Goal: Task Accomplishment & Management: Use online tool/utility

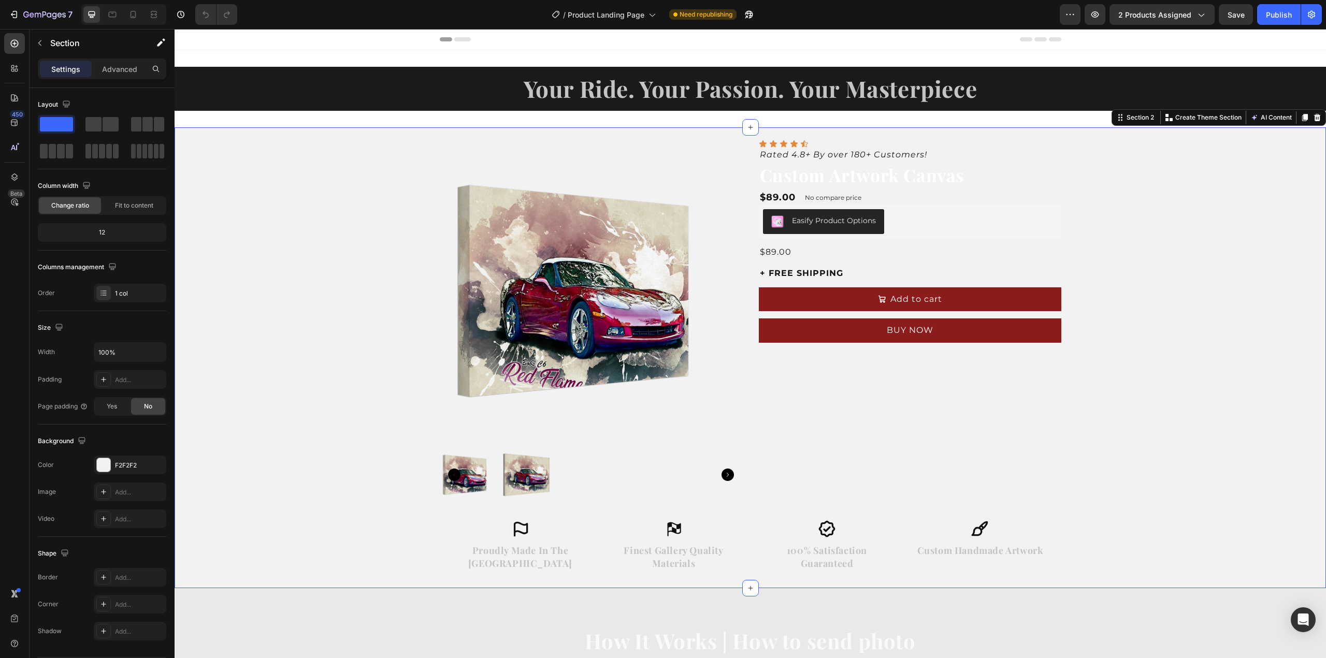
click at [1210, 205] on div "Product Images Icon Icon Icon Icon Icon Icon List Rated 4.8+ By over 180+ Custo…" at bounding box center [751, 357] width 1152 height 461
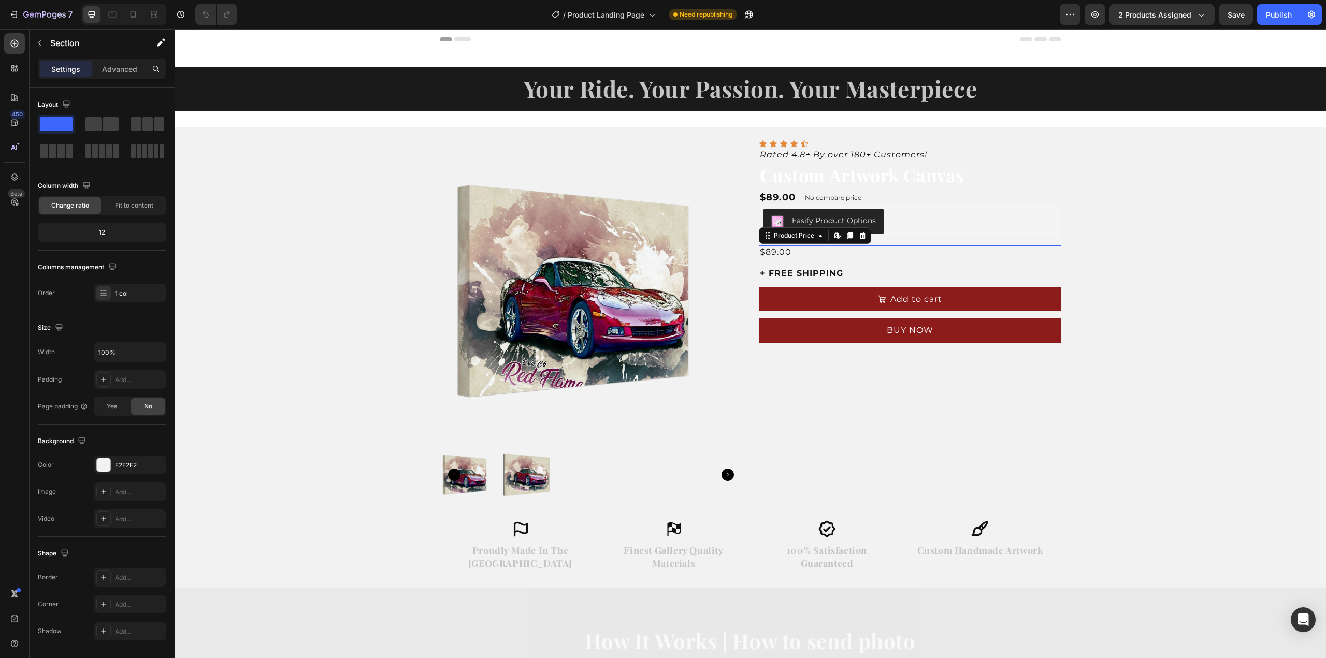
click at [780, 250] on div "$89.00" at bounding box center [910, 252] width 303 height 13
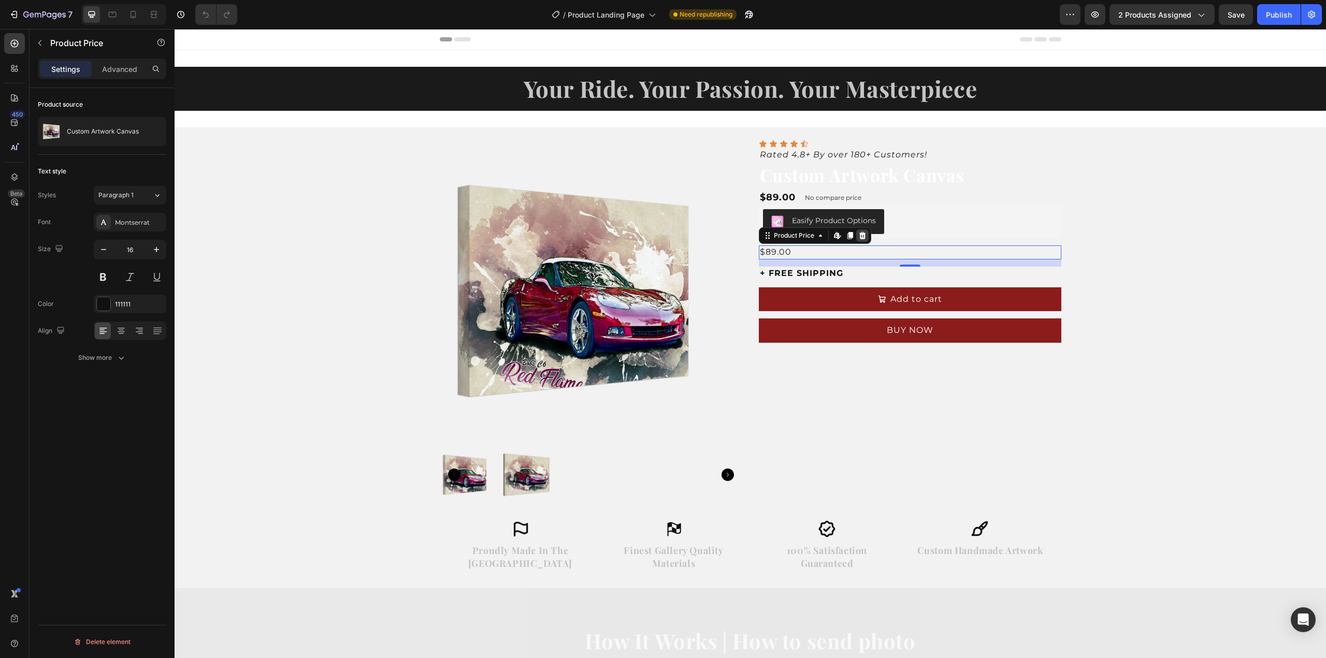
click at [860, 234] on icon at bounding box center [862, 235] width 7 height 7
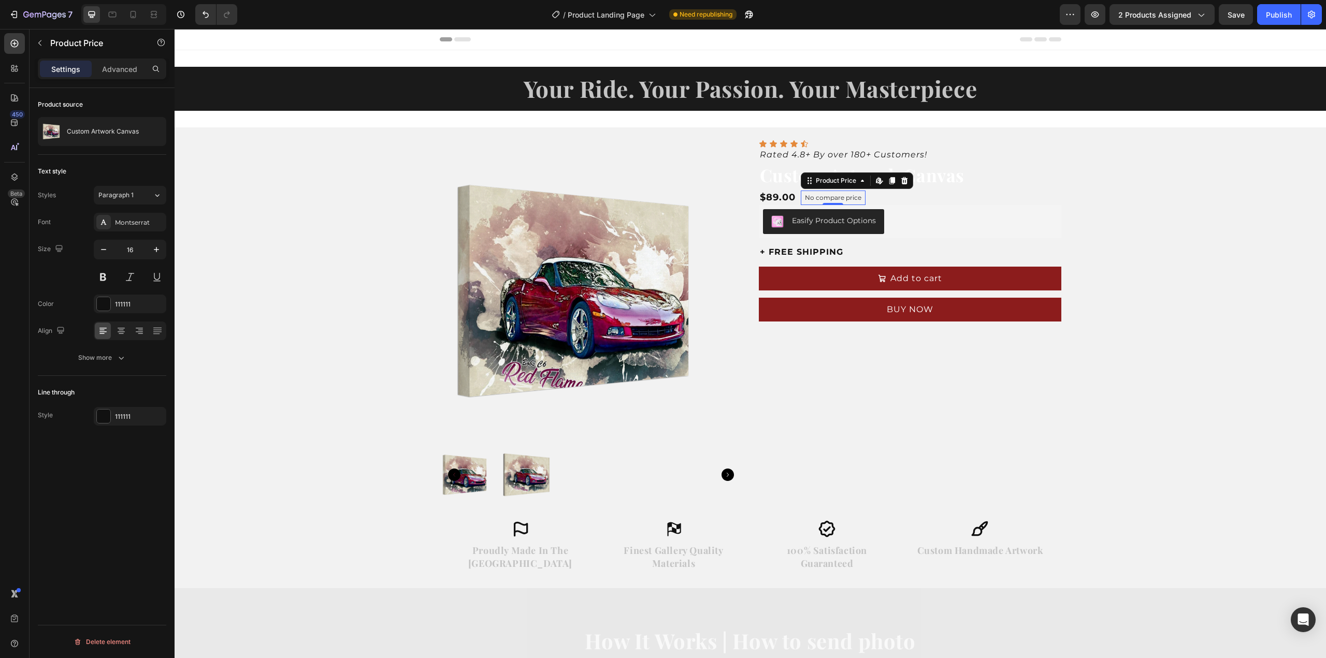
click at [829, 195] on p "No compare price" at bounding box center [833, 198] width 56 height 6
click at [901, 180] on icon at bounding box center [904, 180] width 7 height 7
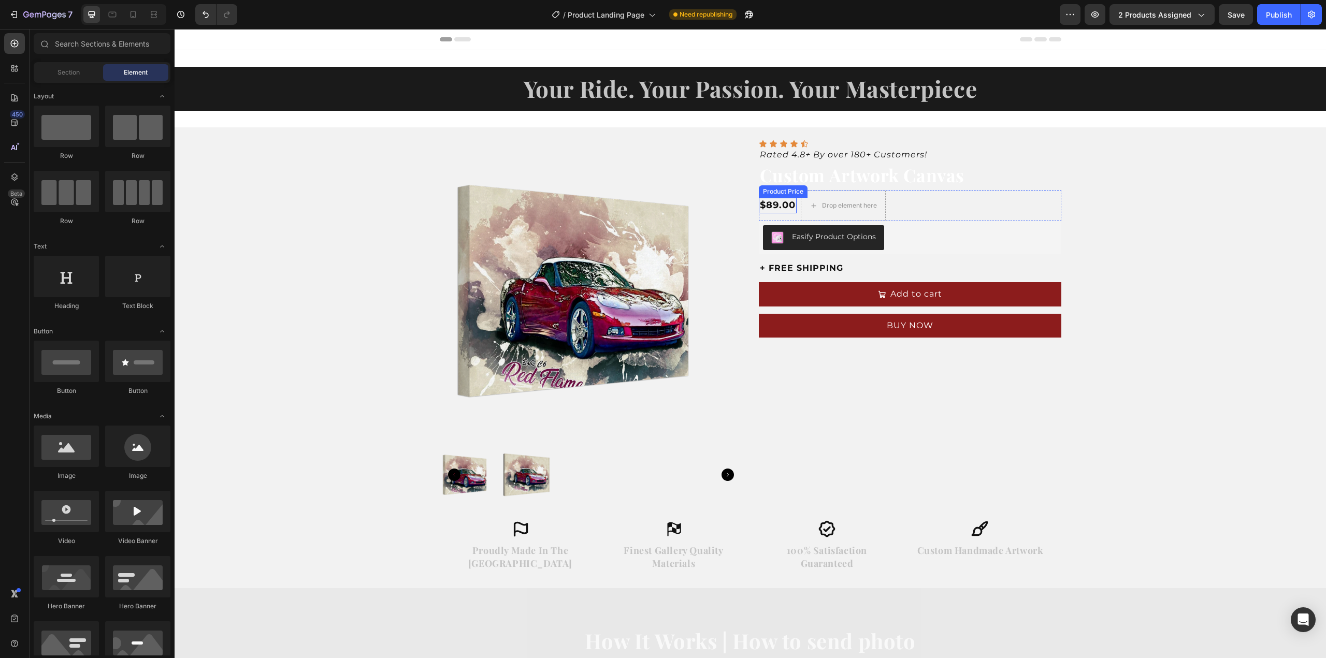
click at [766, 209] on div "$89.00" at bounding box center [778, 205] width 38 height 15
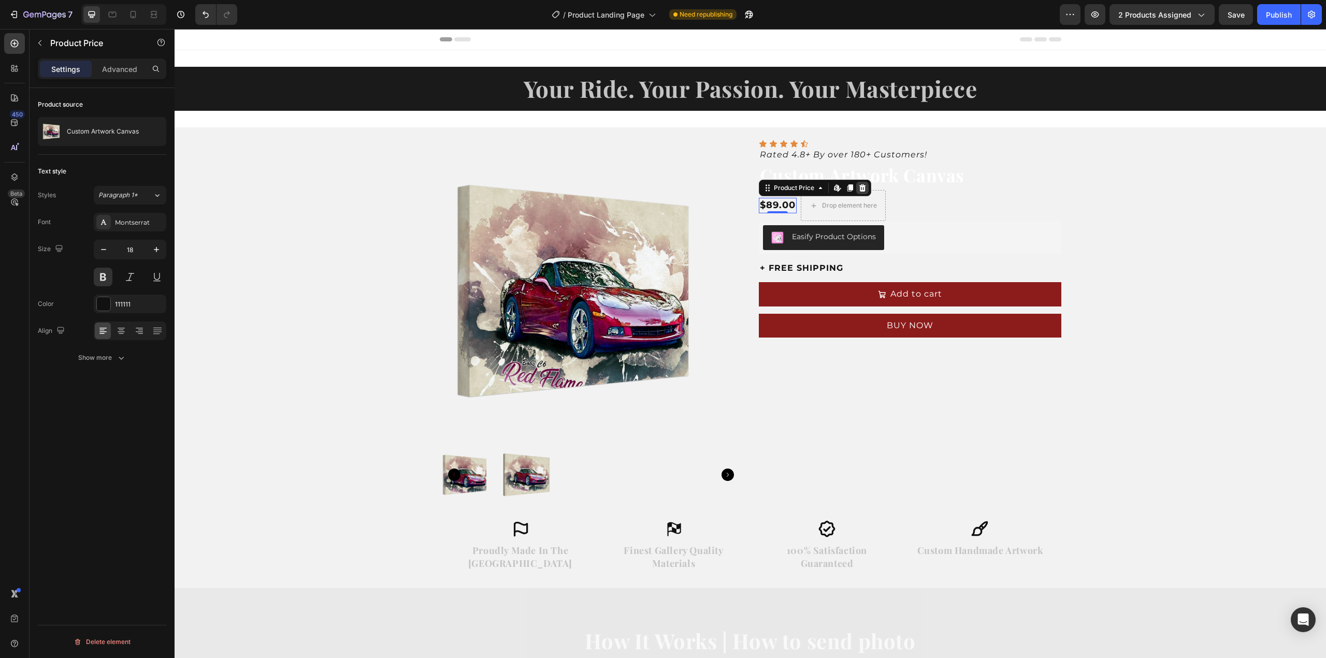
click at [859, 185] on icon at bounding box center [862, 187] width 7 height 7
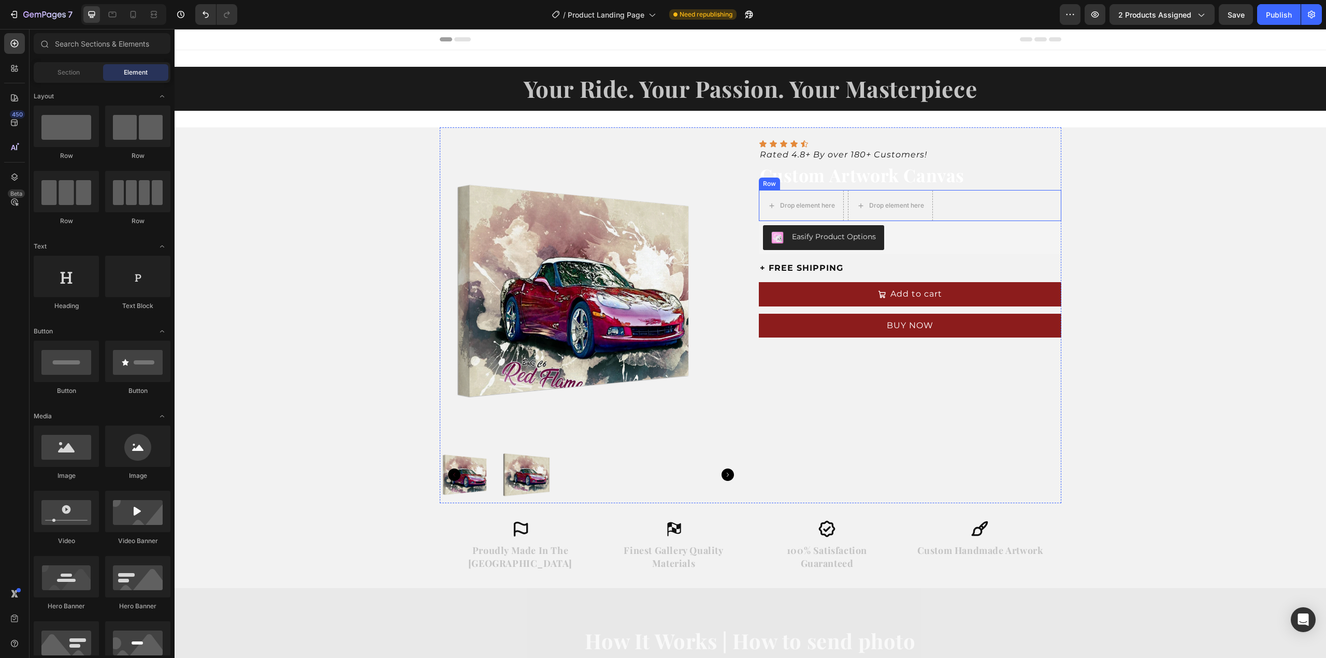
click at [965, 205] on div "Drop element here Drop element here Row" at bounding box center [910, 205] width 303 height 31
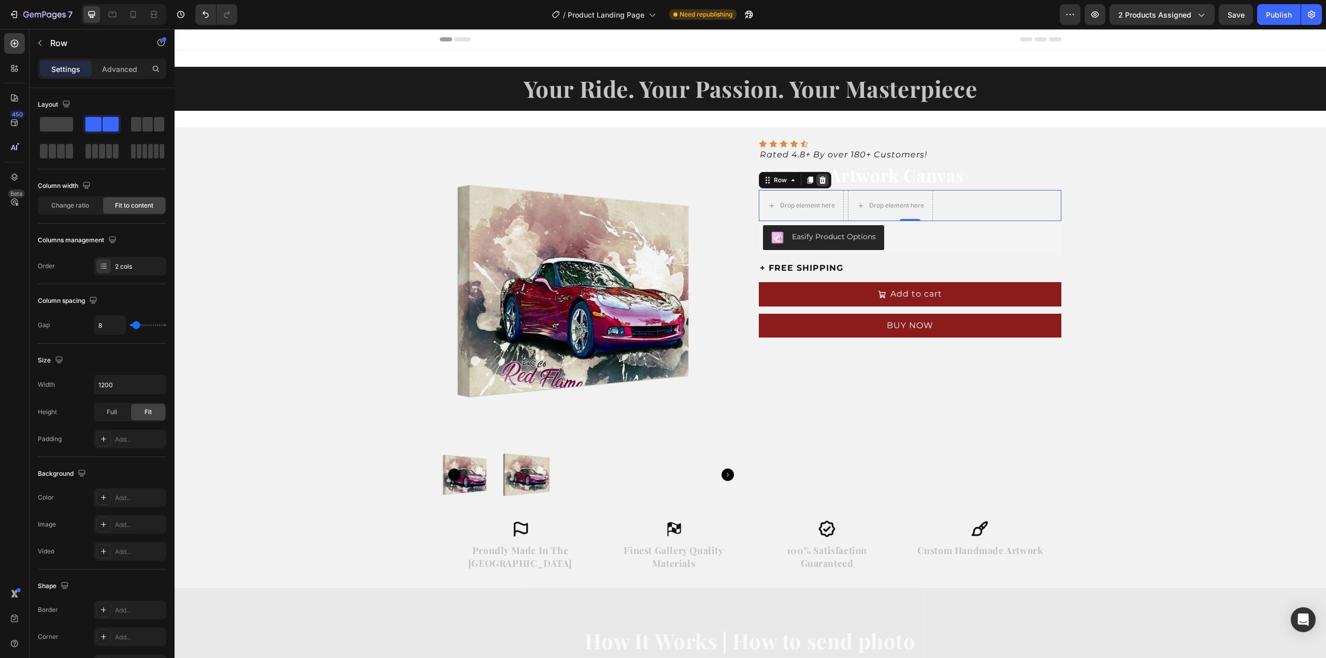
click at [818, 177] on icon at bounding box center [822, 180] width 8 height 8
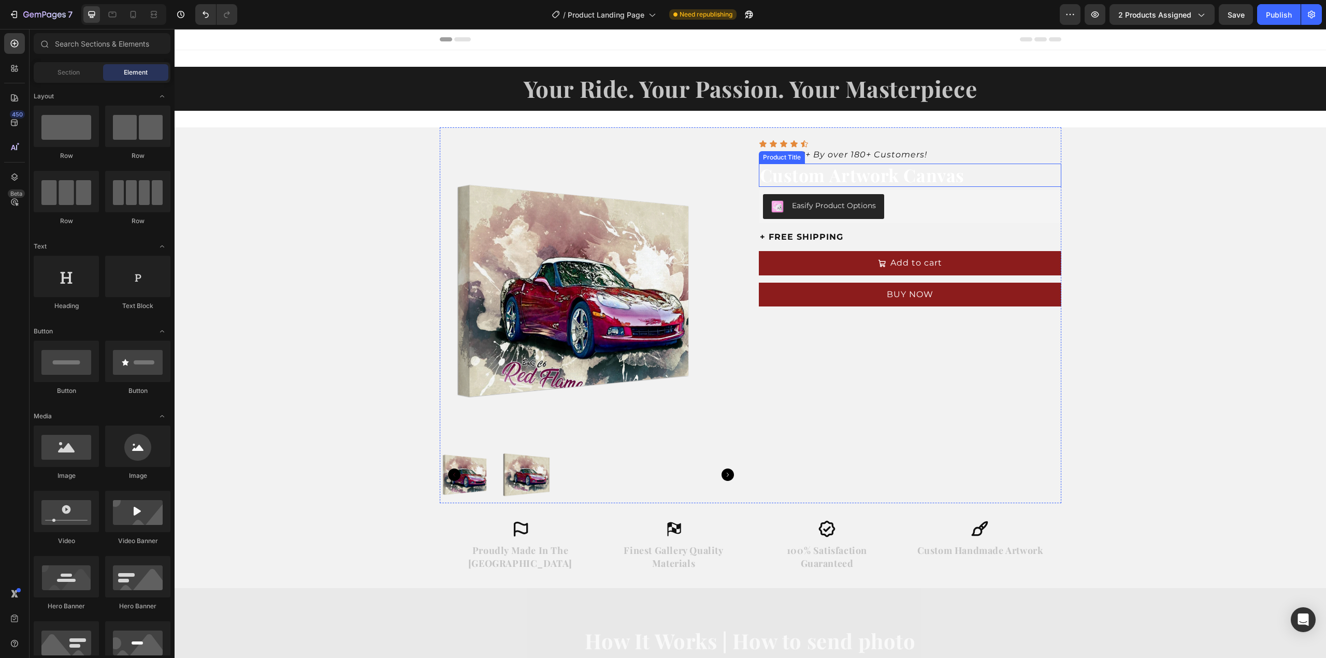
click at [872, 177] on h2 "Custom Artwork Canvas" at bounding box center [910, 175] width 303 height 23
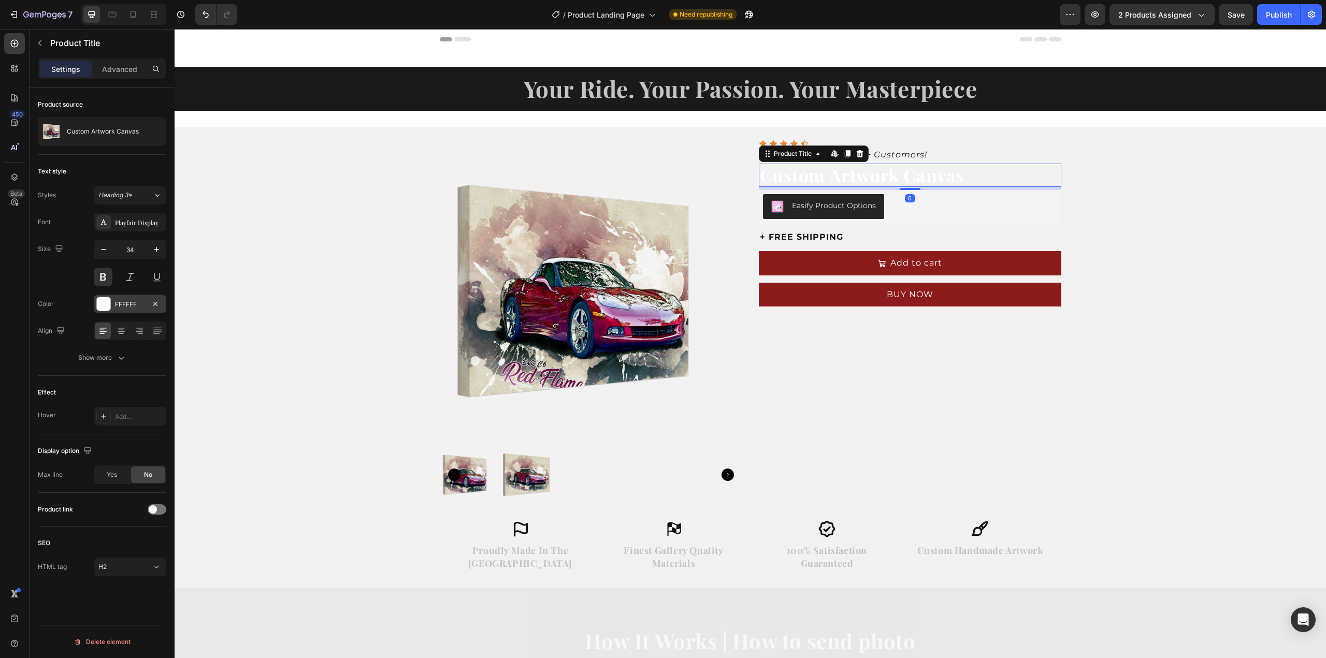
click at [106, 303] on div at bounding box center [103, 303] width 13 height 13
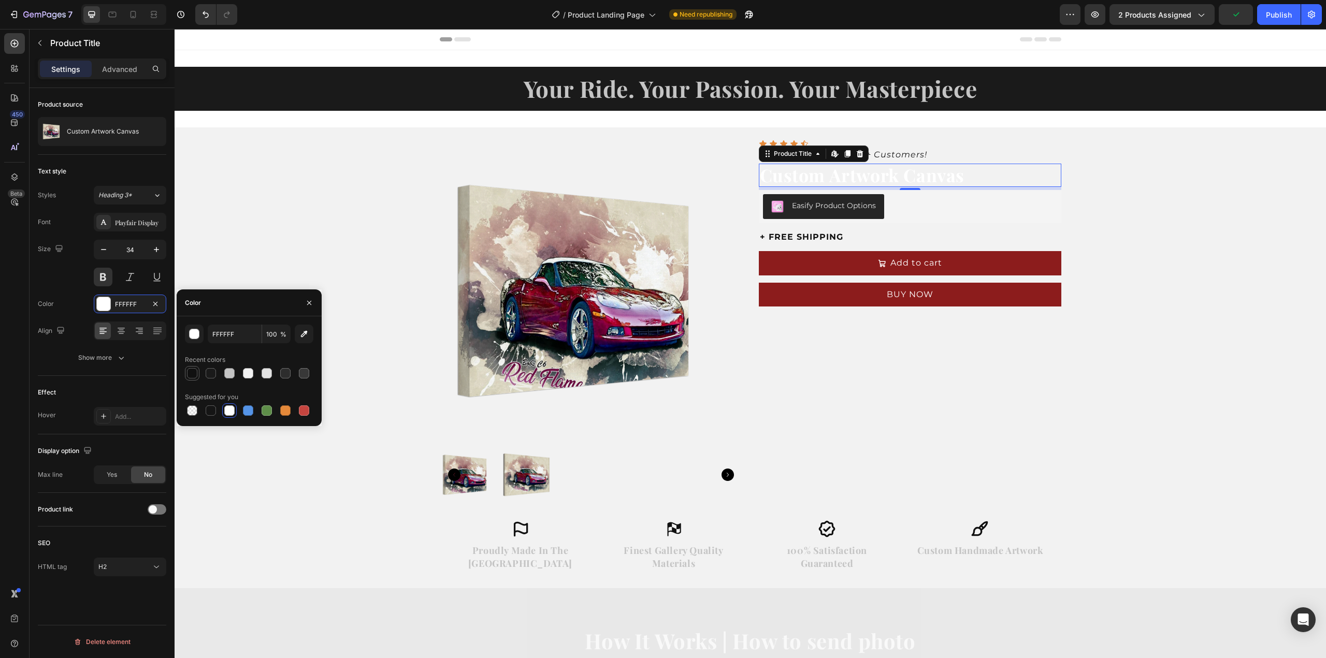
click at [192, 375] on div at bounding box center [192, 373] width 10 height 10
type input "111111"
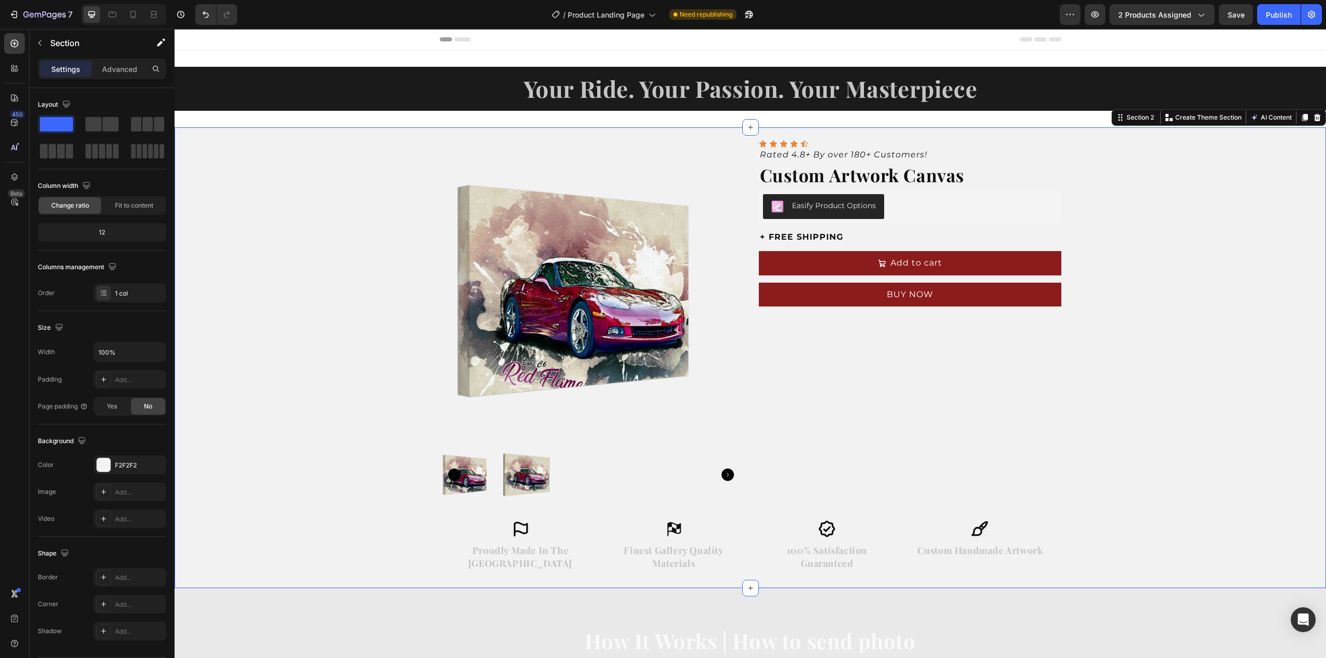
click at [1152, 213] on div "Product Images Icon Icon Icon Icon Icon Icon List Rated 4.8+ By over 180+ Custo…" at bounding box center [751, 357] width 1152 height 461
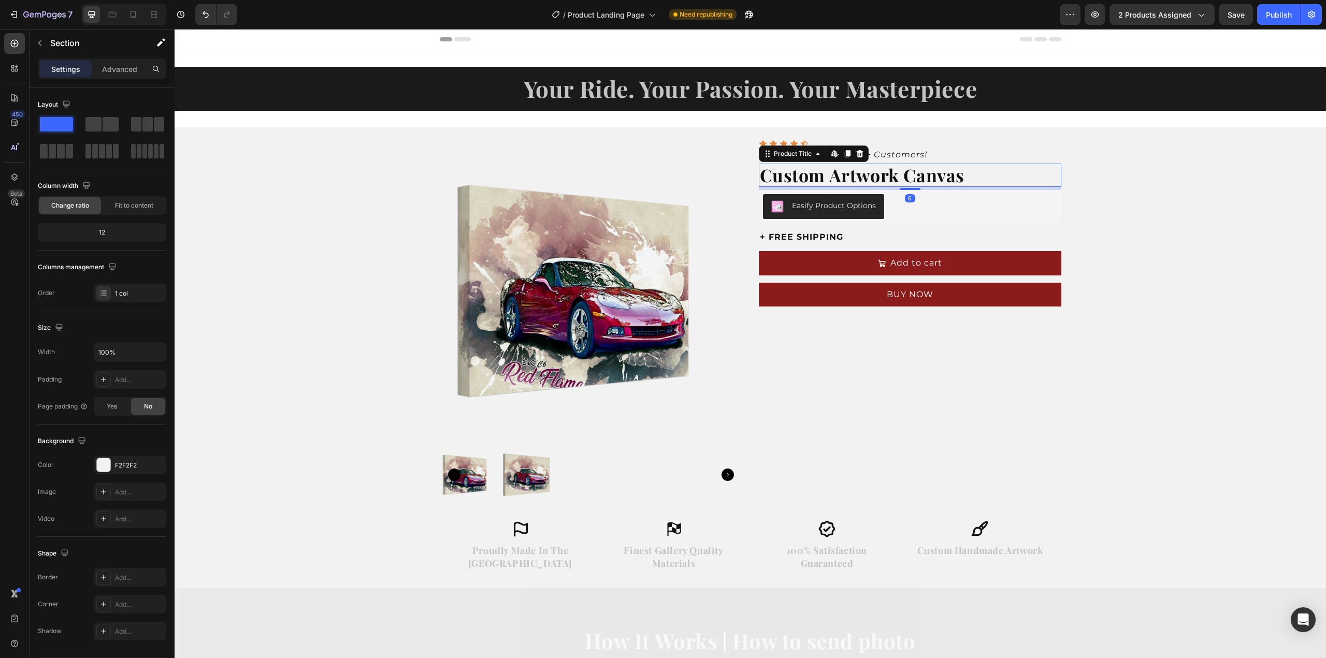
click at [823, 176] on h2 "Custom Artwork Canvas" at bounding box center [910, 175] width 303 height 23
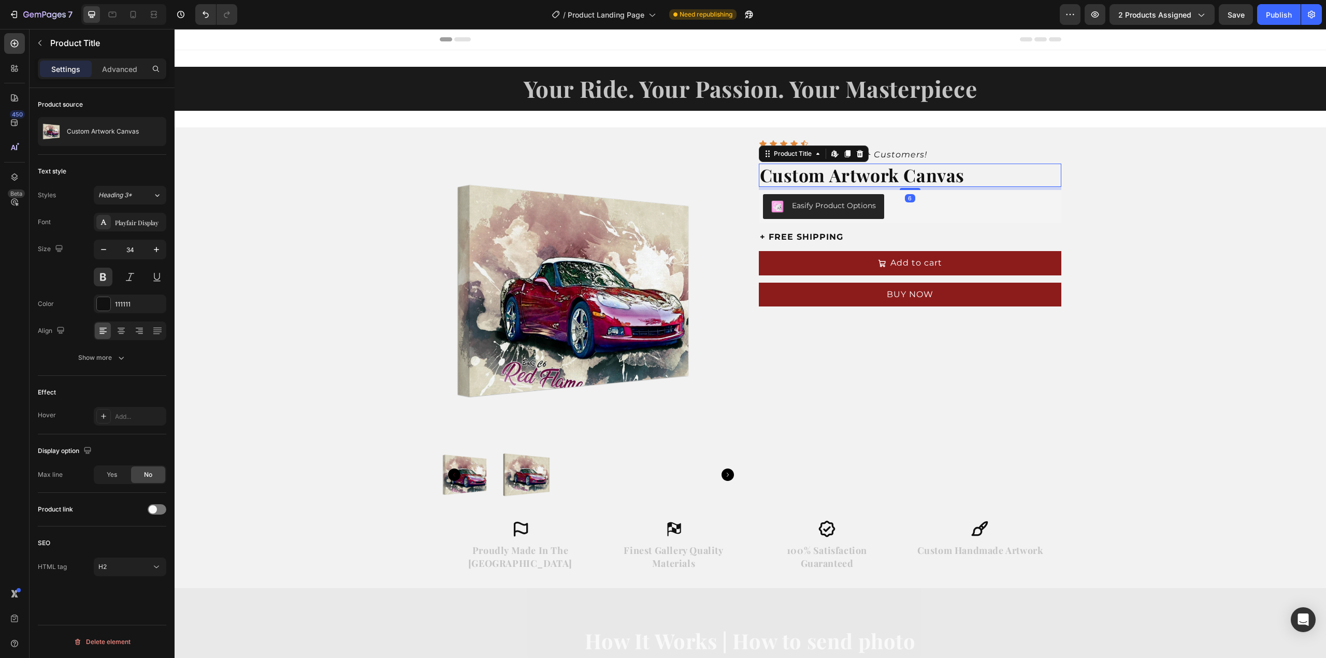
click at [830, 178] on h2 "Custom Artwork Canvas" at bounding box center [910, 175] width 303 height 23
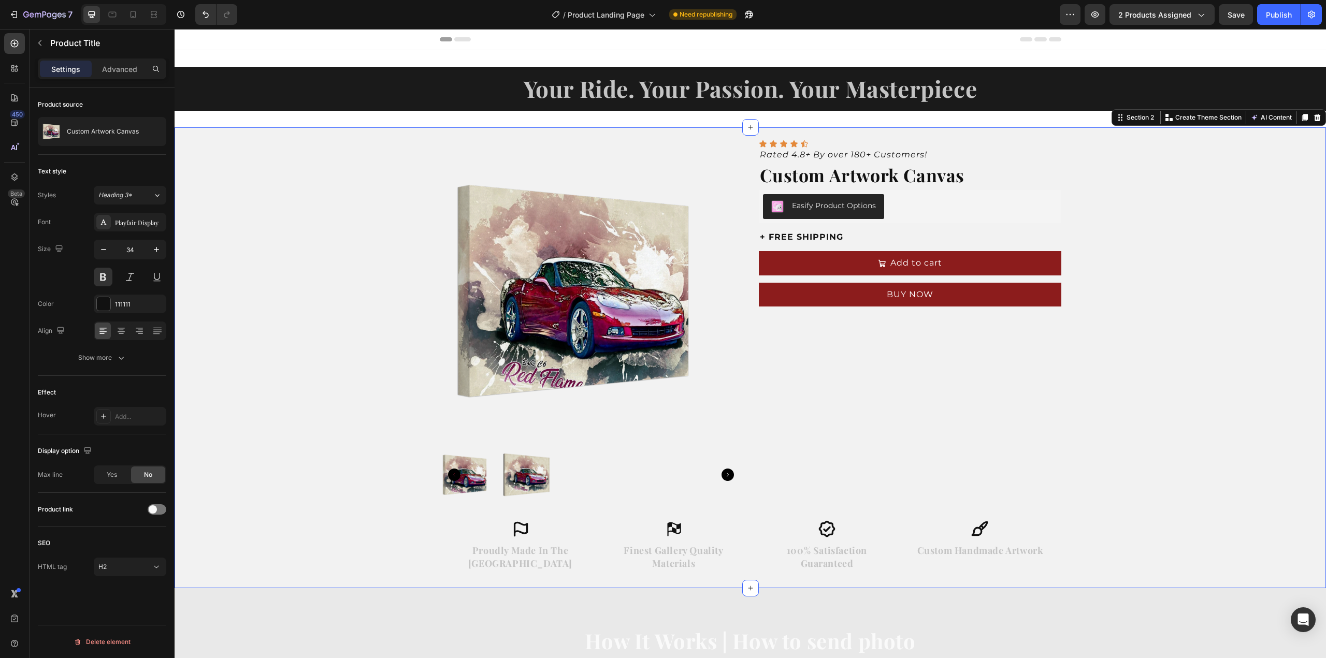
click at [1154, 218] on div "Product Images Icon Icon Icon Icon Icon Icon List Rated 4.8+ By over 180+ Custo…" at bounding box center [751, 357] width 1152 height 461
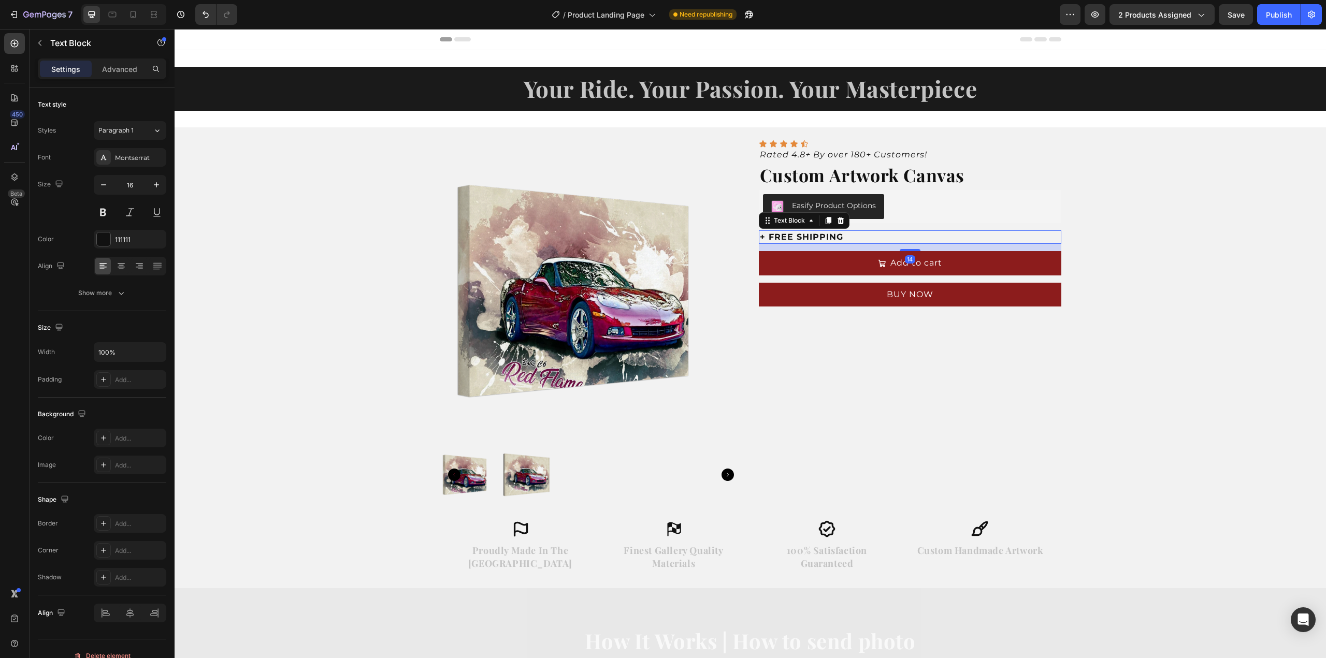
click at [829, 234] on strong "+ FREE SHIPPING" at bounding box center [801, 237] width 83 height 10
click at [805, 238] on strong "+ FREE SHIPPING" at bounding box center [801, 237] width 83 height 10
click at [784, 237] on strong "+ FREE SHIPPING" at bounding box center [801, 237] width 83 height 10
click at [768, 237] on strong "+ FREE SHIPPING" at bounding box center [801, 237] width 83 height 10
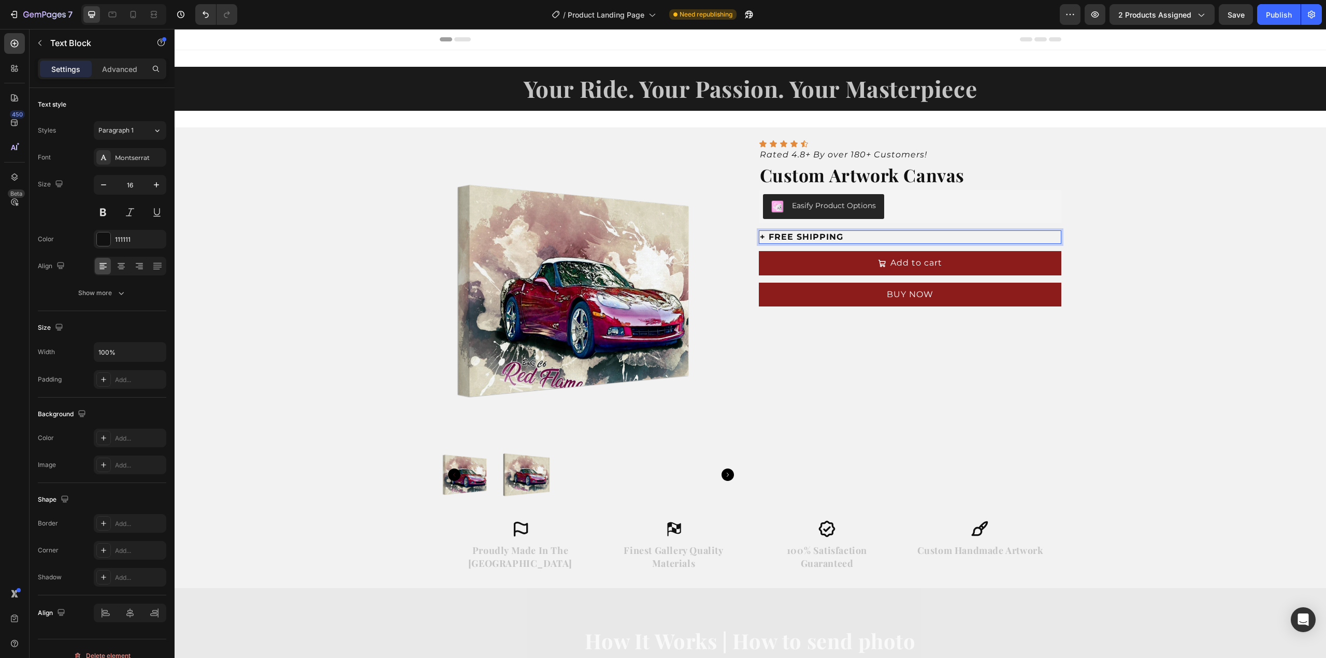
click at [765, 237] on strong "+ FREE SHIPPING" at bounding box center [801, 237] width 83 height 10
click at [842, 236] on p "+ FREE SHIPPING" at bounding box center [910, 237] width 300 height 11
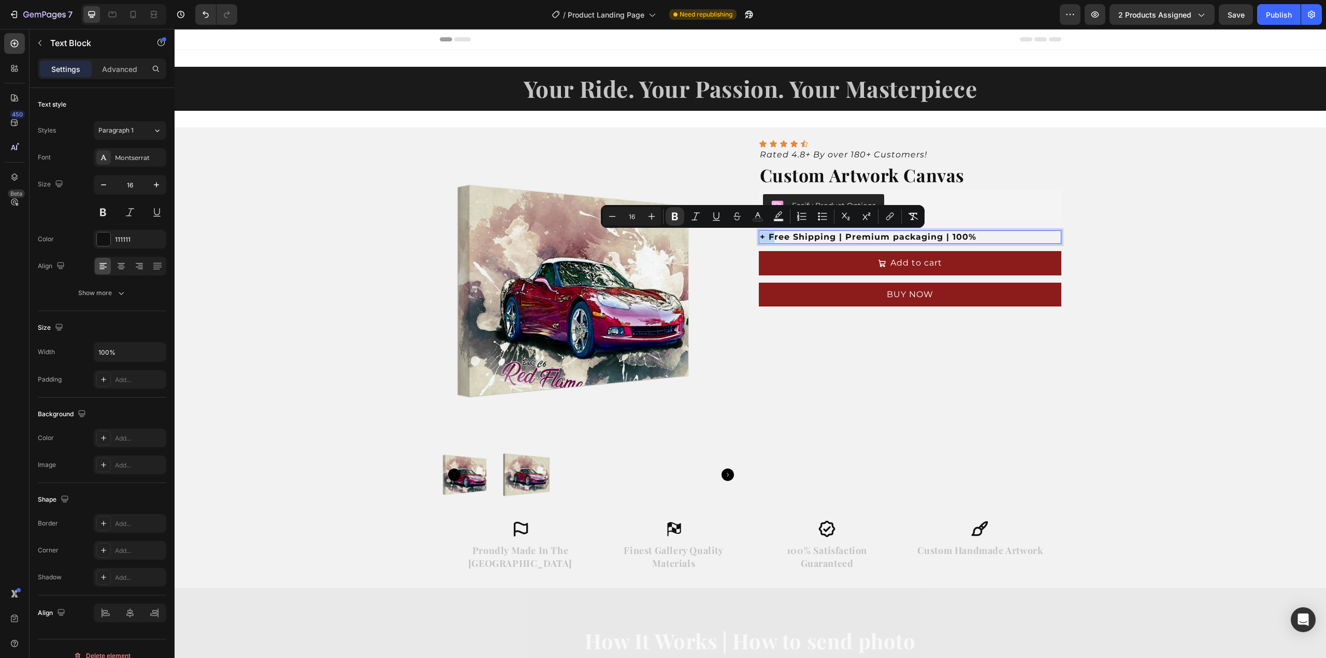
drag, startPoint x: 767, startPoint y: 238, endPoint x: 756, endPoint y: 238, distance: 10.9
click at [760, 238] on strong "+ Free Shipping | Premium packaging | 100%" at bounding box center [868, 237] width 217 height 10
click at [762, 239] on strong "+ Free Shipping | Premium packaging | 100%" at bounding box center [868, 237] width 217 height 10
drag, startPoint x: 766, startPoint y: 239, endPoint x: 755, endPoint y: 238, distance: 10.9
click at [759, 238] on div "+ Free Shipping | Premium packaging | 100%" at bounding box center [910, 237] width 303 height 13
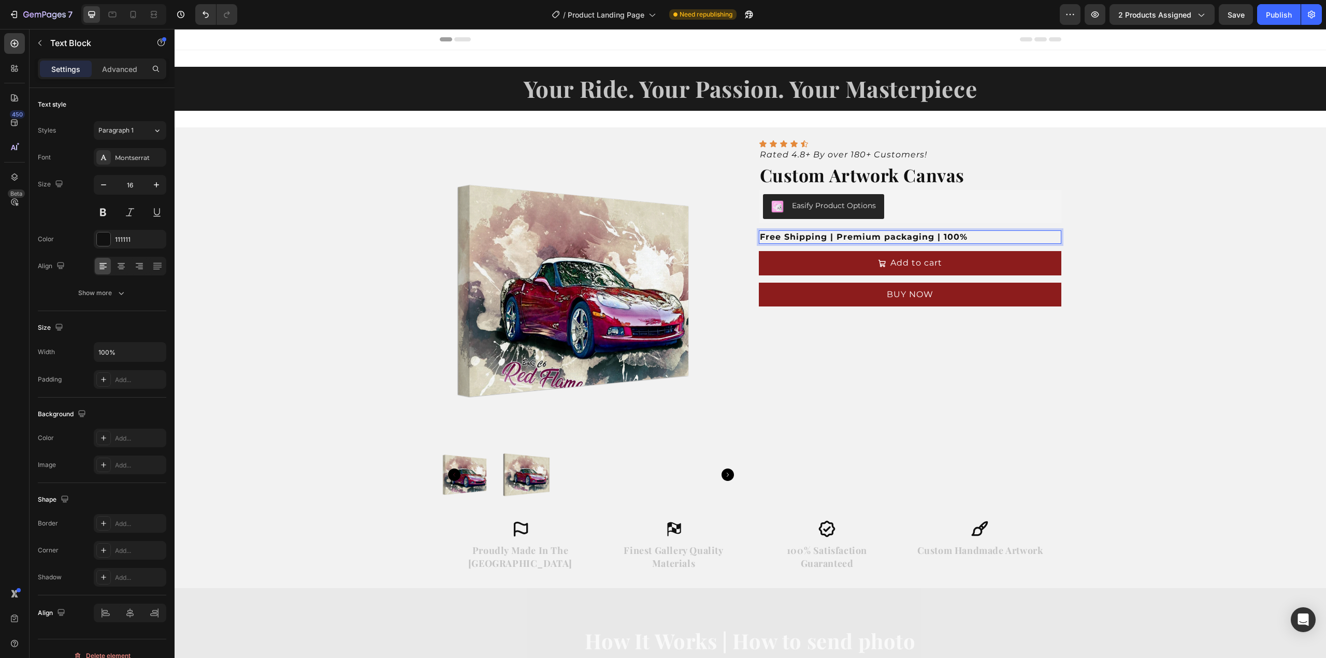
click at [969, 233] on p "Free Shipping | Premium packaging | 100%" at bounding box center [910, 237] width 300 height 11
click at [966, 236] on strong "Free Shipping | Premium packaging | 100% Guarantee" at bounding box center [890, 237] width 261 height 10
click at [1157, 266] on div "Product Images Icon Icon Icon Icon Icon Icon List Rated 4.8+ By over 180+ Custo…" at bounding box center [751, 357] width 1152 height 461
click at [968, 237] on strong "Free Shipping | Premium packaging | 100% Guarantee" at bounding box center [890, 237] width 261 height 10
click at [965, 236] on strong "Free Shipping | Premium packaging | 100% Guarantee" at bounding box center [890, 237] width 261 height 10
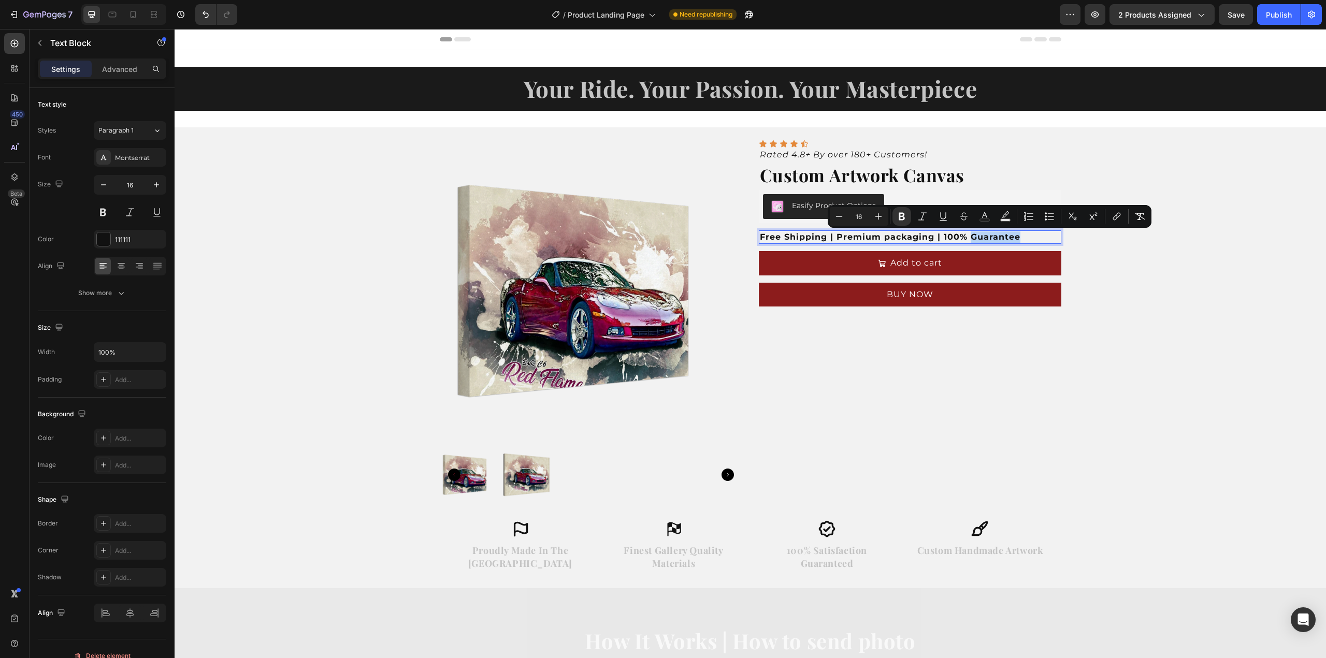
click at [965, 236] on strong "Free Shipping | Premium packaging | 100% Guarantee" at bounding box center [890, 237] width 261 height 10
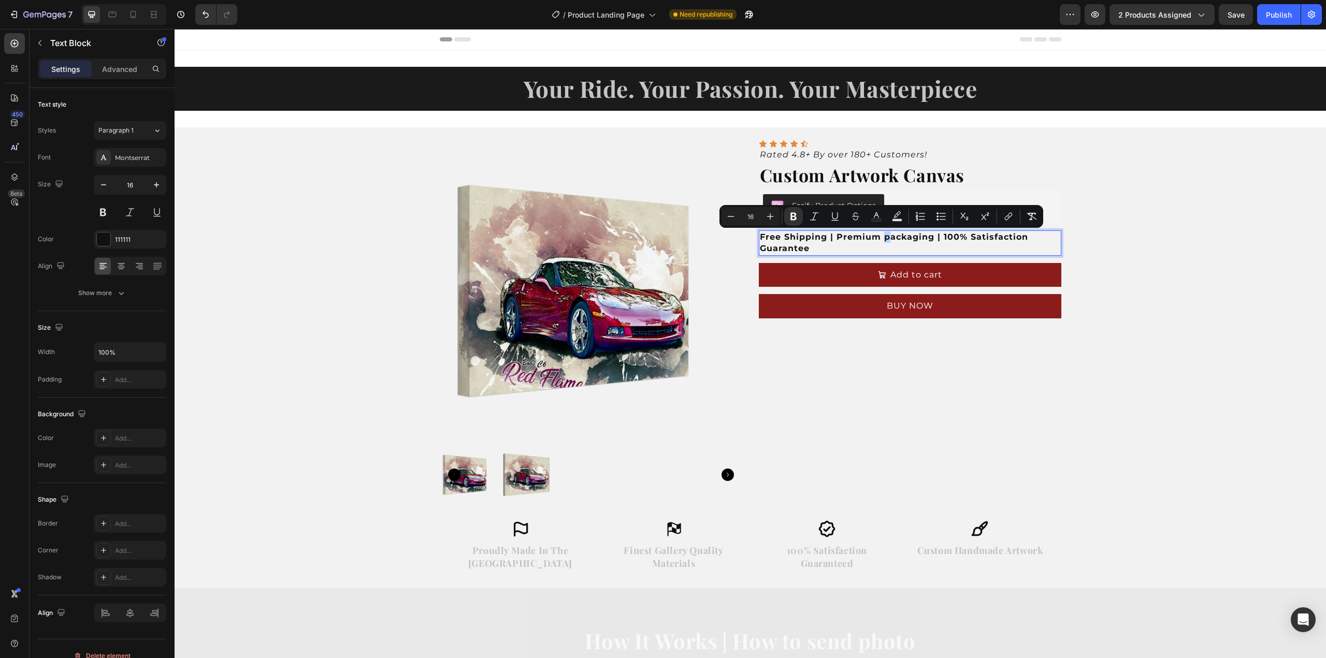
click at [881, 240] on strong "Free Shipping | Premium packaging | 100% Satisfaction Guarantee" at bounding box center [894, 242] width 268 height 21
drag, startPoint x: 833, startPoint y: 239, endPoint x: 823, endPoint y: 239, distance: 10.4
click at [823, 239] on strong "Free Shipping | Premium Packaging | 100% Satisfaction Guarantee" at bounding box center [894, 242] width 269 height 21
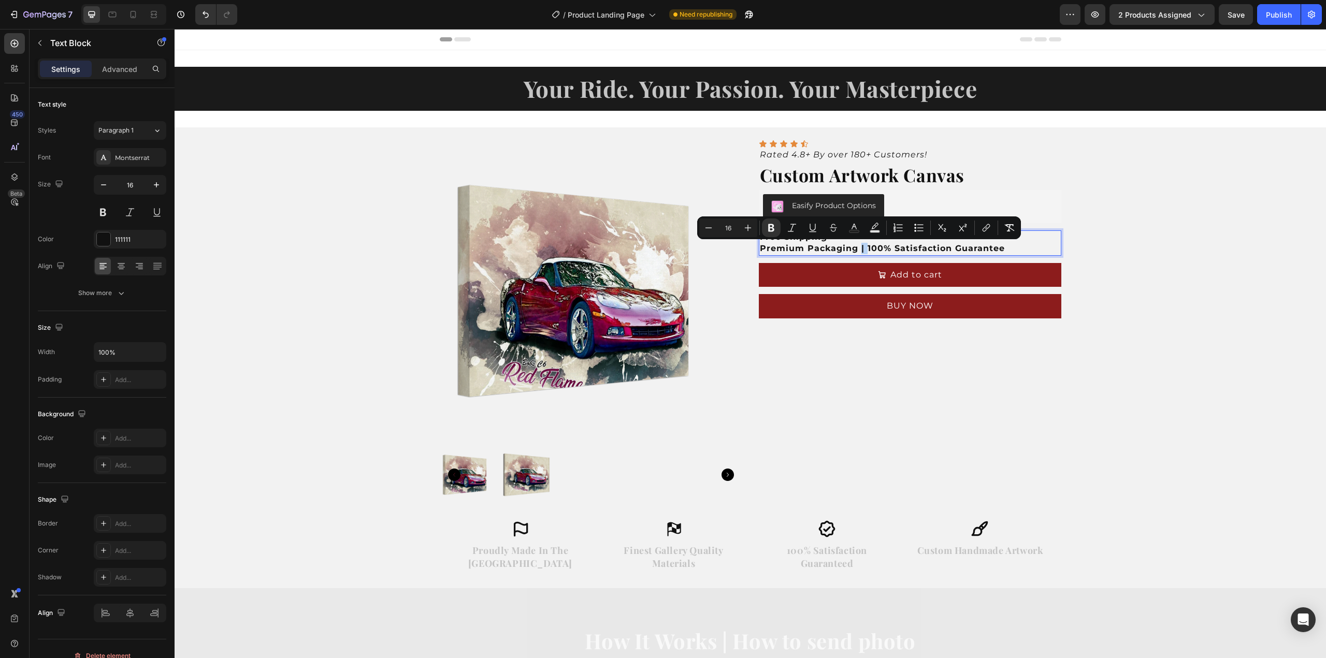
drag, startPoint x: 862, startPoint y: 249, endPoint x: 856, endPoint y: 248, distance: 6.2
click at [856, 248] on strong "Premium Packaging | 100% Satisfaction Guarantee" at bounding box center [882, 248] width 245 height 10
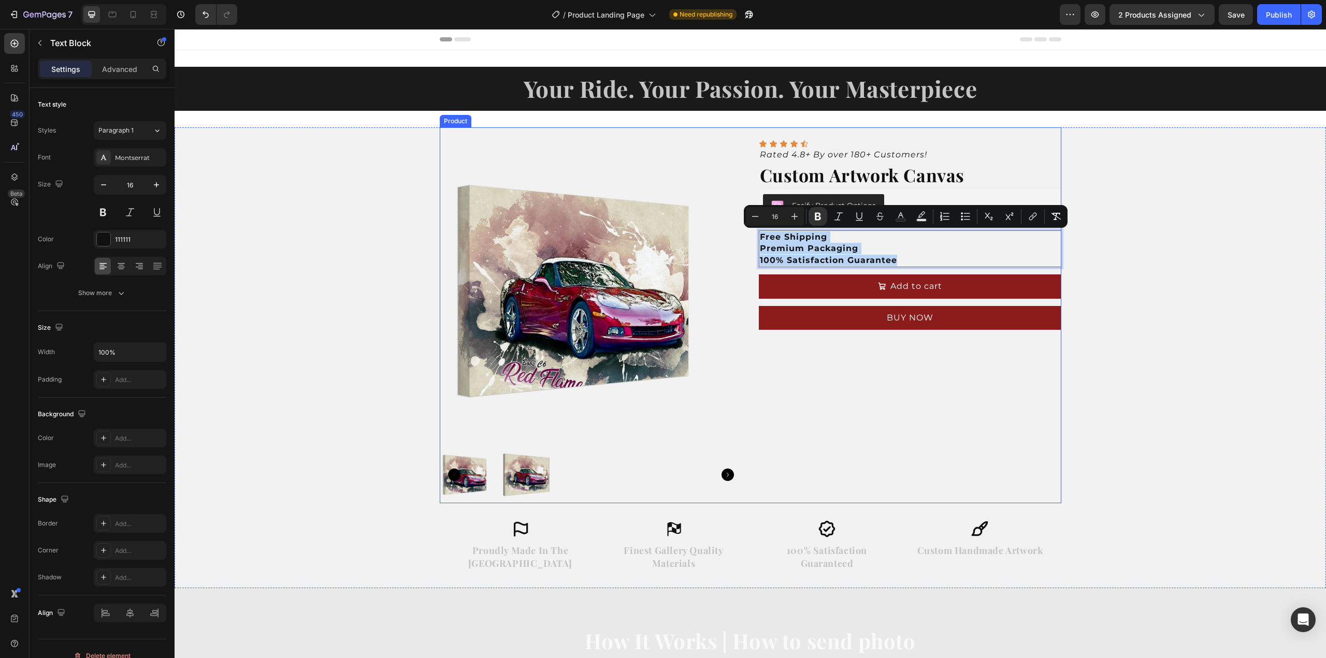
drag, startPoint x: 894, startPoint y: 261, endPoint x: 746, endPoint y: 239, distance: 149.2
click at [746, 239] on div "Product Images Icon Icon Icon Icon Icon Icon List Rated 4.8+ By over 180+ Custo…" at bounding box center [751, 315] width 622 height 376
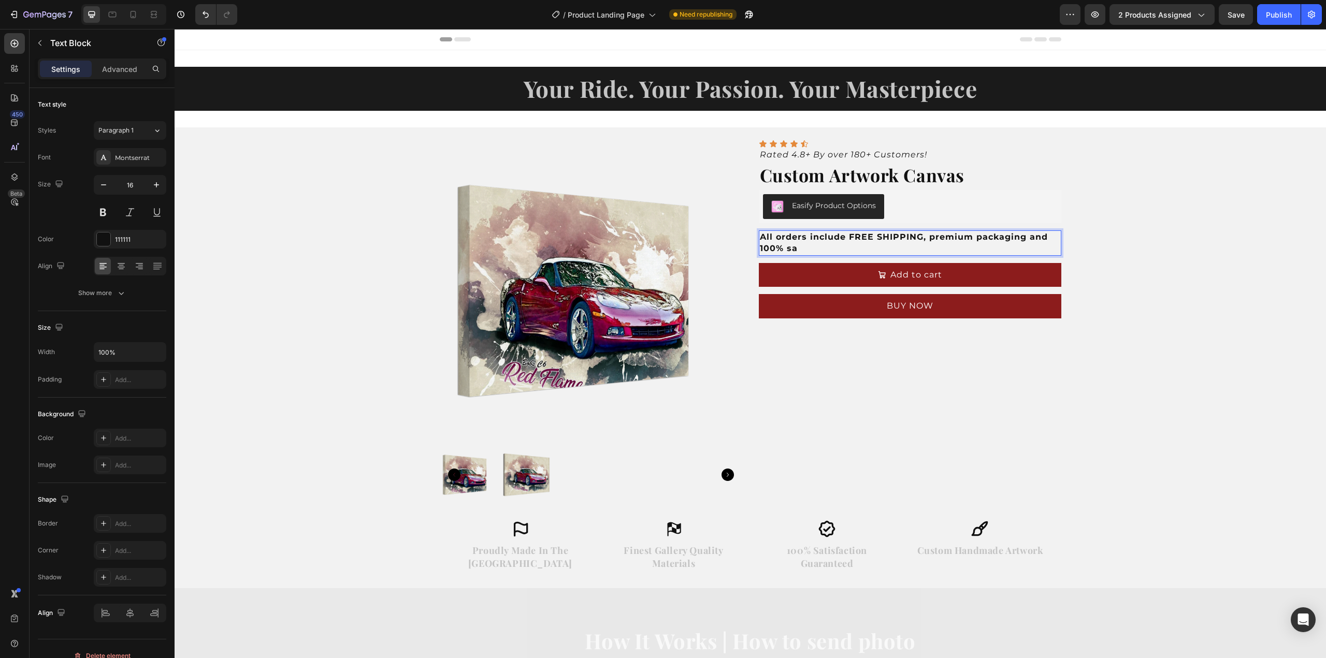
click at [839, 237] on strong "All orders include FREE SHIPPING, premium packaging and 100% sa" at bounding box center [904, 242] width 288 height 21
click at [760, 251] on strong "FREE SHIPPING, premium packaging and 100% sa" at bounding box center [880, 248] width 240 height 10
click at [835, 250] on strong "FREE SHIPPING, premium packaging and 100% sa" at bounding box center [880, 248] width 240 height 10
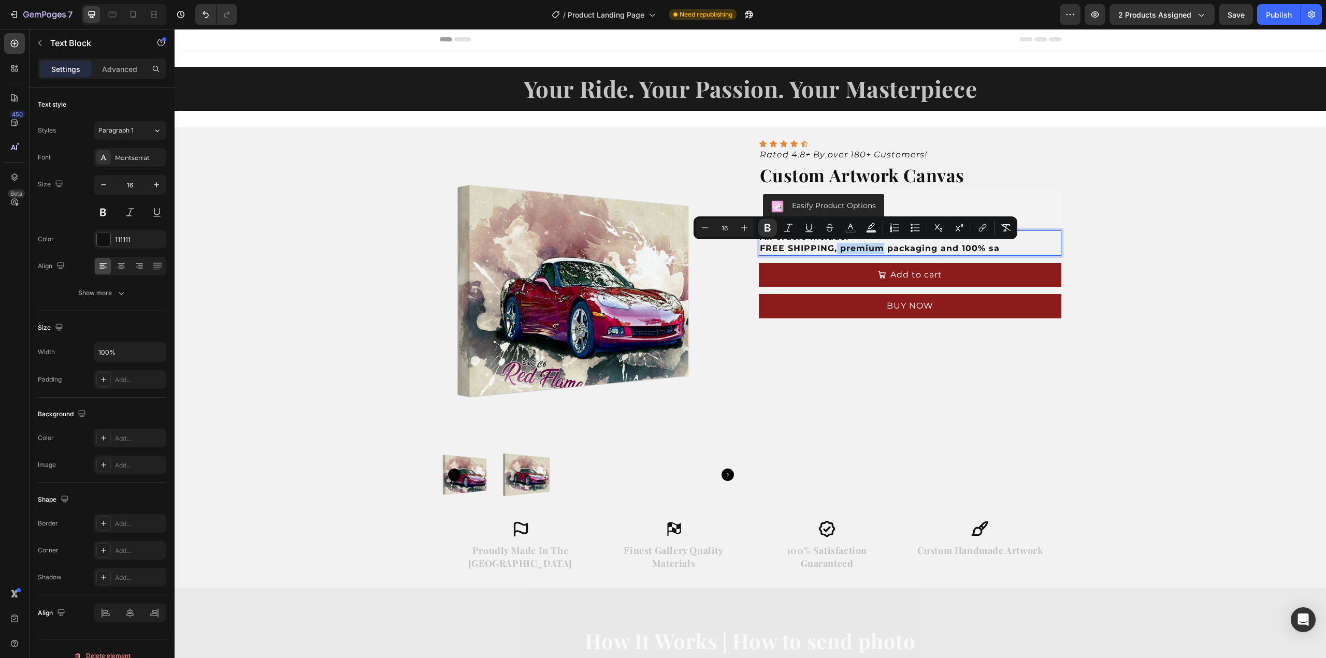
click at [833, 250] on strong "FREE SHIPPING, premium packaging and 100% sa" at bounding box center [880, 248] width 240 height 10
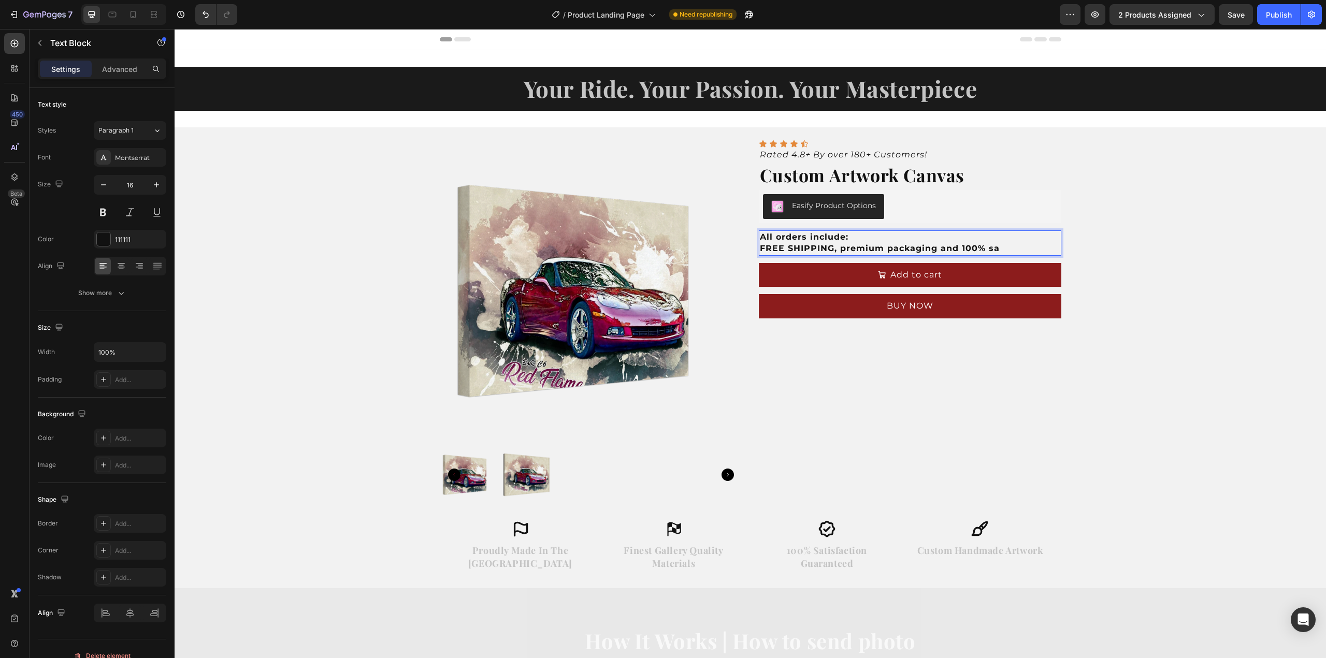
click at [833, 251] on strong "FREE SHIPPING, premium packaging and 100% sa" at bounding box center [880, 248] width 240 height 10
click at [932, 247] on strong "FREE SHIPPING, premium packaging and 100% sa" at bounding box center [880, 248] width 240 height 10
click at [938, 249] on strong "FREE SHIPPING, premium packaging and 100% sa" at bounding box center [880, 248] width 240 height 10
drag, startPoint x: 938, startPoint y: 249, endPoint x: 954, endPoint y: 248, distance: 16.1
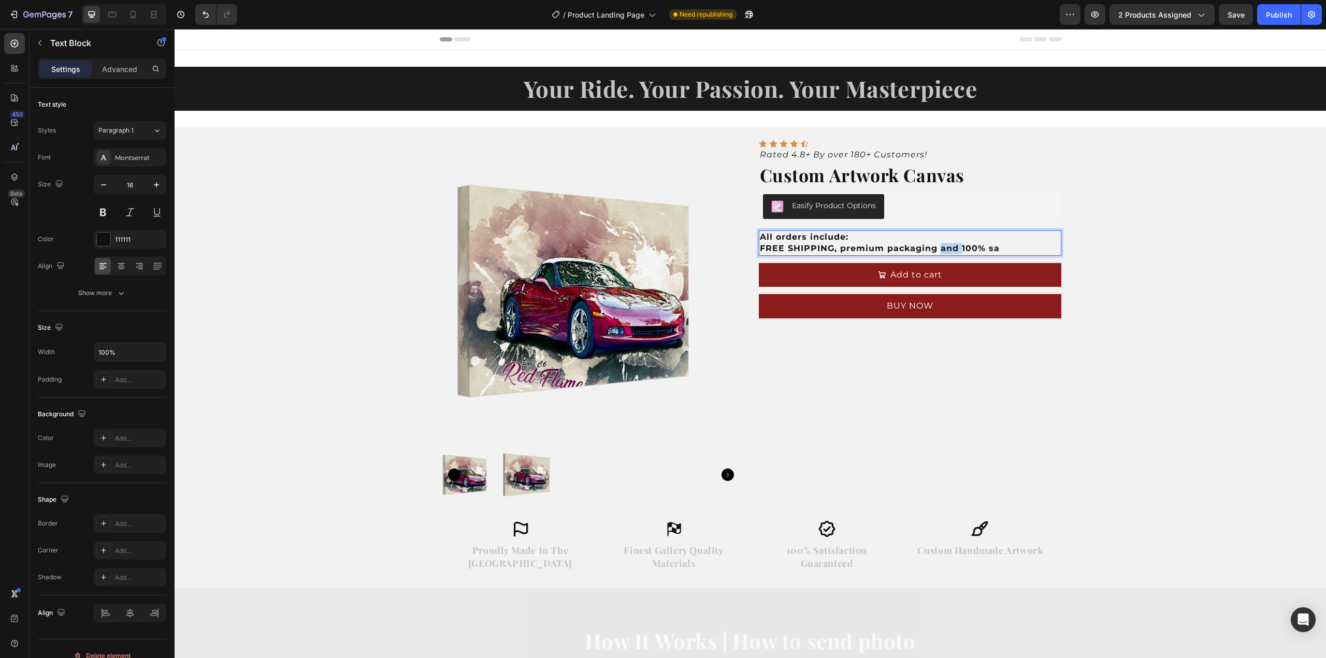
click at [954, 248] on strong "FREE SHIPPING, premium packaging and 100% sa" at bounding box center [880, 248] width 240 height 10
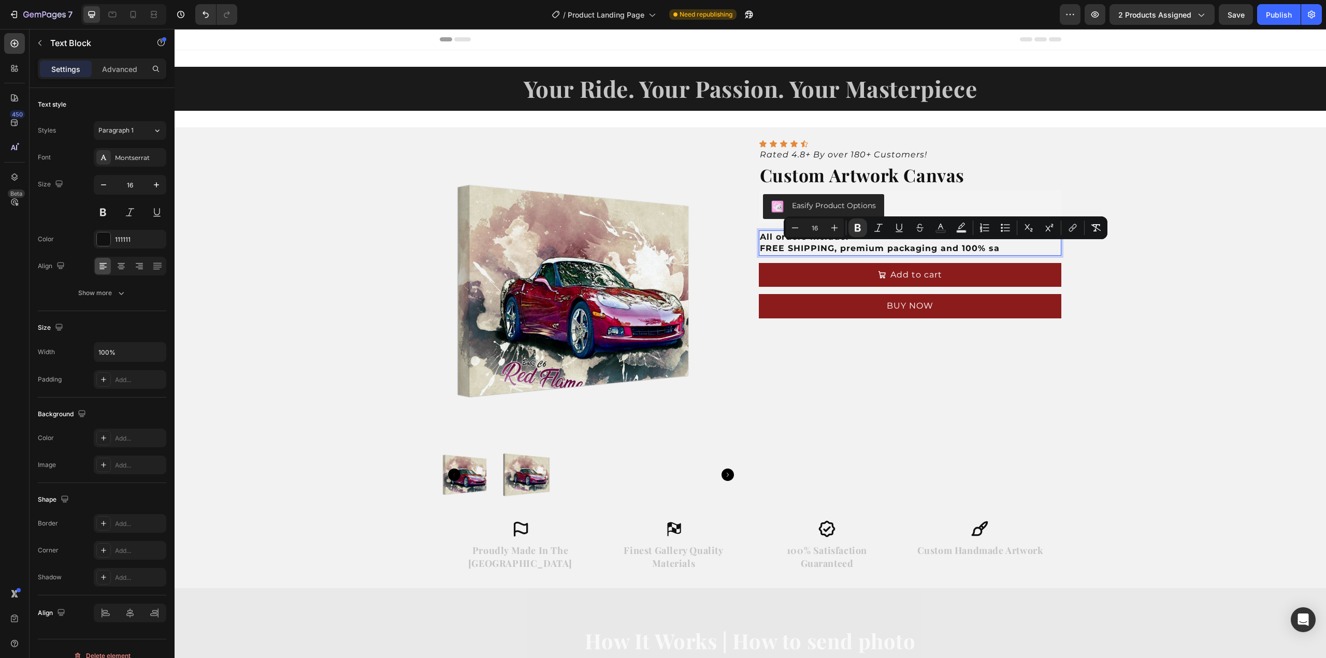
click at [975, 251] on strong "FREE SHIPPING, premium packaging and 100% sa" at bounding box center [880, 248] width 240 height 10
drag, startPoint x: 1000, startPoint y: 249, endPoint x: 935, endPoint y: 249, distance: 64.8
click at [935, 249] on p "FREE SHIPPING, premium packaging and 100% sa" at bounding box center [910, 248] width 300 height 11
click at [935, 249] on strong "FREE SHIPPING, premium packaging and 100% sa" at bounding box center [880, 248] width 240 height 10
drag, startPoint x: 955, startPoint y: 248, endPoint x: 936, endPoint y: 247, distance: 19.2
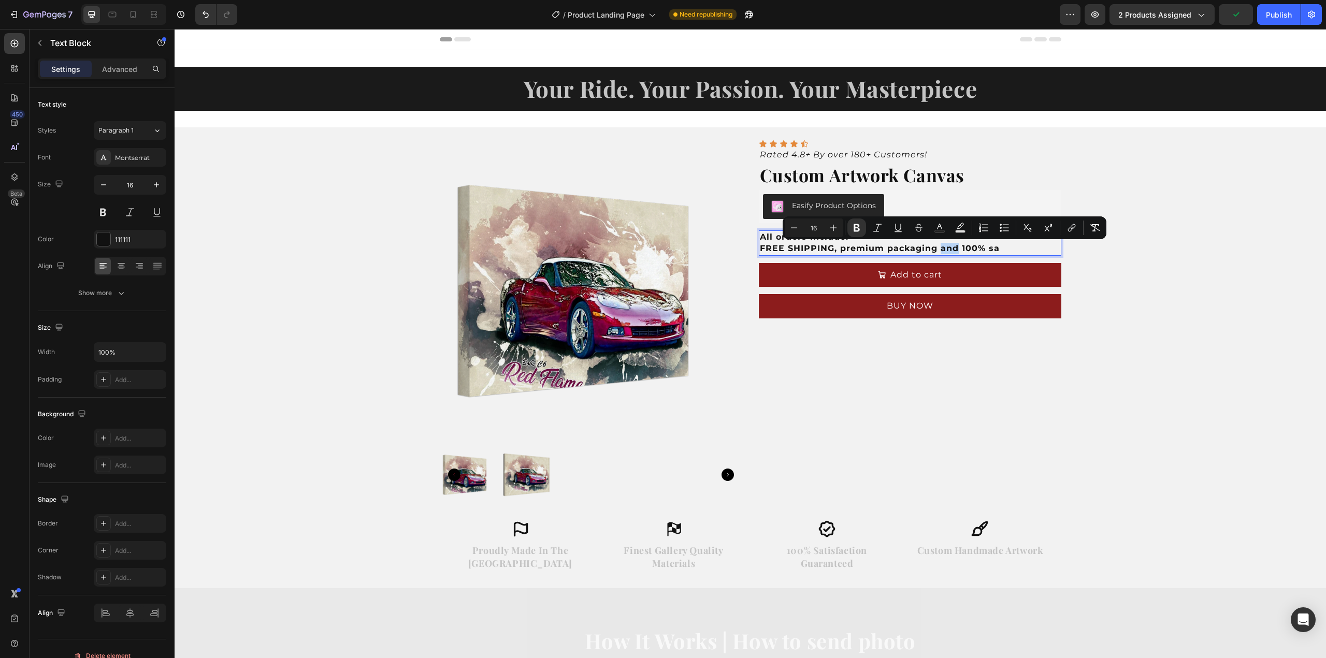
click at [936, 247] on strong "FREE SHIPPING, premium packaging and 100% sa" at bounding box center [880, 248] width 240 height 10
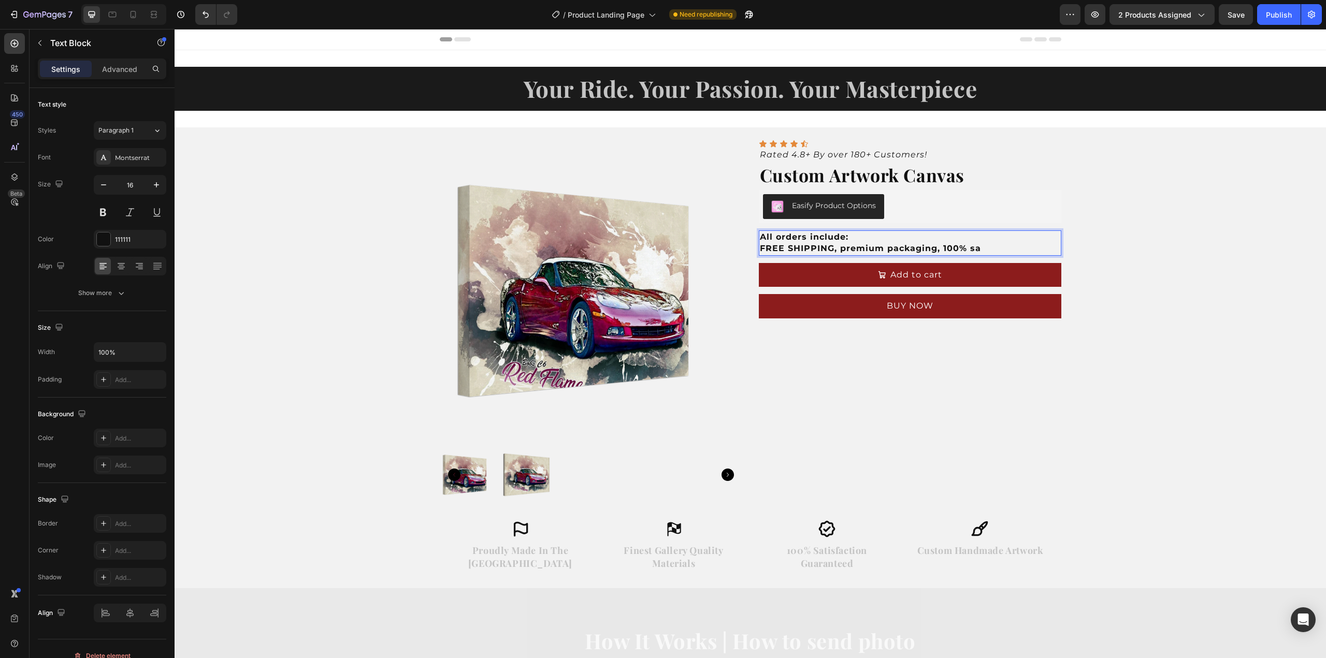
click at [986, 250] on p "FREE SHIPPING, premium packaging, 100% sa" at bounding box center [910, 248] width 300 height 11
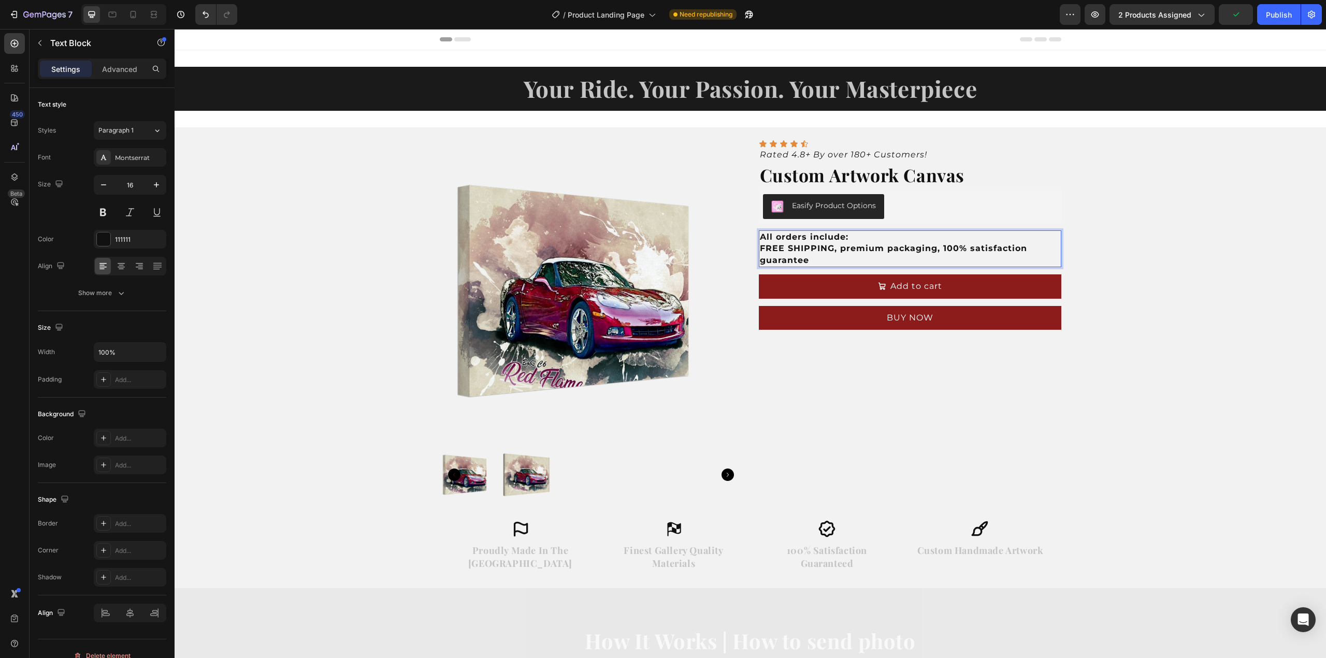
click at [828, 260] on p "FREE SHIPPING, premium packaging, 100% satisfaction guarantee" at bounding box center [910, 254] width 300 height 23
click at [836, 249] on strong "FREE SHIPPING, premium packaging, 100% satisfaction guarantee" at bounding box center [893, 253] width 267 height 21
click at [859, 259] on strong "premium packaging, 100% satisfaction guarantee" at bounding box center [879, 260] width 239 height 10
click at [1011, 257] on p "premium packaging, 100% satisfaction guarantee" at bounding box center [910, 260] width 300 height 11
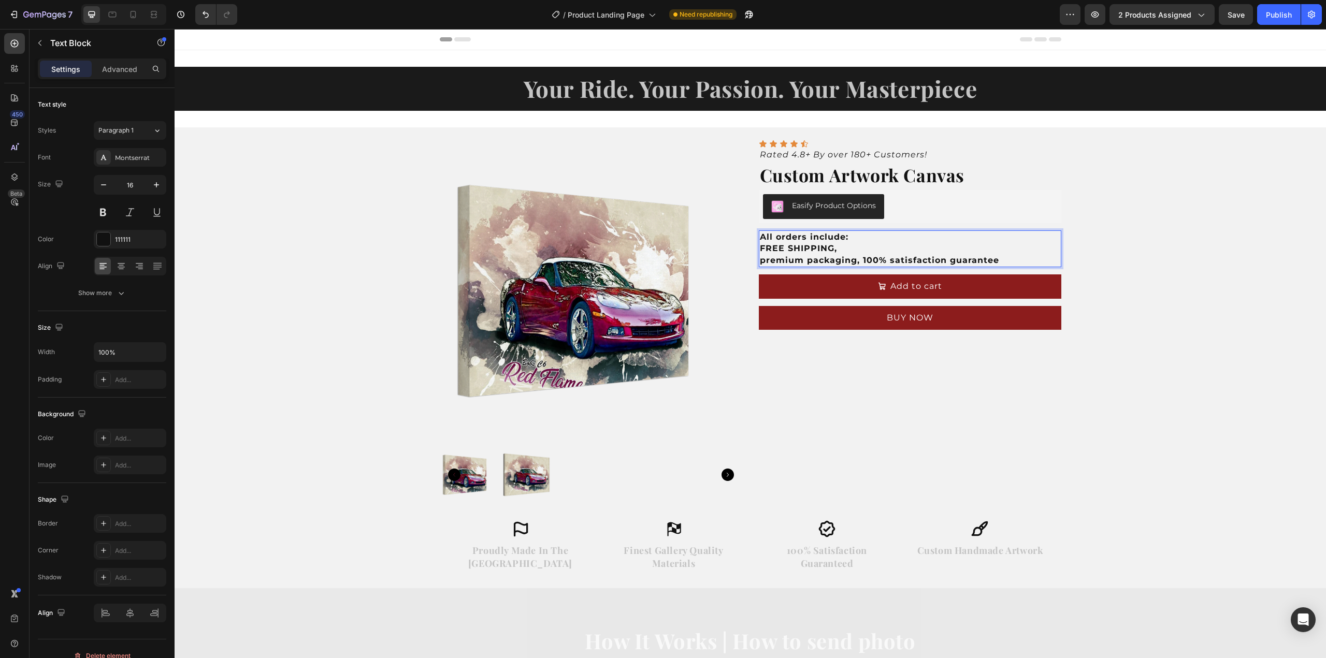
click at [1010, 258] on p "premium packaging, 100% satisfaction guarantee" at bounding box center [910, 260] width 300 height 11
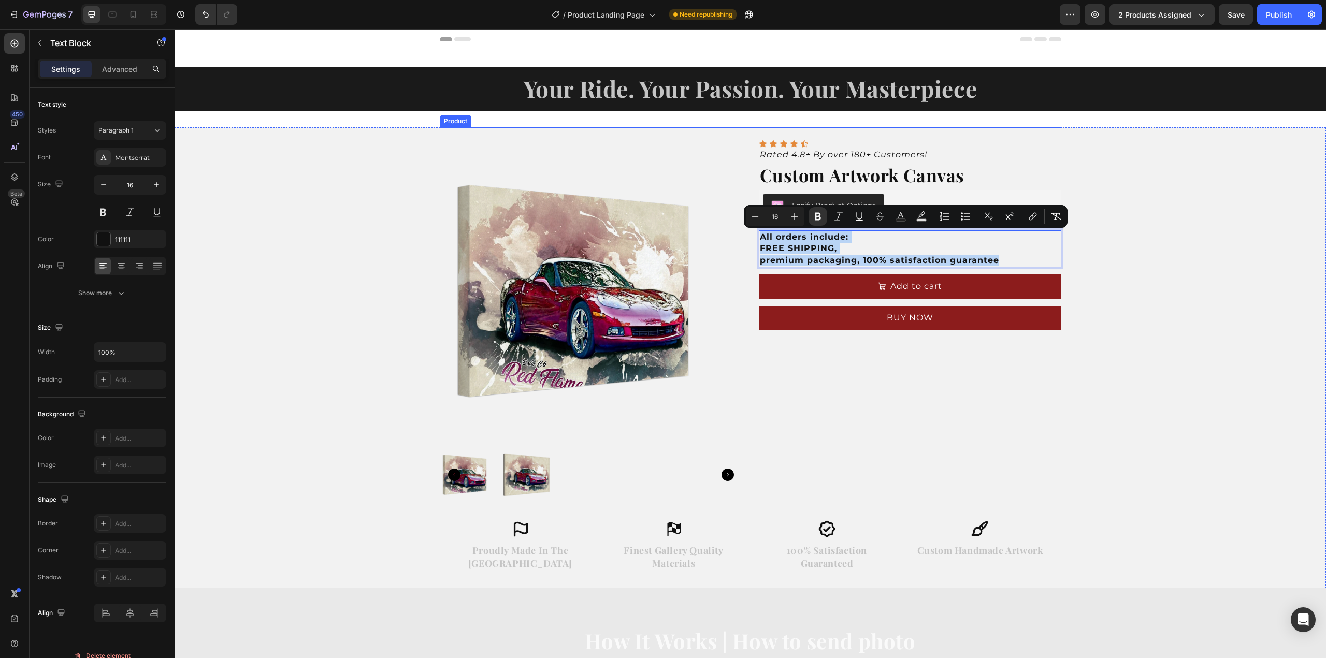
drag, startPoint x: 1002, startPoint y: 260, endPoint x: 745, endPoint y: 241, distance: 257.6
click at [745, 241] on div "Product Images Icon Icon Icon Icon Icon Icon List Rated 4.8+ By over 180+ Custo…" at bounding box center [751, 315] width 622 height 376
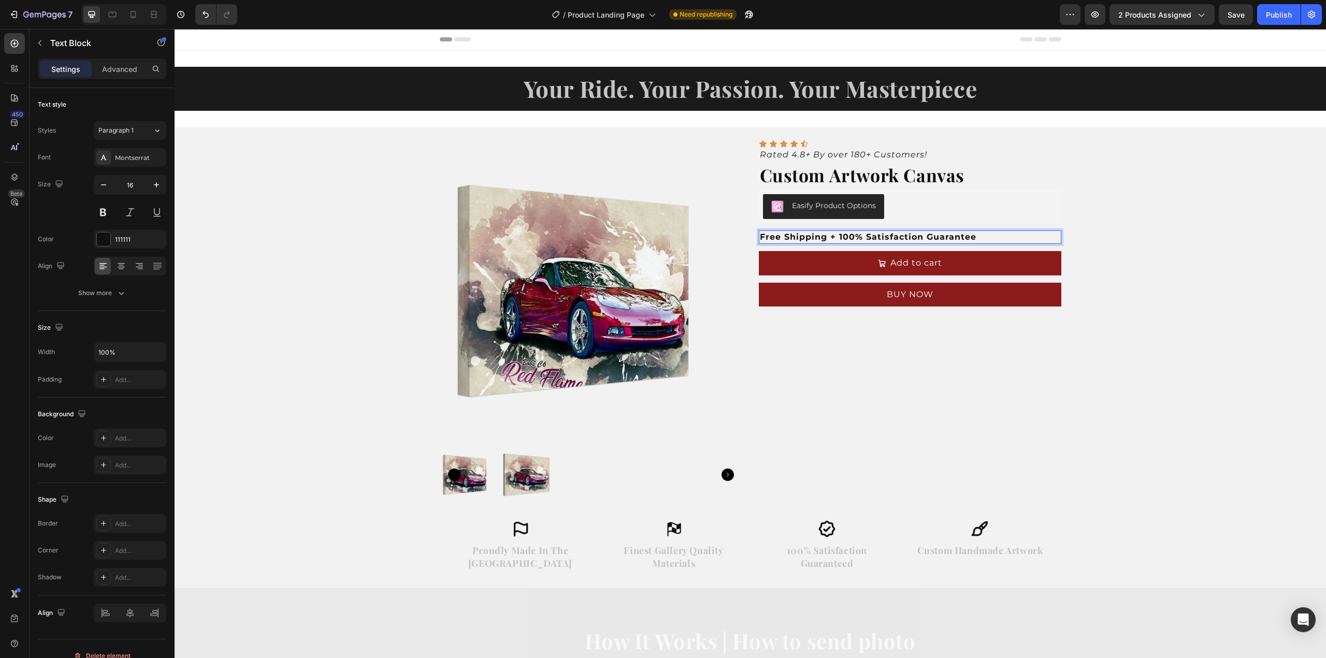
click at [976, 236] on p "Free Shipping + 100% Satisfaction Guarantee" at bounding box center [910, 237] width 300 height 11
click at [975, 235] on p "Free Shipping + 100% Satisfaction Guarantee" at bounding box center [910, 237] width 300 height 11
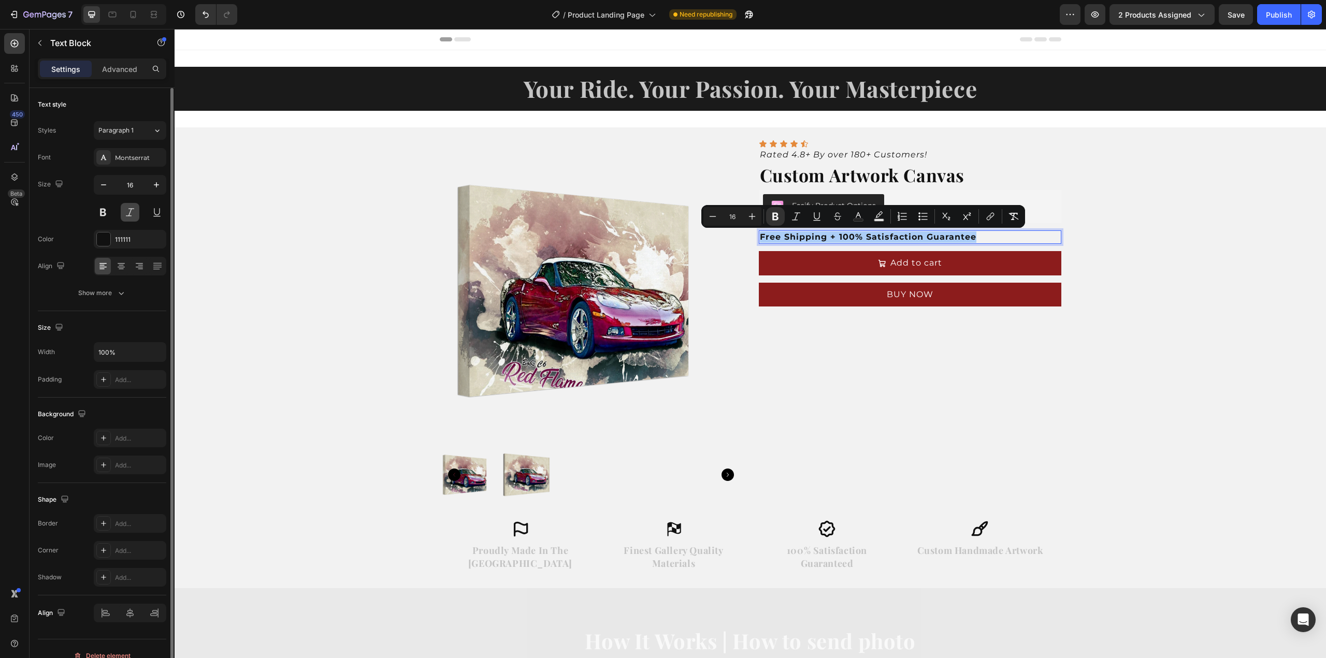
click at [134, 214] on button at bounding box center [130, 212] width 19 height 19
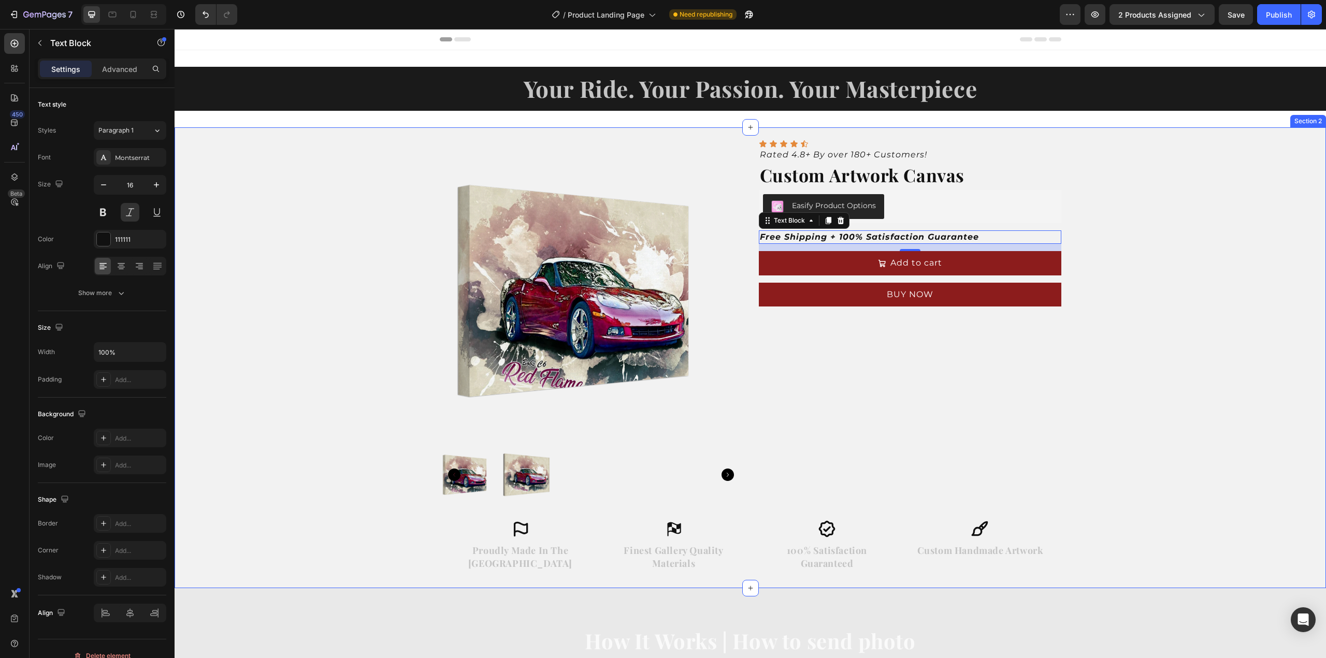
click at [1116, 224] on div "Product Images Icon Icon Icon Icon Icon Icon List Rated 4.8+ By over 180+ Custo…" at bounding box center [751, 357] width 1152 height 461
click at [979, 237] on p "Free Shipping + 100% Satisfaction Guarantee" at bounding box center [910, 237] width 300 height 11
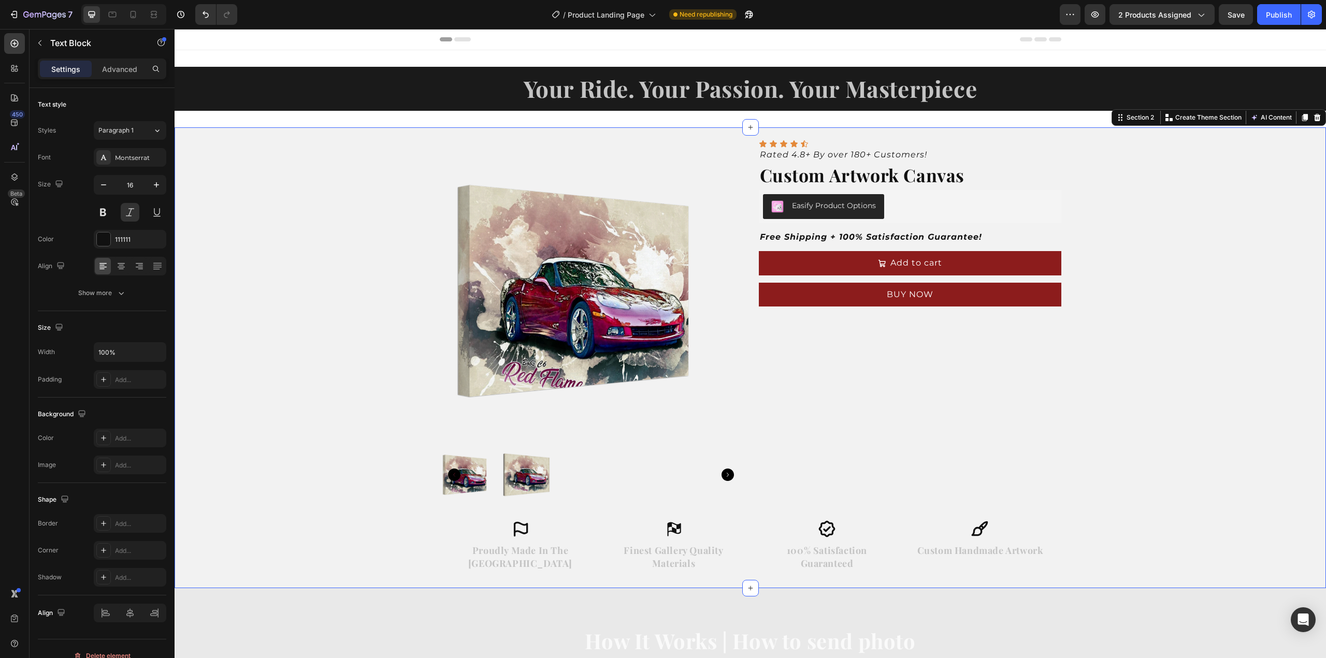
click at [1105, 248] on div "Product Images Icon Icon Icon Icon Icon Icon List Rated 4.8+ By over 180+ Custo…" at bounding box center [751, 357] width 1152 height 461
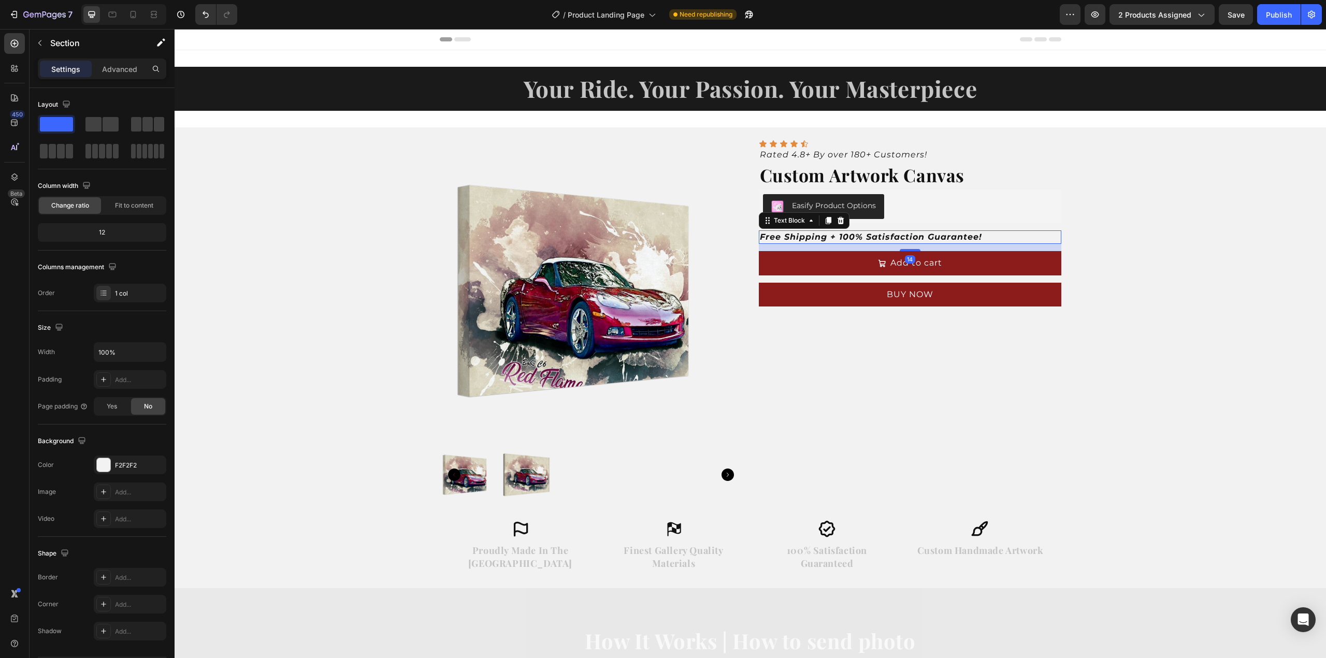
click at [829, 235] on strong "Free Shipping + 100% Satisfaction Guarantee!" at bounding box center [871, 237] width 222 height 10
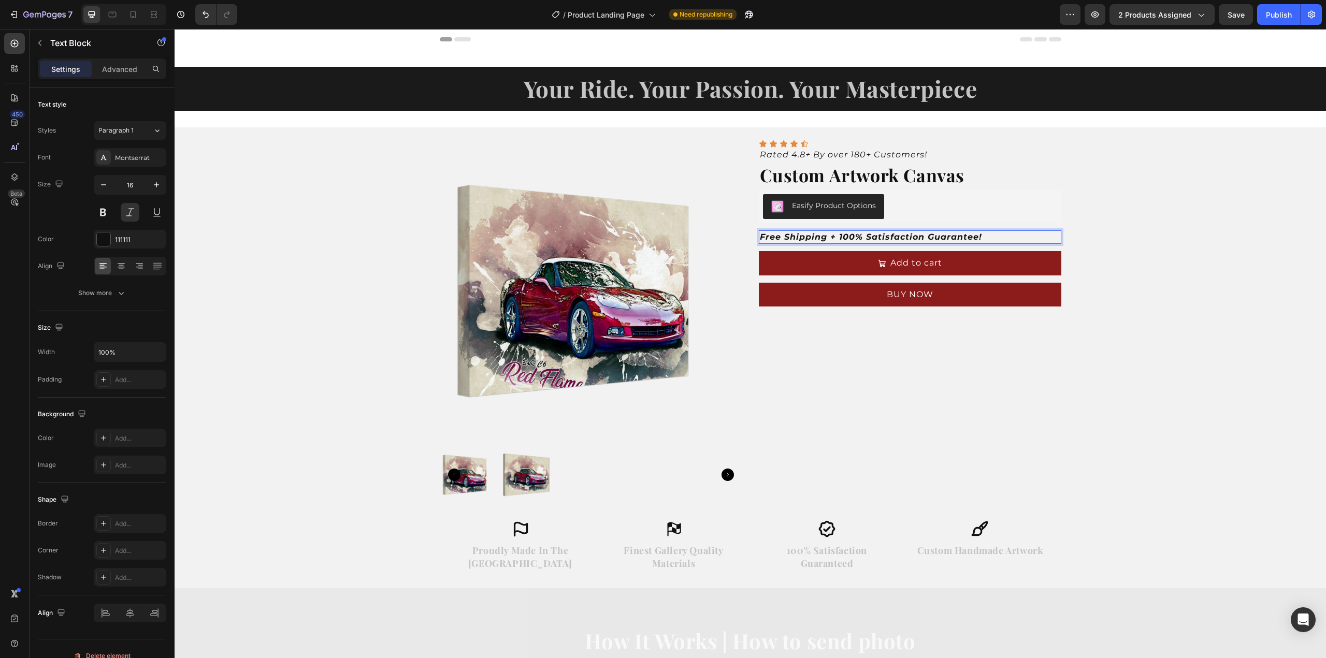
click at [832, 240] on strong "Free Shipping + 100% Satisfaction Guarantee!" at bounding box center [871, 237] width 222 height 10
click at [984, 237] on p "Free Shipping & 100% Satisfaction Guarantee!" at bounding box center [910, 237] width 300 height 11
click at [760, 238] on strong "Free Shipping & 100% Satisfaction Guarantee!" at bounding box center [871, 237] width 223 height 10
click at [841, 236] on strong "+ Free Shipping & 100% Satisfaction Guarantee!" at bounding box center [876, 237] width 232 height 10
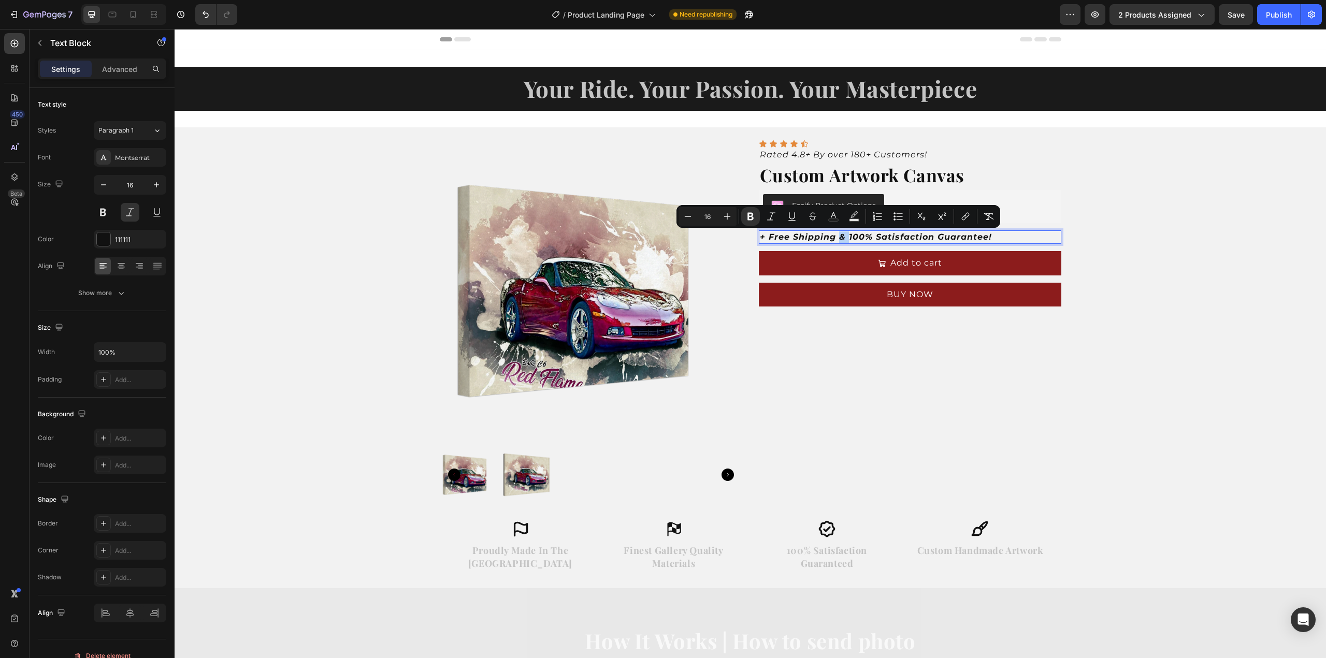
drag, startPoint x: 843, startPoint y: 236, endPoint x: 837, endPoint y: 235, distance: 6.8
click at [837, 235] on strong "+ Free Shipping & 100% Satisfaction Guarantee!" at bounding box center [876, 237] width 232 height 10
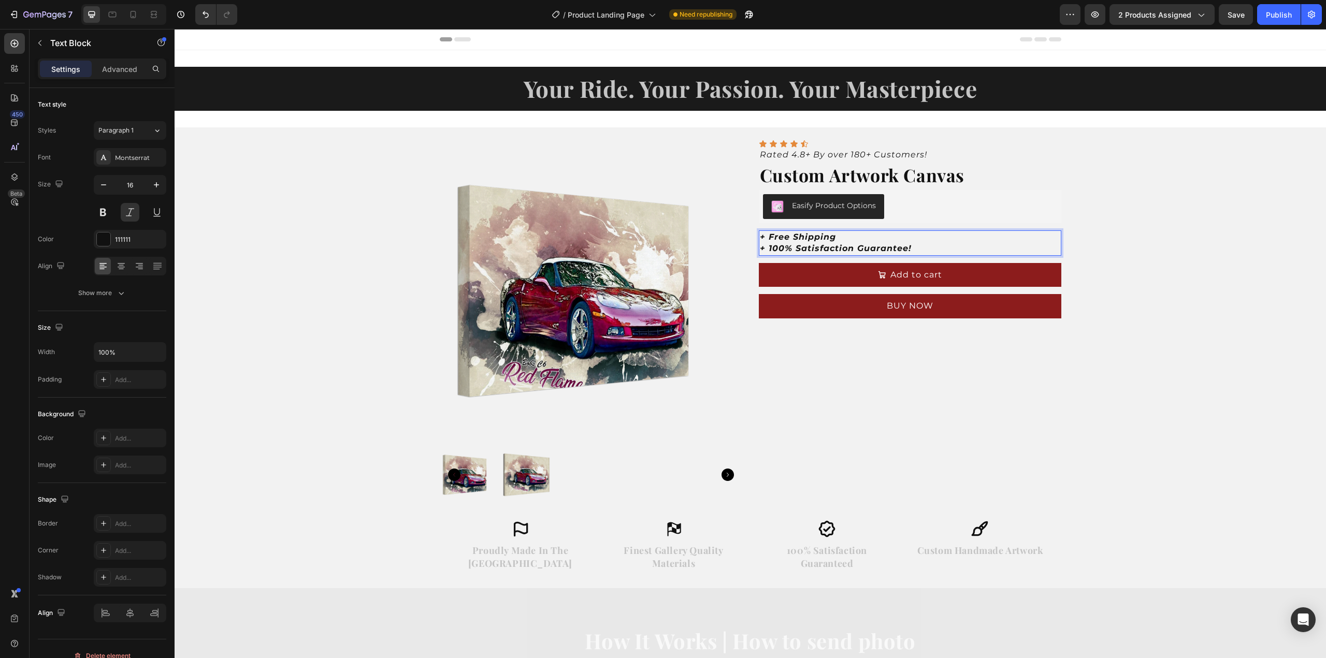
click at [851, 236] on p "+ Free Shipping" at bounding box center [910, 237] width 300 height 11
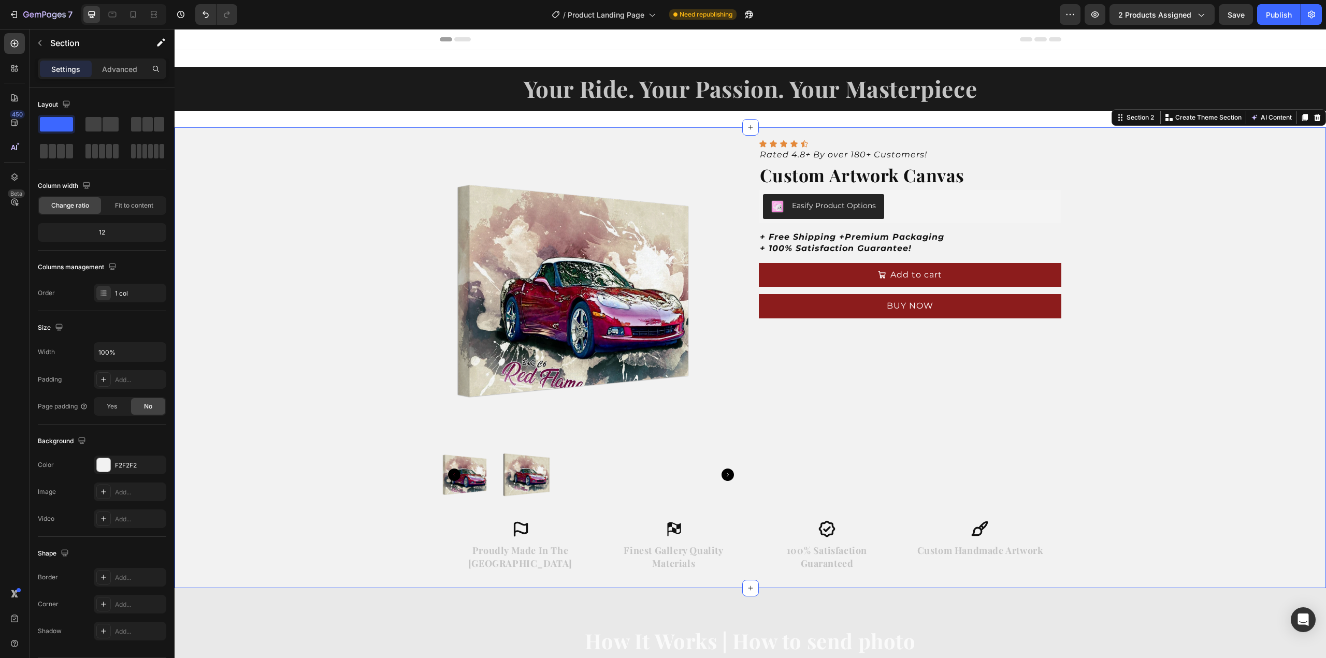
click at [1130, 267] on div "Product Images Icon Icon Icon Icon Icon Icon List Rated 4.8+ By over 180+ Custo…" at bounding box center [751, 357] width 1152 height 461
click at [42, 41] on icon "button" at bounding box center [40, 43] width 8 height 8
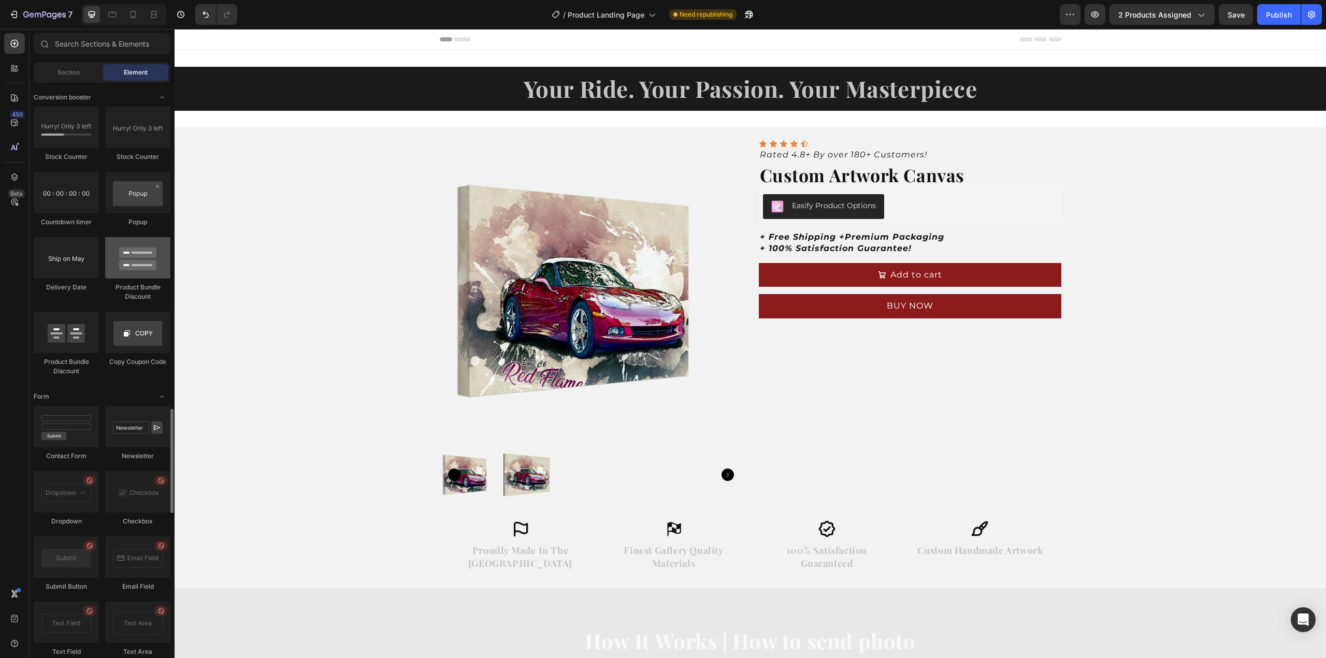
scroll to position [2072, 0]
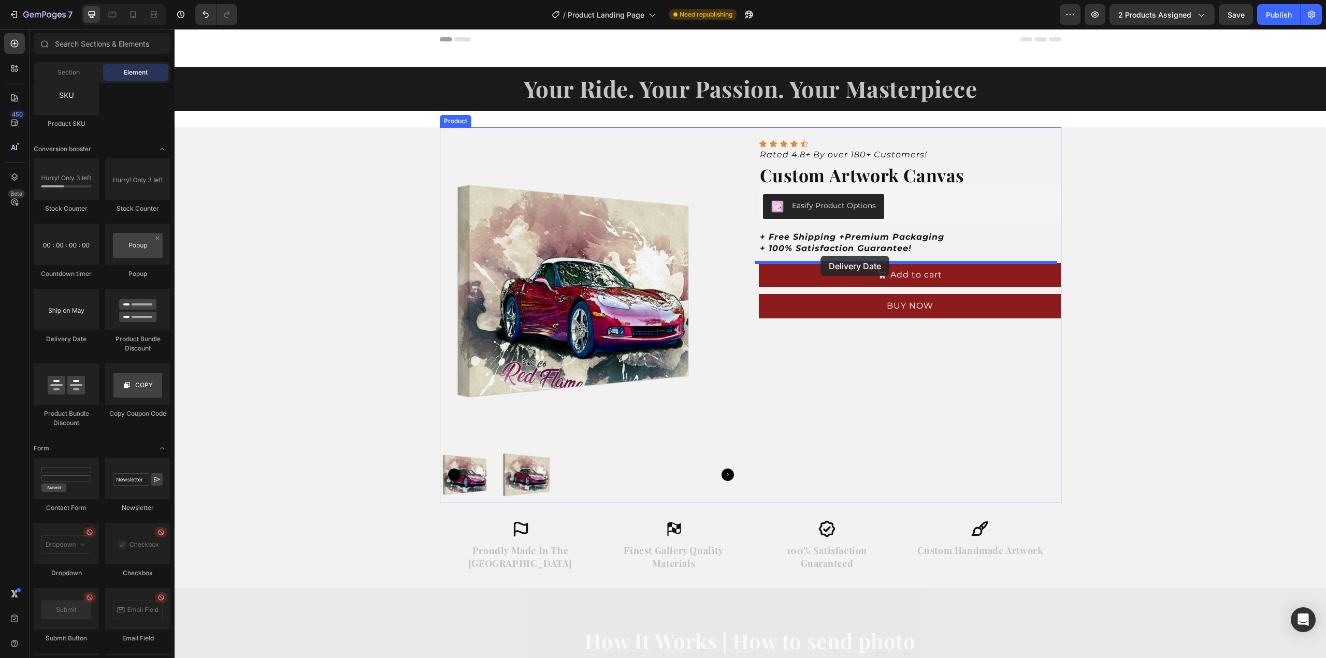
drag, startPoint x: 240, startPoint y: 343, endPoint x: 821, endPoint y: 256, distance: 587.3
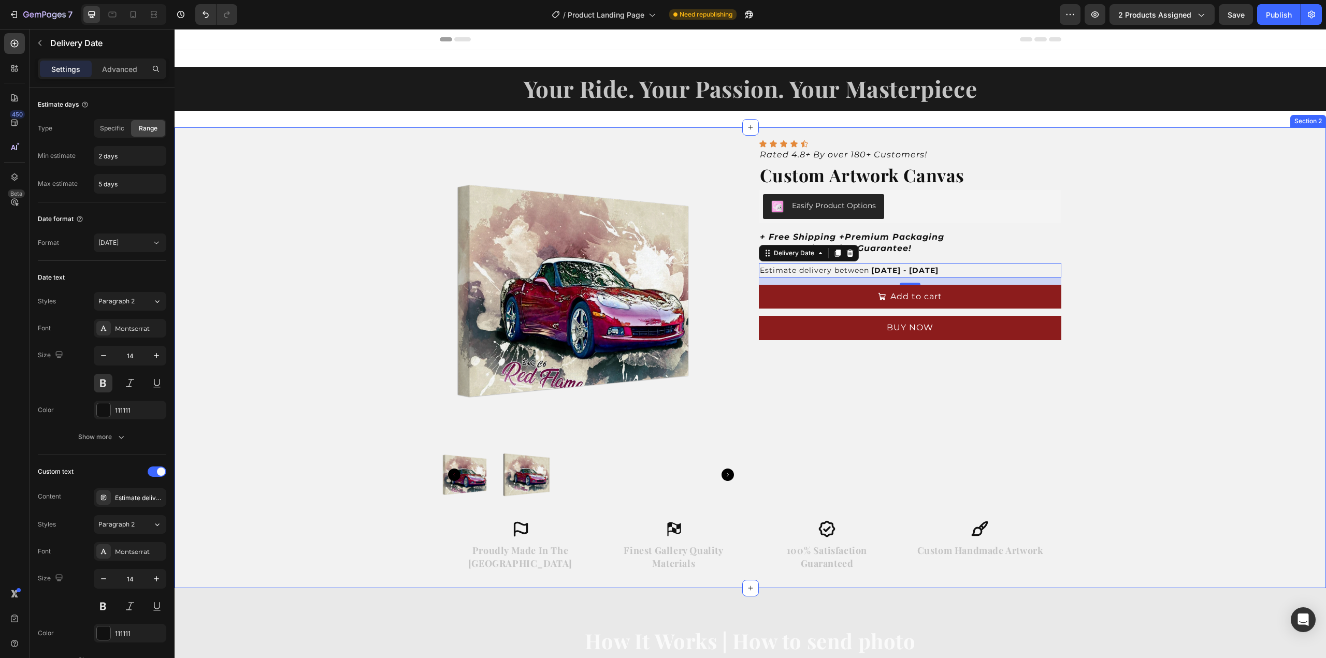
click at [1126, 252] on div "Product Images Icon Icon Icon Icon Icon Icon List Rated 4.8+ By over 180+ Custo…" at bounding box center [751, 357] width 1152 height 461
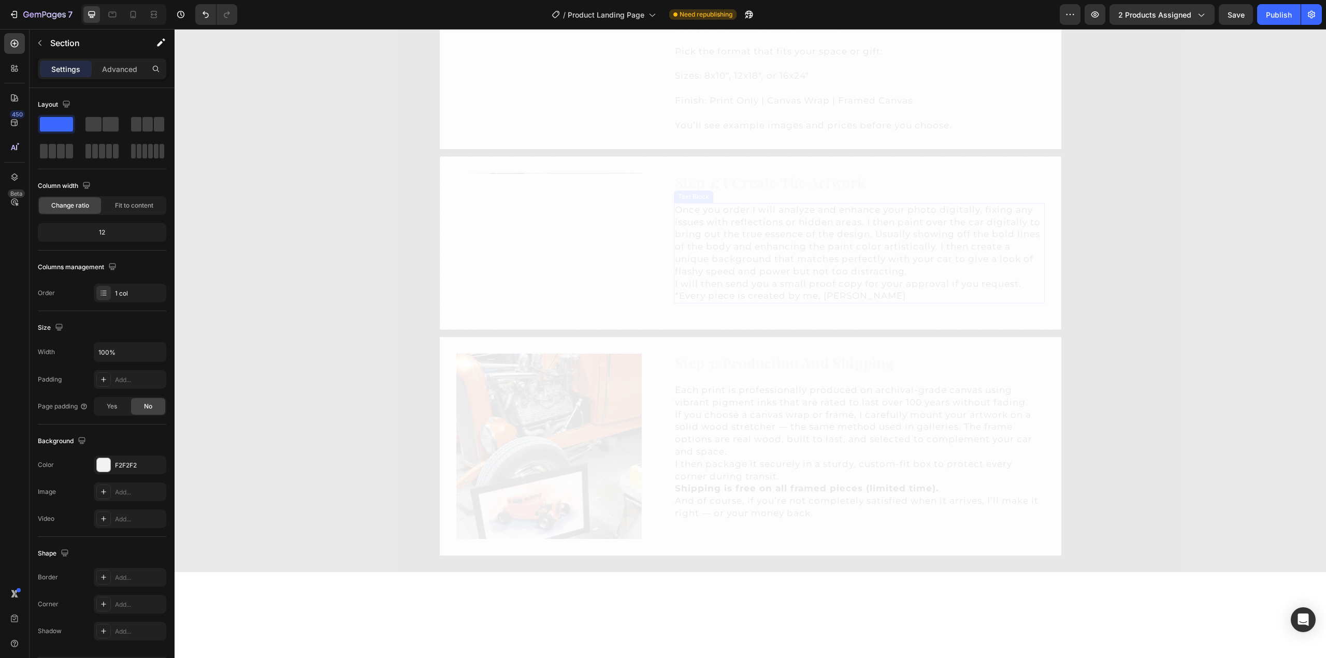
scroll to position [1191, 0]
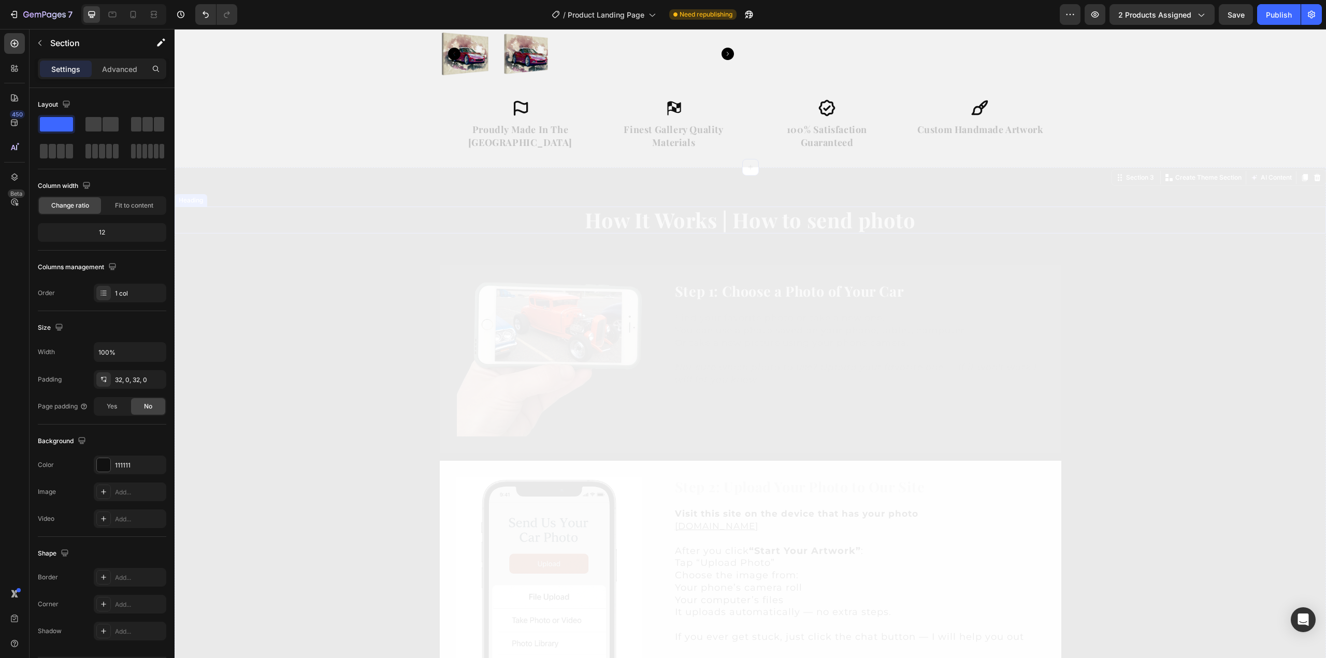
scroll to position [414, 0]
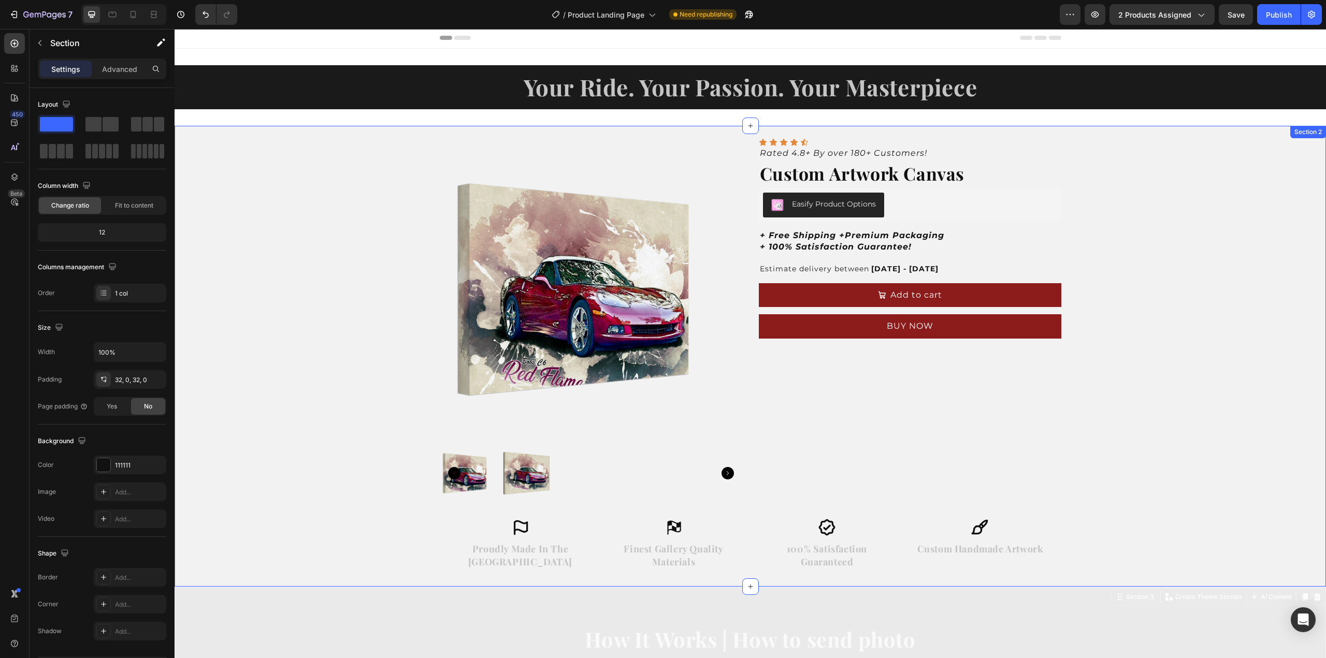
scroll to position [0, 0]
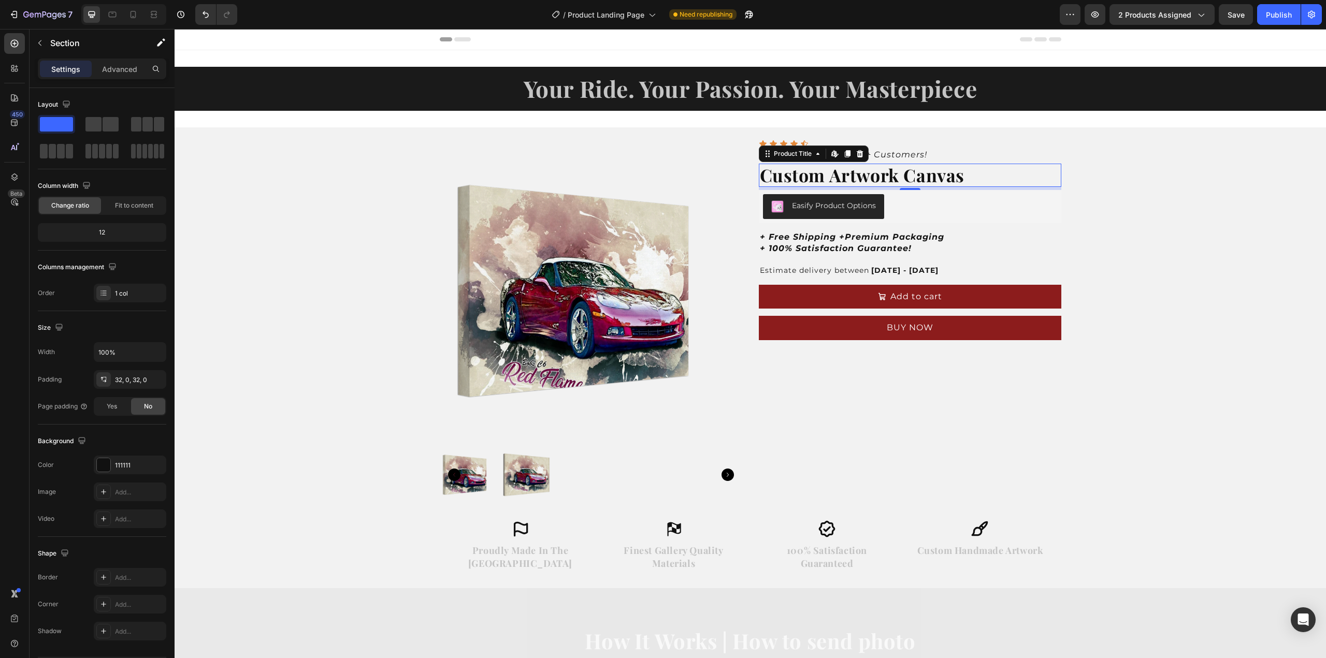
click at [821, 175] on h2 "Custom Artwork Canvas" at bounding box center [910, 175] width 303 height 23
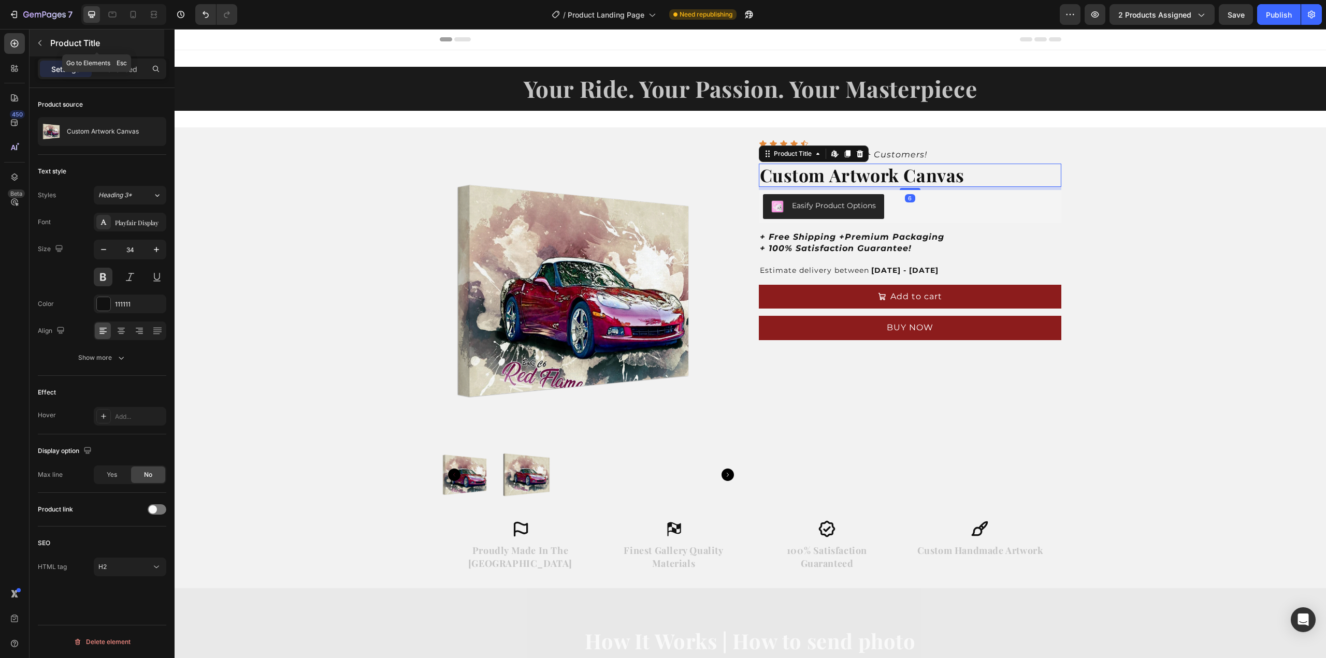
click at [37, 40] on icon "button" at bounding box center [40, 43] width 8 height 8
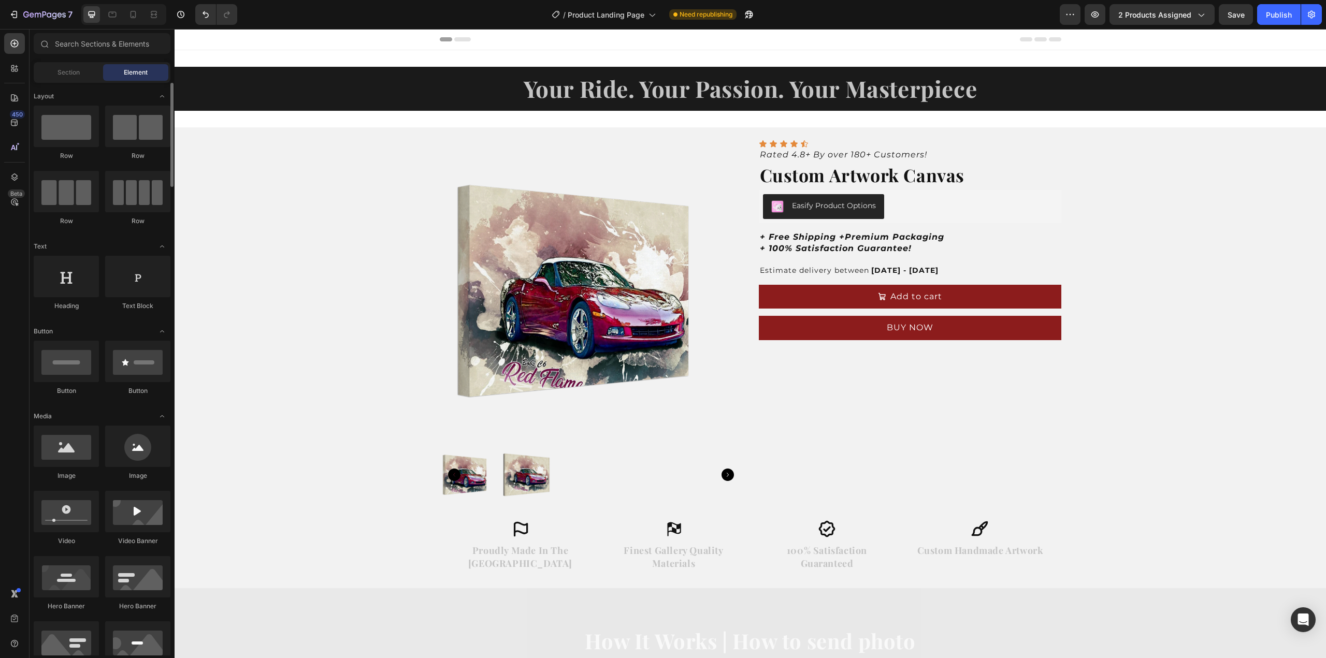
scroll to position [104, 0]
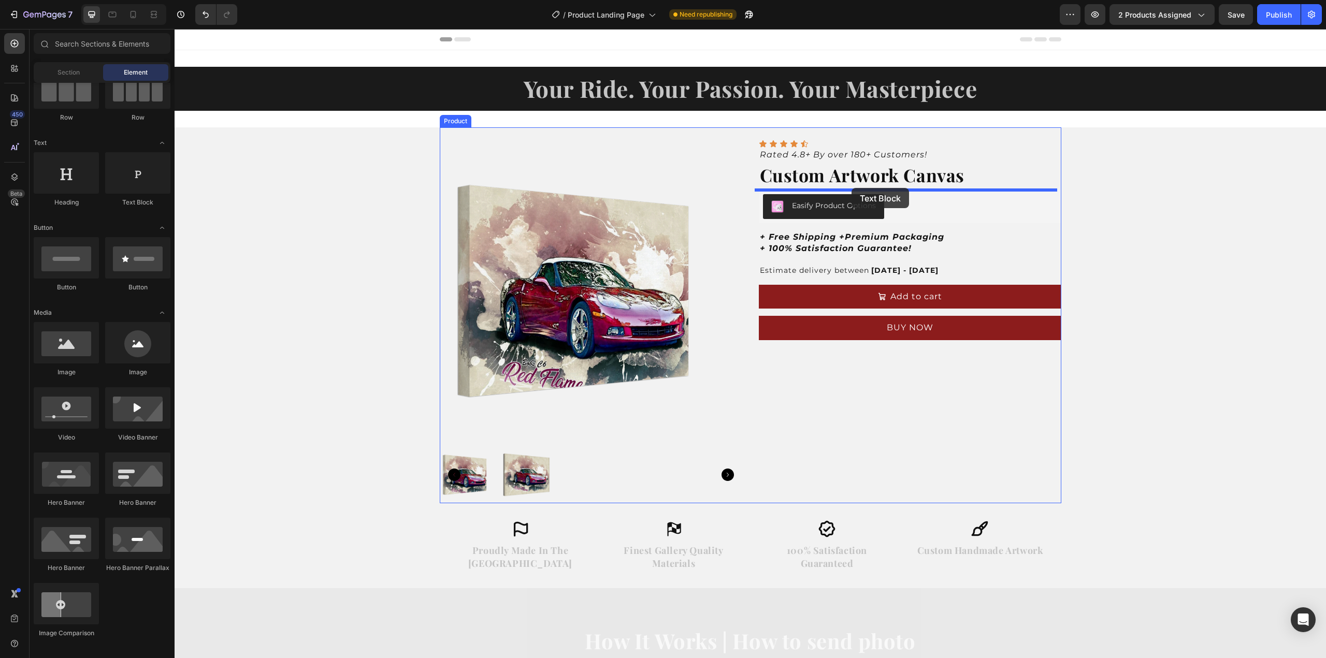
drag, startPoint x: 303, startPoint y: 203, endPoint x: 852, endPoint y: 188, distance: 548.8
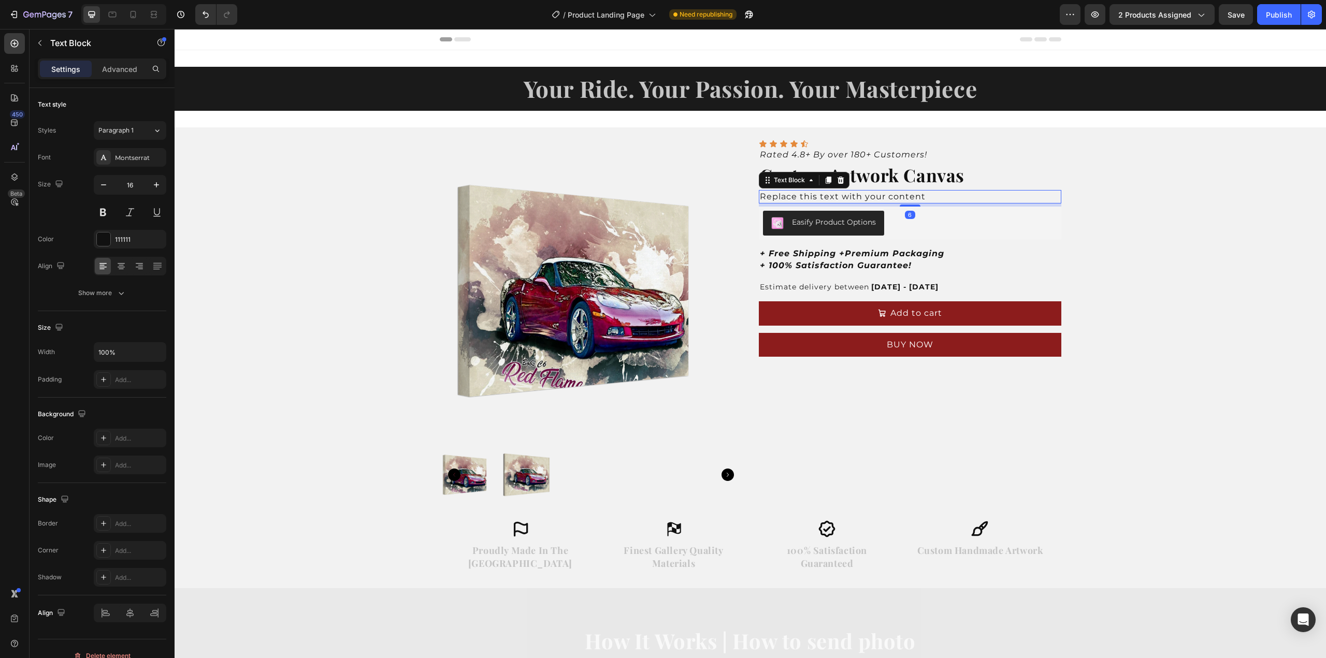
click at [830, 201] on div "Replace this text with your content" at bounding box center [910, 196] width 303 height 13
click at [830, 201] on p "Replace this text with your content" at bounding box center [910, 196] width 300 height 11
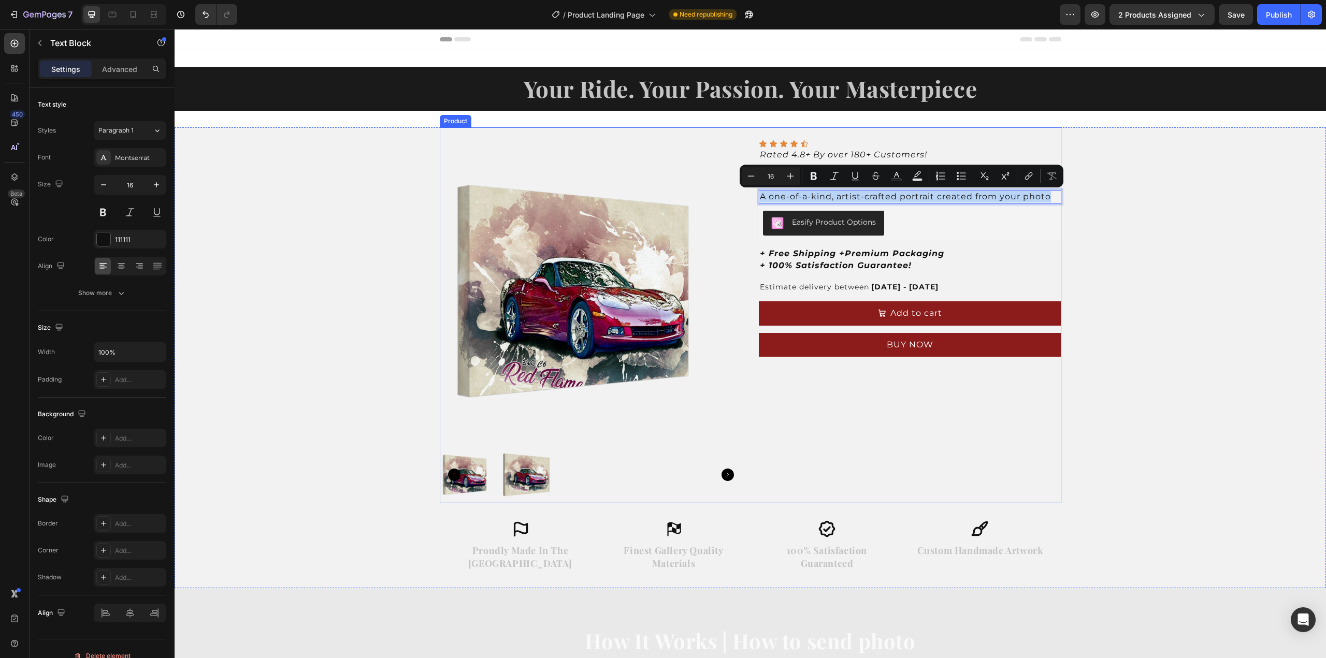
drag, startPoint x: 1046, startPoint y: 197, endPoint x: 916, endPoint y: 211, distance: 131.3
click at [741, 182] on div "Product Images Icon Icon Icon Icon Icon Icon List Rated 4.8+ By over 180+ Custo…" at bounding box center [751, 315] width 622 height 376
click at [837, 177] on icon "Editor contextual toolbar" at bounding box center [834, 176] width 10 height 10
click at [760, 197] on icon "A one-of-a-kind, artist-crafted portrait created from your photo" at bounding box center [908, 197] width 297 height 10
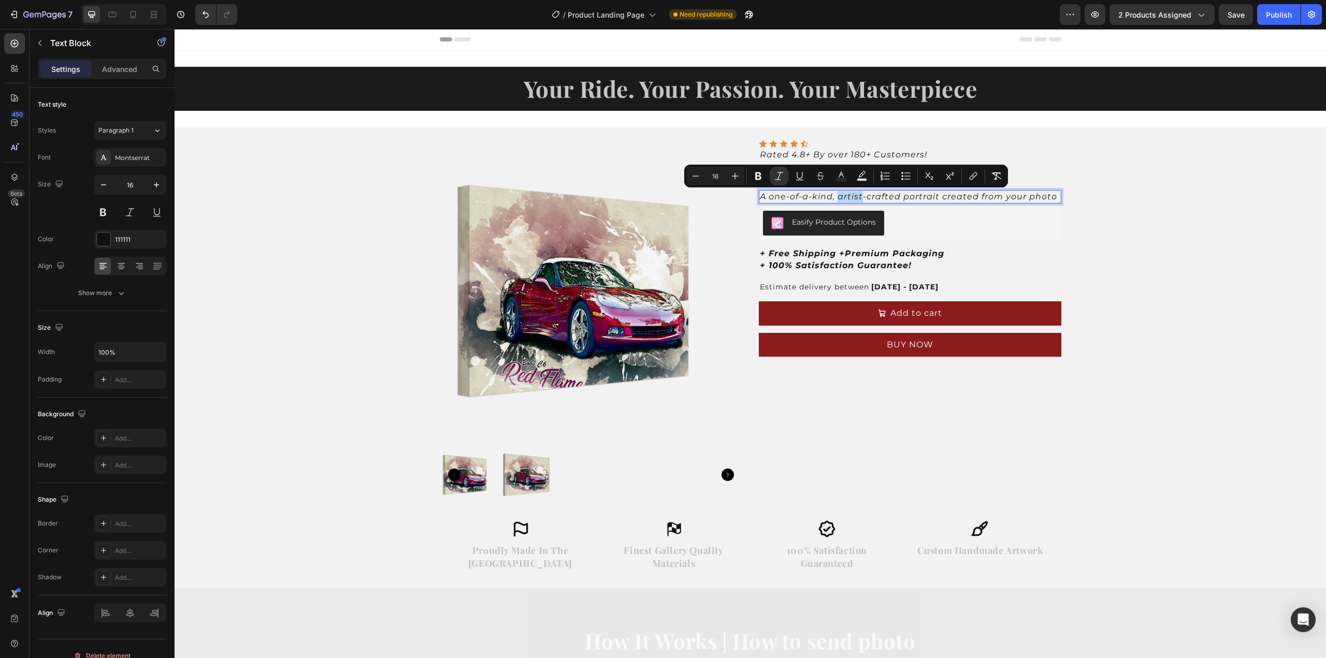
drag, startPoint x: 834, startPoint y: 198, endPoint x: 860, endPoint y: 200, distance: 25.9
click at [860, 200] on icon "A one-of-a-kind, artist-crafted portrait created from your photo" at bounding box center [908, 197] width 297 height 10
drag, startPoint x: 898, startPoint y: 197, endPoint x: 933, endPoint y: 198, distance: 35.2
click at [933, 198] on icon "A one-of-a-kind, hand-crafted portrait created from your photo" at bounding box center [908, 197] width 297 height 10
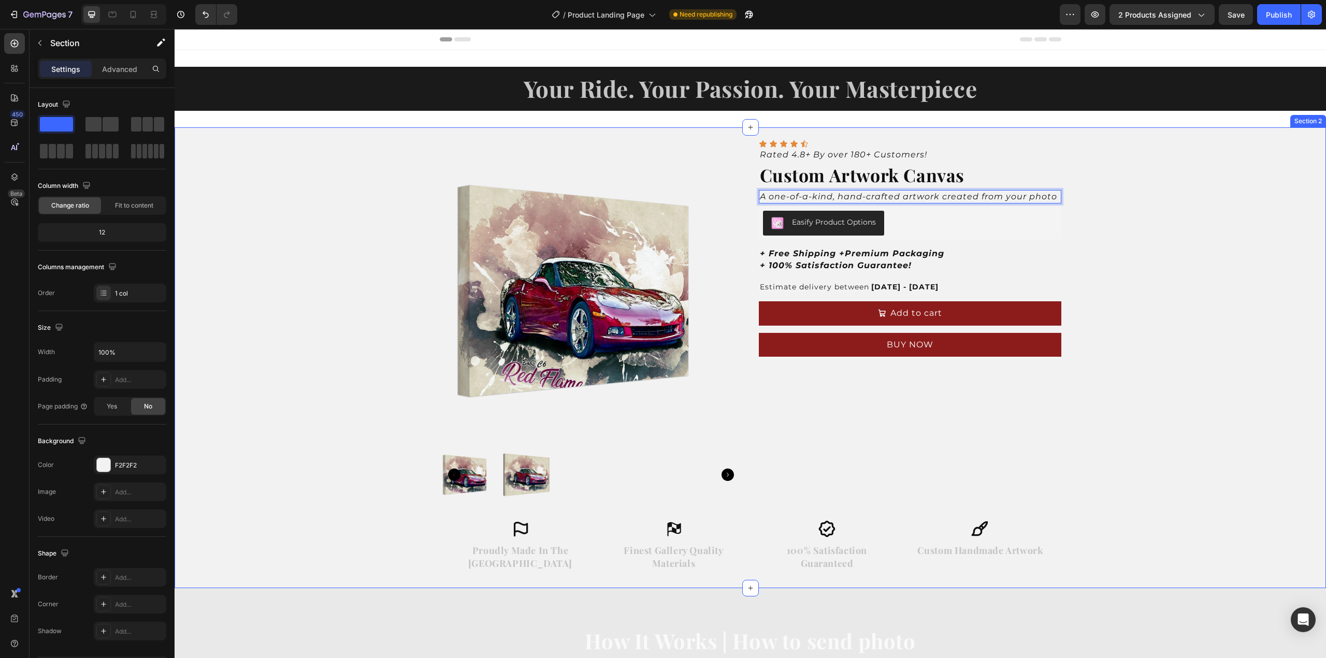
click at [1092, 229] on div "Product Images Icon Icon Icon Icon Icon Icon List Rated 4.8+ By over 180+ Custo…" at bounding box center [751, 357] width 1152 height 461
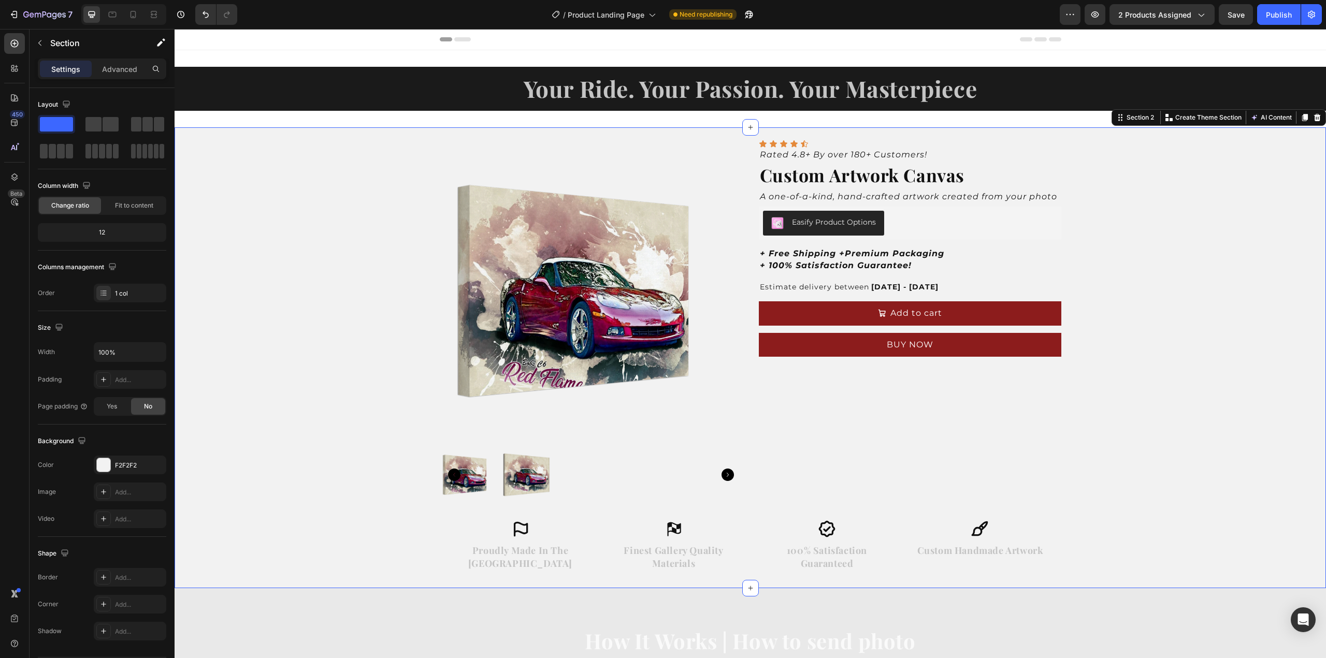
click at [1109, 223] on div "Product Images Icon Icon Icon Icon Icon Icon List Rated 4.8+ By over 180+ Custo…" at bounding box center [751, 357] width 1152 height 461
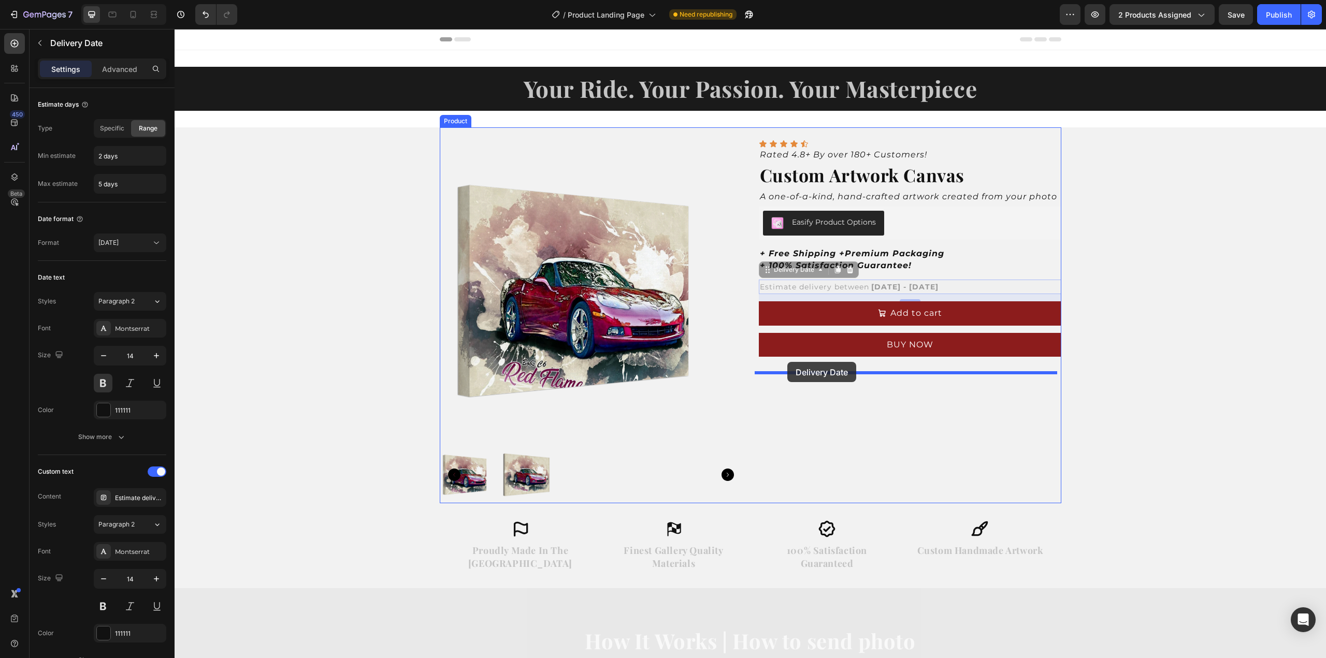
drag, startPoint x: 796, startPoint y: 291, endPoint x: 787, endPoint y: 362, distance: 72.0
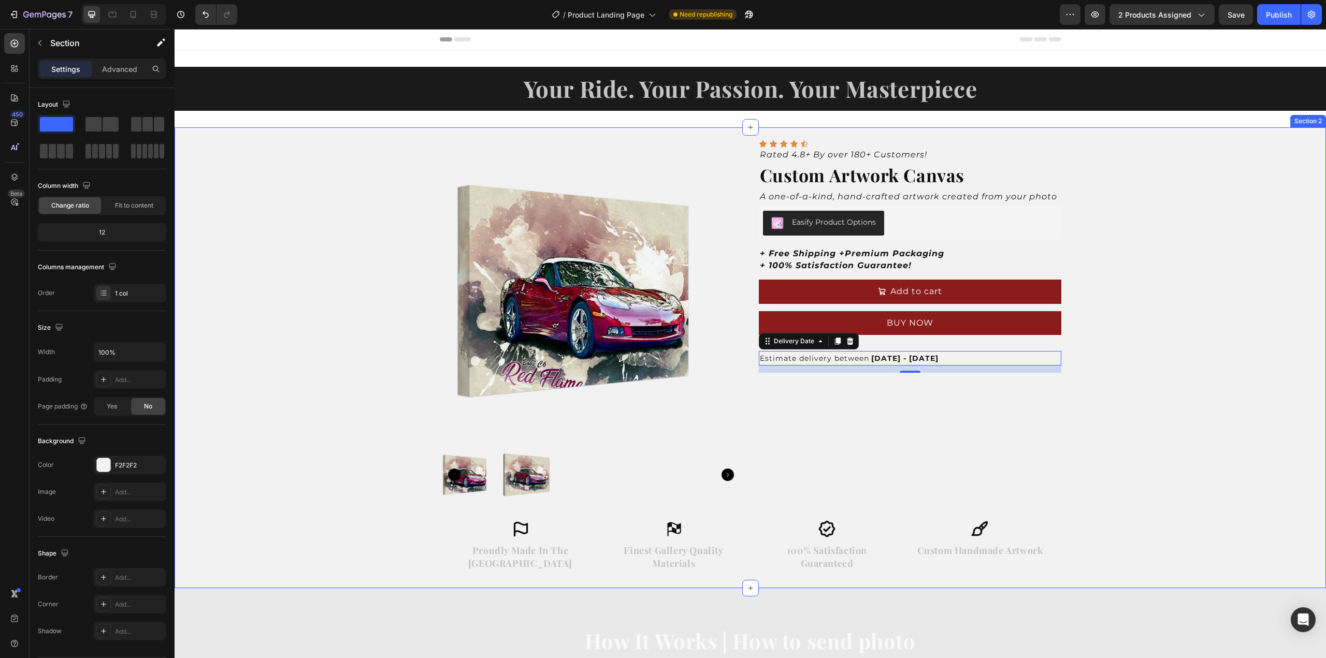
click at [1149, 254] on div "Product Images Icon Icon Icon Icon Icon Icon List Rated 4.8+ By over 180+ Custo…" at bounding box center [751, 357] width 1152 height 461
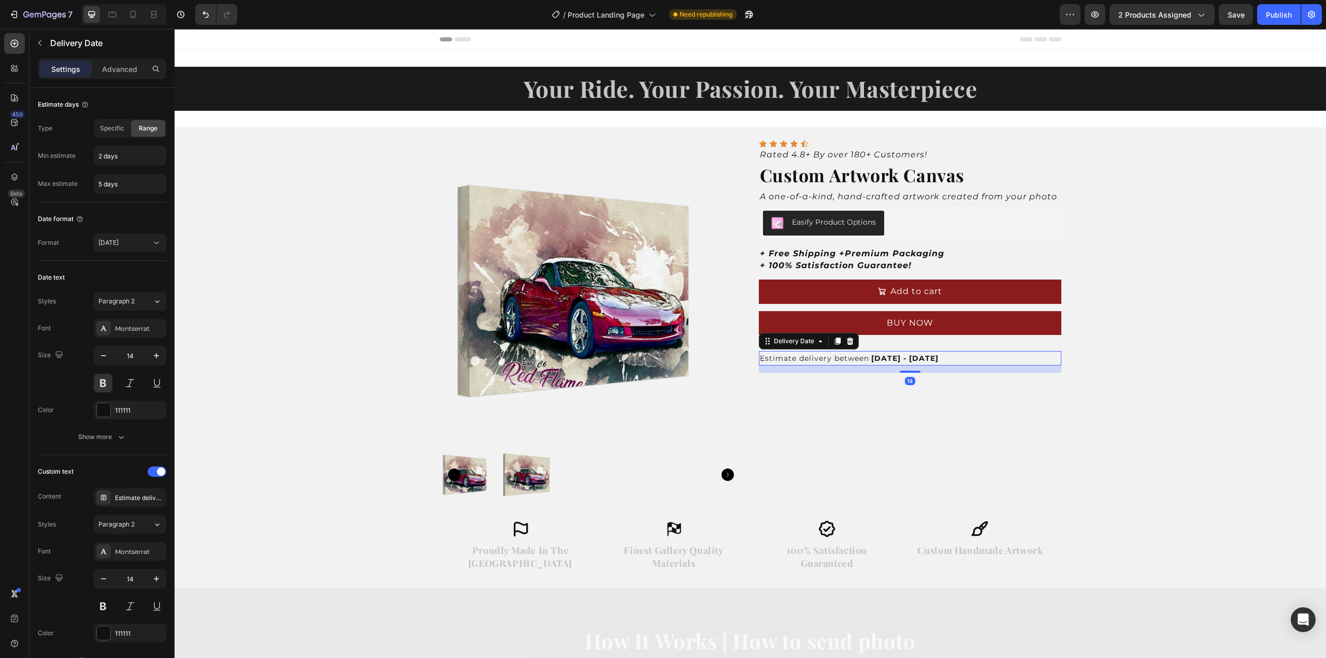
click at [867, 361] on span "Estimate delivery between" at bounding box center [814, 358] width 109 height 9
click at [846, 341] on icon at bounding box center [850, 341] width 8 height 8
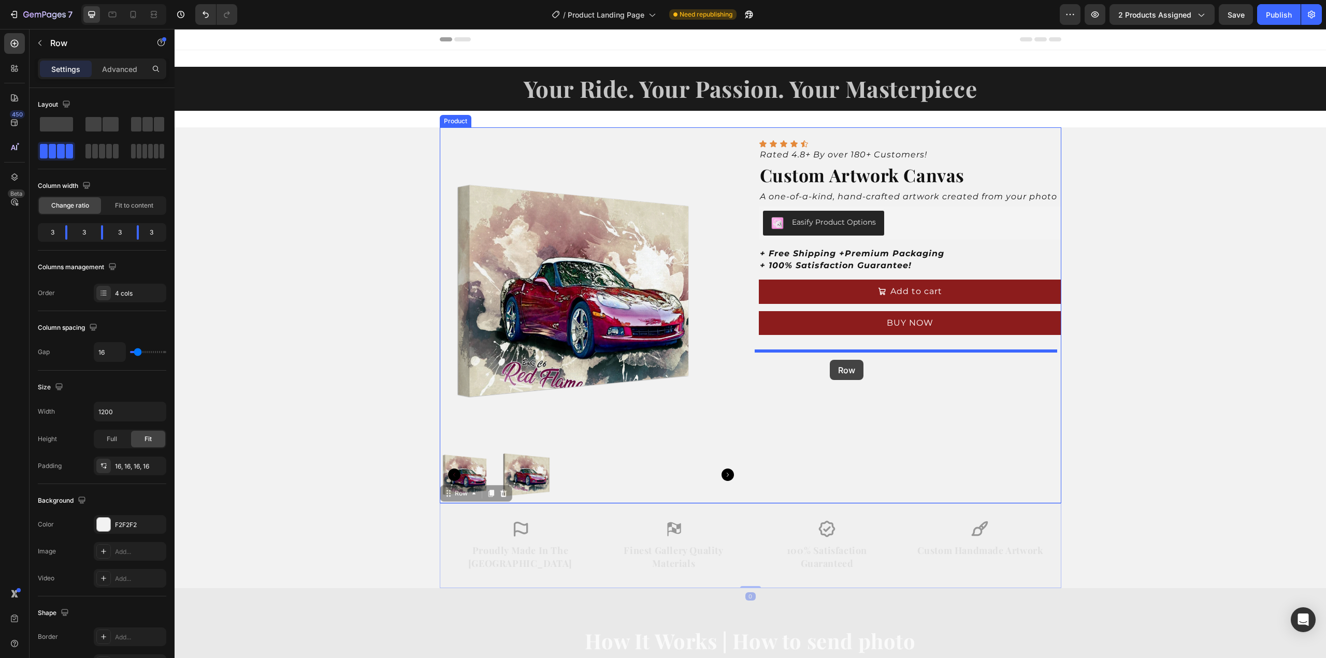
drag, startPoint x: 713, startPoint y: 505, endPoint x: 830, endPoint y: 360, distance: 186.1
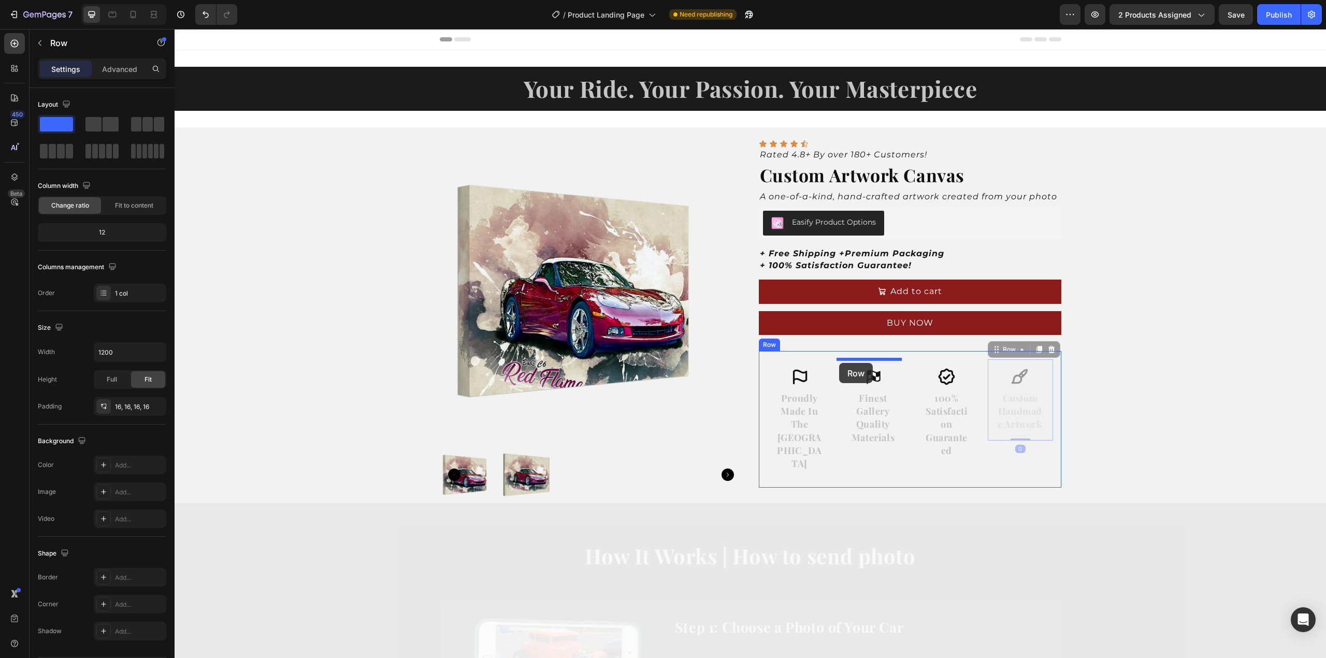
drag, startPoint x: 1043, startPoint y: 366, endPoint x: 839, endPoint y: 363, distance: 203.6
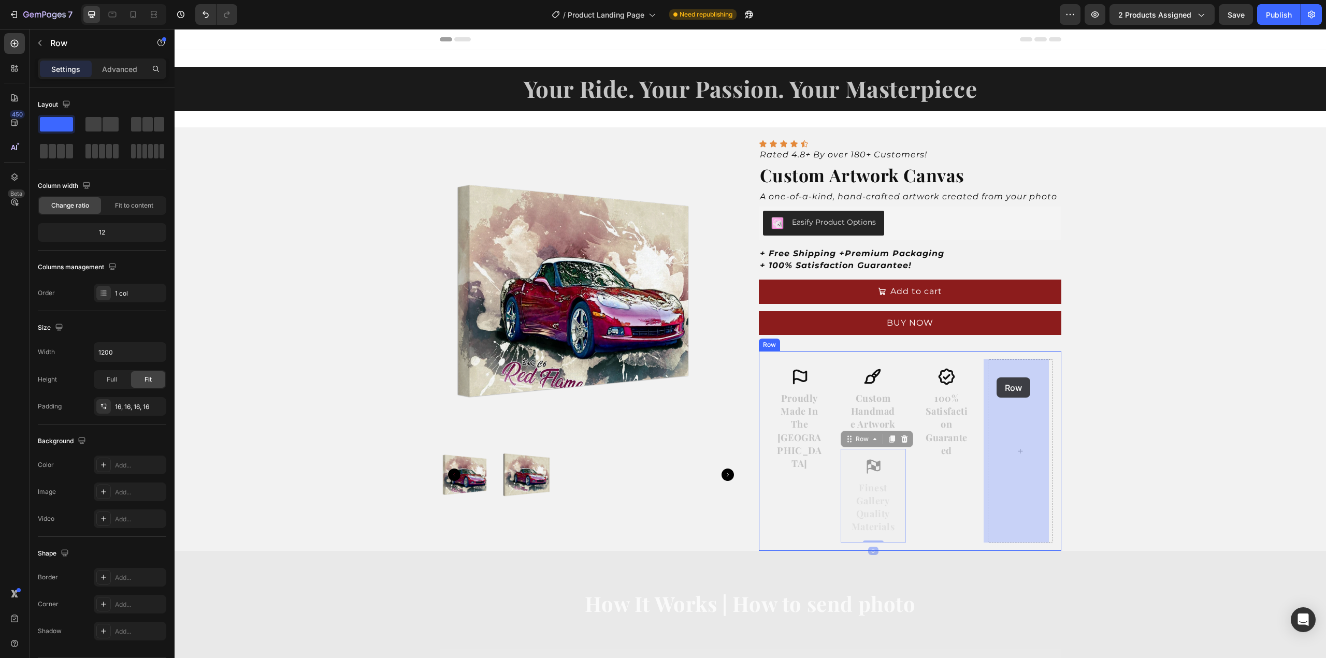
drag, startPoint x: 882, startPoint y: 451, endPoint x: 997, endPoint y: 378, distance: 136.1
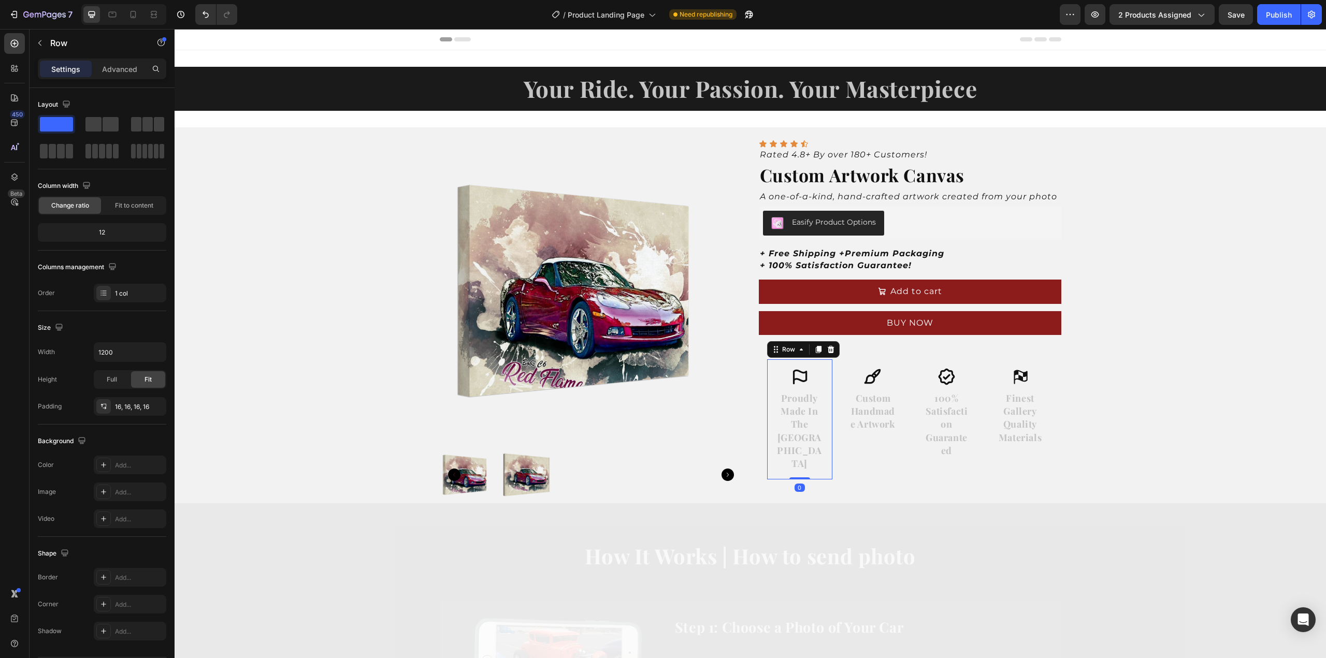
click at [816, 366] on div "Icon Proudly Made In The USA Heading Row 0" at bounding box center [799, 420] width 65 height 120
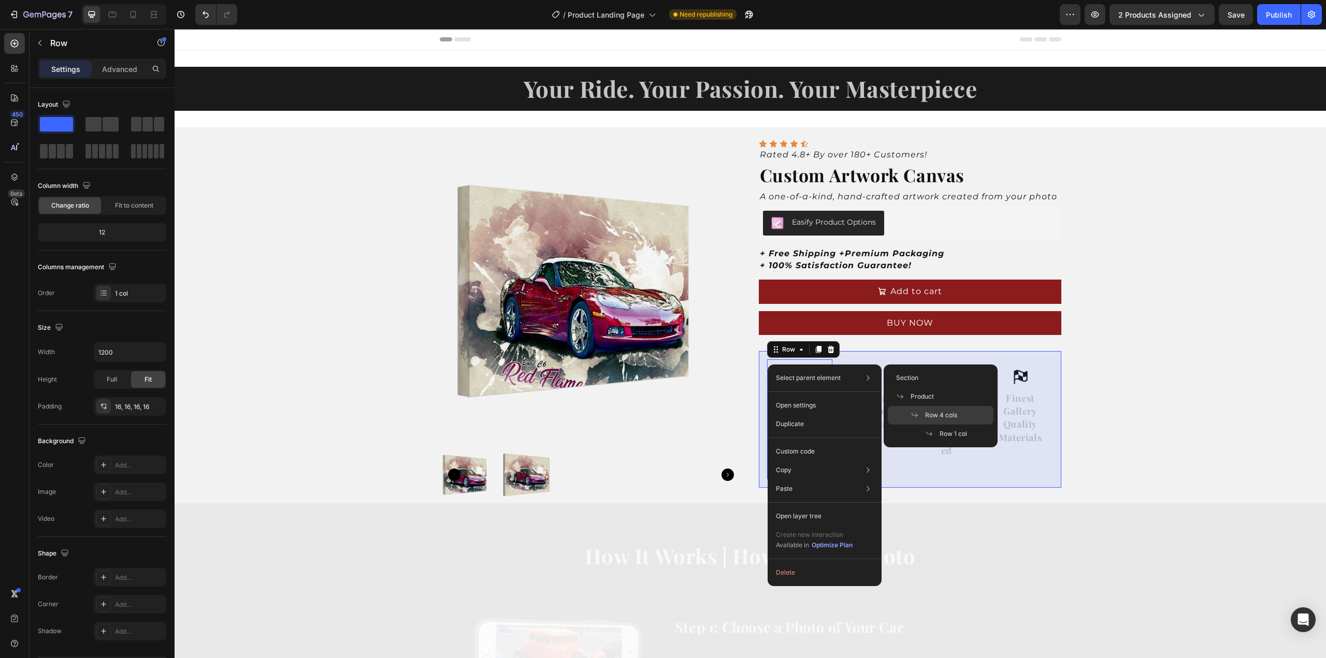
click at [932, 411] on span "Row 4 cols" at bounding box center [941, 415] width 32 height 9
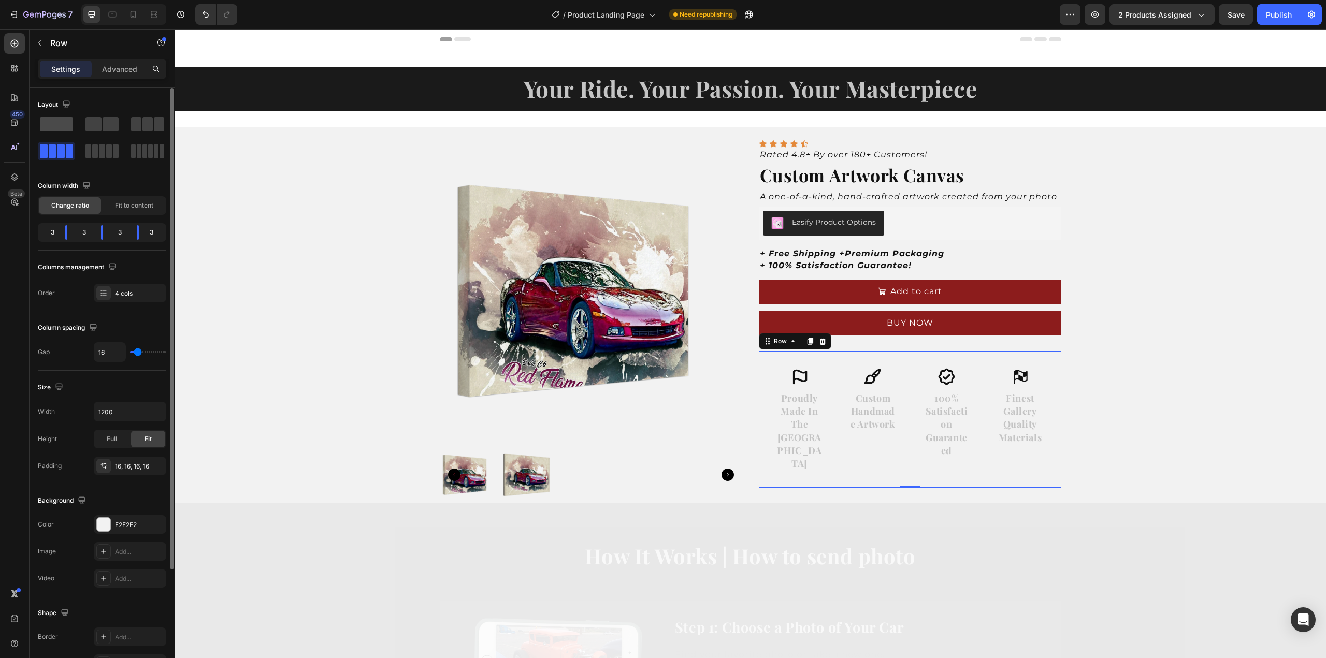
click at [60, 121] on span at bounding box center [56, 124] width 33 height 15
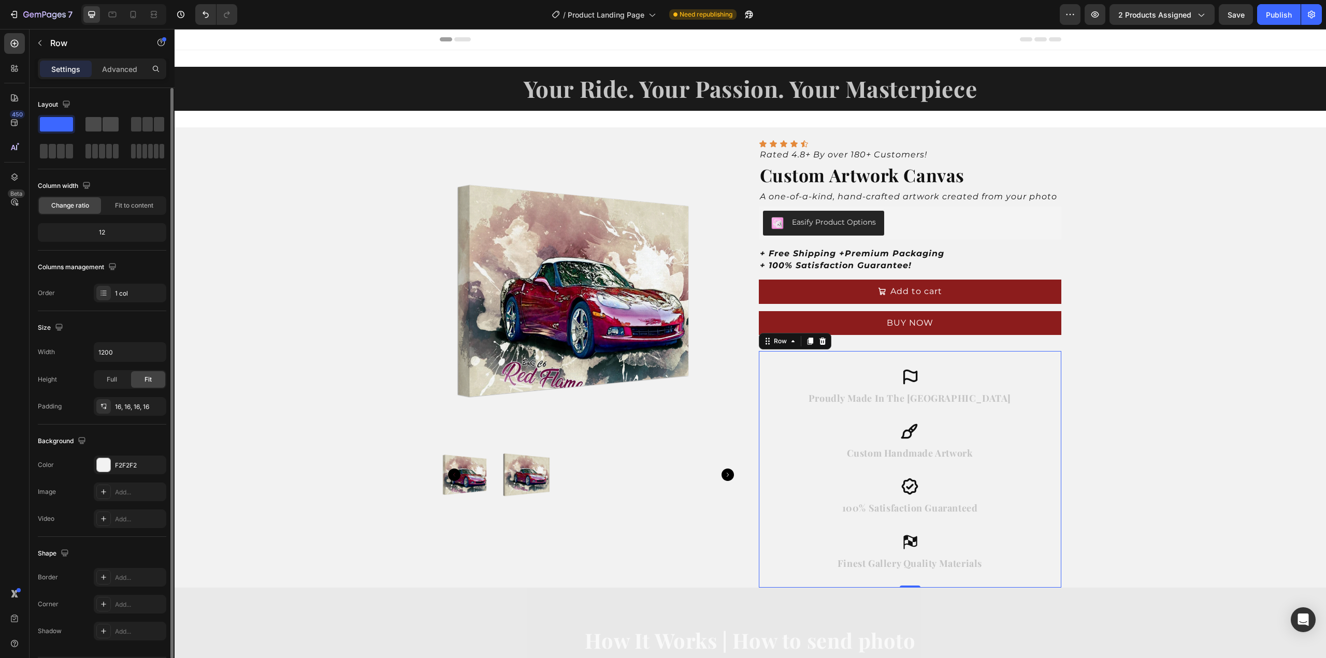
click at [91, 125] on span at bounding box center [93, 124] width 16 height 15
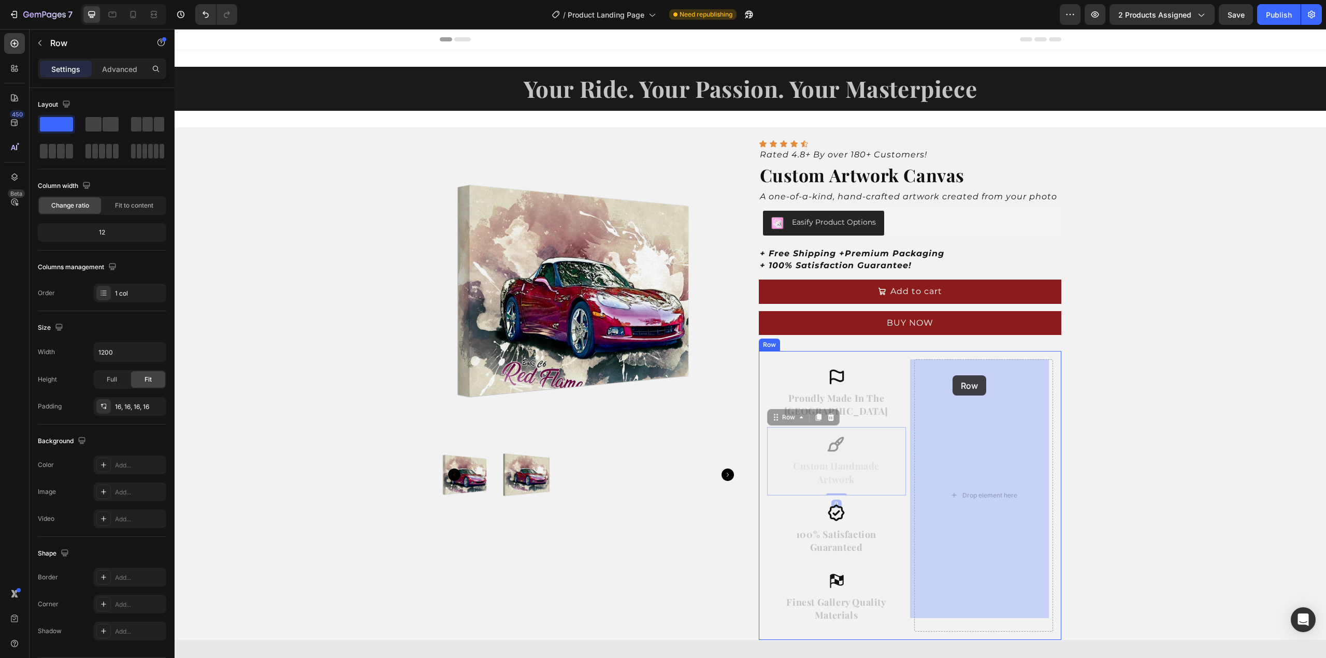
drag, startPoint x: 876, startPoint y: 420, endPoint x: 953, endPoint y: 376, distance: 88.4
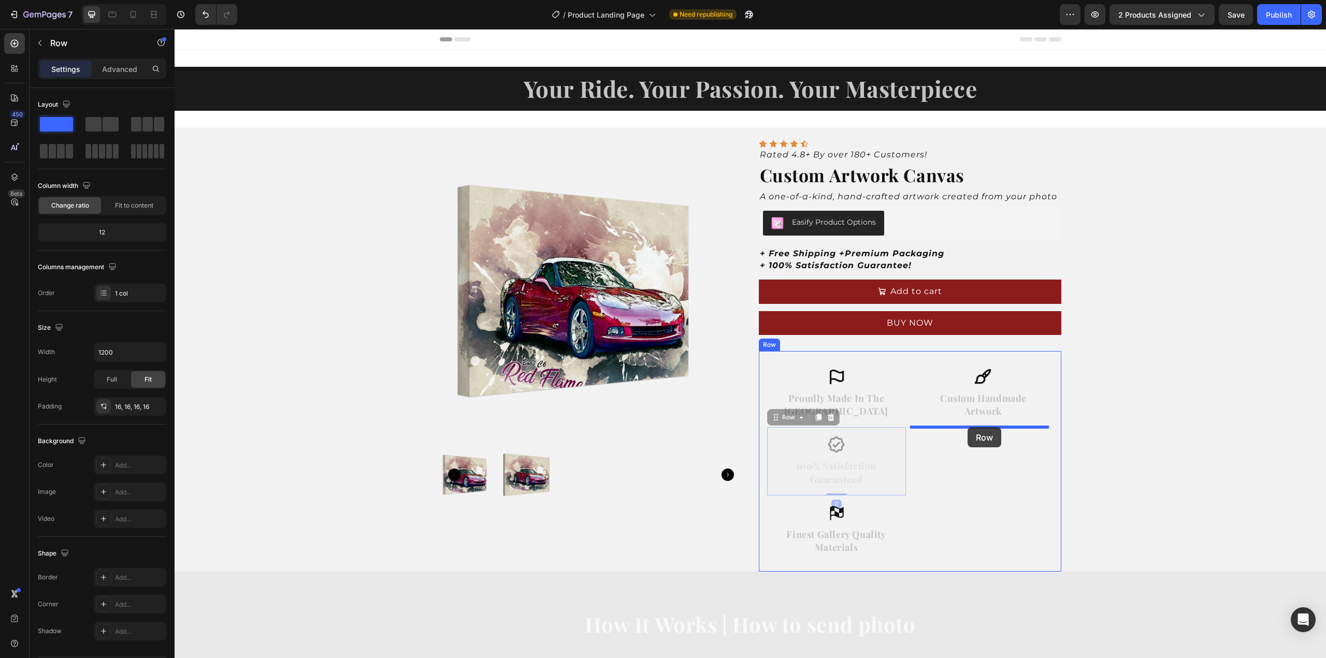
drag, startPoint x: 869, startPoint y: 420, endPoint x: 968, endPoint y: 427, distance: 98.7
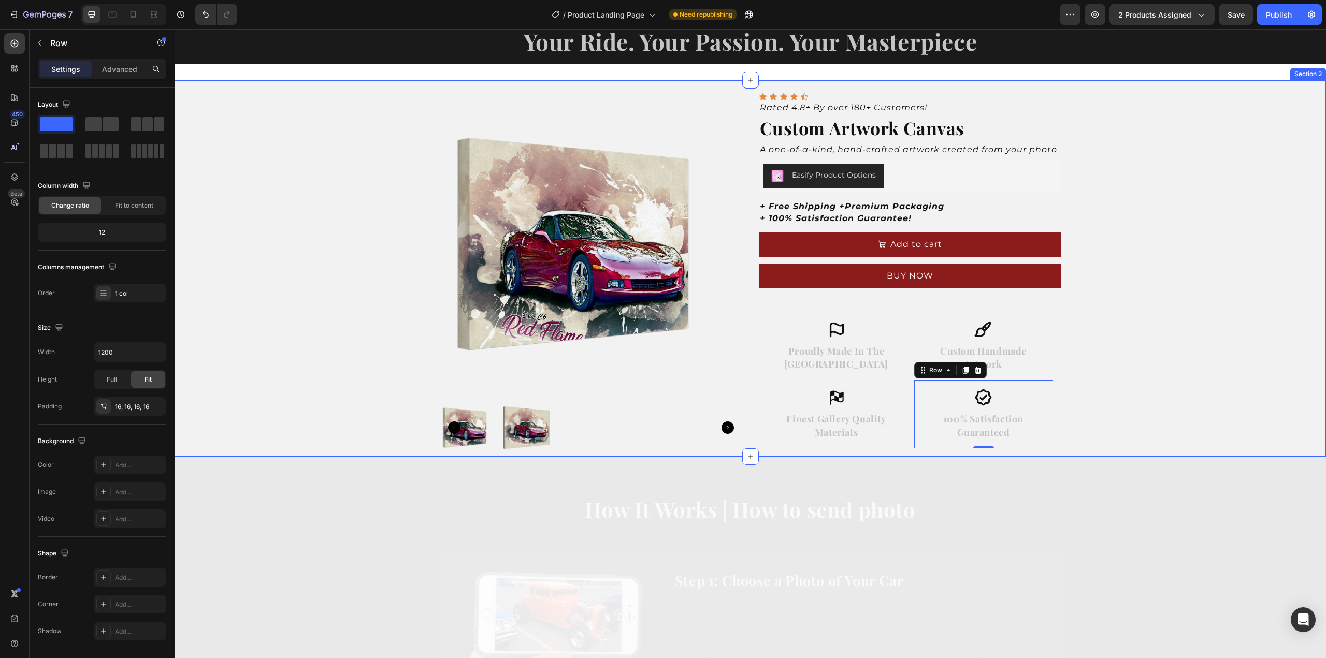
scroll to position [52, 0]
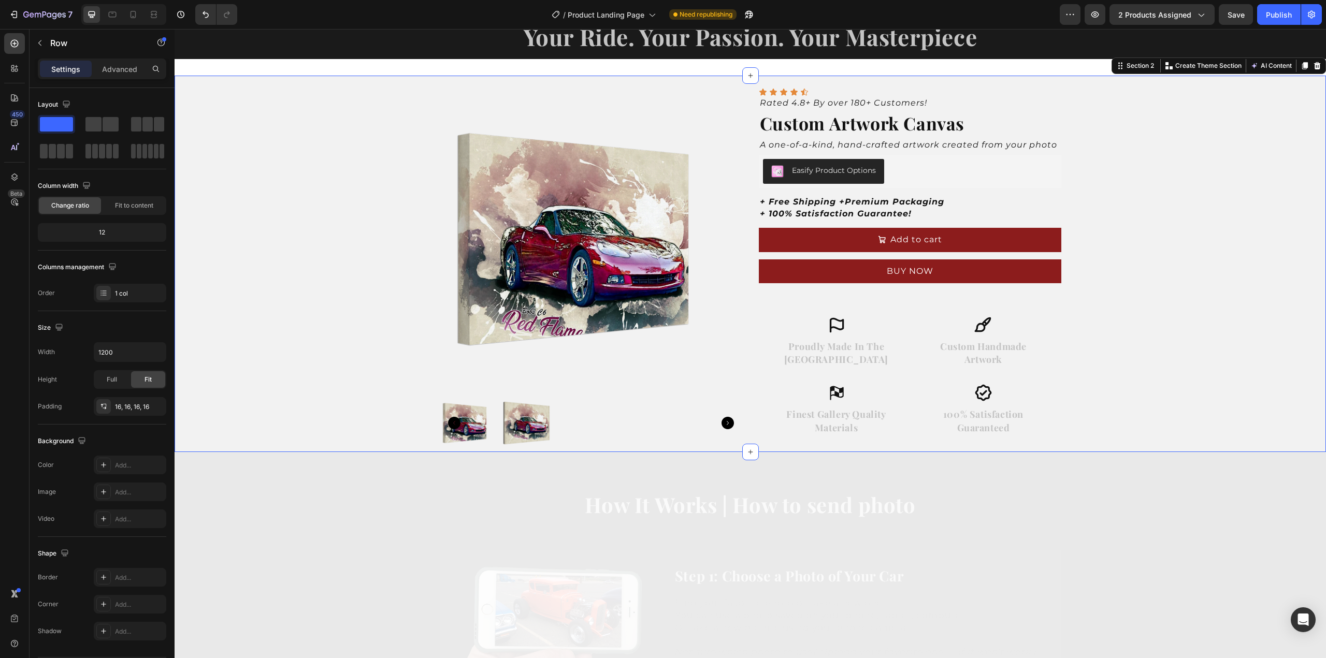
click at [1131, 371] on div "Product Images Icon Icon Icon Icon Icon Icon List Rated 4.8+ By over 180+ Custo…" at bounding box center [751, 264] width 1152 height 377
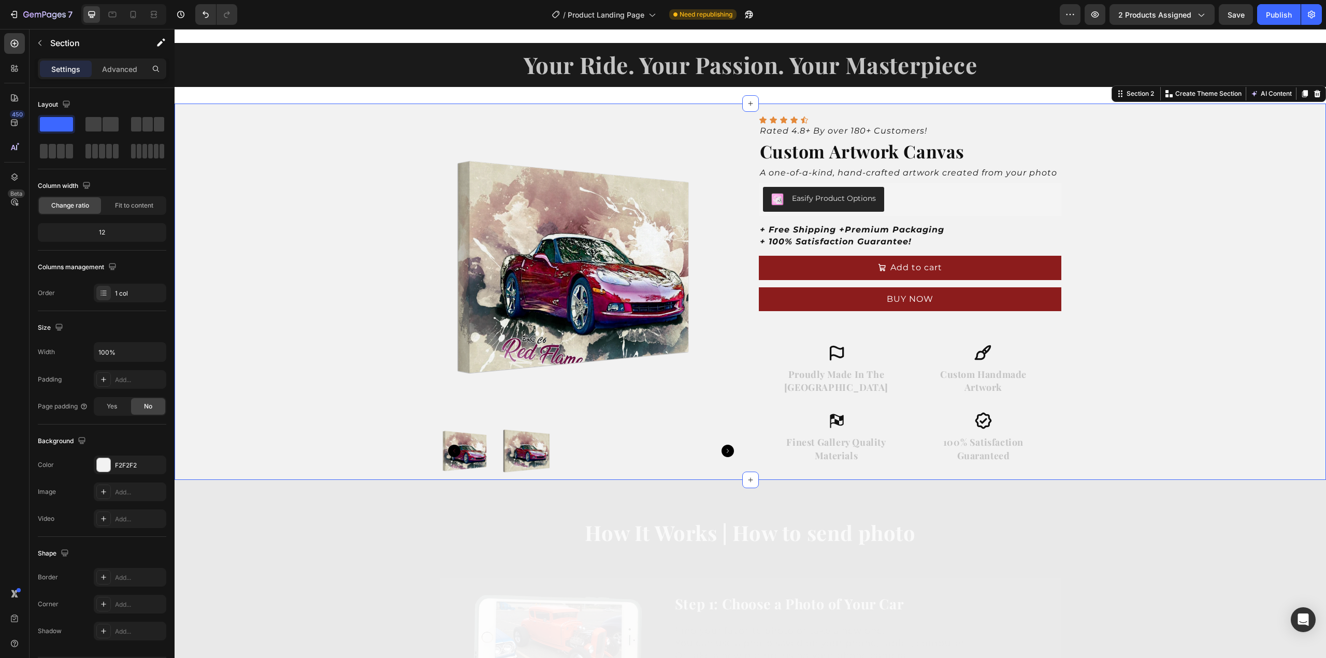
scroll to position [0, 0]
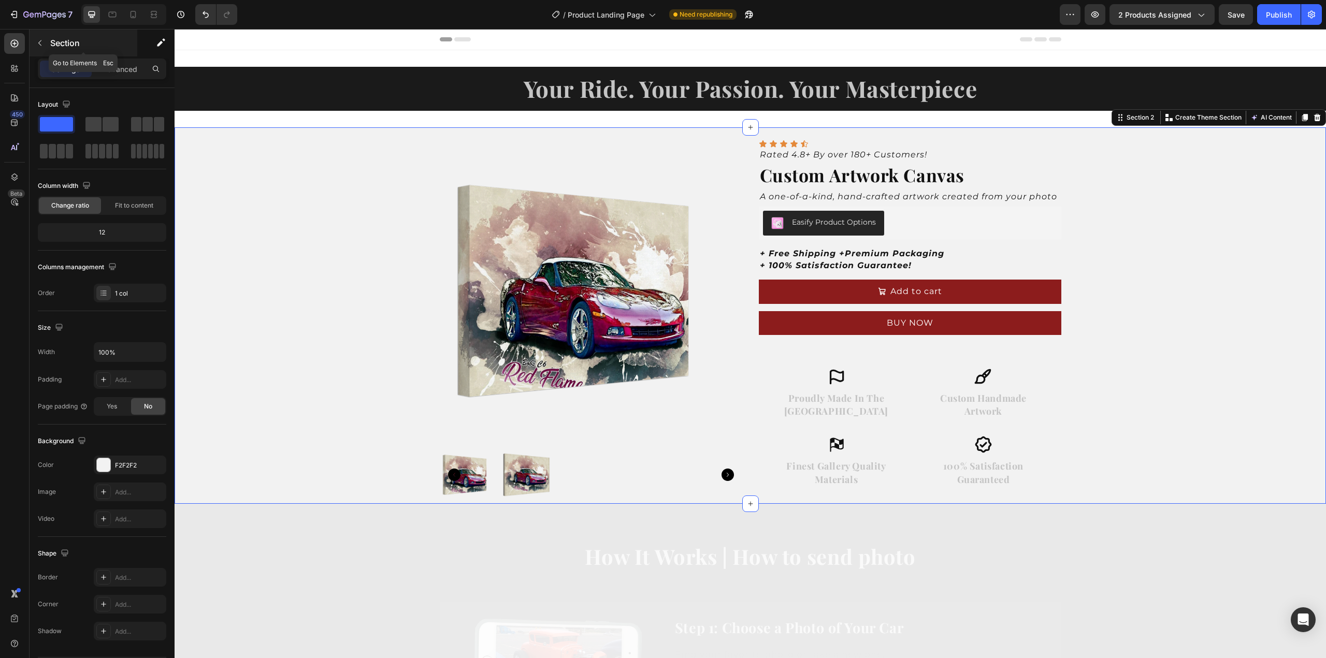
click at [37, 39] on icon "button" at bounding box center [40, 43] width 8 height 8
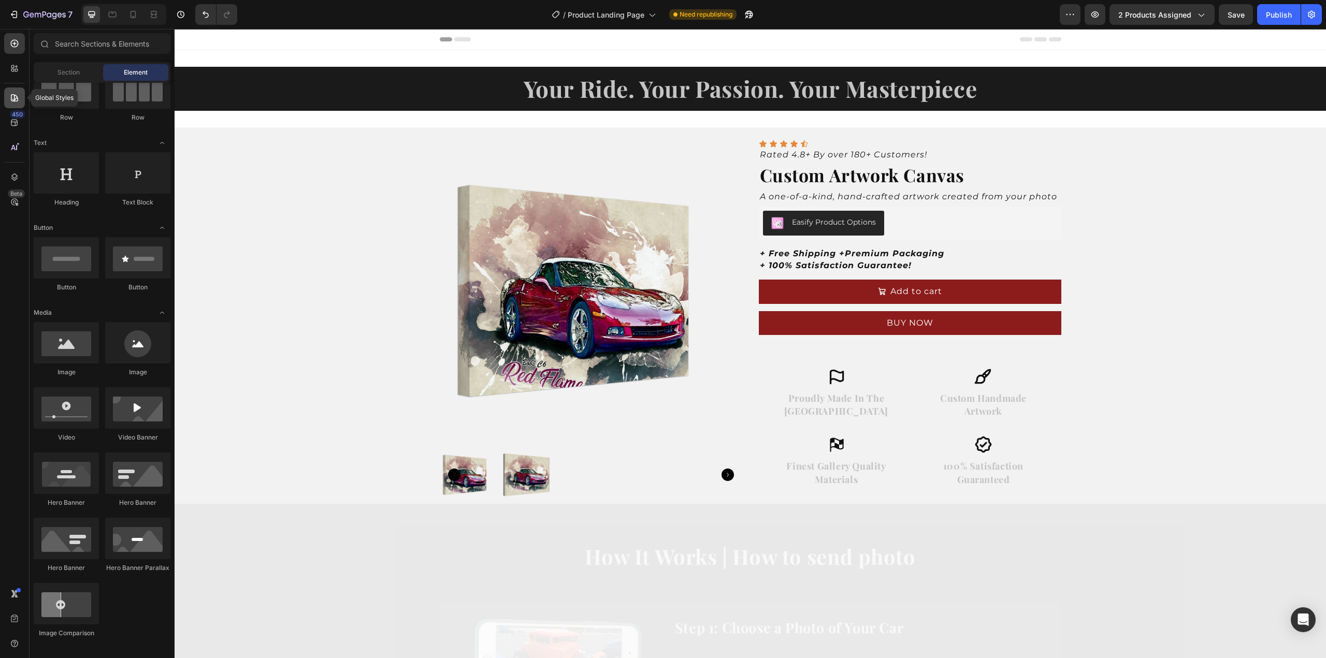
click at [10, 98] on icon at bounding box center [14, 98] width 10 height 10
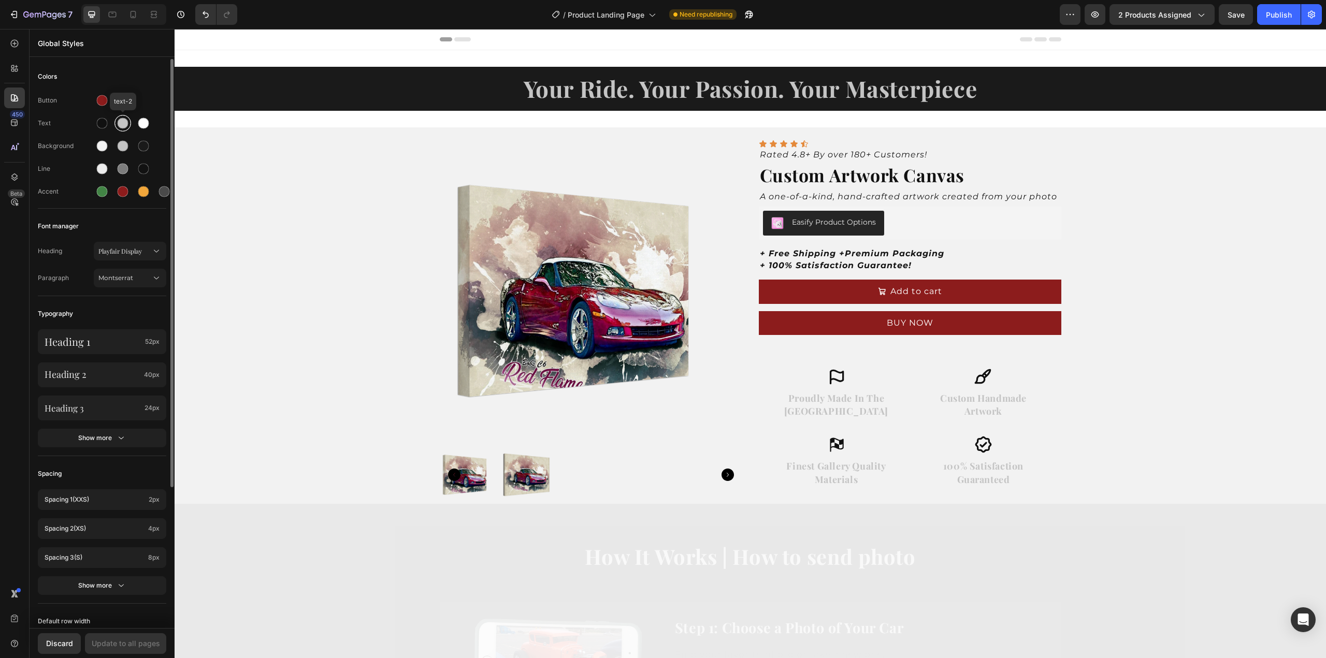
click at [124, 124] on div at bounding box center [123, 123] width 11 height 11
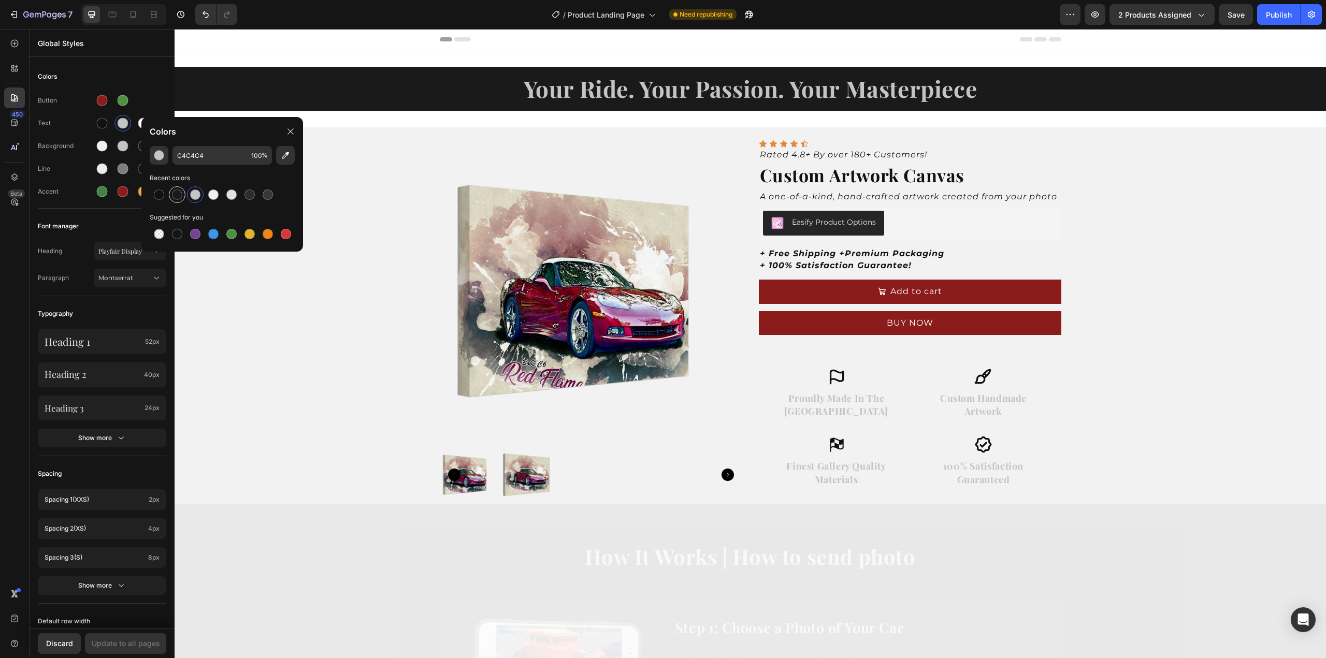
click at [175, 195] on div at bounding box center [177, 195] width 10 height 10
type input "1A1A1A"
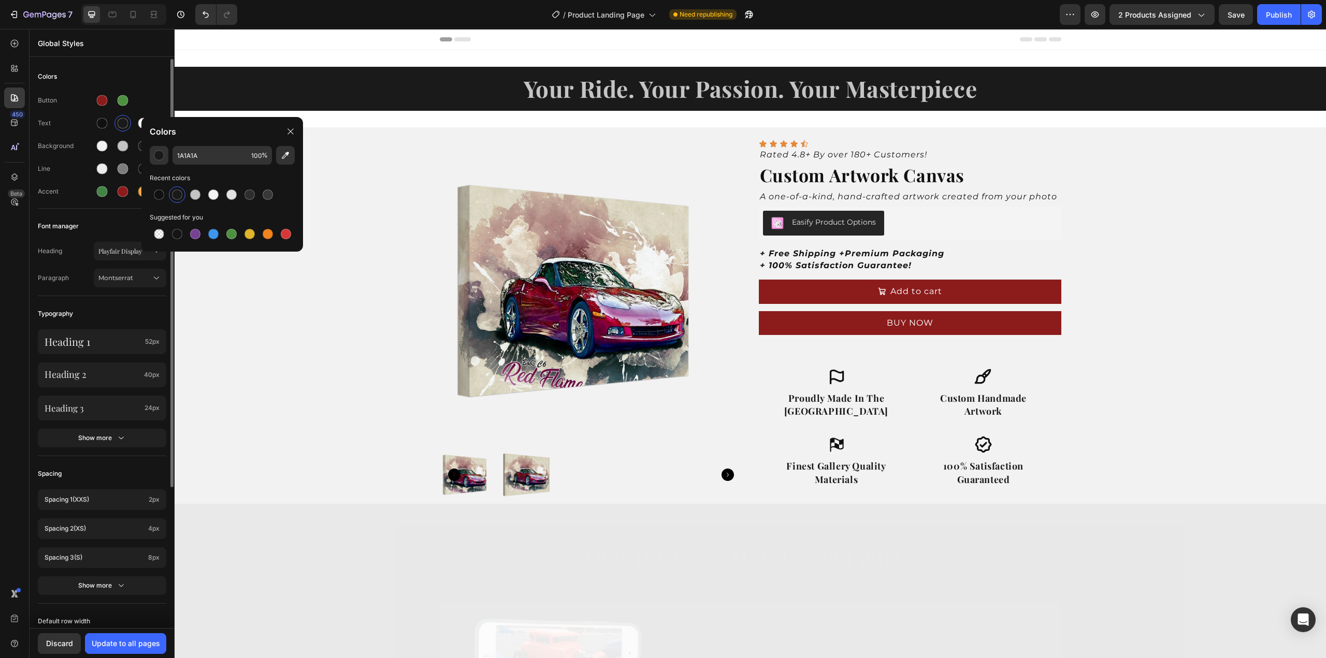
click at [153, 73] on div "Colors" at bounding box center [102, 76] width 128 height 19
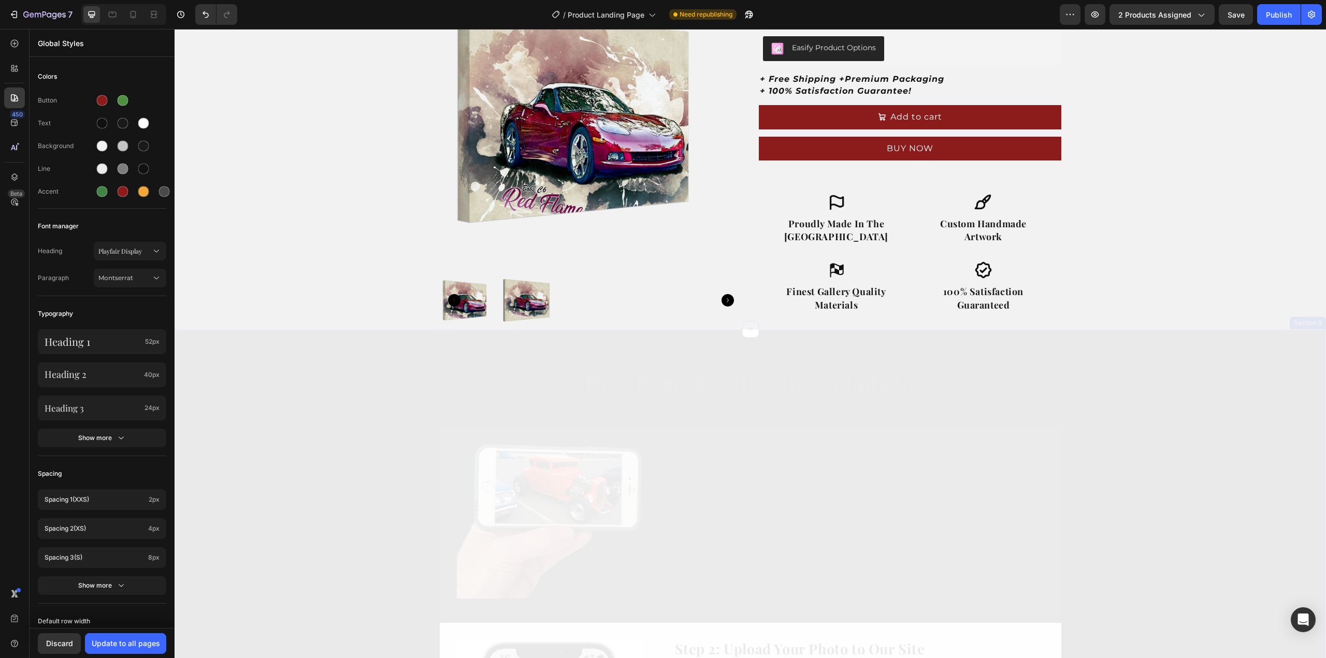
scroll to position [259, 0]
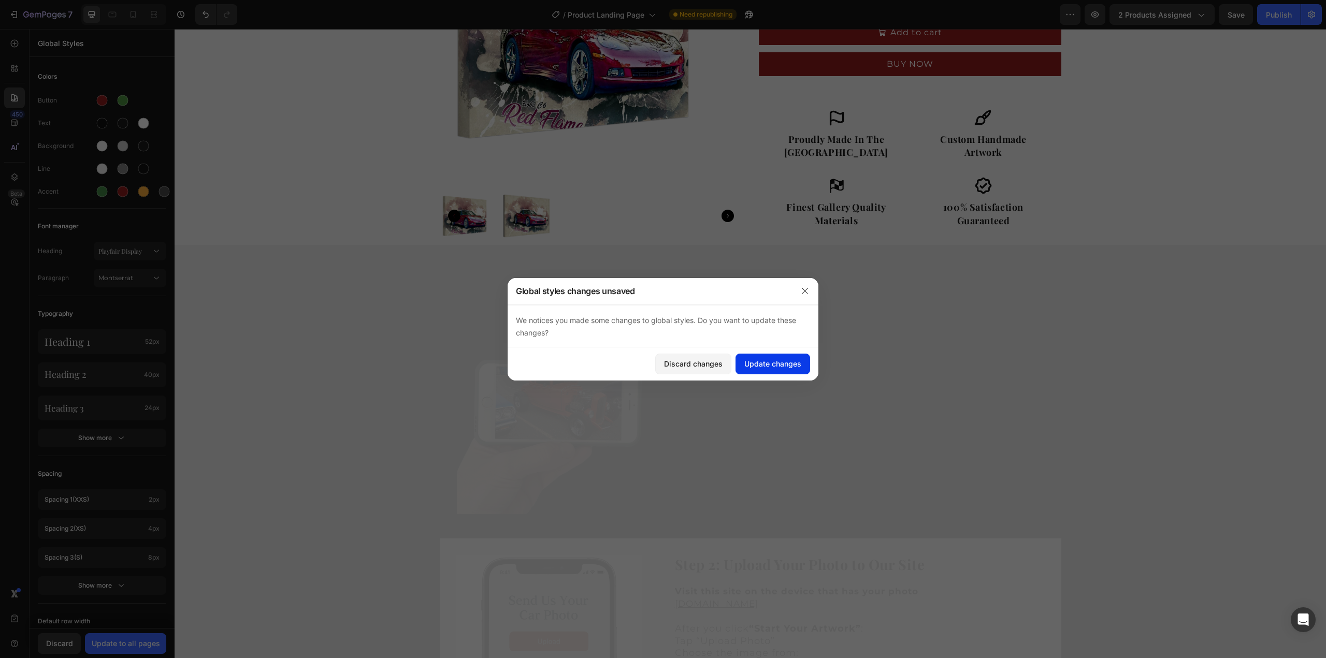
click at [759, 360] on div "Update changes" at bounding box center [772, 363] width 57 height 11
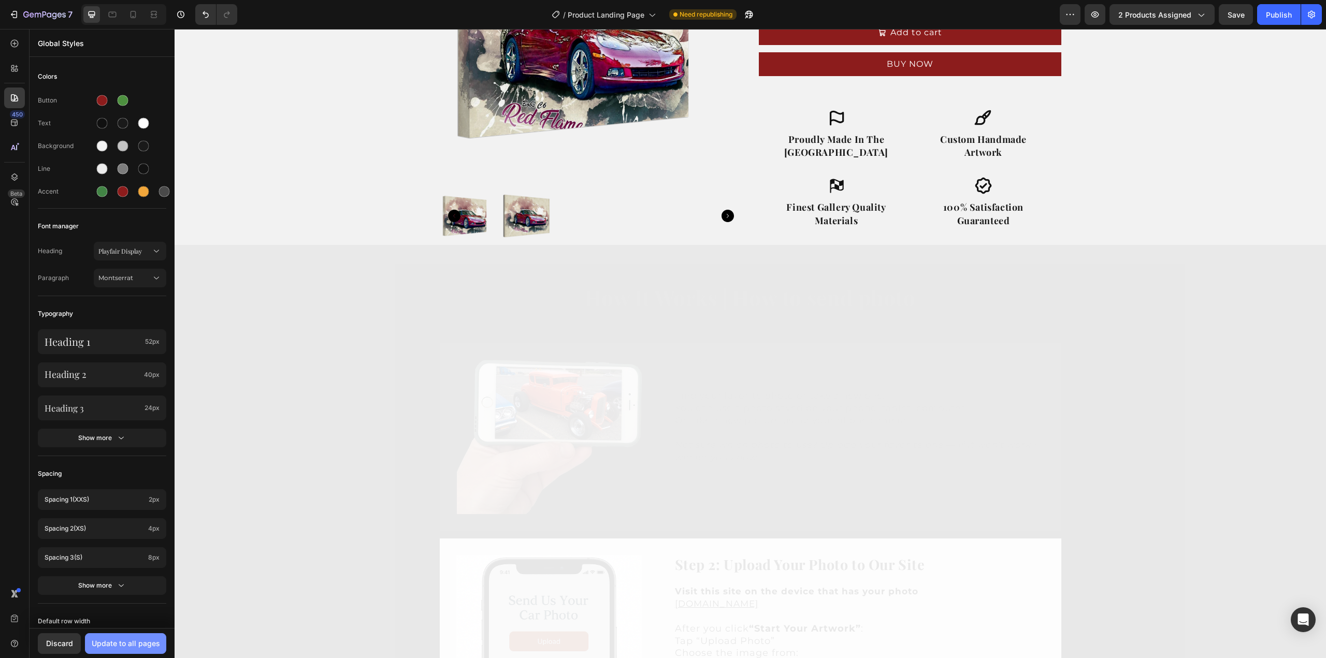
click at [112, 648] on div "Update to all pages" at bounding box center [126, 643] width 68 height 11
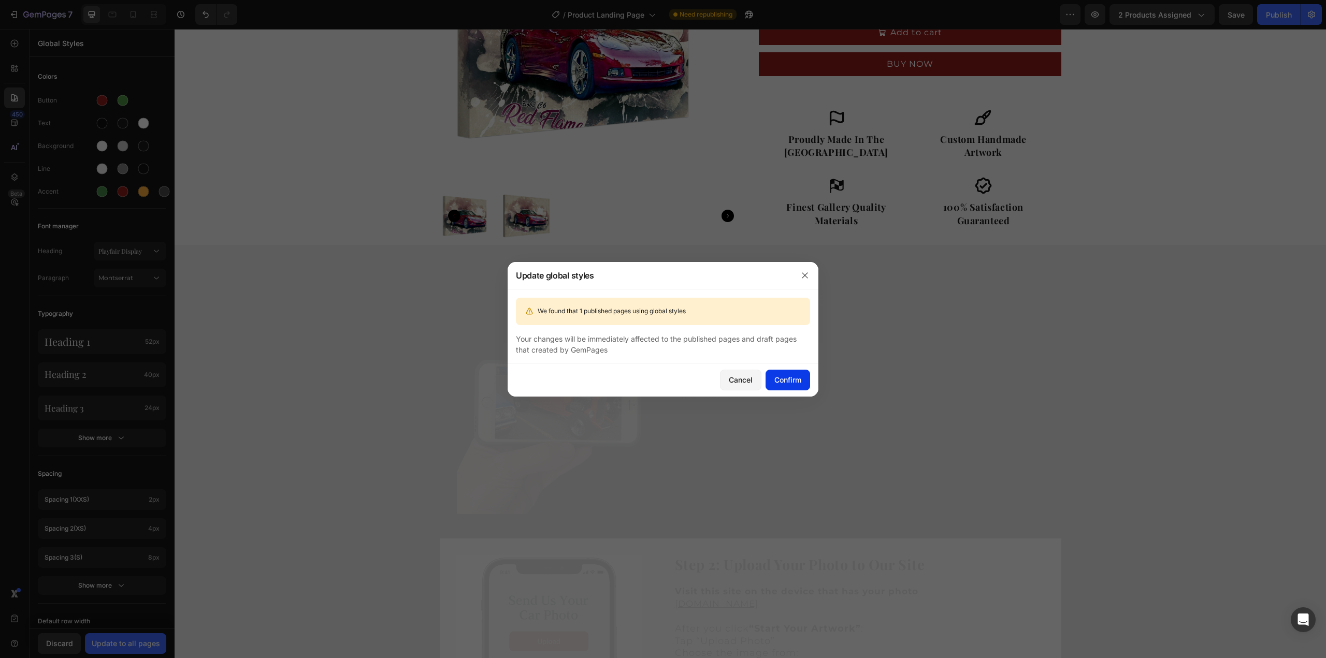
click at [777, 378] on div "Confirm" at bounding box center [787, 380] width 27 height 11
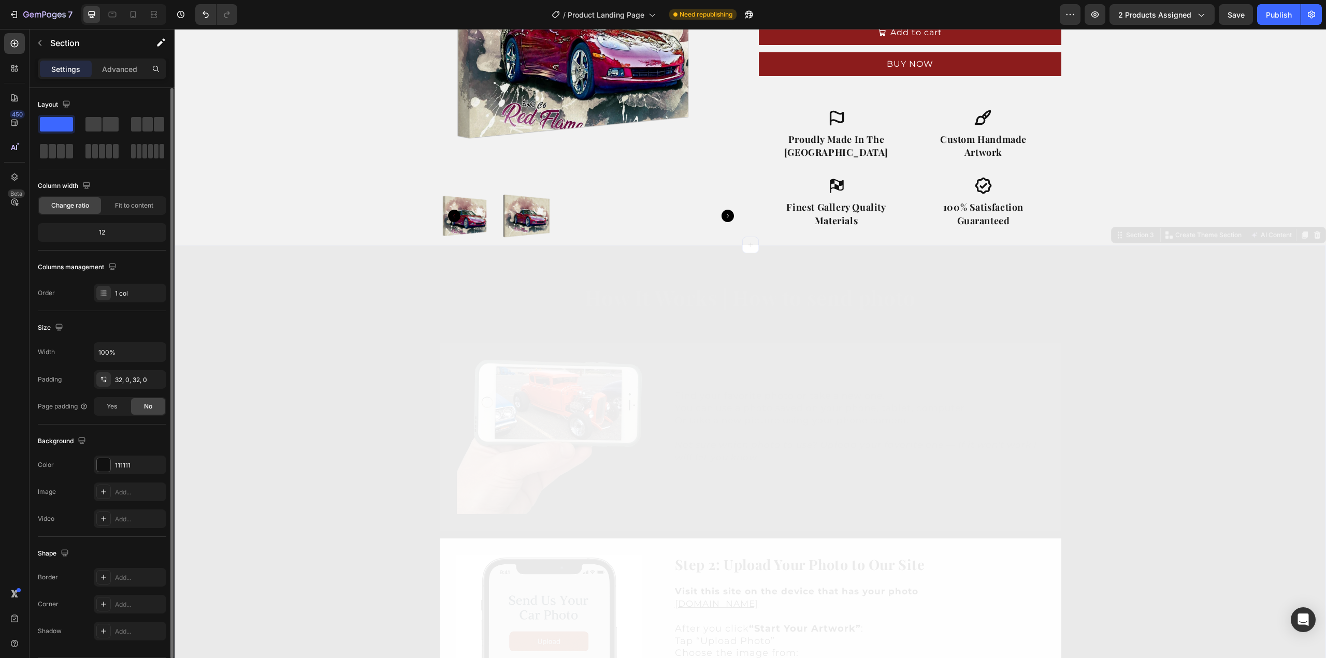
scroll to position [31, 0]
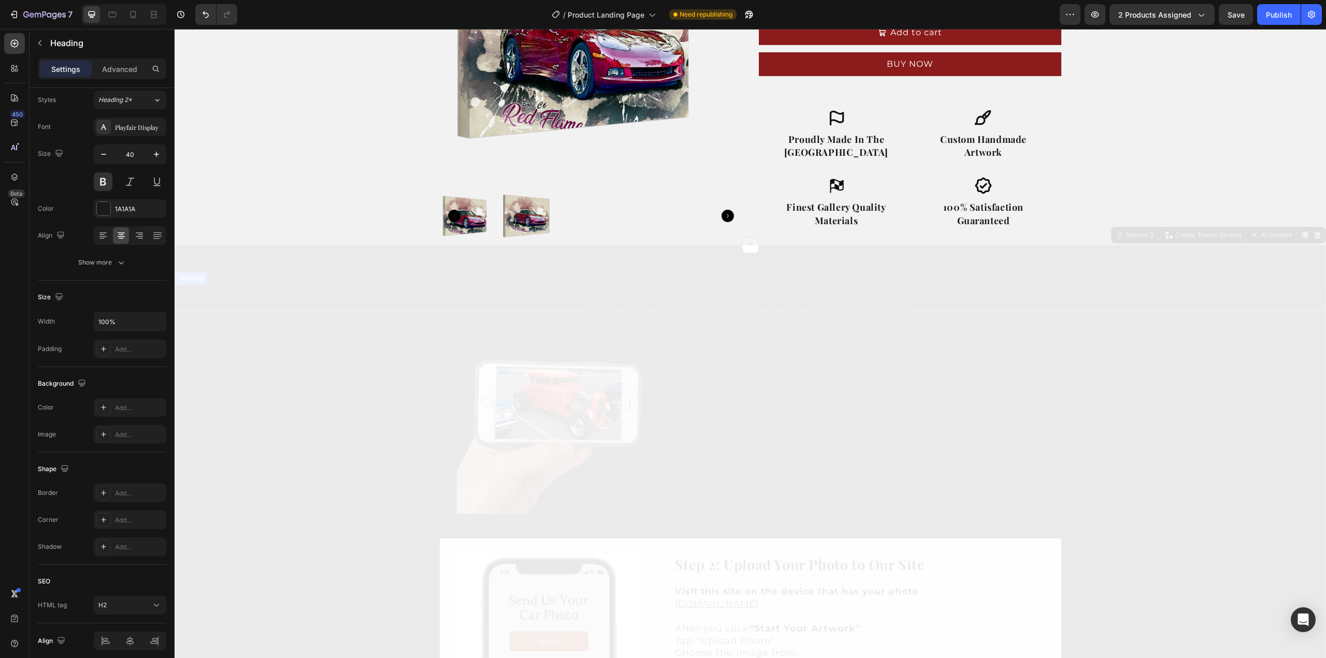
click at [277, 307] on h2 "How It Works | How to send photo" at bounding box center [751, 297] width 1152 height 27
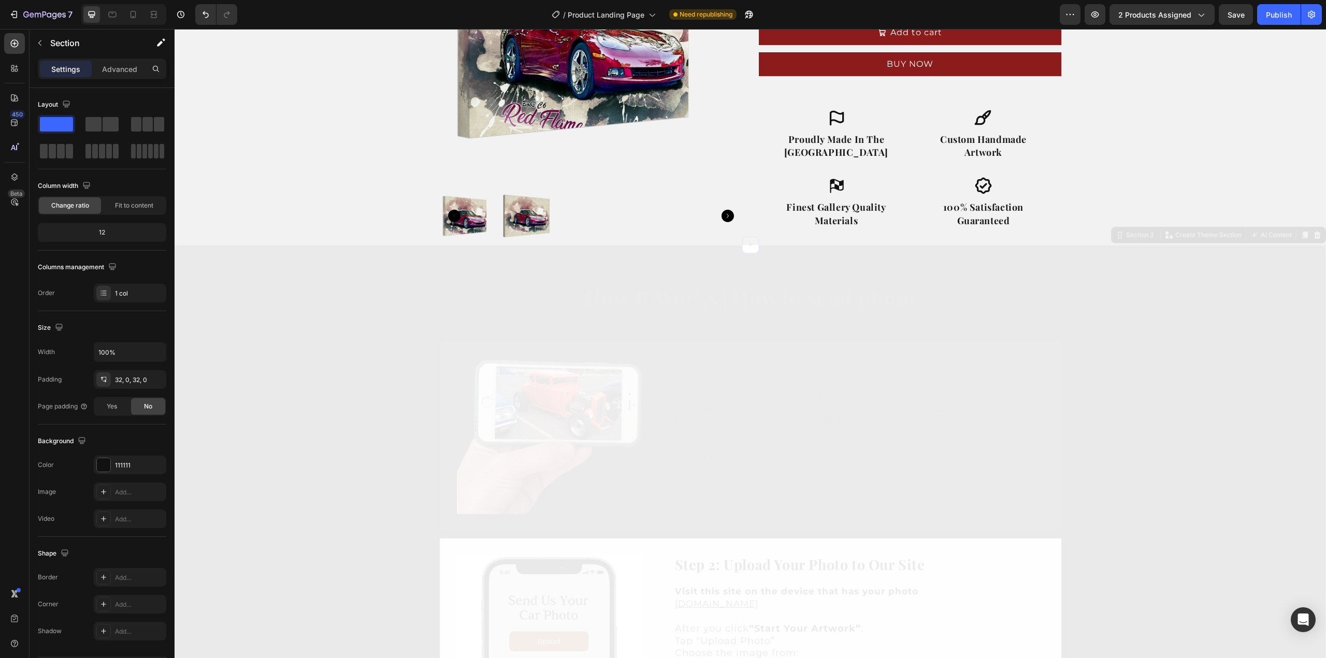
click at [269, 190] on div "Product Images Icon Icon Icon Icon Icon Icon List Rated 4.8+ By over 180+ Custo…" at bounding box center [751, 56] width 1152 height 377
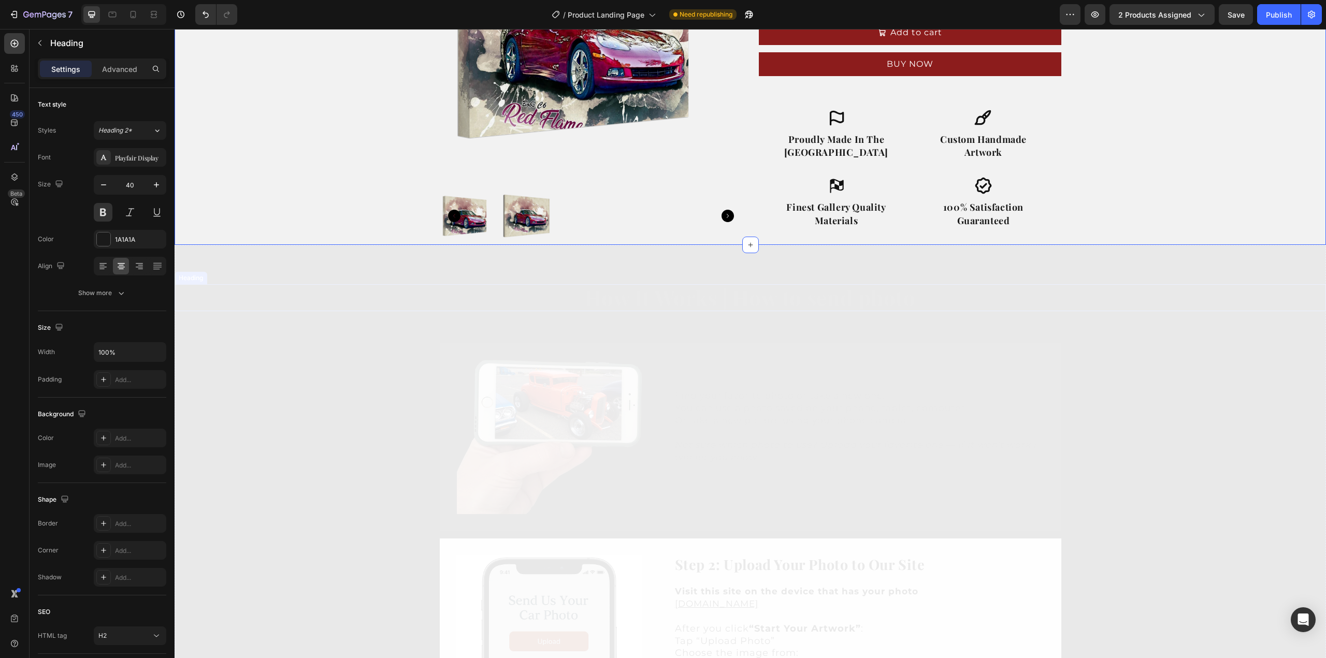
click at [277, 305] on h2 "How It Works | How to send photo" at bounding box center [751, 297] width 1152 height 27
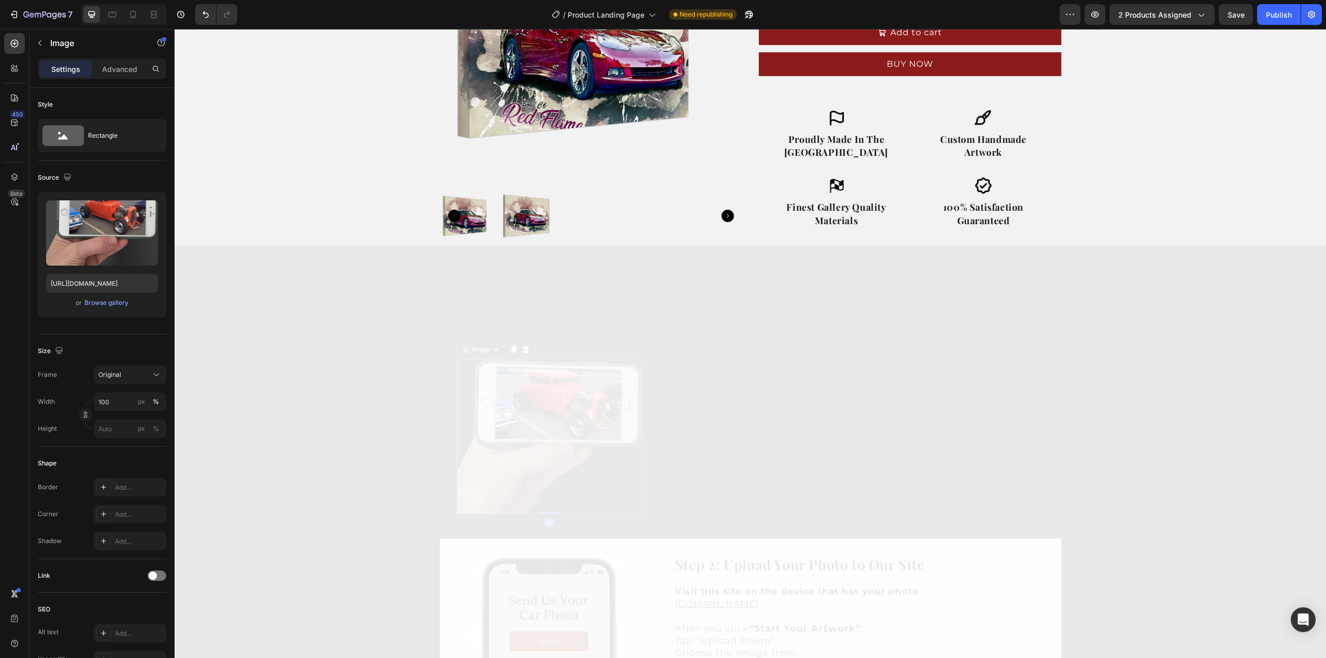
click at [588, 383] on img at bounding box center [549, 437] width 185 height 155
click at [557, 310] on h2 "How It Works | How to send photo" at bounding box center [751, 297] width 1152 height 27
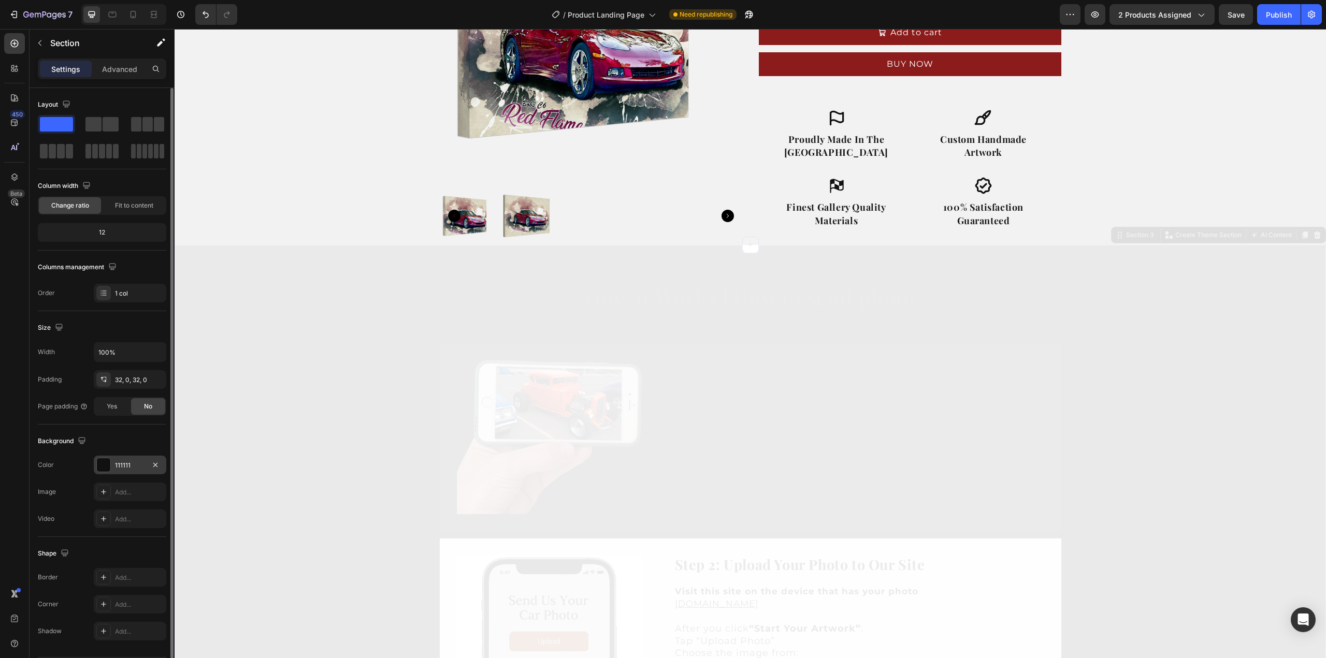
click at [102, 465] on div at bounding box center [103, 464] width 13 height 13
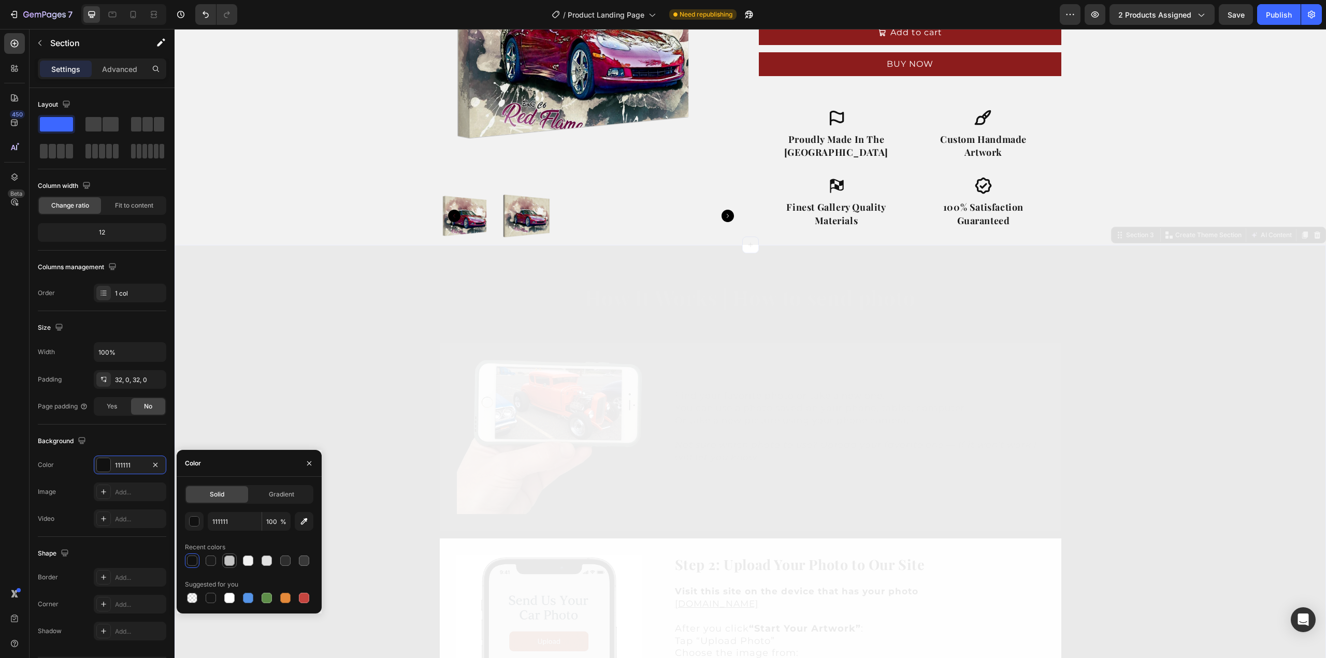
click at [228, 562] on div at bounding box center [229, 561] width 10 height 10
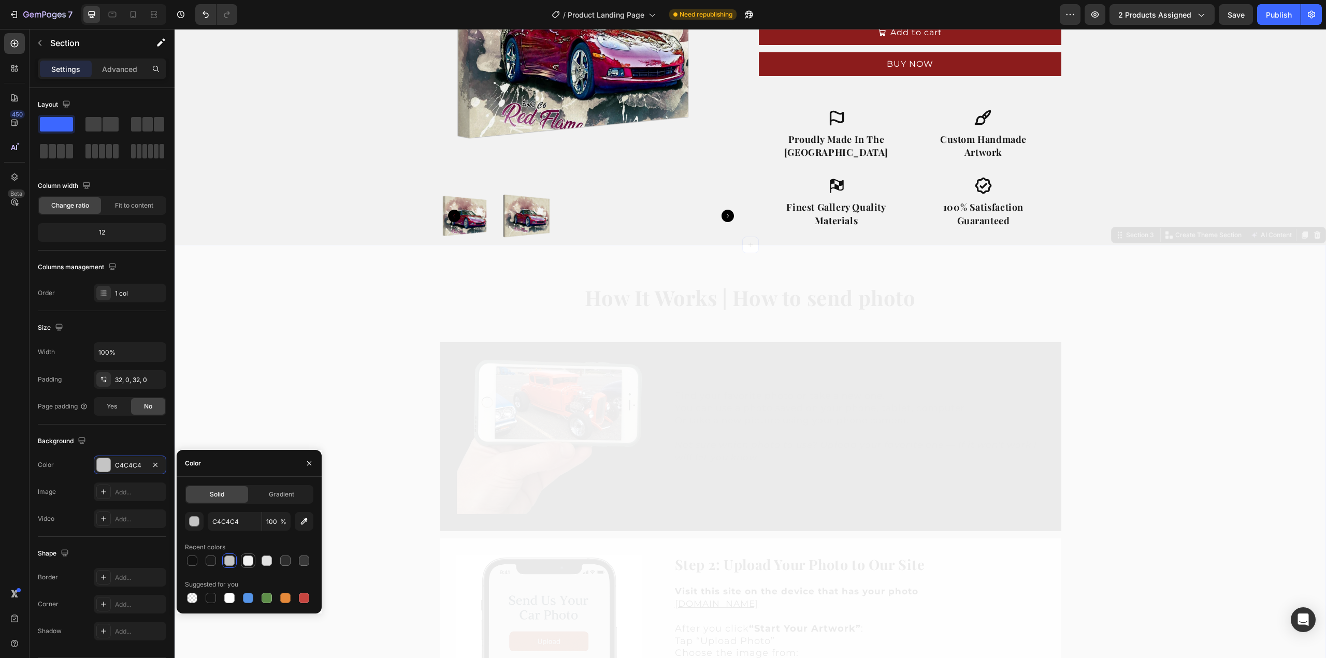
click at [250, 561] on div at bounding box center [248, 561] width 10 height 10
type input "F2F2F2"
click at [128, 440] on div "Background" at bounding box center [102, 441] width 128 height 17
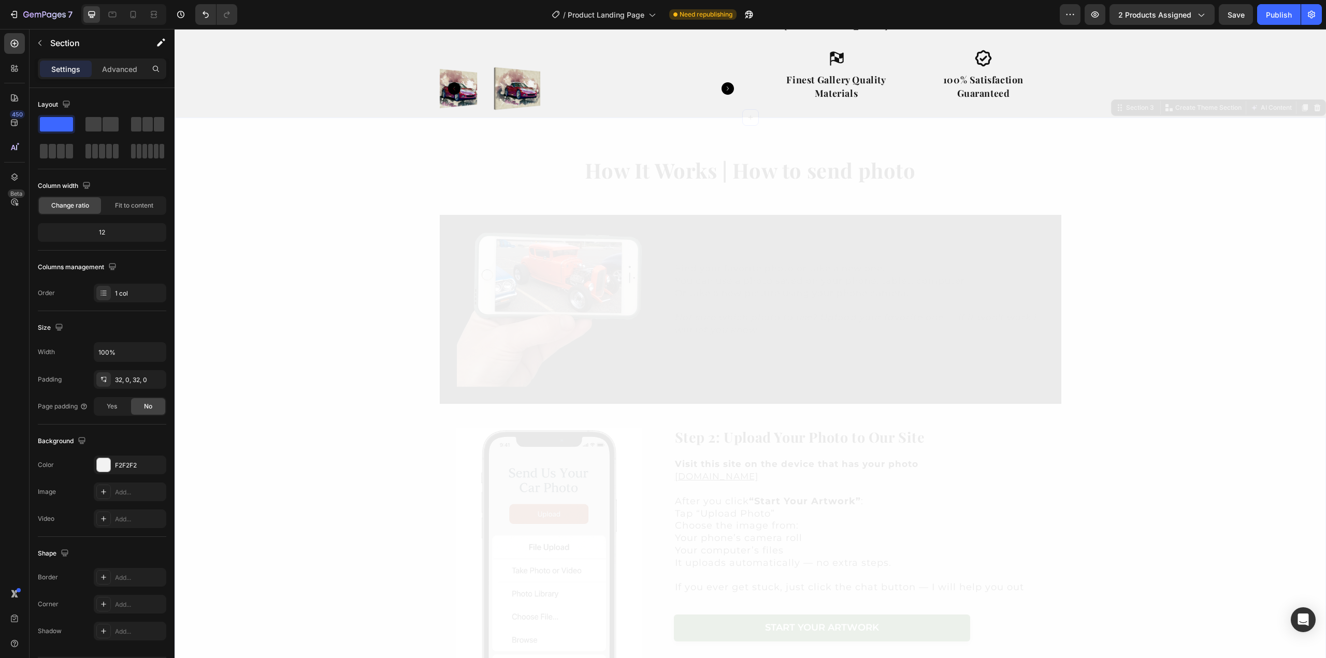
scroll to position [311, 0]
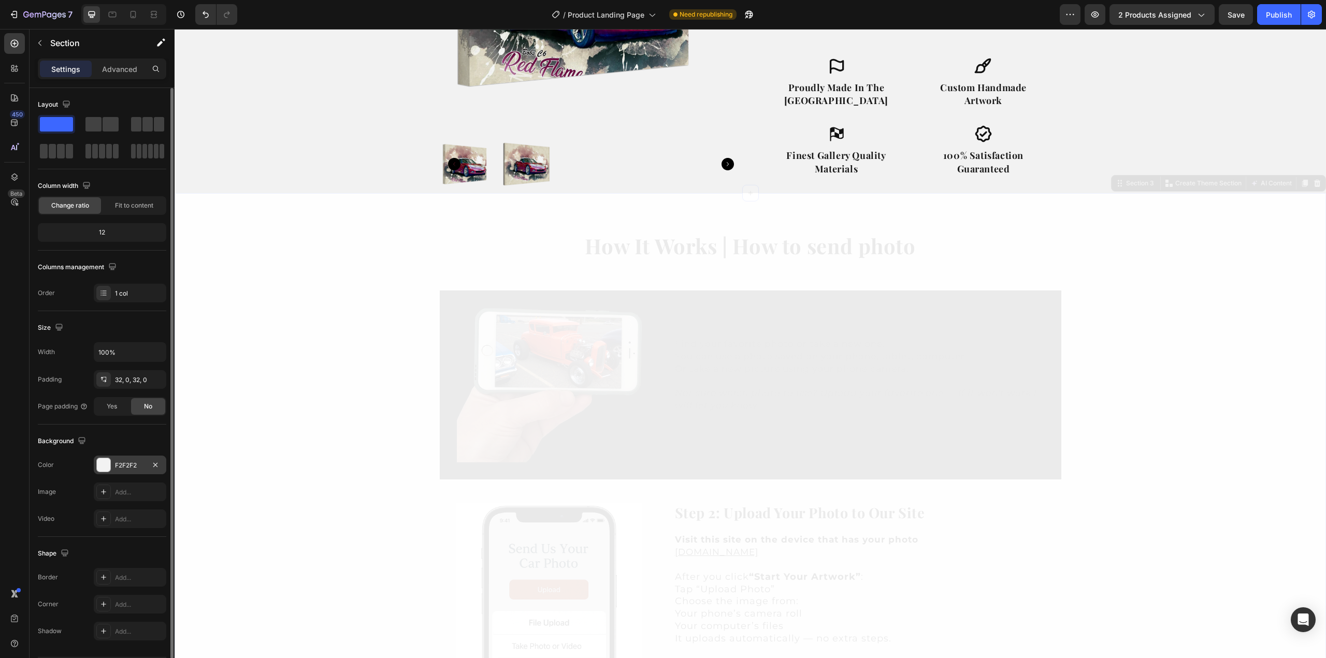
click at [128, 468] on div "F2F2F2" at bounding box center [130, 465] width 30 height 9
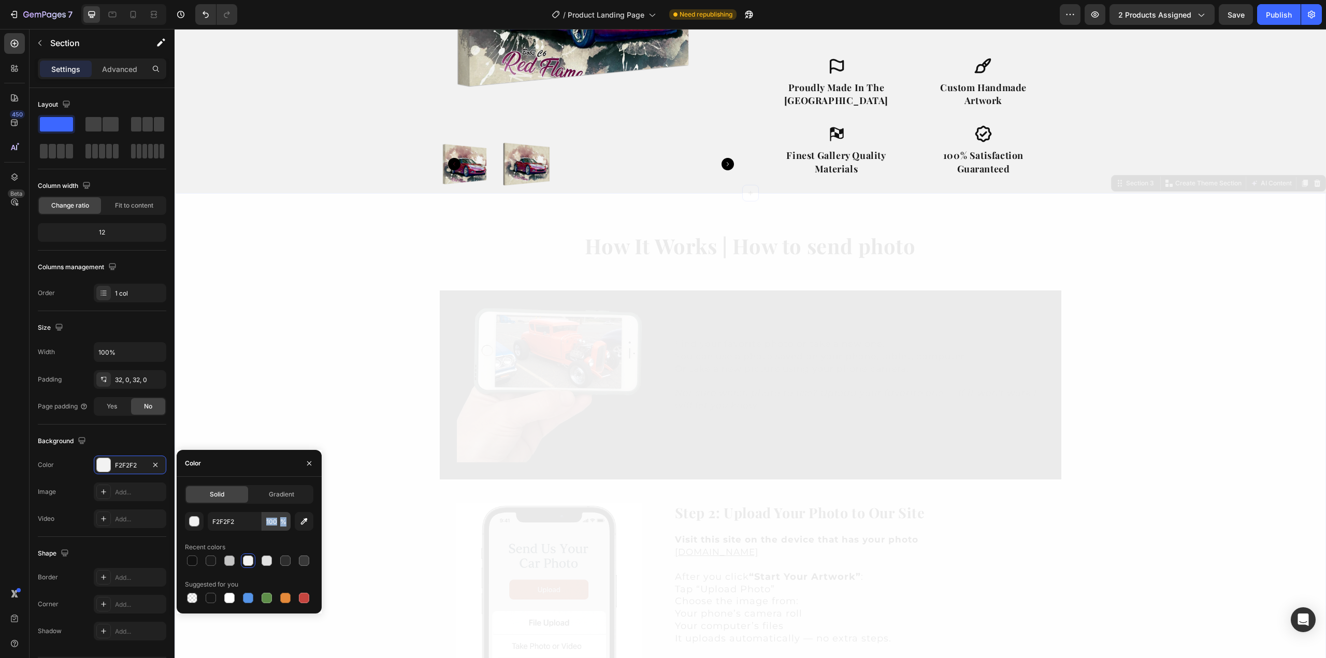
click at [288, 531] on div "F2F2F2 100 %" at bounding box center [249, 521] width 83 height 19
click at [275, 521] on input "100" at bounding box center [276, 521] width 28 height 19
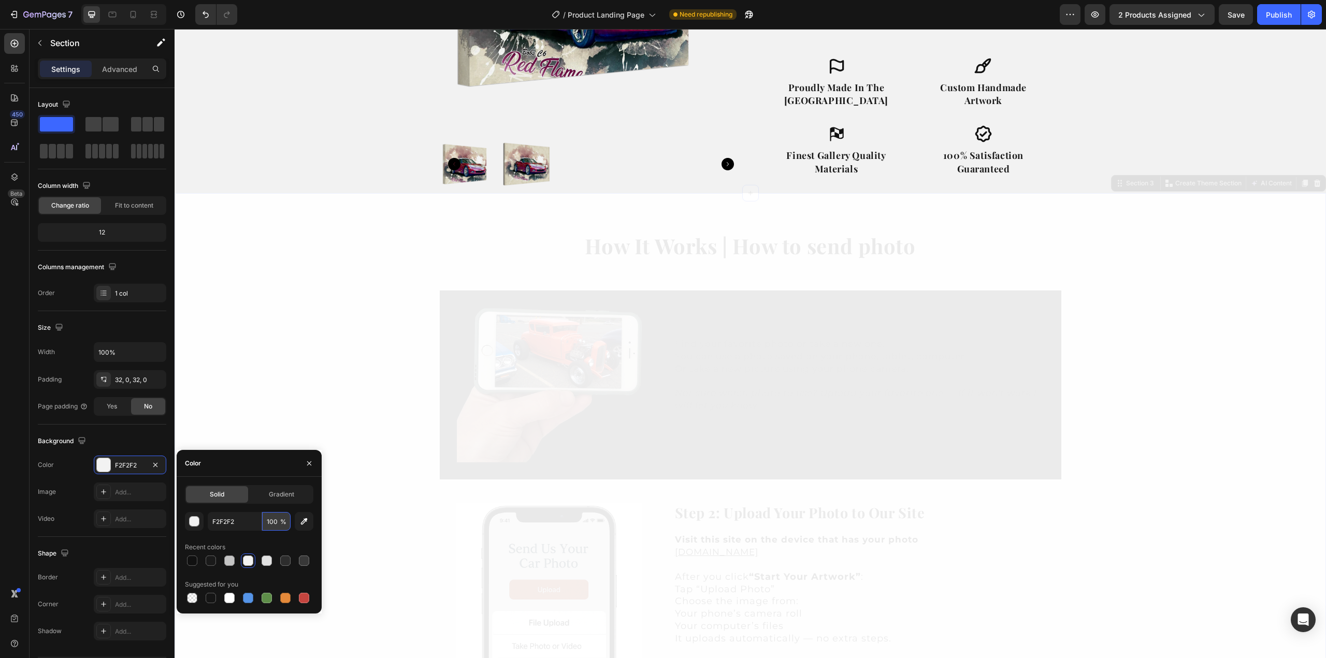
click at [275, 521] on input "100" at bounding box center [276, 521] width 28 height 19
click at [292, 538] on div "F2F2F2 50 % Recent colors Suggested for you" at bounding box center [249, 558] width 128 height 93
click at [278, 524] on input "50" at bounding box center [276, 521] width 28 height 19
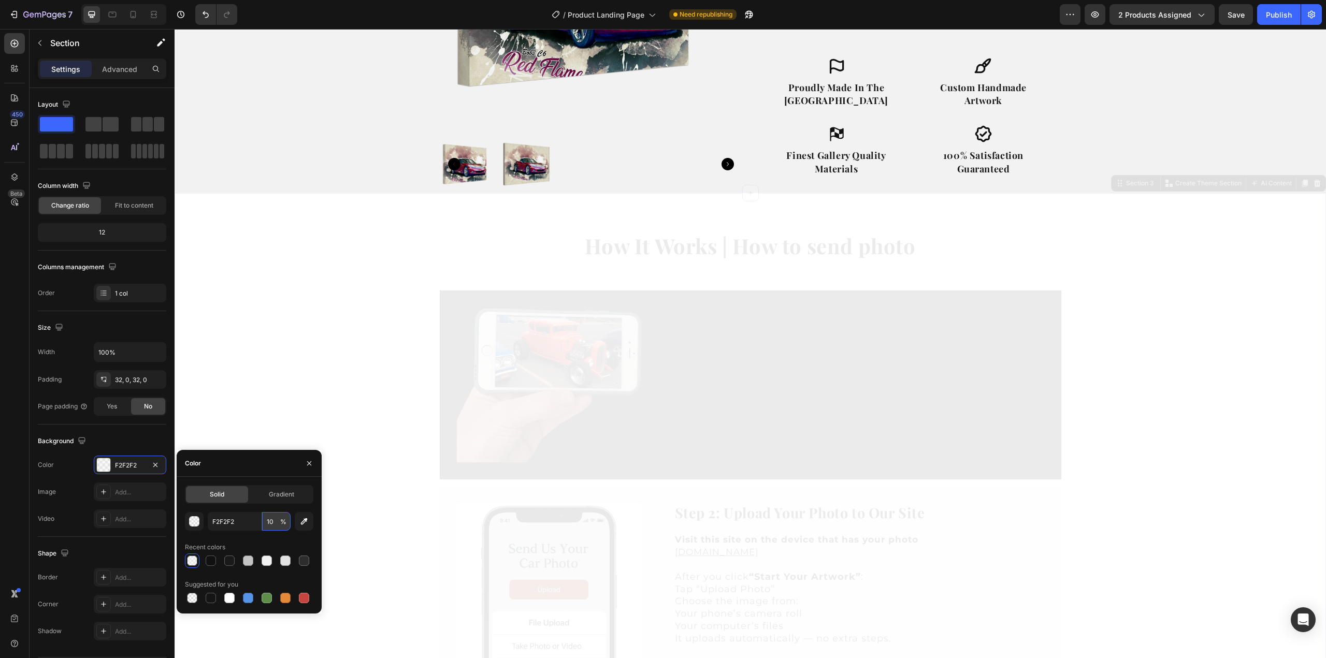
type input "100"
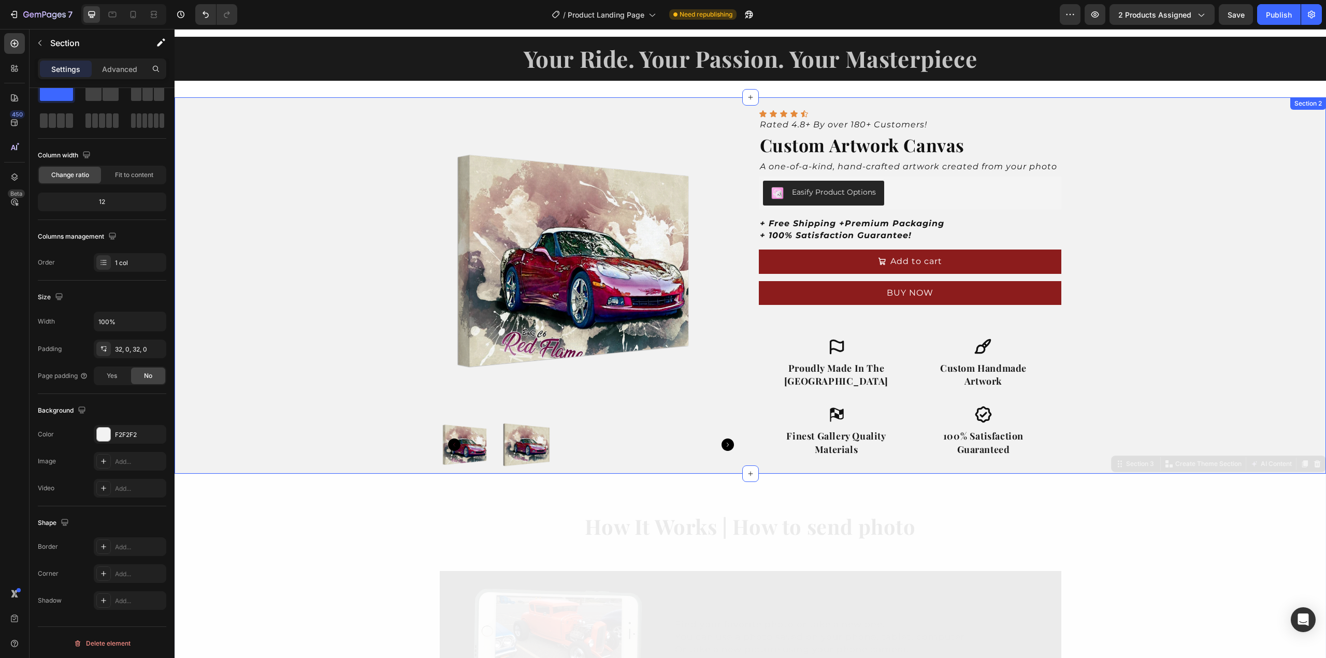
scroll to position [0, 0]
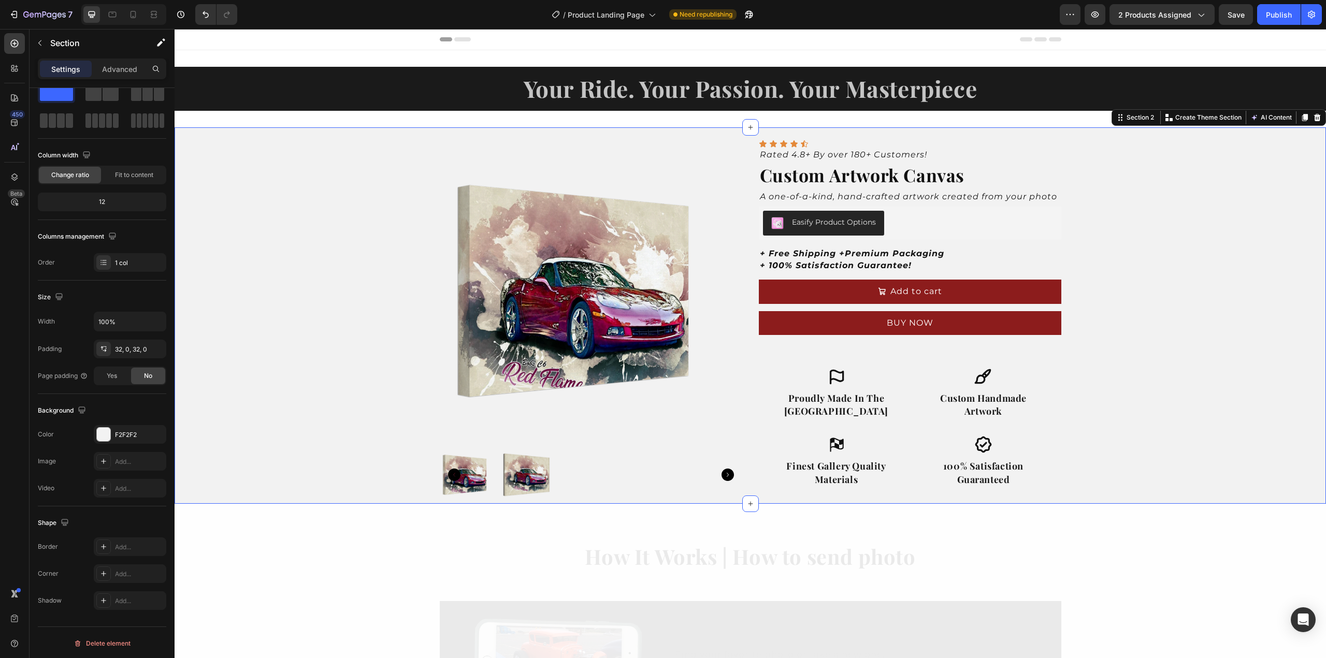
click at [1208, 231] on div "Product Images Icon Icon Icon Icon Icon Icon List Rated 4.8+ By over 180+ Custo…" at bounding box center [751, 315] width 1152 height 377
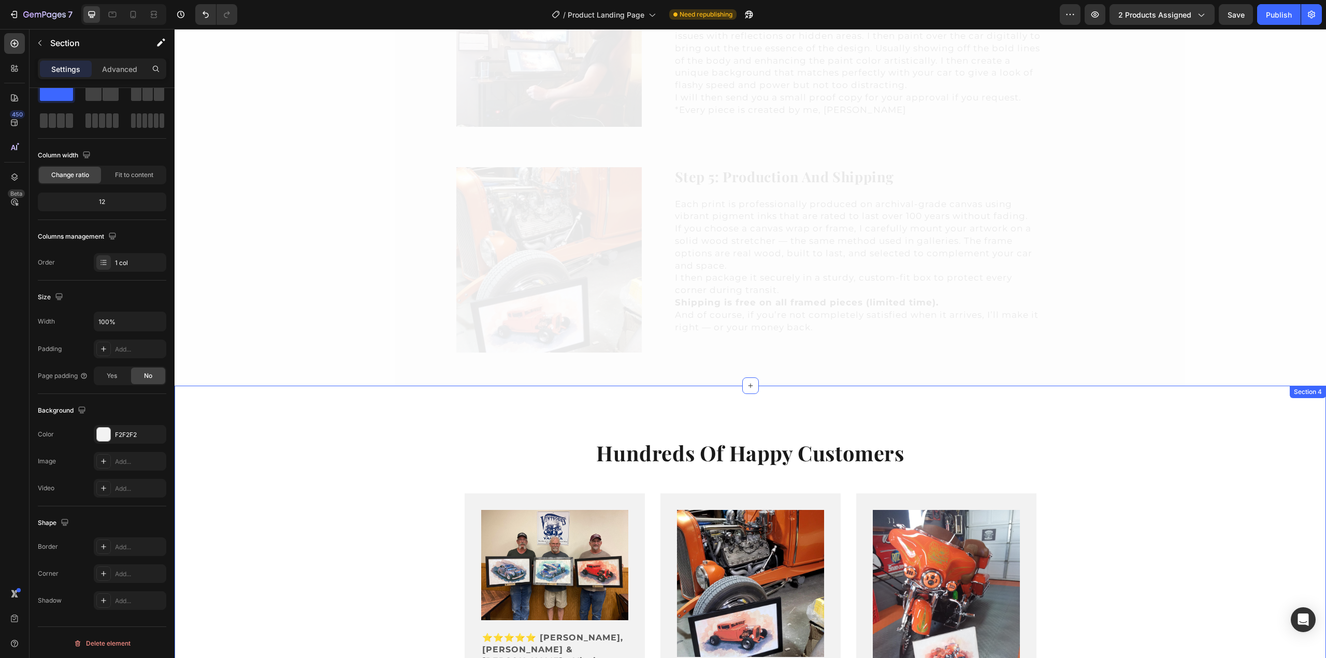
scroll to position [1295, 0]
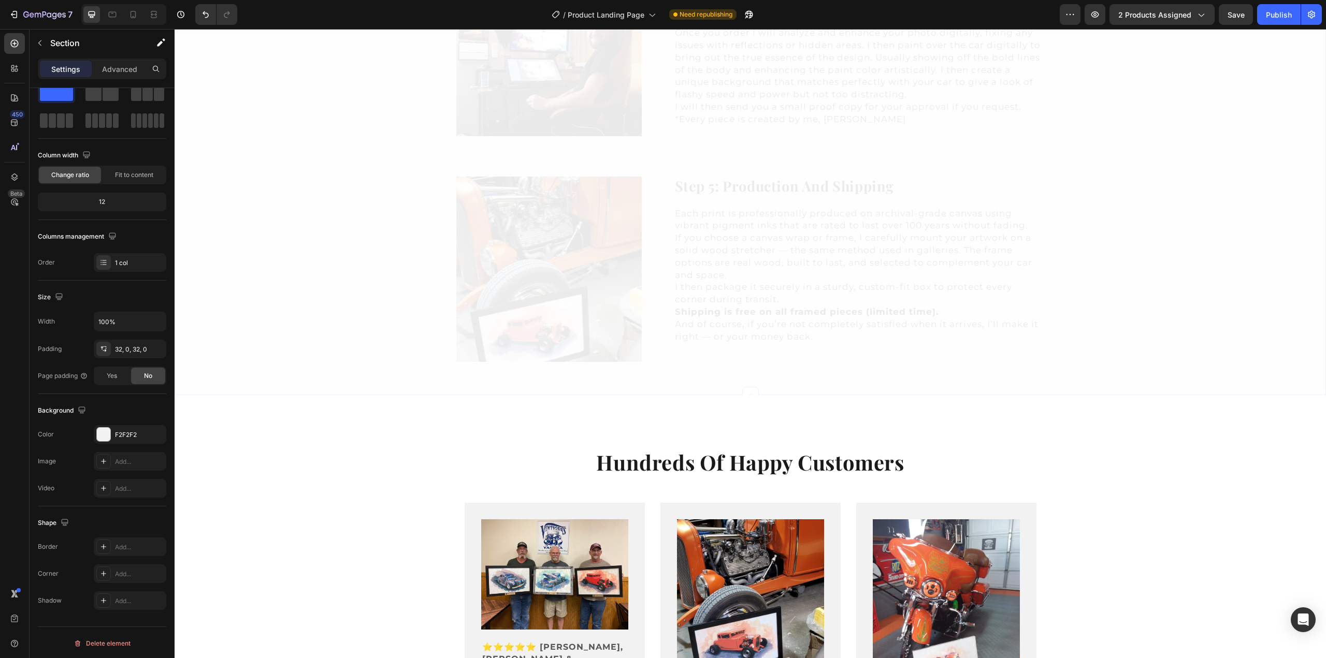
click at [128, 433] on div "F2F2F2" at bounding box center [130, 434] width 30 height 9
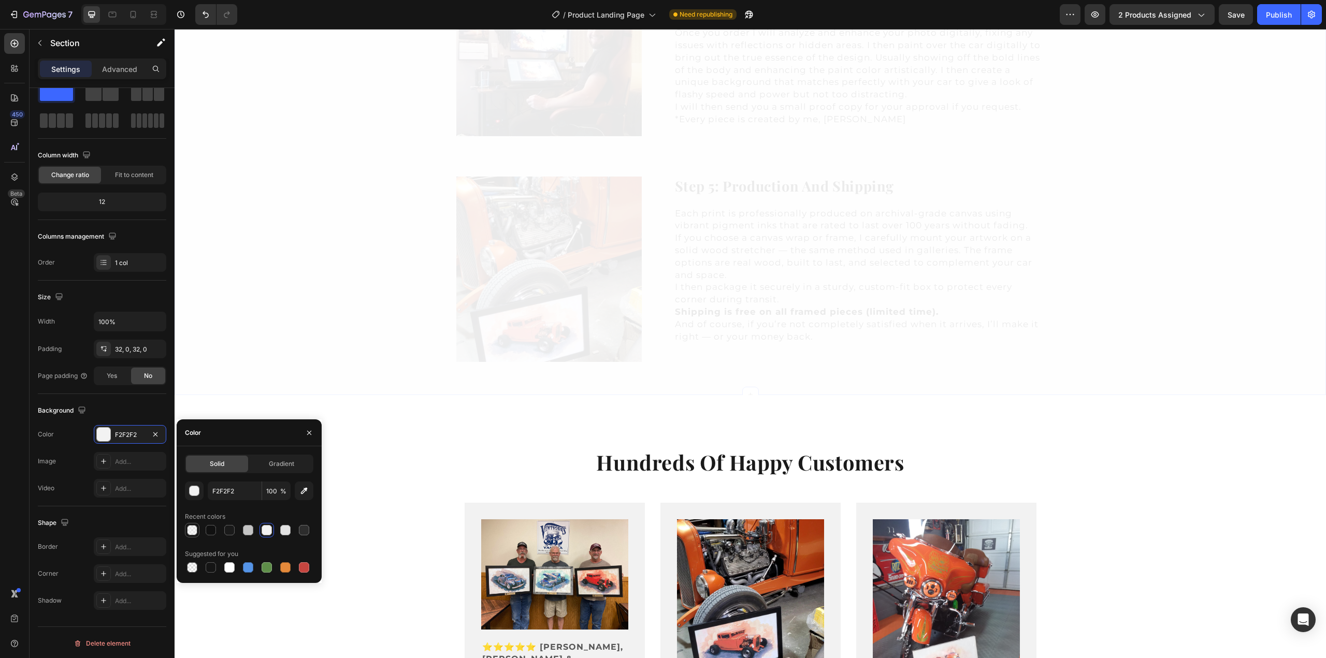
click at [192, 531] on div at bounding box center [192, 530] width 10 height 10
click at [142, 403] on div "Background" at bounding box center [102, 411] width 128 height 17
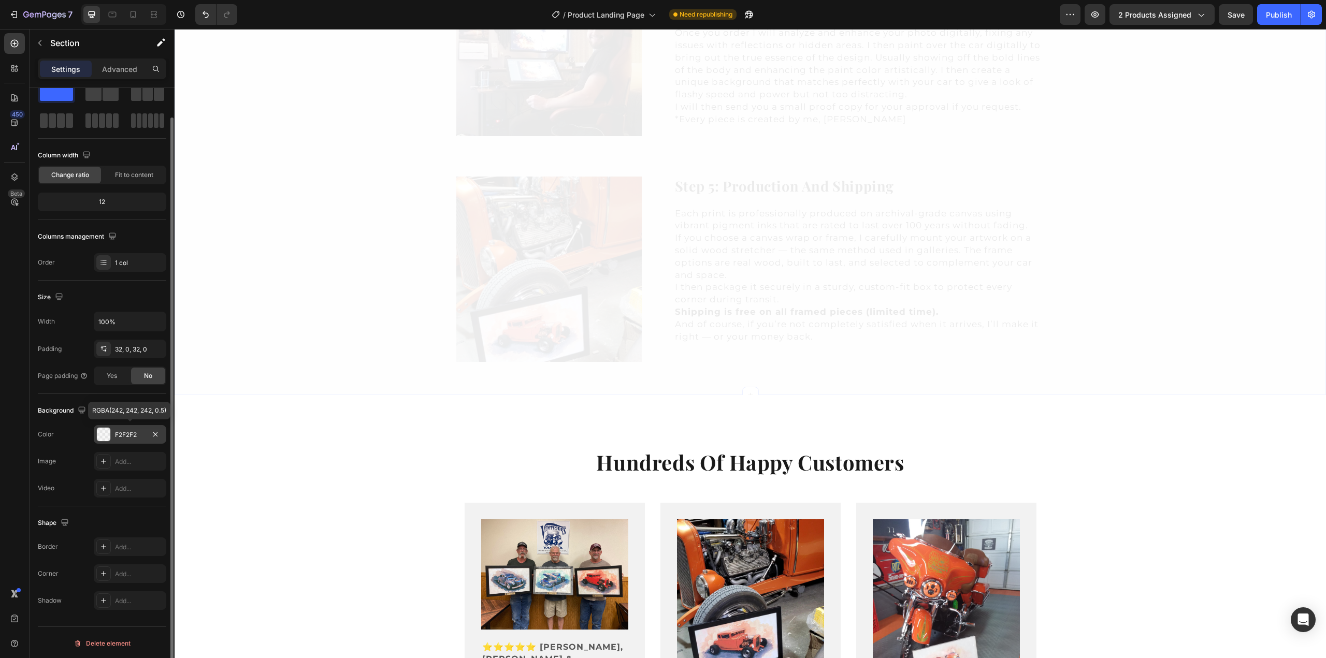
click at [136, 432] on div "F2F2F2" at bounding box center [130, 434] width 30 height 9
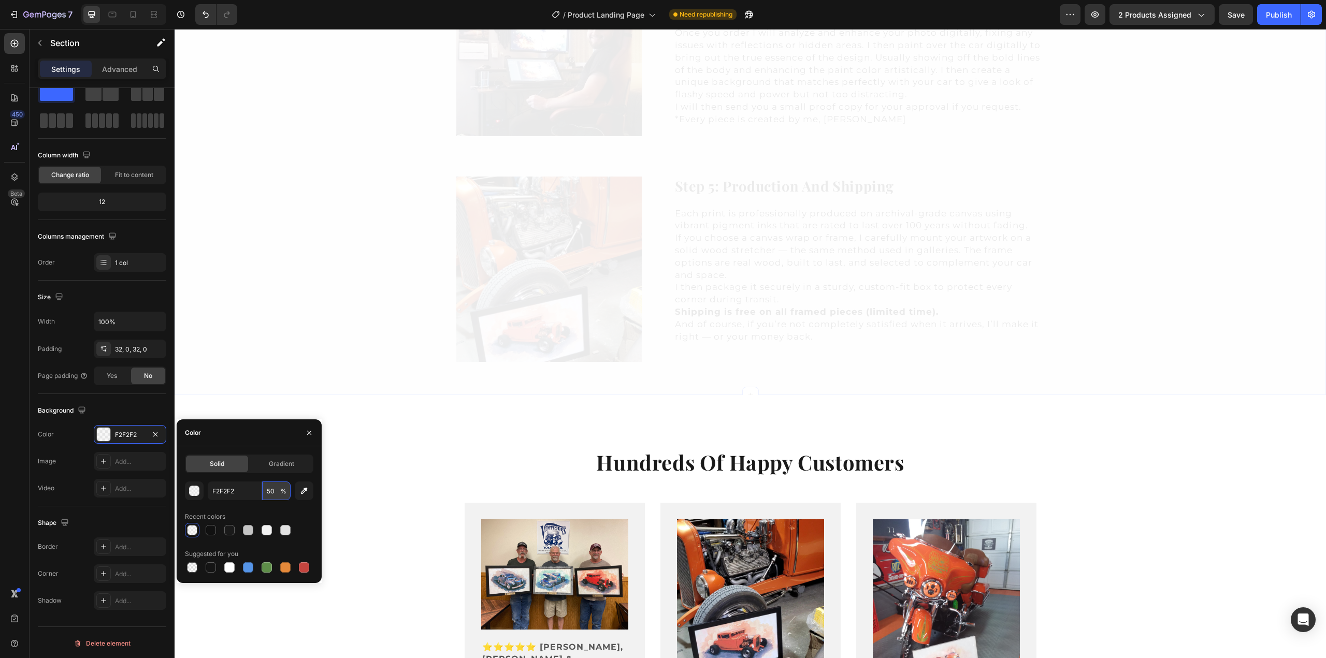
click at [267, 492] on input "50" at bounding box center [276, 491] width 28 height 19
type input "100"
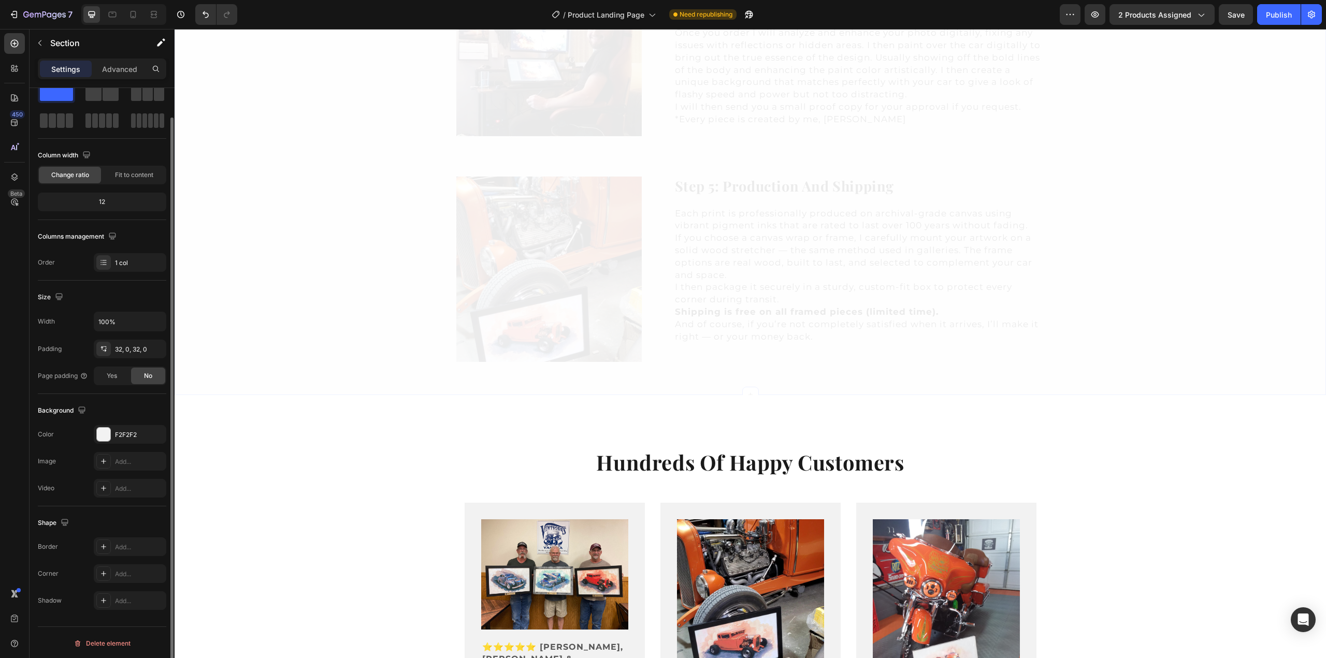
scroll to position [0, 0]
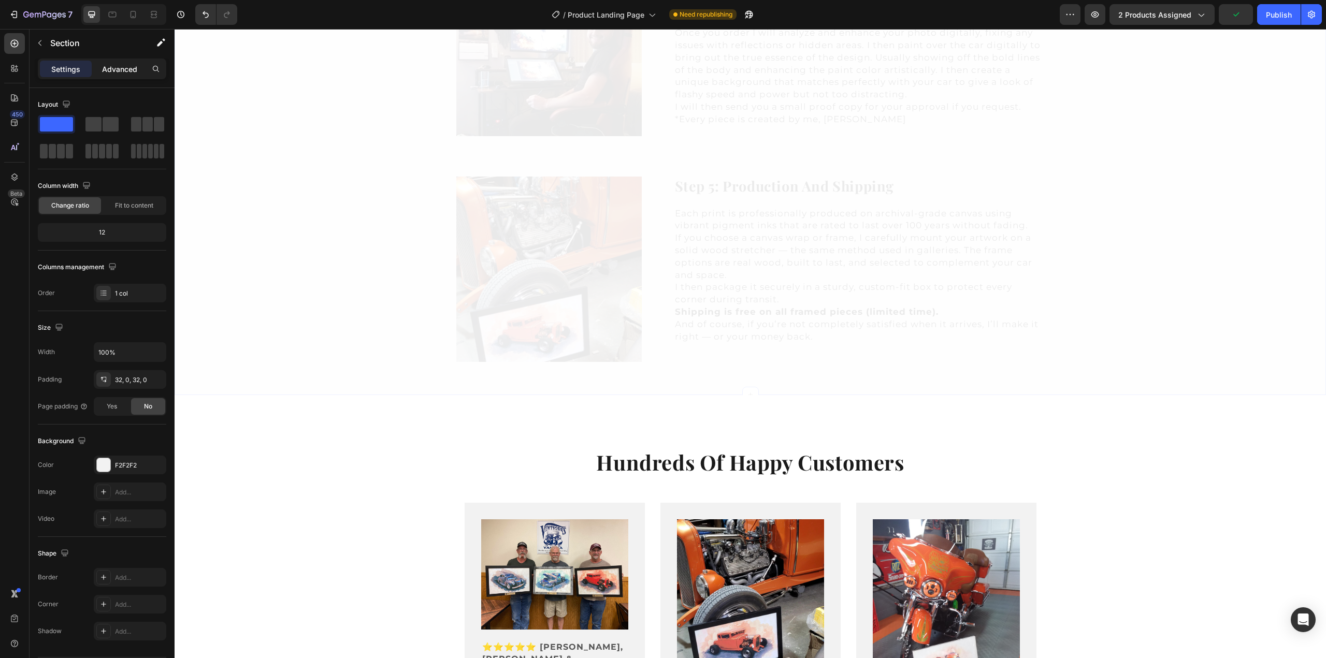
click at [113, 65] on p "Advanced" at bounding box center [119, 69] width 35 height 11
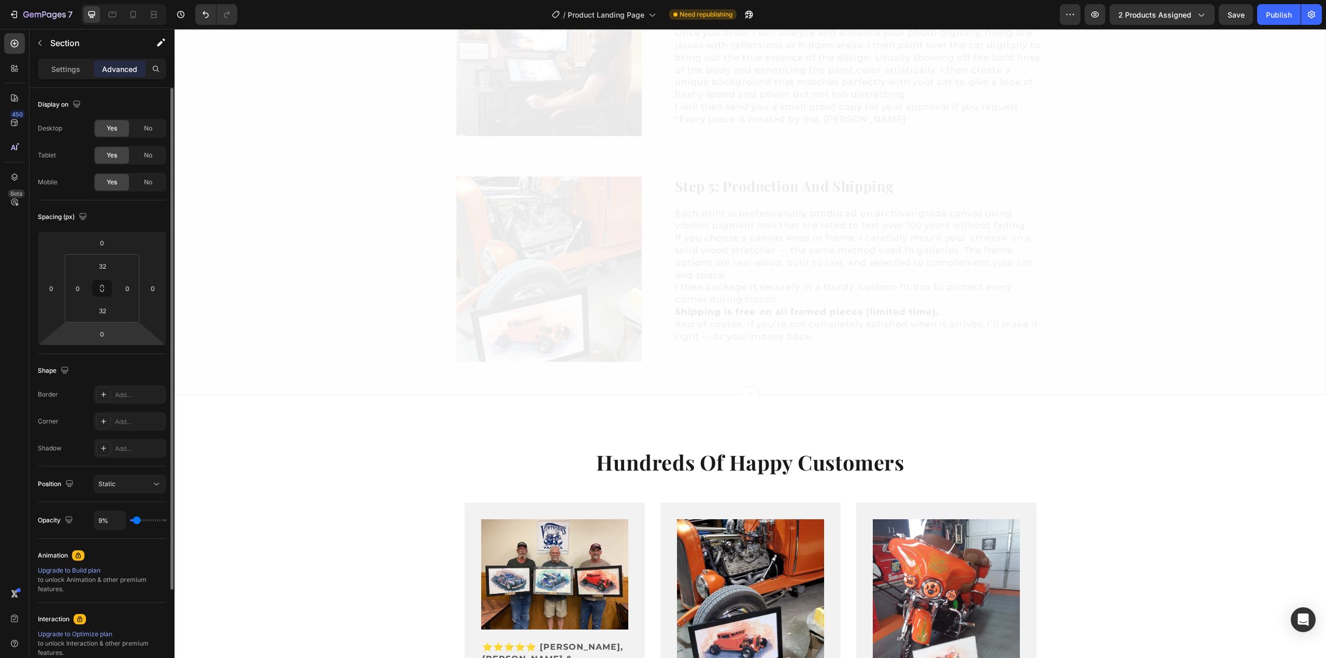
type input "22%"
type input "22"
type input "24%"
type input "24"
type input "25%"
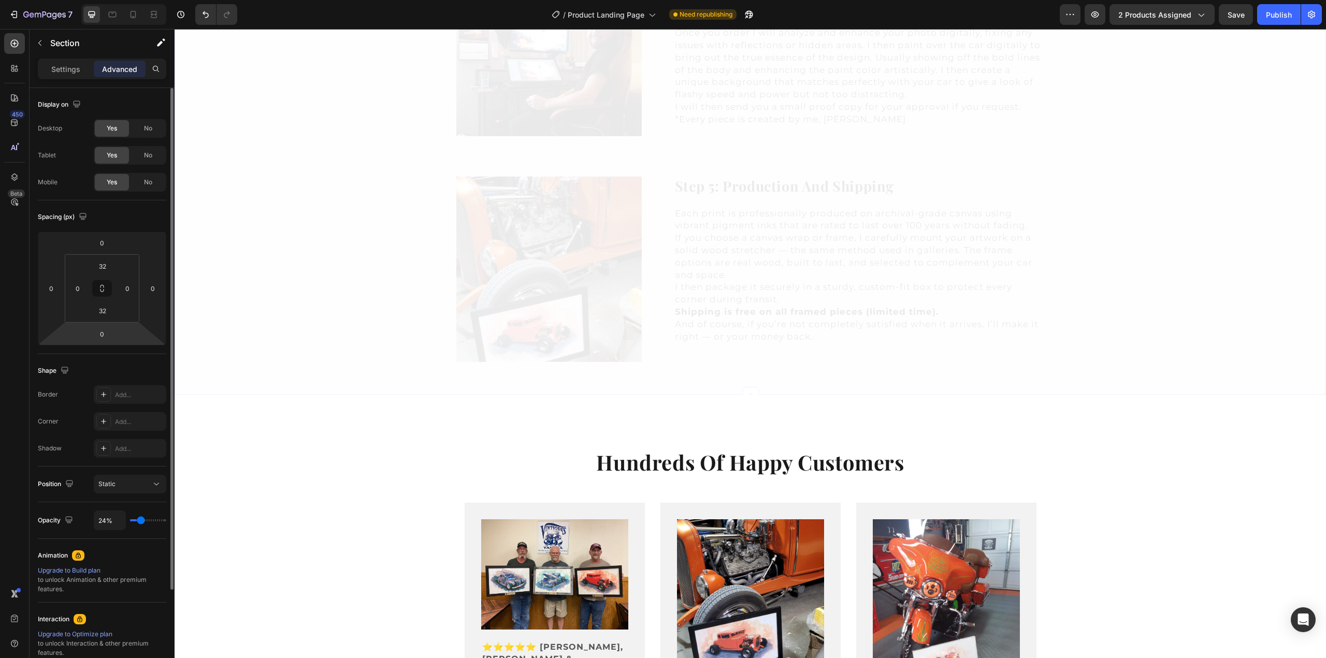
type input "25"
type input "28%"
type input "28"
type input "31%"
type input "31"
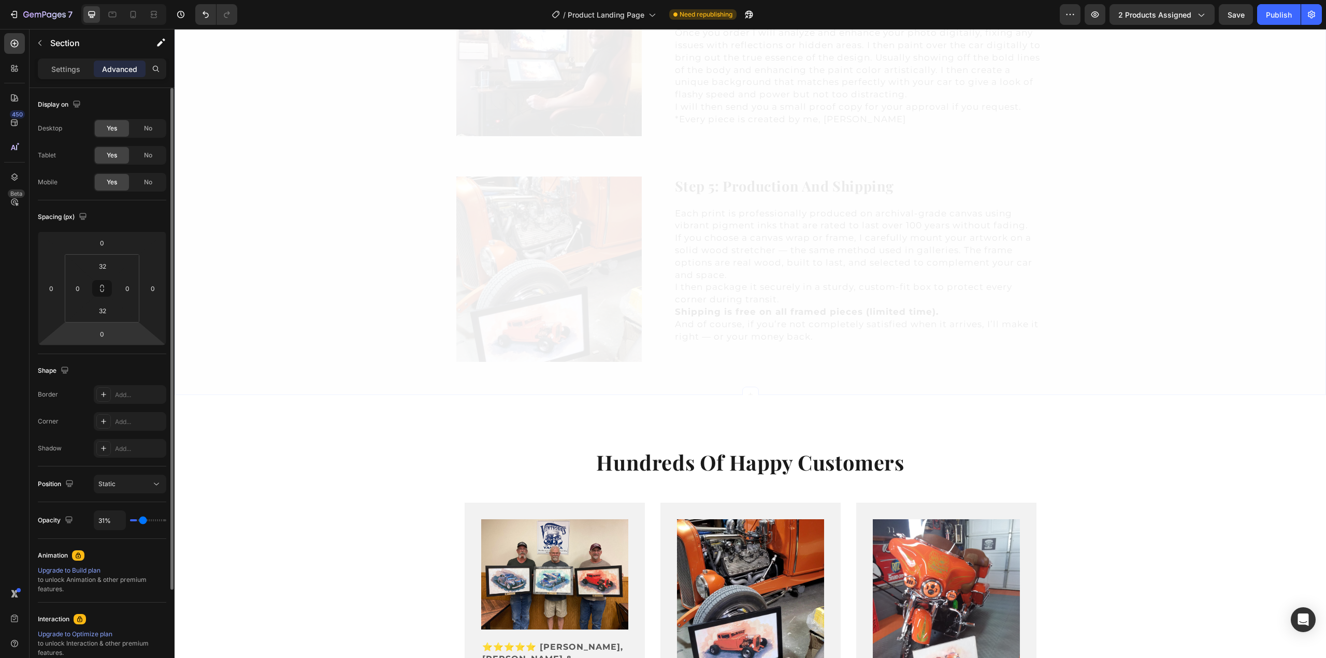
type input "34%"
type input "34"
type input "39%"
type input "39"
type input "40%"
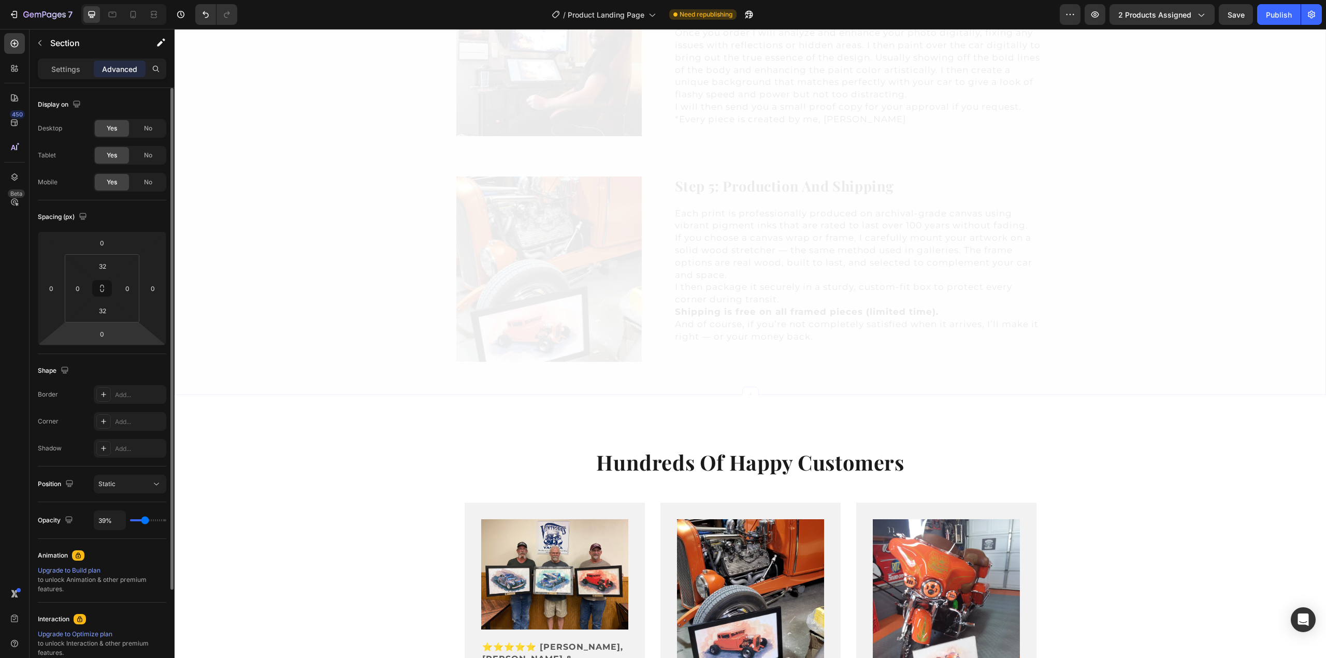
type input "40"
type input "41%"
type input "41"
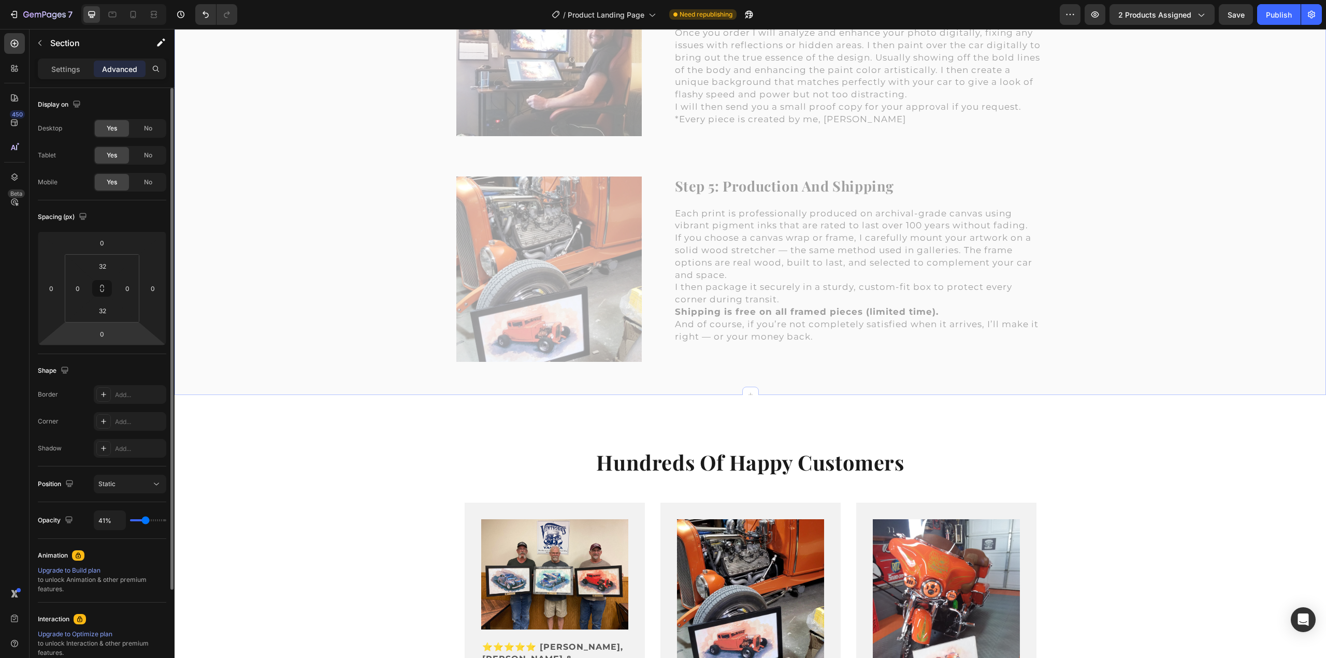
type input "45%"
type input "45"
type input "50%"
type input "50"
type input "55%"
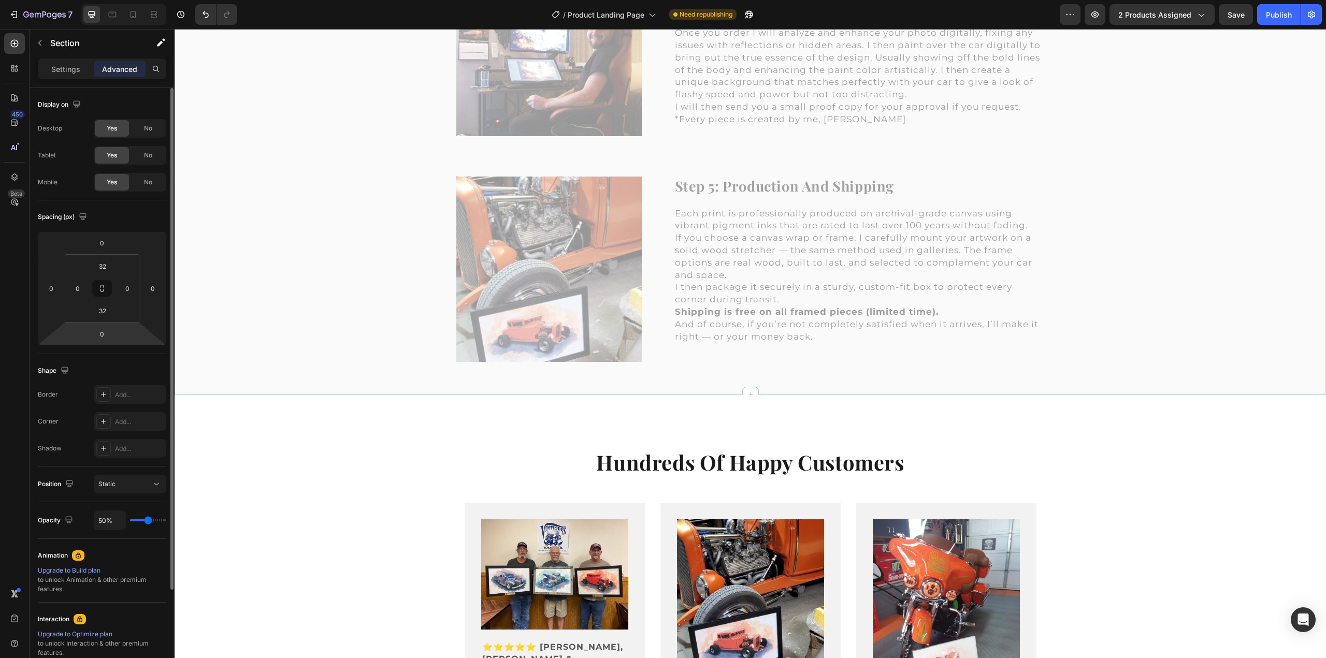
type input "55"
type input "60%"
type input "60"
type input "66%"
type input "66"
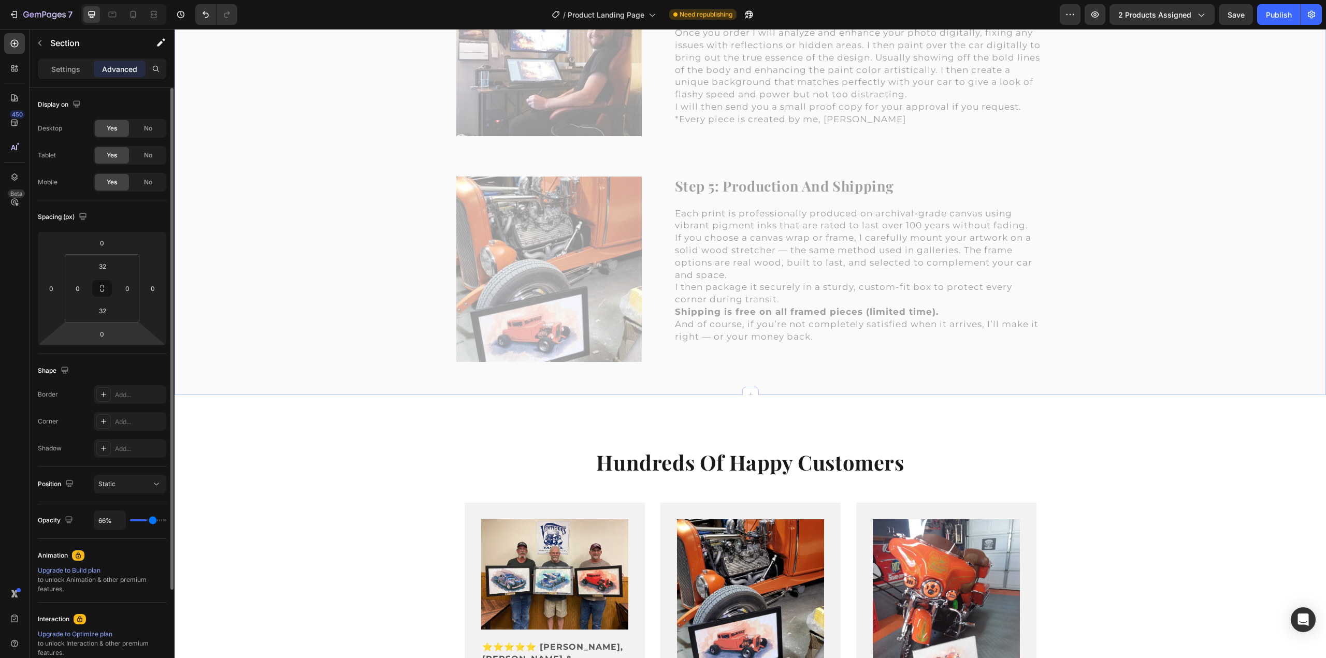
type input "70%"
type input "70"
type input "73%"
type input "73"
type input "78%"
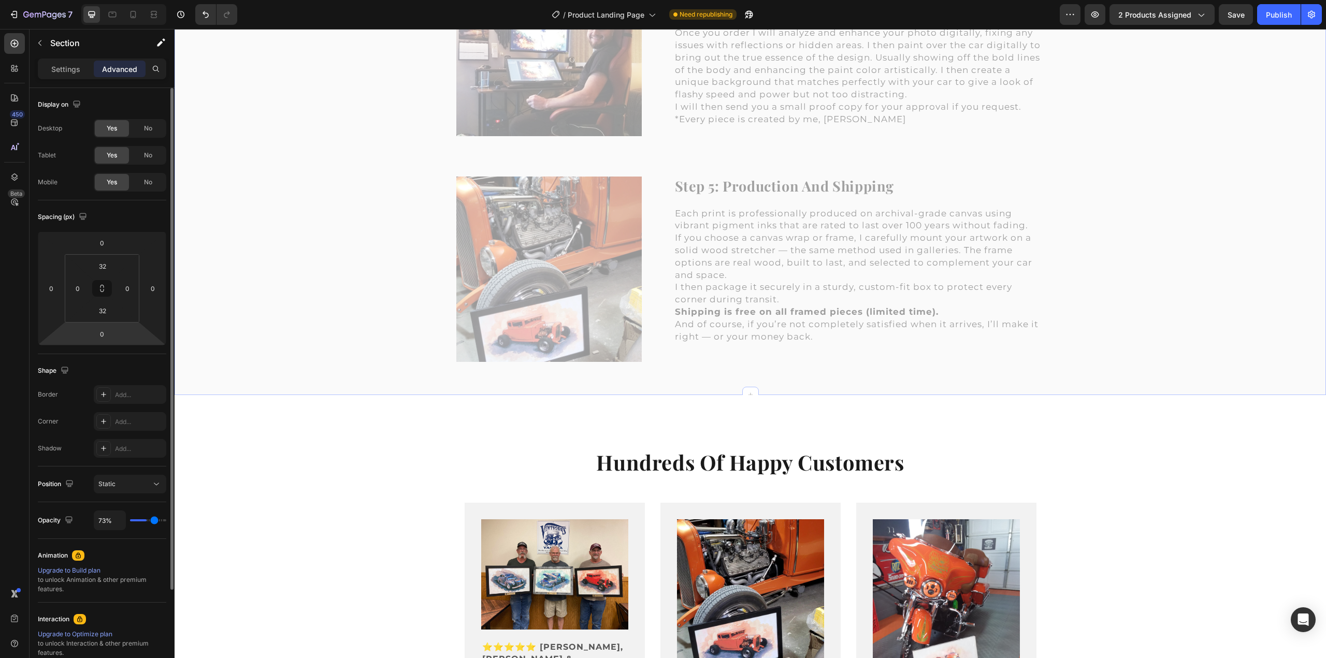
type input "78"
type input "83%"
type input "83"
type input "87%"
type input "87"
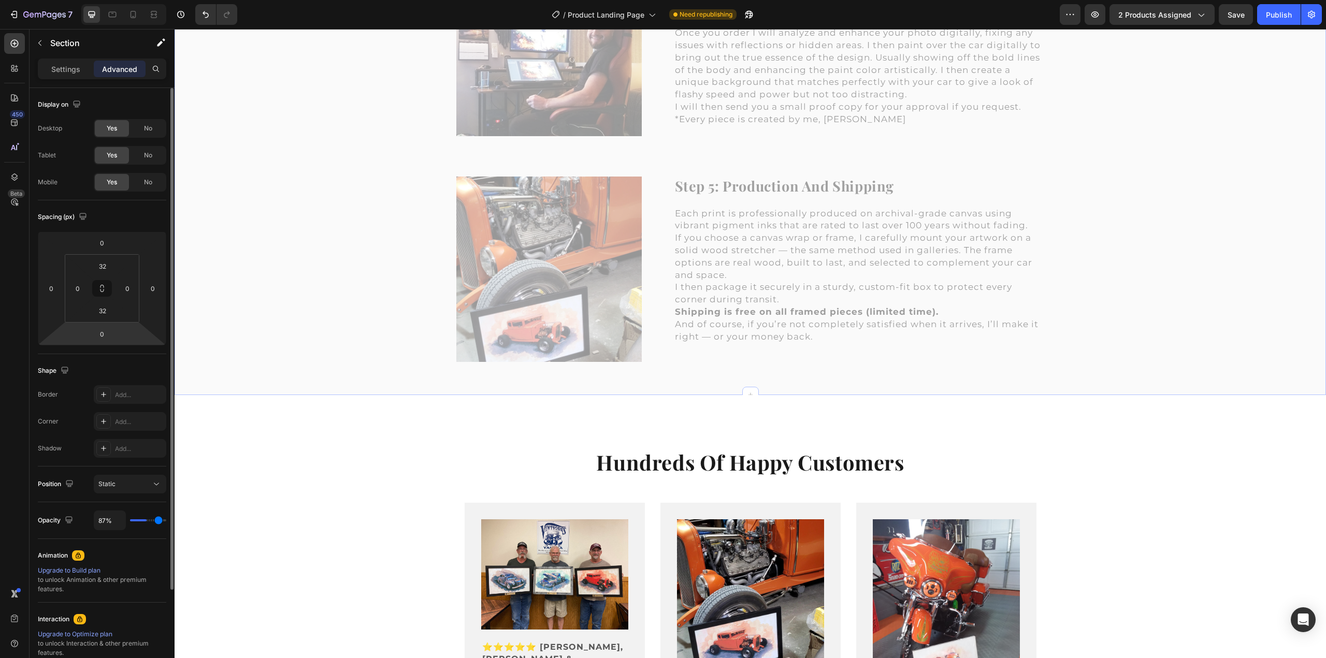
type input "88%"
type input "88"
type input "92%"
type input "92"
type input "96%"
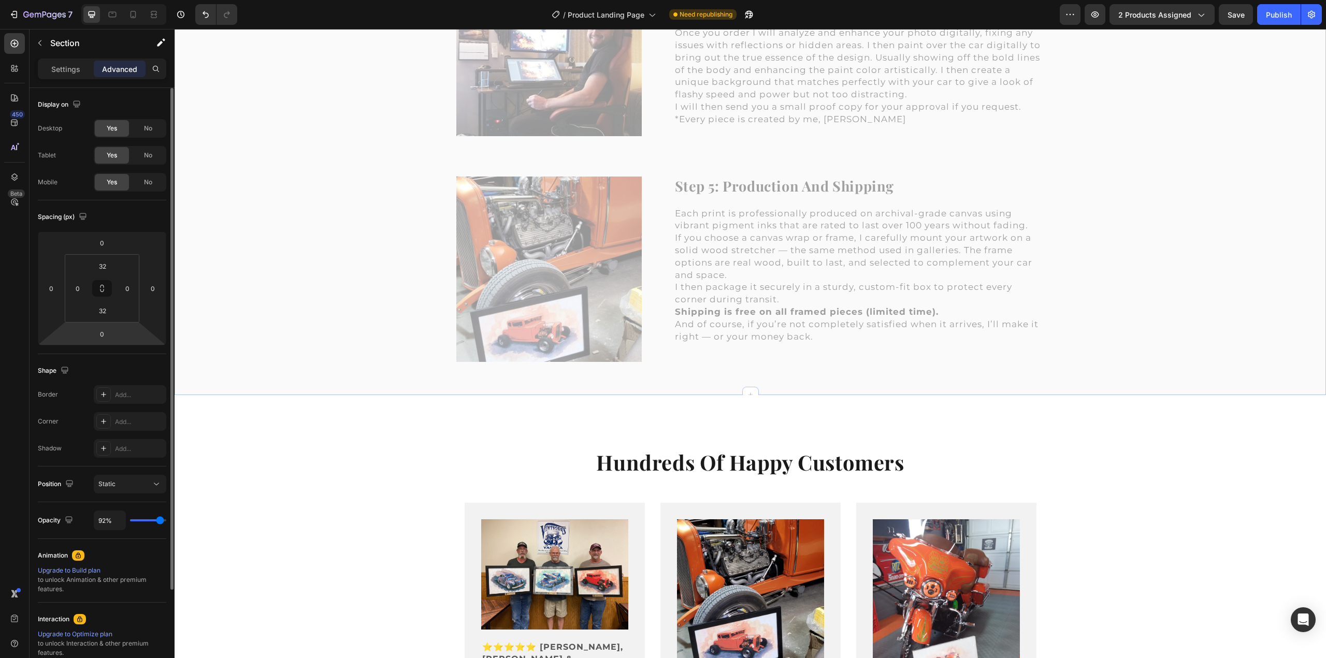
type input "96"
type input "100%"
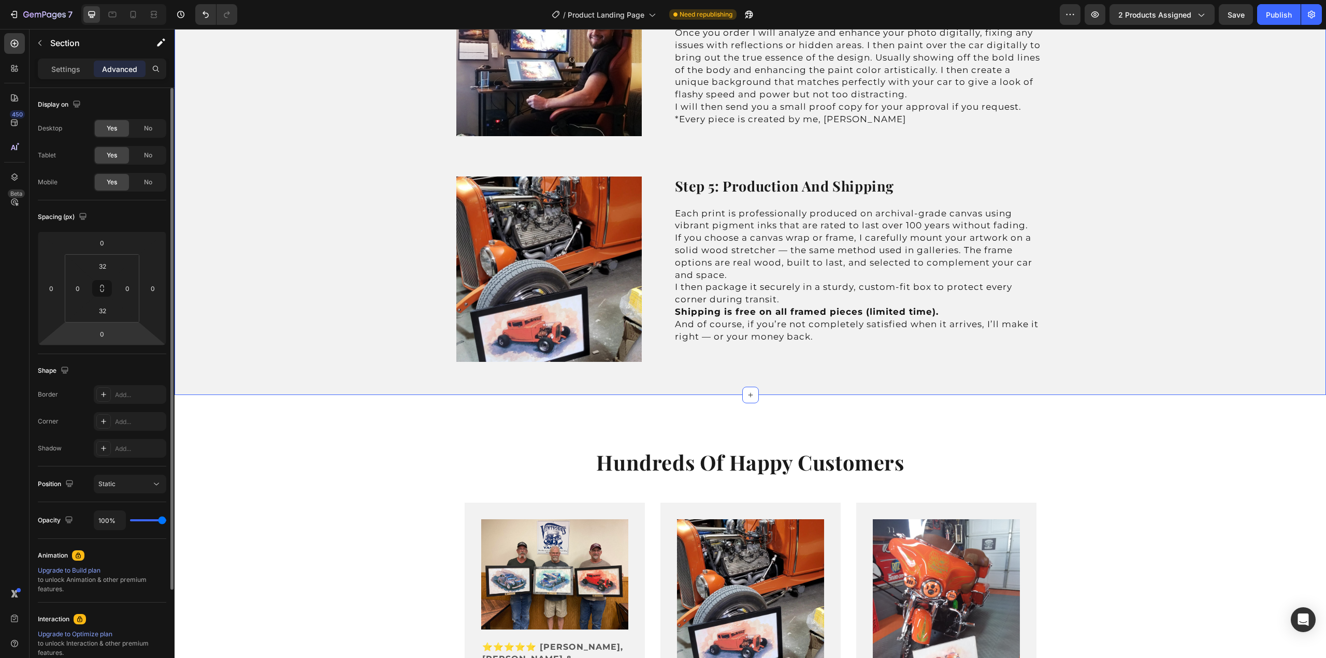
drag, startPoint x: 139, startPoint y: 519, endPoint x: 178, endPoint y: 516, distance: 38.9
type input "100"
click at [166, 520] on input "range" at bounding box center [148, 521] width 36 height 2
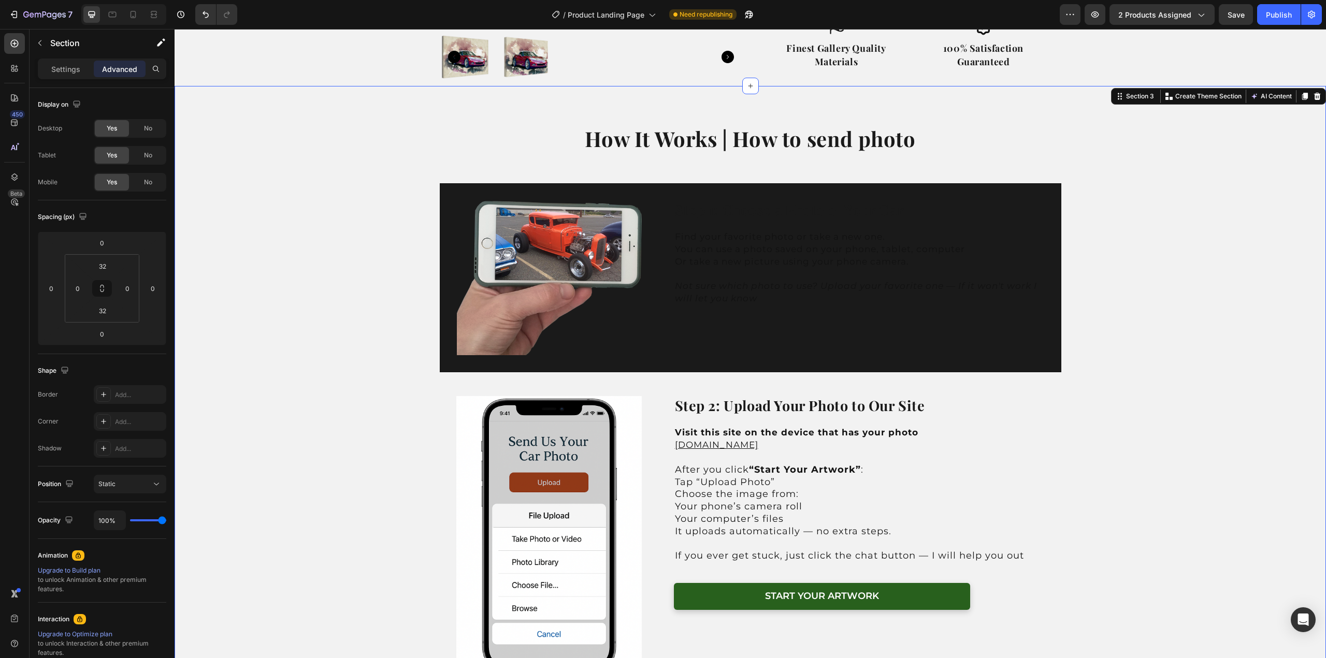
scroll to position [414, 0]
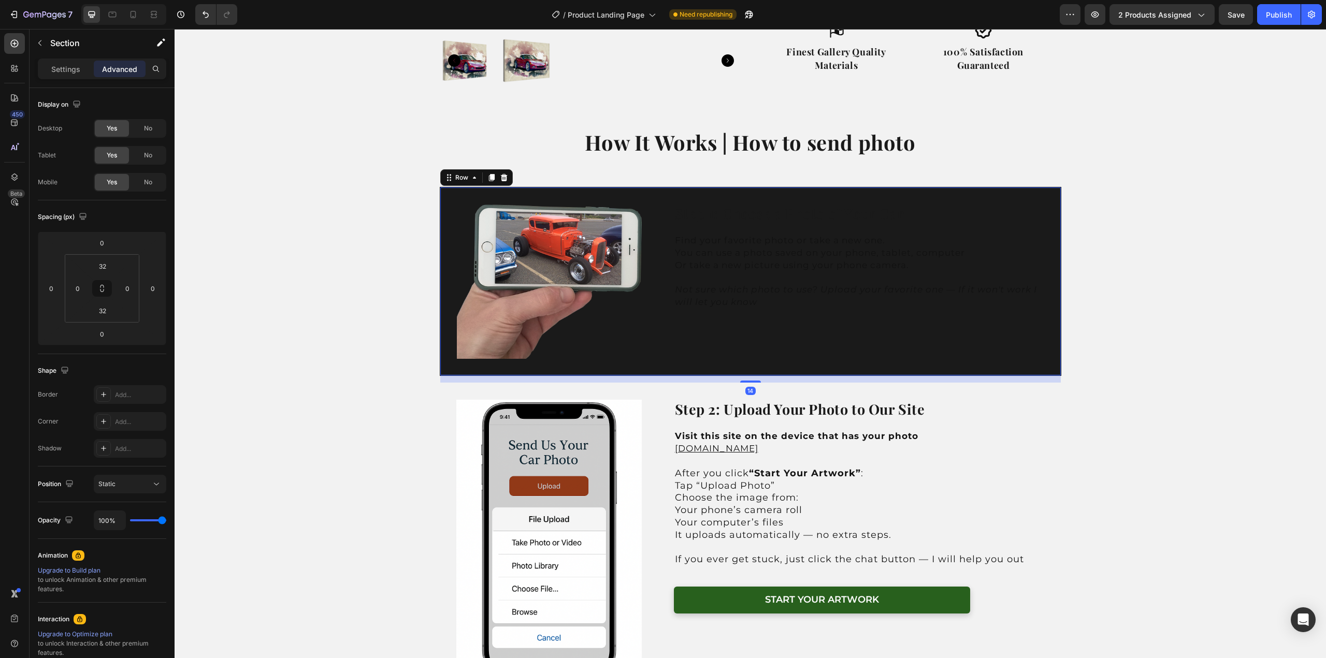
click at [959, 194] on div "Image Step 1: Choose a Photo of Your Car Heading Find your favorite photo or ta…" at bounding box center [751, 281] width 622 height 189
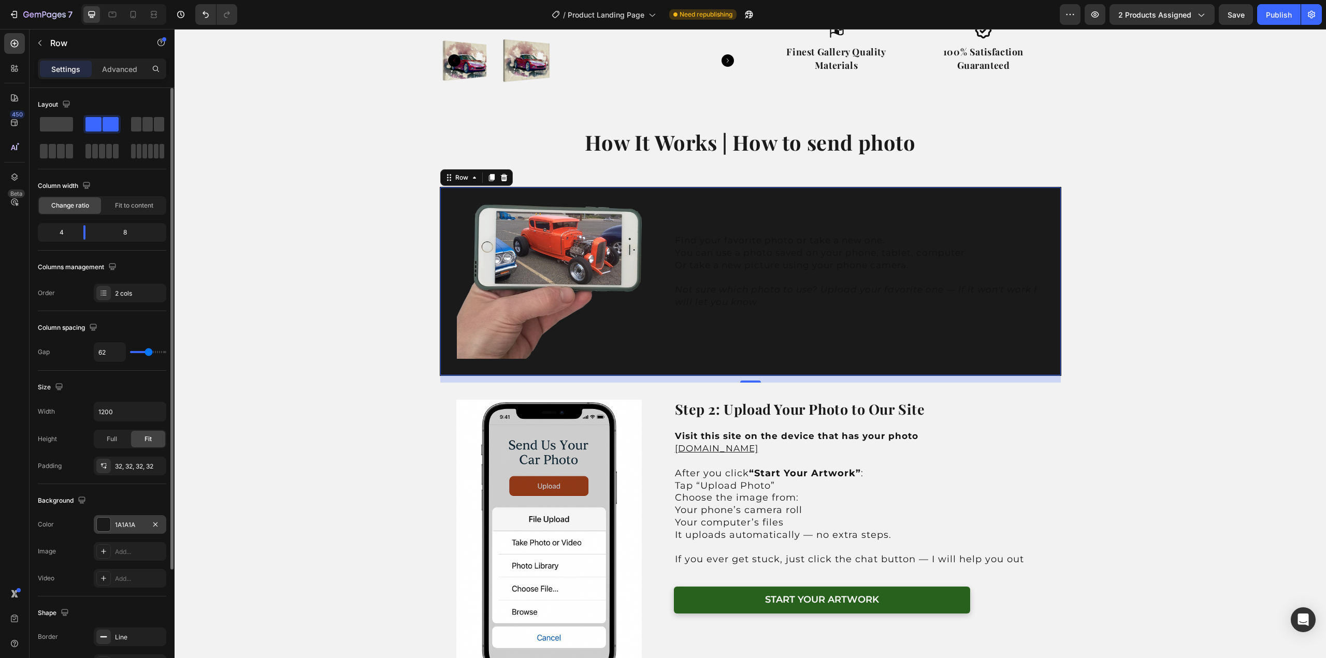
click at [109, 522] on div at bounding box center [103, 524] width 13 height 13
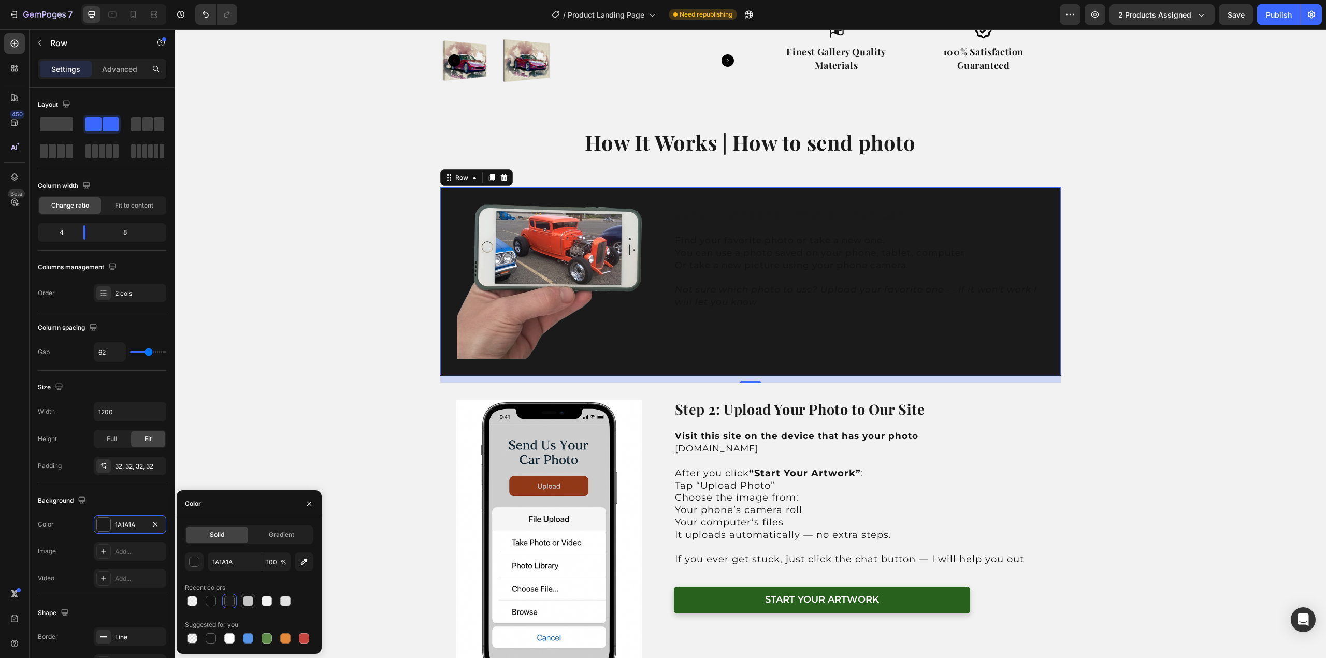
click at [245, 604] on div at bounding box center [248, 601] width 10 height 10
type input "C4C4C4"
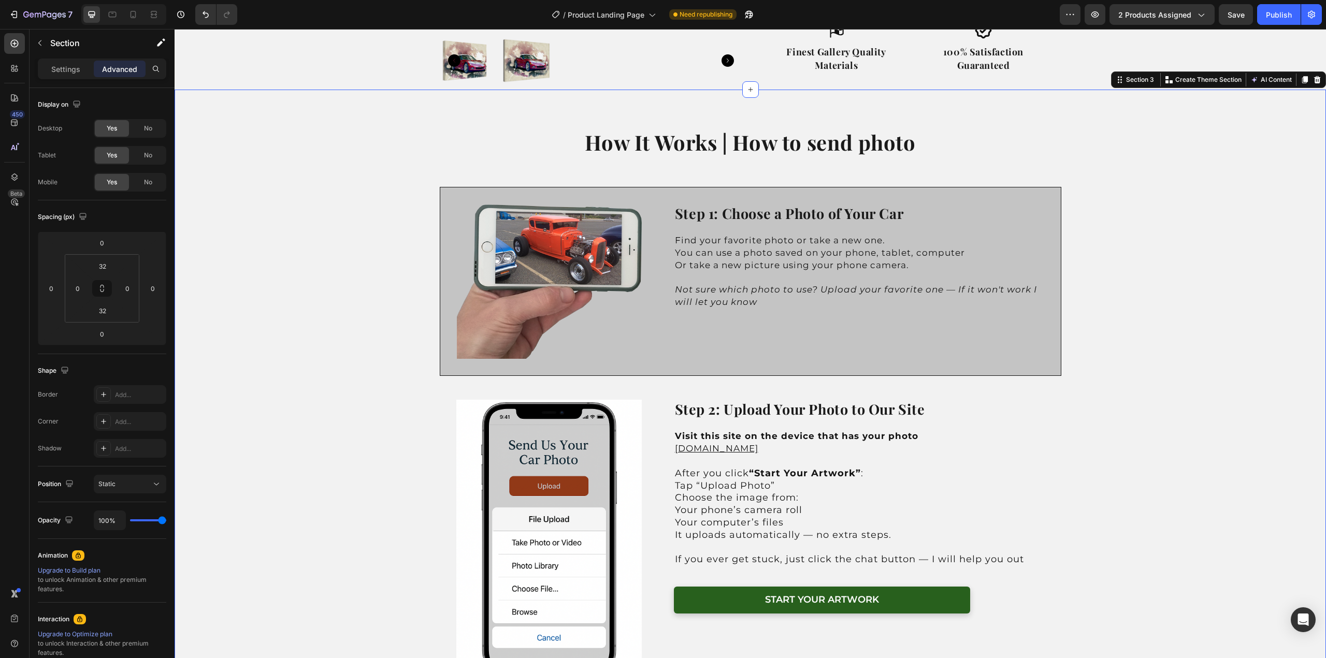
click at [47, 71] on div "Settings" at bounding box center [66, 69] width 52 height 17
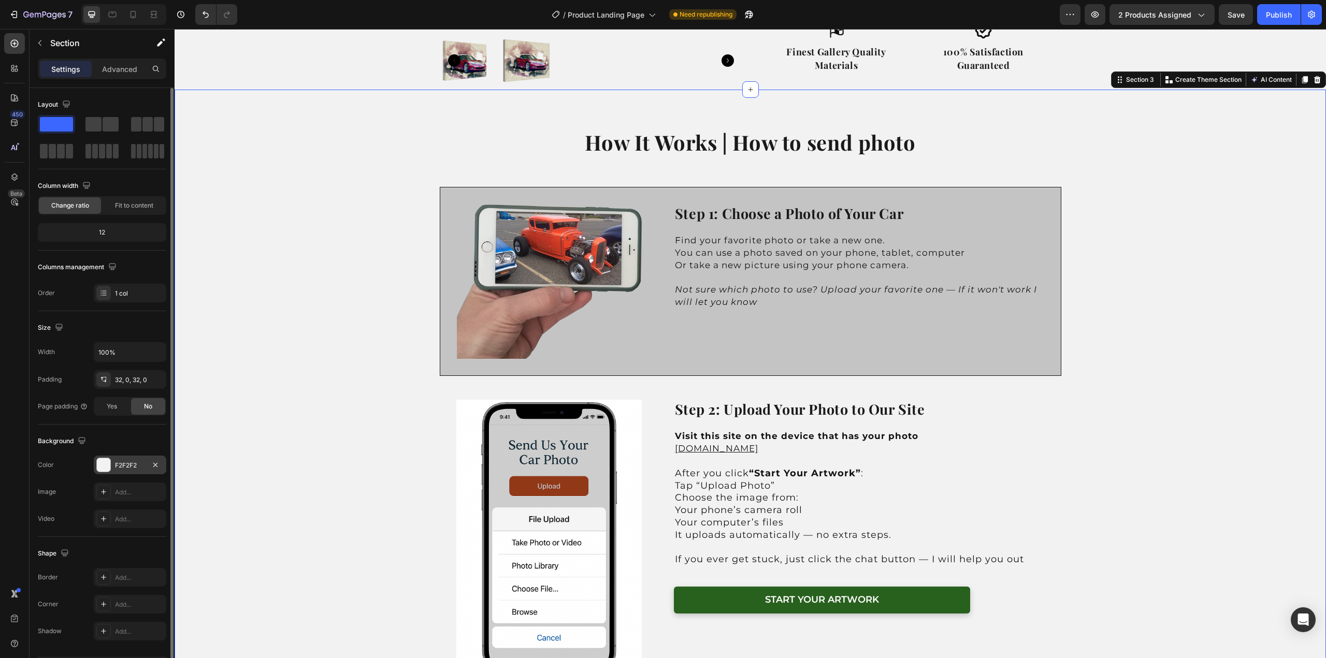
click at [109, 464] on div at bounding box center [103, 464] width 13 height 13
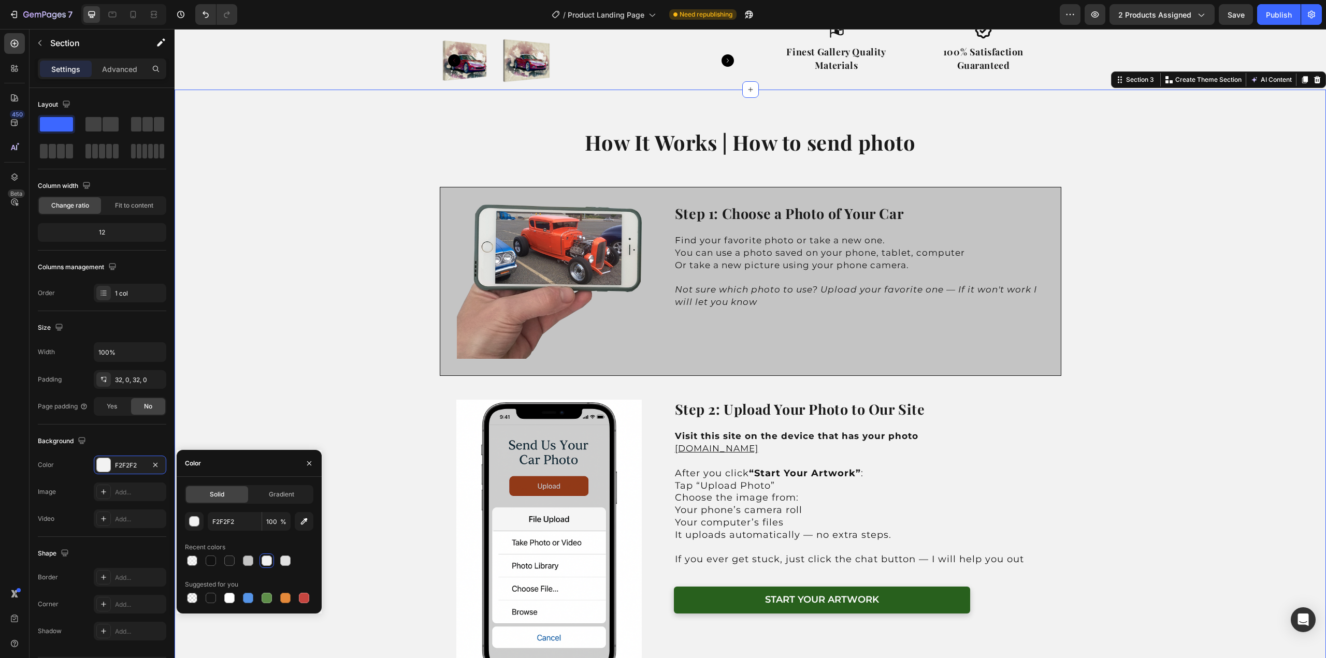
click at [264, 562] on div at bounding box center [267, 561] width 10 height 10
click at [269, 560] on div at bounding box center [267, 561] width 10 height 10
click at [192, 559] on div at bounding box center [192, 561] width 10 height 10
type input "50"
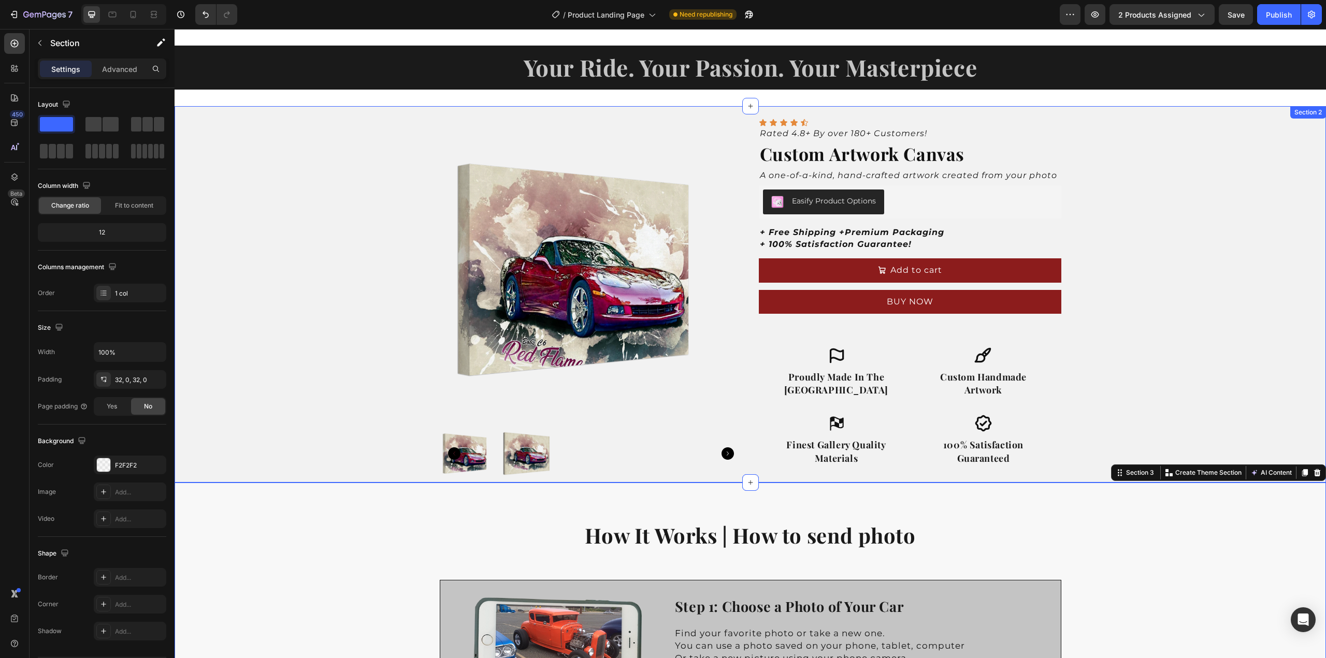
scroll to position [0, 0]
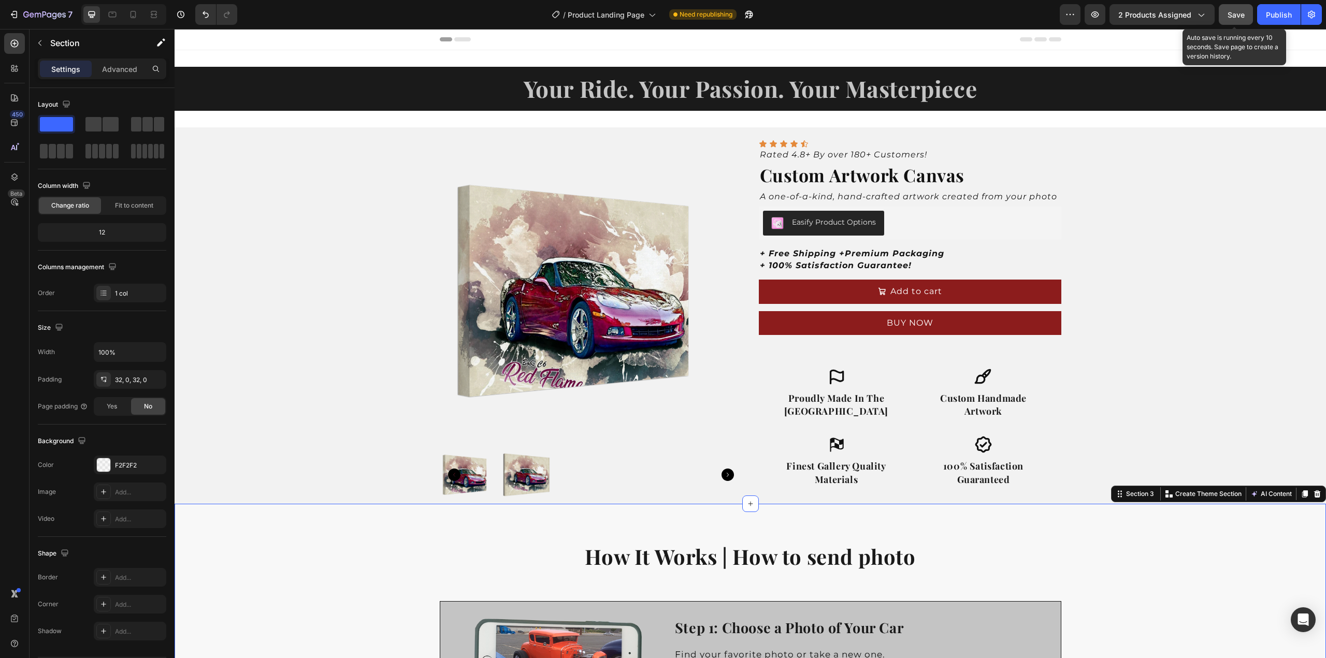
click at [1242, 16] on span "Save" at bounding box center [1236, 14] width 17 height 9
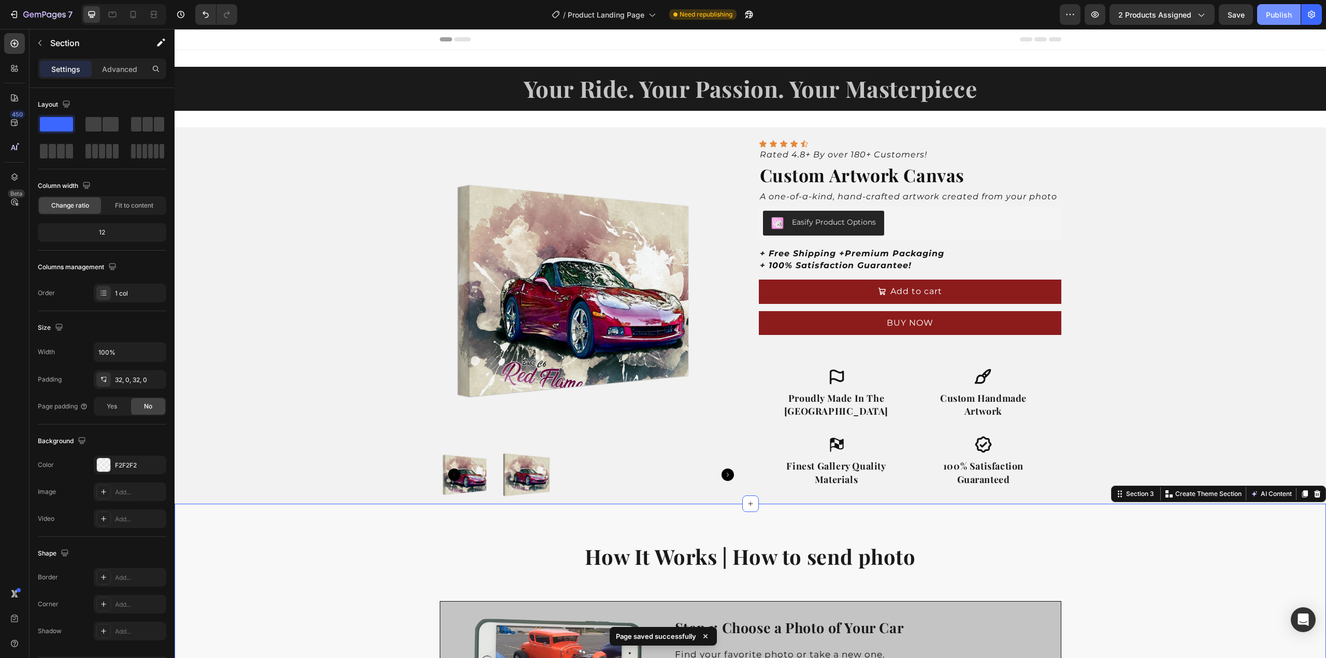
click at [1278, 13] on div "Publish" at bounding box center [1279, 14] width 26 height 11
click at [39, 41] on icon "button" at bounding box center [39, 43] width 3 height 6
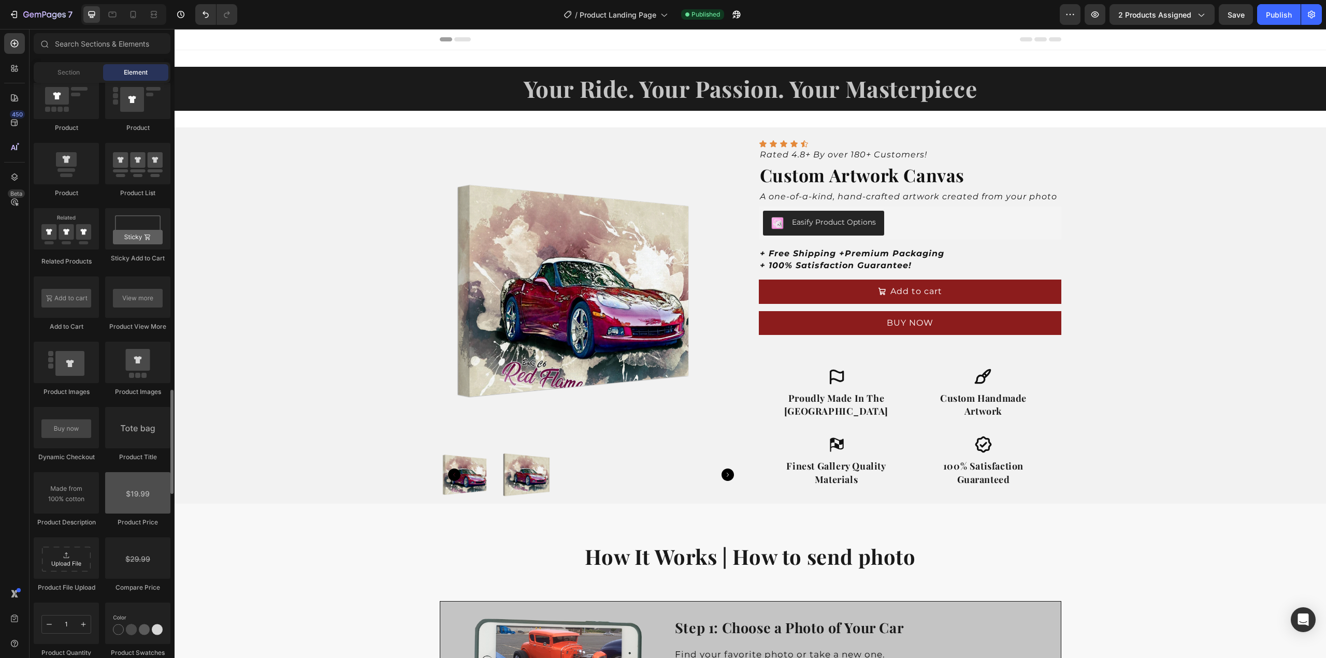
scroll to position [1450, 0]
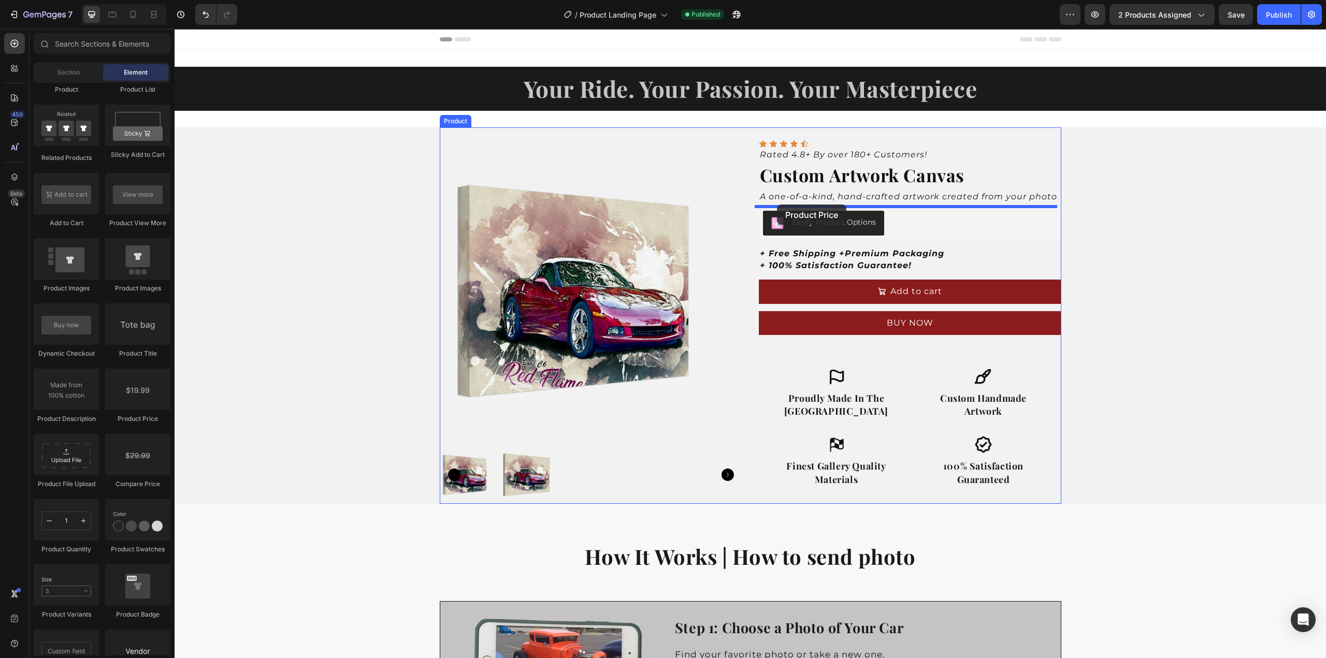
drag, startPoint x: 308, startPoint y: 423, endPoint x: 777, endPoint y: 205, distance: 517.3
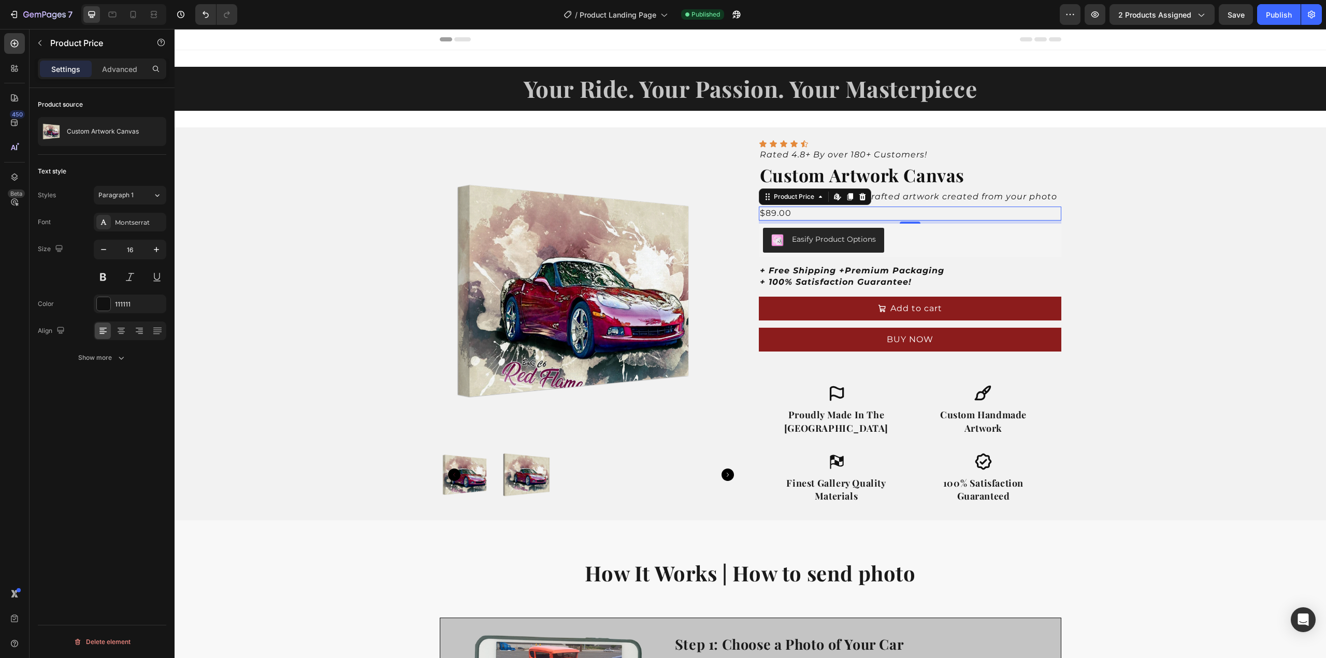
click at [763, 213] on div "$89.00" at bounding box center [910, 213] width 303 height 13
click at [759, 213] on div "$89.00" at bounding box center [910, 213] width 303 height 13
click at [38, 39] on icon "button" at bounding box center [40, 43] width 8 height 8
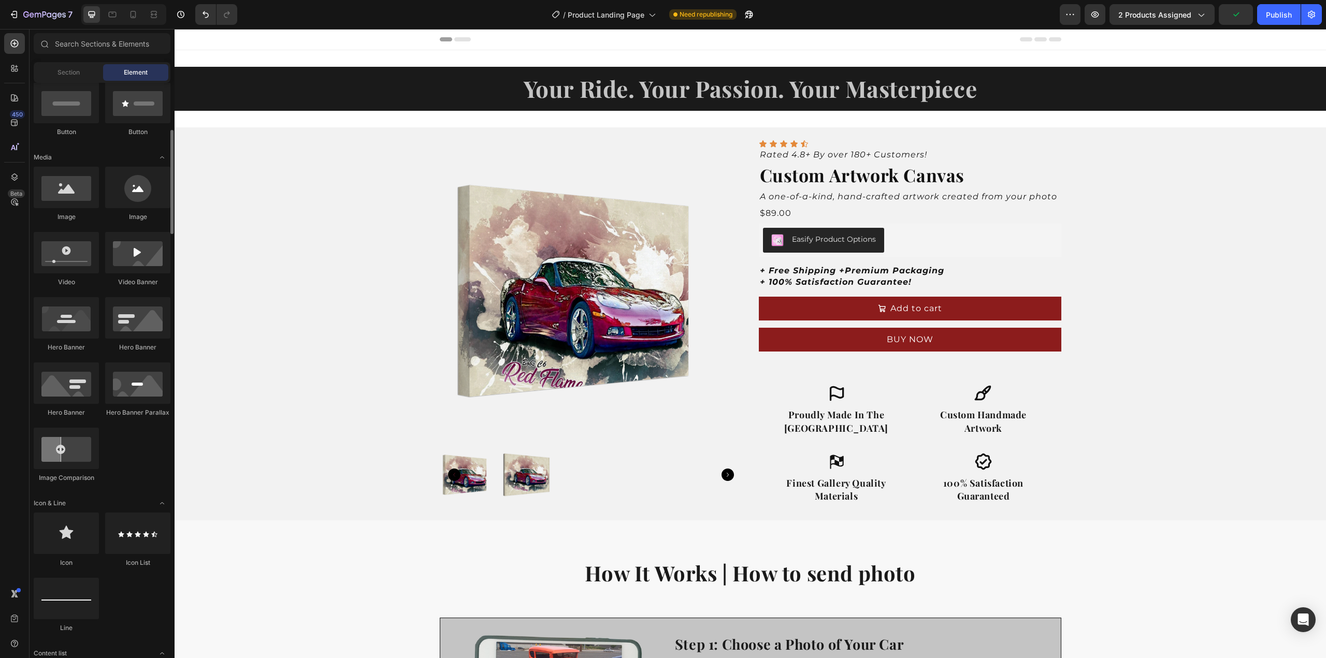
scroll to position [0, 0]
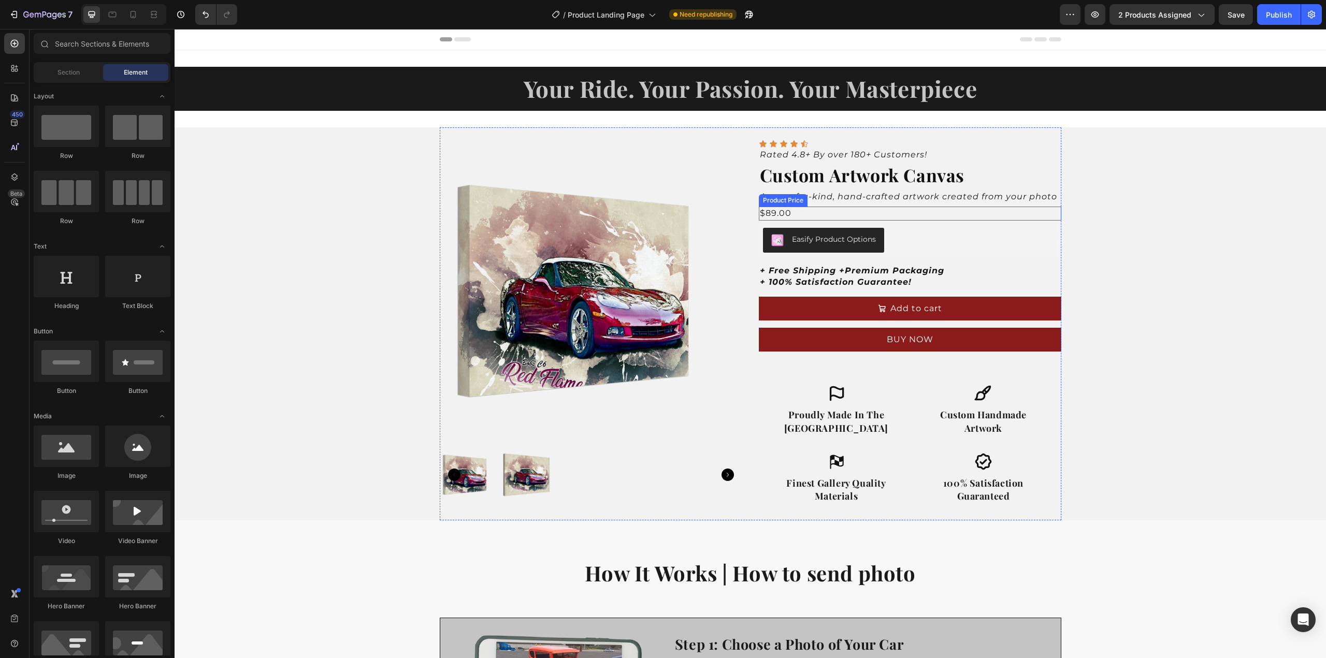
click at [801, 213] on div "$89.00" at bounding box center [910, 213] width 303 height 13
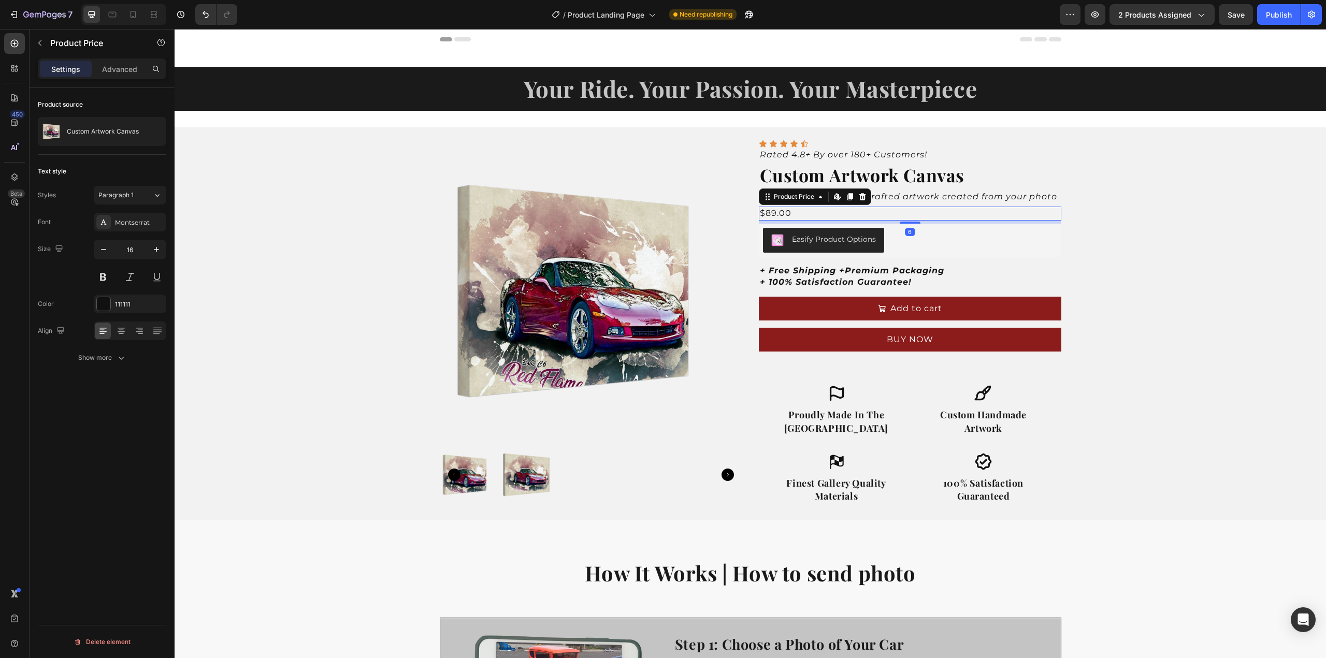
click at [786, 213] on div "$89.00" at bounding box center [910, 213] width 303 height 13
click at [859, 197] on icon at bounding box center [862, 196] width 7 height 7
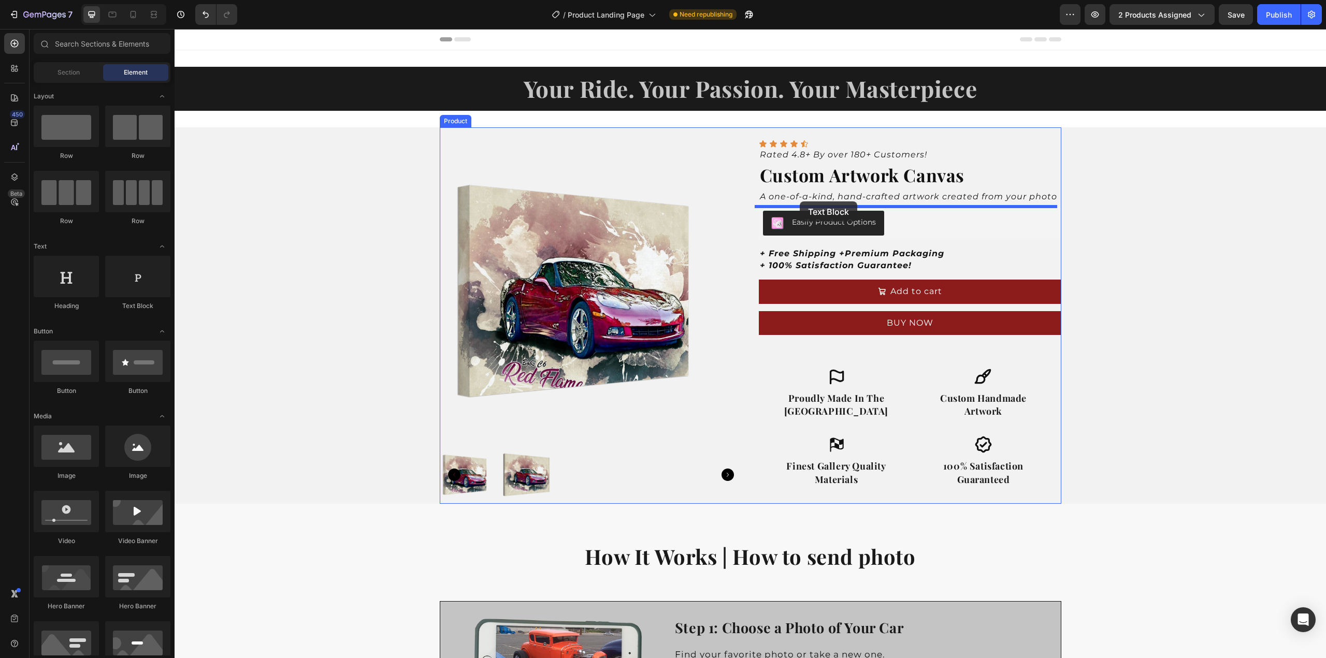
drag, startPoint x: 308, startPoint y: 307, endPoint x: 800, endPoint y: 202, distance: 503.3
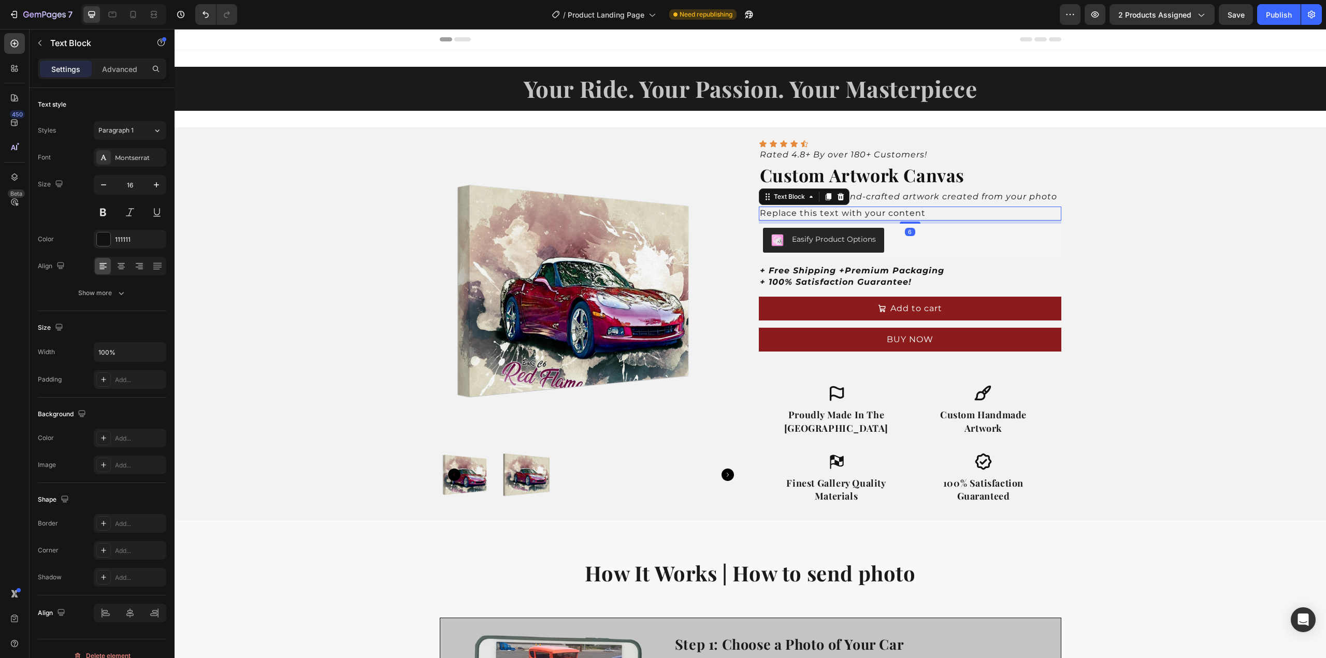
click at [793, 214] on div "Replace this text with your content" at bounding box center [910, 213] width 303 height 13
click at [793, 214] on p "Replace this text with your content" at bounding box center [910, 213] width 300 height 11
click at [1126, 235] on div "Product Images Icon Icon Icon Icon Icon Icon List Rated 4.8+ By over 180+ Custo…" at bounding box center [751, 323] width 1152 height 393
click at [781, 212] on p "From $89" at bounding box center [910, 213] width 300 height 11
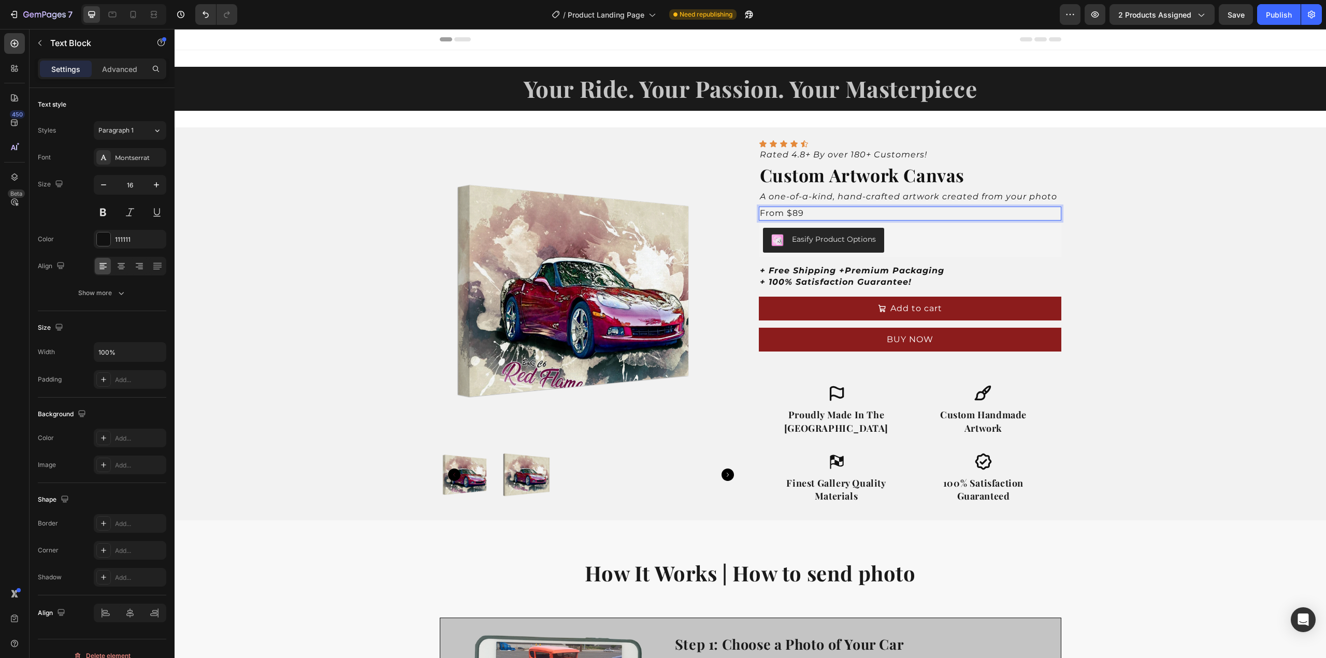
click at [781, 212] on p "From $89" at bounding box center [910, 213] width 300 height 11
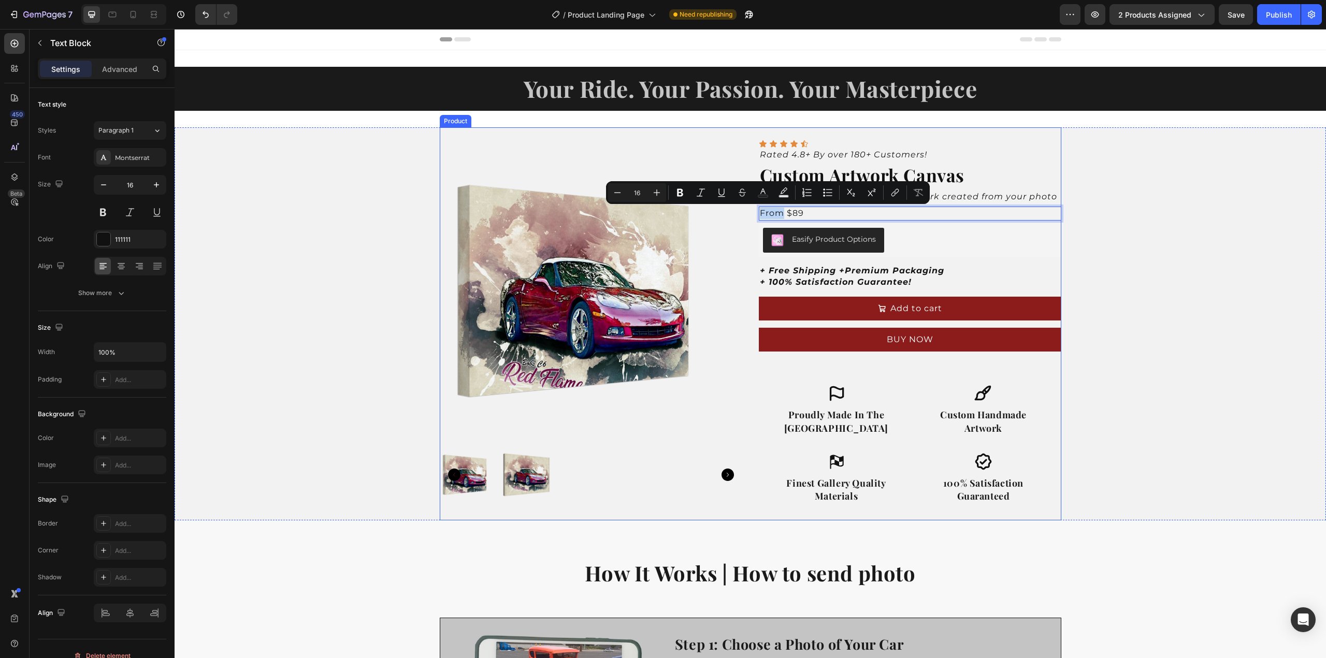
drag, startPoint x: 779, startPoint y: 214, endPoint x: 752, endPoint y: 212, distance: 26.5
click at [752, 212] on div "Product Images Icon Icon Icon Icon Icon Icon List Rated 4.8+ By over 180+ Custo…" at bounding box center [751, 323] width 622 height 393
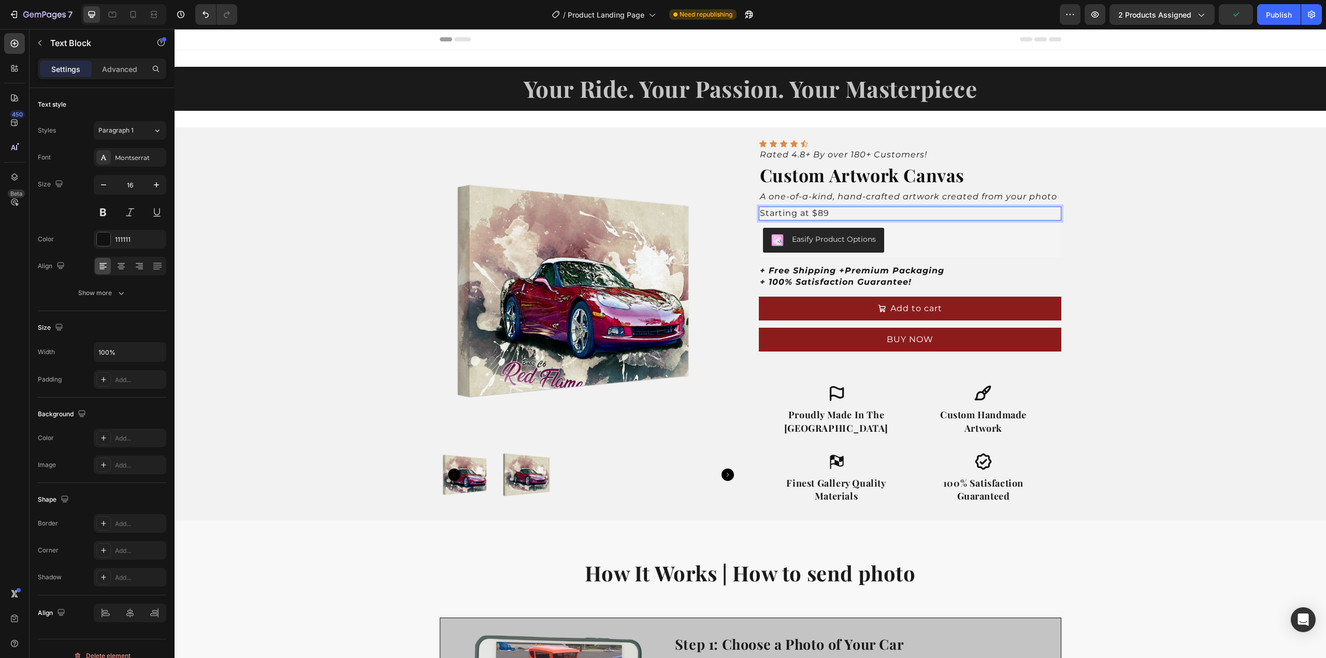
click at [822, 213] on p "Starting at $89" at bounding box center [910, 213] width 300 height 11
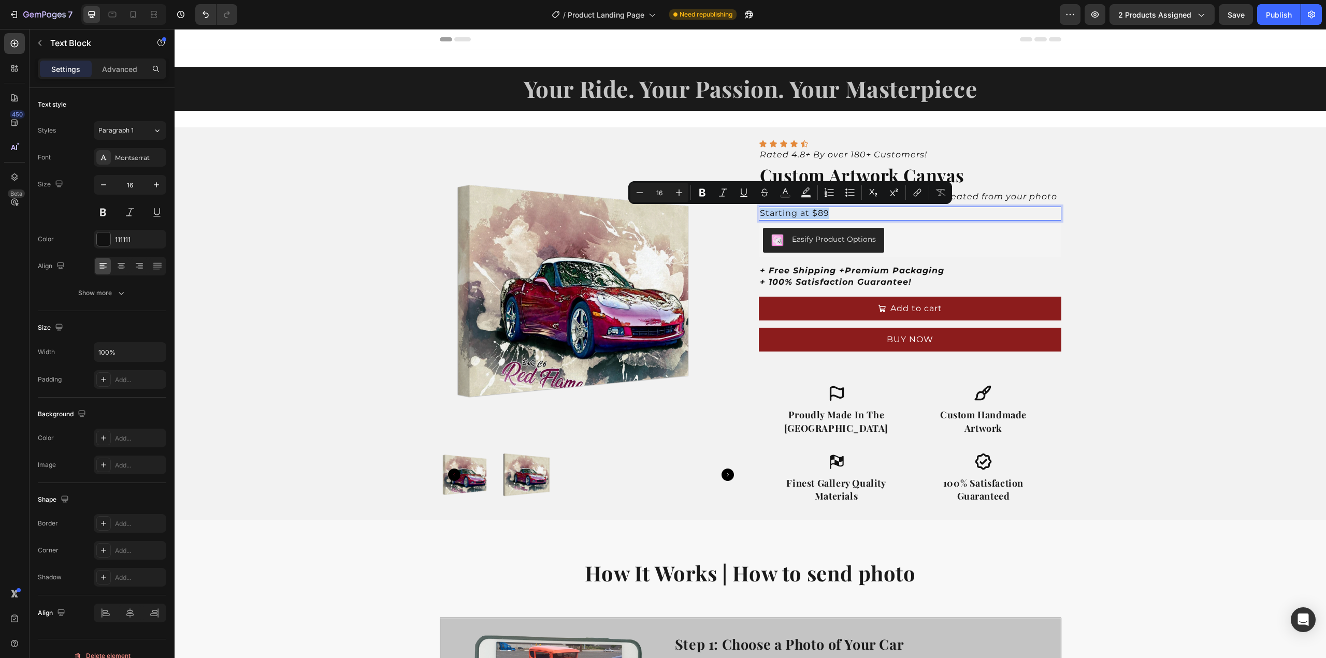
drag, startPoint x: 827, startPoint y: 213, endPoint x: 757, endPoint y: 213, distance: 69.4
click at [760, 213] on p "Starting at $89" at bounding box center [910, 213] width 300 height 11
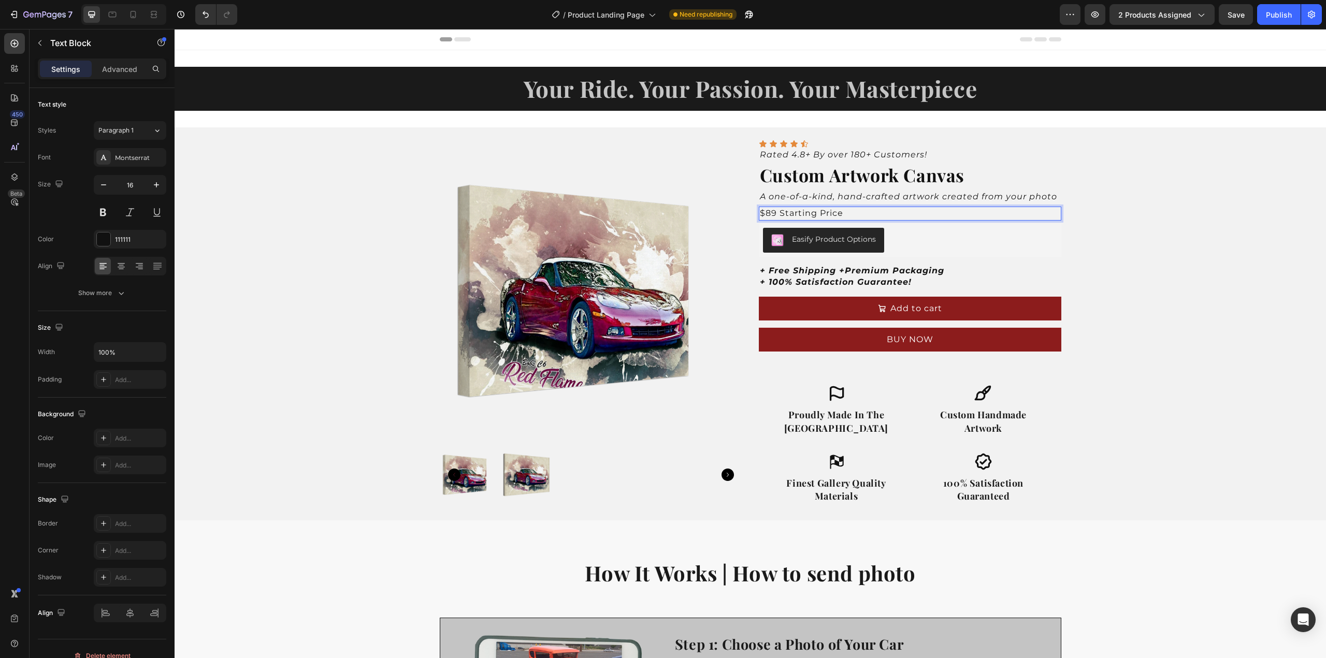
click at [841, 211] on p "$89 Starting Price" at bounding box center [910, 213] width 300 height 11
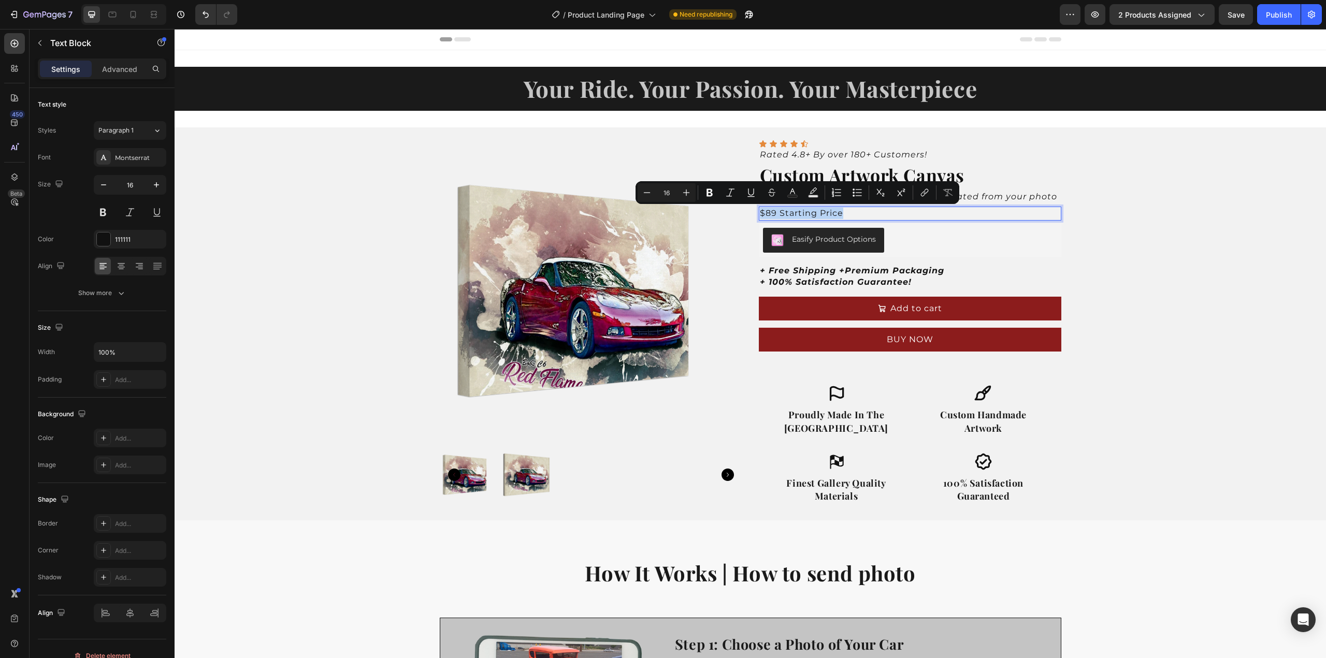
drag, startPoint x: 756, startPoint y: 212, endPoint x: 846, endPoint y: 211, distance: 90.1
click at [846, 211] on p "$89 Starting Price" at bounding box center [910, 213] width 300 height 11
click at [713, 192] on icon "Editor contextual toolbar" at bounding box center [710, 193] width 10 height 10
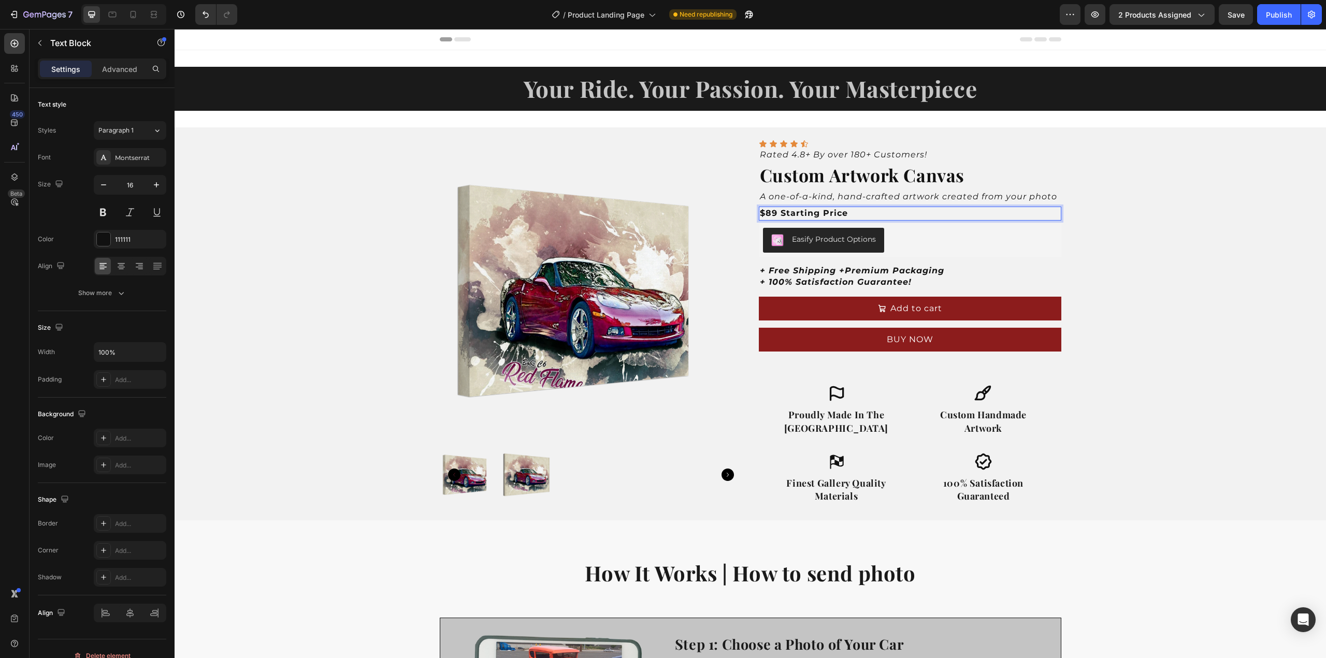
click at [856, 208] on p "$89 Starting Price" at bounding box center [910, 213] width 300 height 11
click at [774, 215] on strong "$89 Starting Price" at bounding box center [804, 213] width 88 height 10
drag, startPoint x: 867, startPoint y: 210, endPoint x: 757, endPoint y: 205, distance: 110.0
click at [759, 205] on div "Icon Icon Icon Icon Icon Icon List Rated 4.8+ By over 180+ Customers! Text Bloc…" at bounding box center [910, 330] width 303 height 381
click at [777, 211] on strong "$89 Starting Price" at bounding box center [804, 213] width 88 height 10
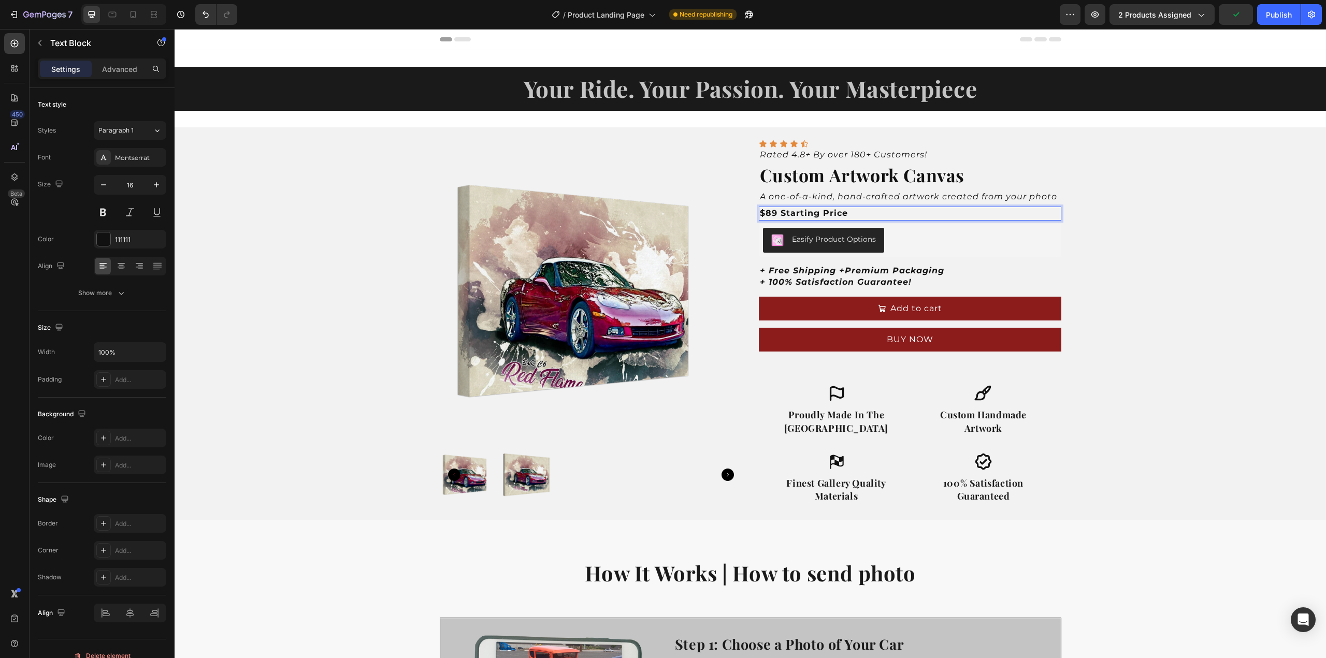
click at [847, 213] on p "$89 Starting Price" at bounding box center [910, 213] width 300 height 11
click at [851, 210] on p "$89 Starting Price" at bounding box center [910, 213] width 300 height 11
click at [852, 211] on p "$89 Starting Price" at bounding box center [910, 213] width 300 height 11
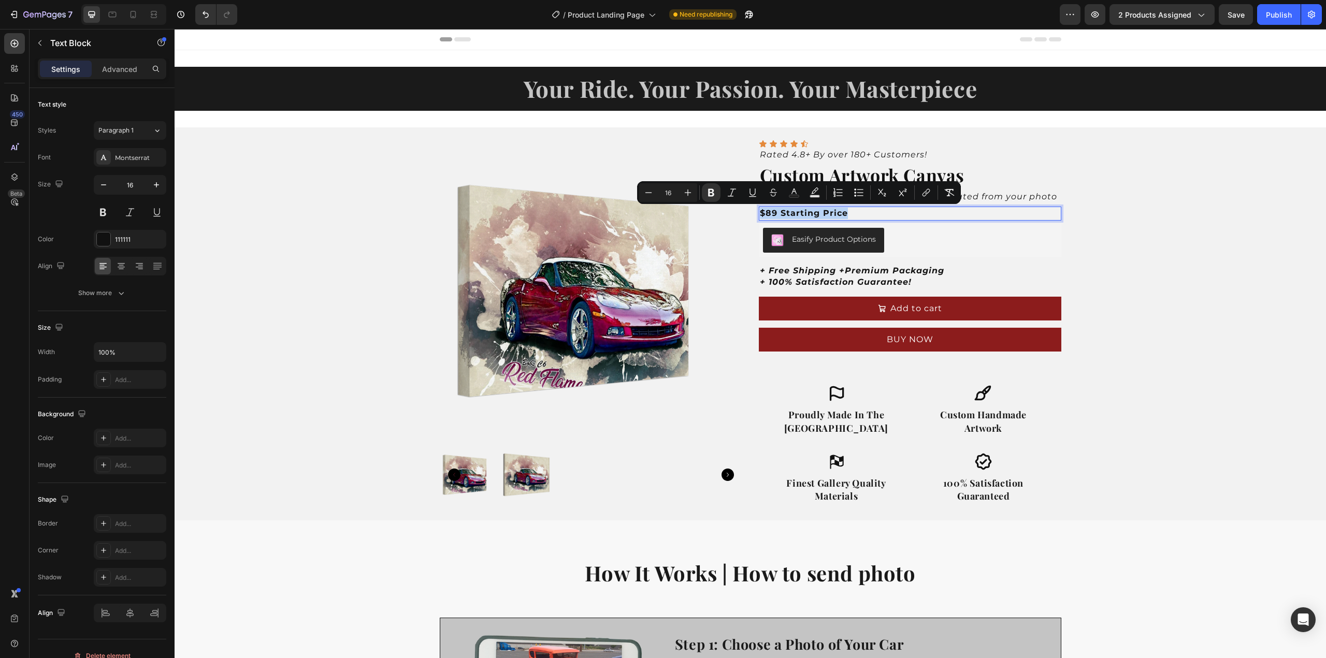
drag, startPoint x: 852, startPoint y: 213, endPoint x: 754, endPoint y: 209, distance: 97.5
click at [759, 209] on div "$89 Starting Price" at bounding box center [910, 213] width 303 height 13
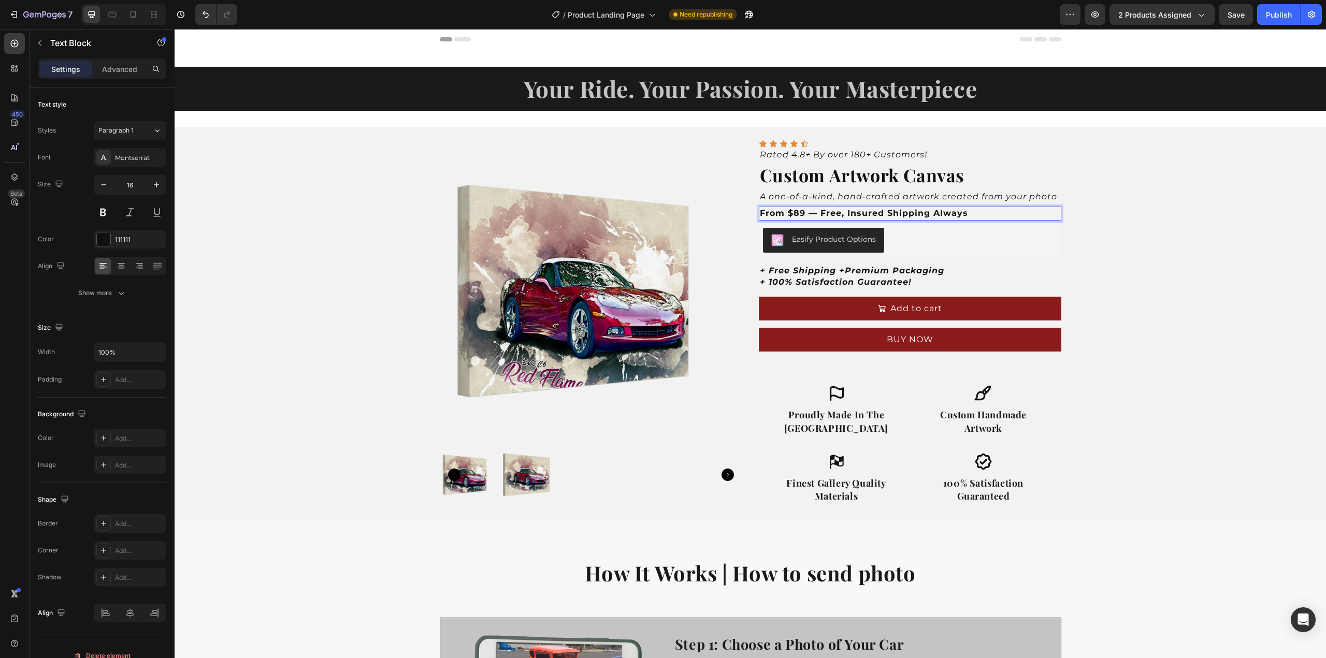
click at [813, 215] on strong "From $89 — Free, Insured Shipping Always" at bounding box center [864, 213] width 208 height 10
click at [926, 214] on strong "From $89 — Free, Insured Shipping Always" at bounding box center [864, 213] width 208 height 10
click at [1091, 214] on div "Product Images Icon Icon Icon Icon Icon Icon List Rated 4.8+ By over 180+ Custo…" at bounding box center [751, 323] width 1152 height 393
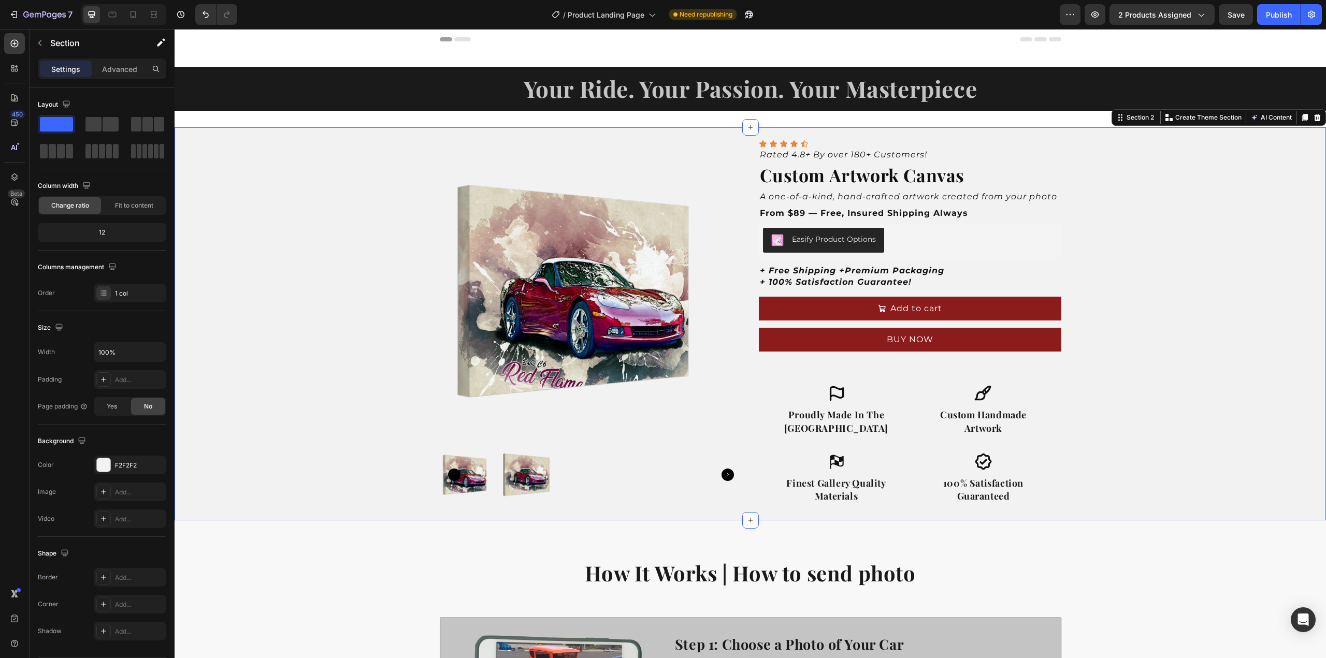
click at [1162, 258] on div "Product Images Icon Icon Icon Icon Icon Icon List Rated 4.8+ By over 180+ Custo…" at bounding box center [751, 323] width 1152 height 393
click at [1103, 257] on div "Product Images Icon Icon Icon Icon Icon Icon List Rated 4.8+ By over 180+ Custo…" at bounding box center [751, 323] width 1152 height 393
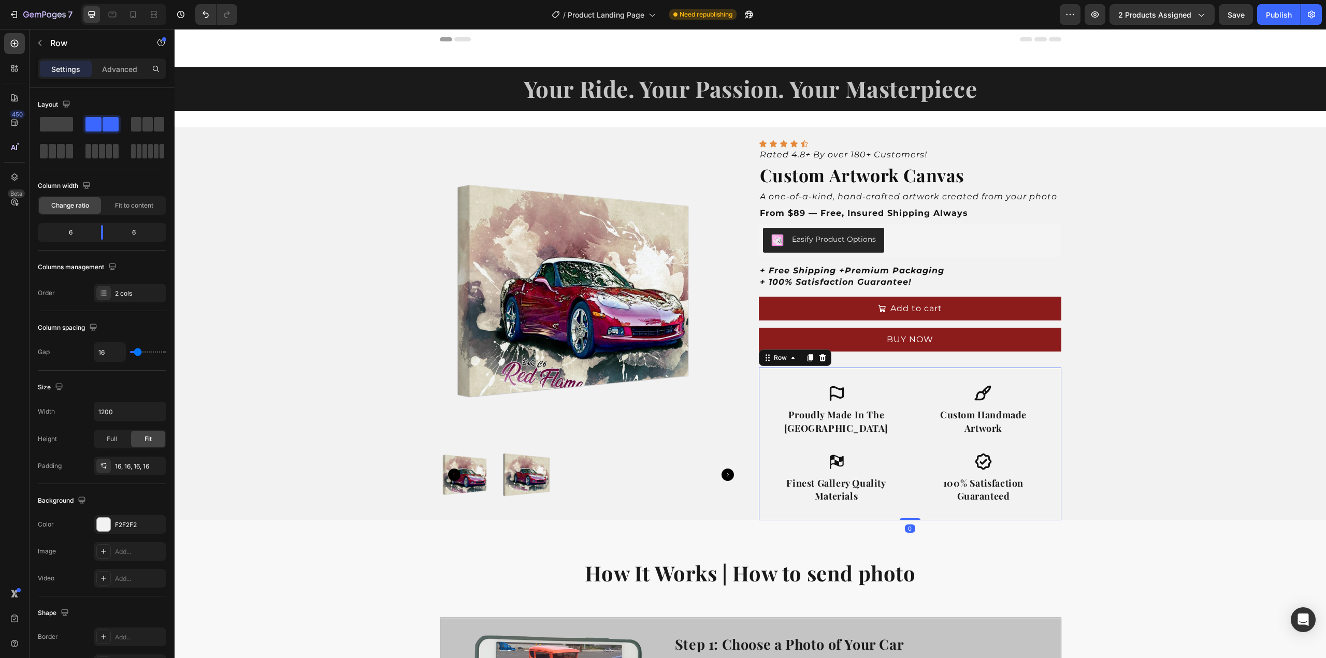
click at [809, 373] on div "Icon Proudly Made In The USA Heading Row Icon Finest Gallery Quality Materials …" at bounding box center [910, 444] width 303 height 153
click at [816, 353] on div at bounding box center [822, 358] width 12 height 12
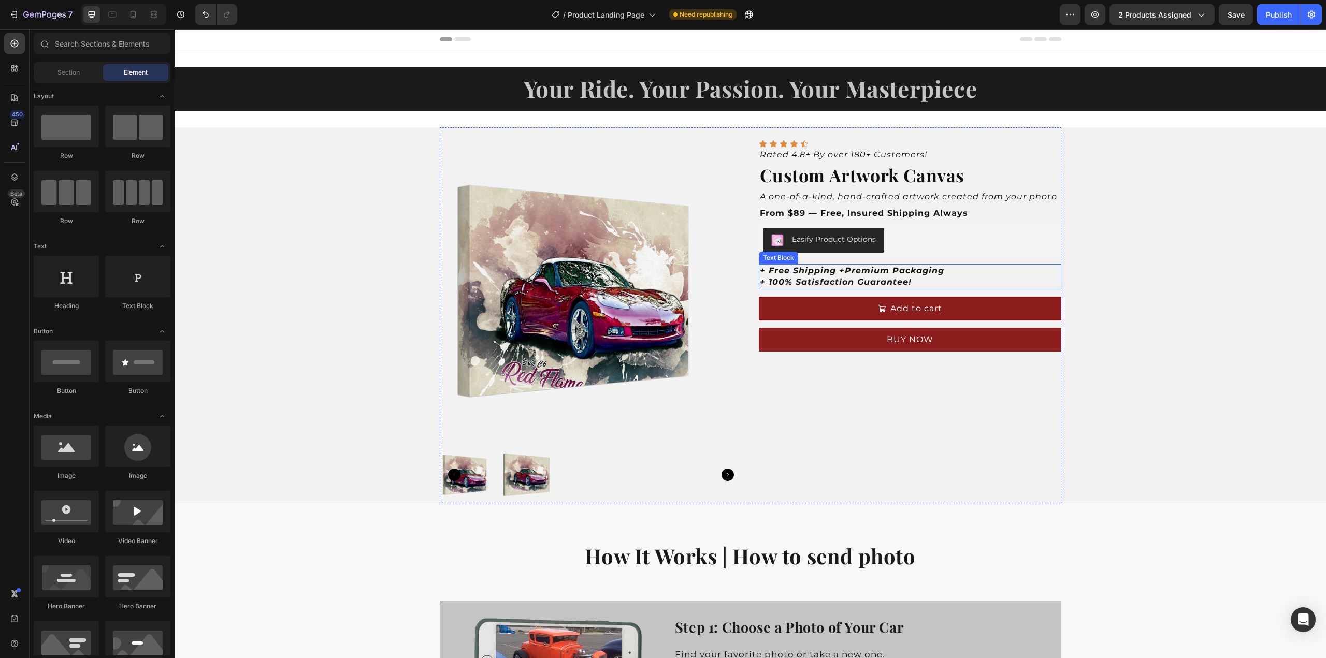
click at [926, 277] on p "+ 100% Satisfaction Guarantee!" at bounding box center [910, 282] width 300 height 11
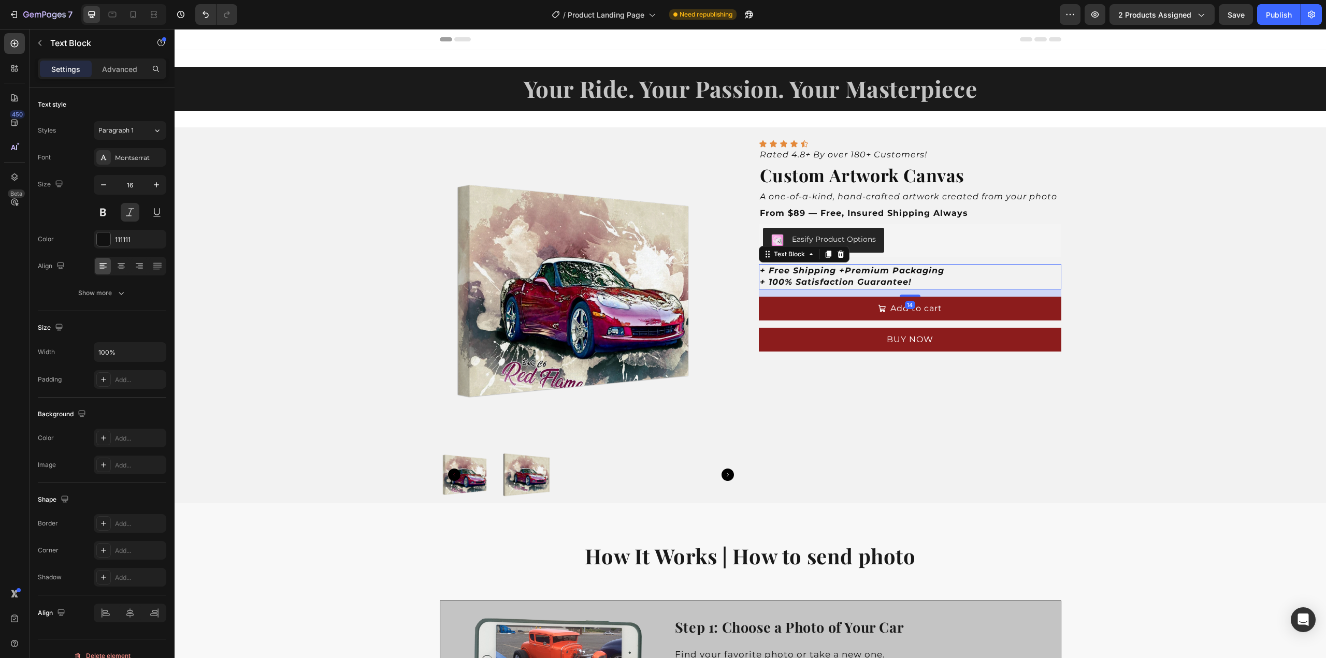
click at [926, 278] on p "+ 100% Satisfaction Guarantee!" at bounding box center [910, 282] width 300 height 11
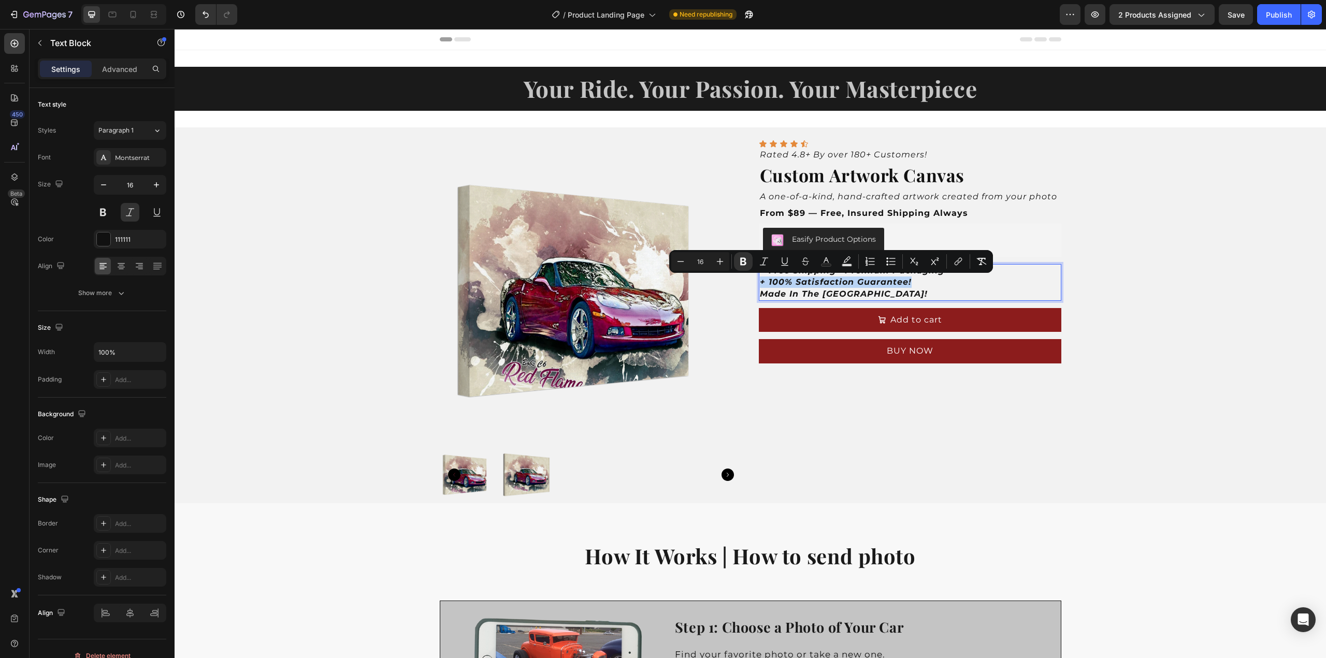
drag, startPoint x: 913, startPoint y: 279, endPoint x: 758, endPoint y: 281, distance: 155.4
click at [760, 281] on p "+ 100% Satisfaction Guarantee!" at bounding box center [910, 282] width 300 height 11
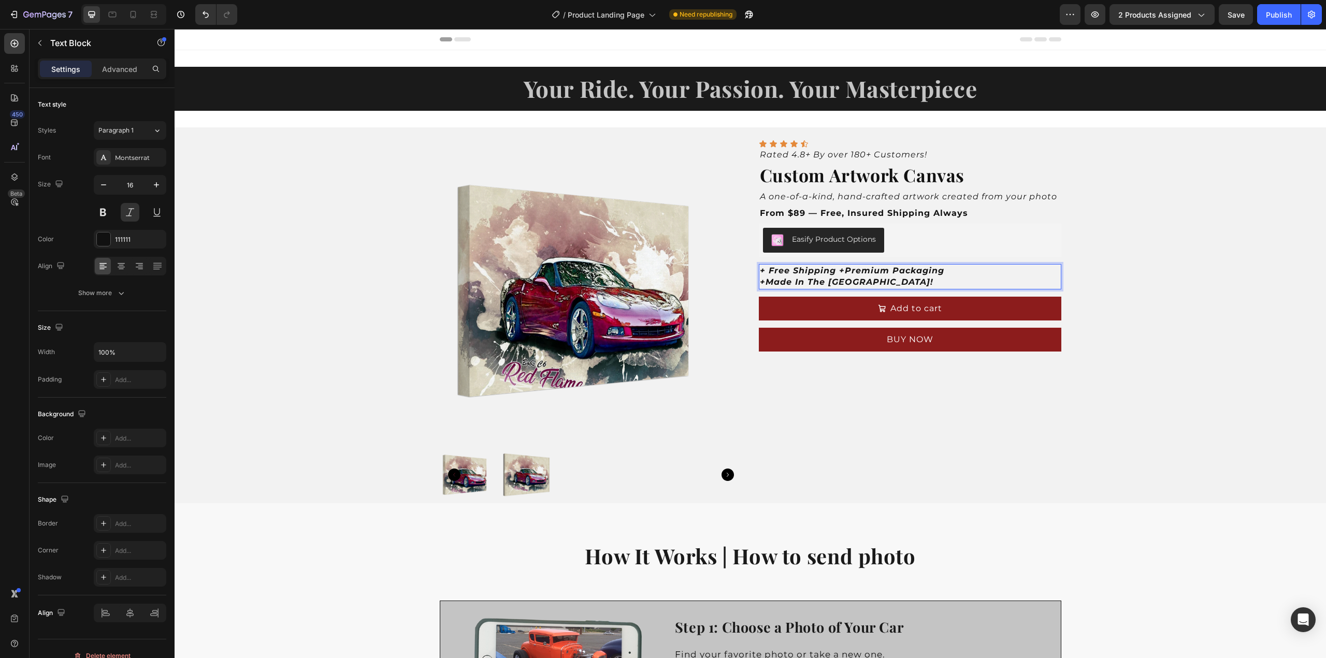
click at [859, 280] on p "+Made In The [GEOGRAPHIC_DATA]!" at bounding box center [910, 282] width 300 height 11
click at [835, 272] on strong "+ Free Shipping +Premium Packaging" at bounding box center [852, 271] width 184 height 10
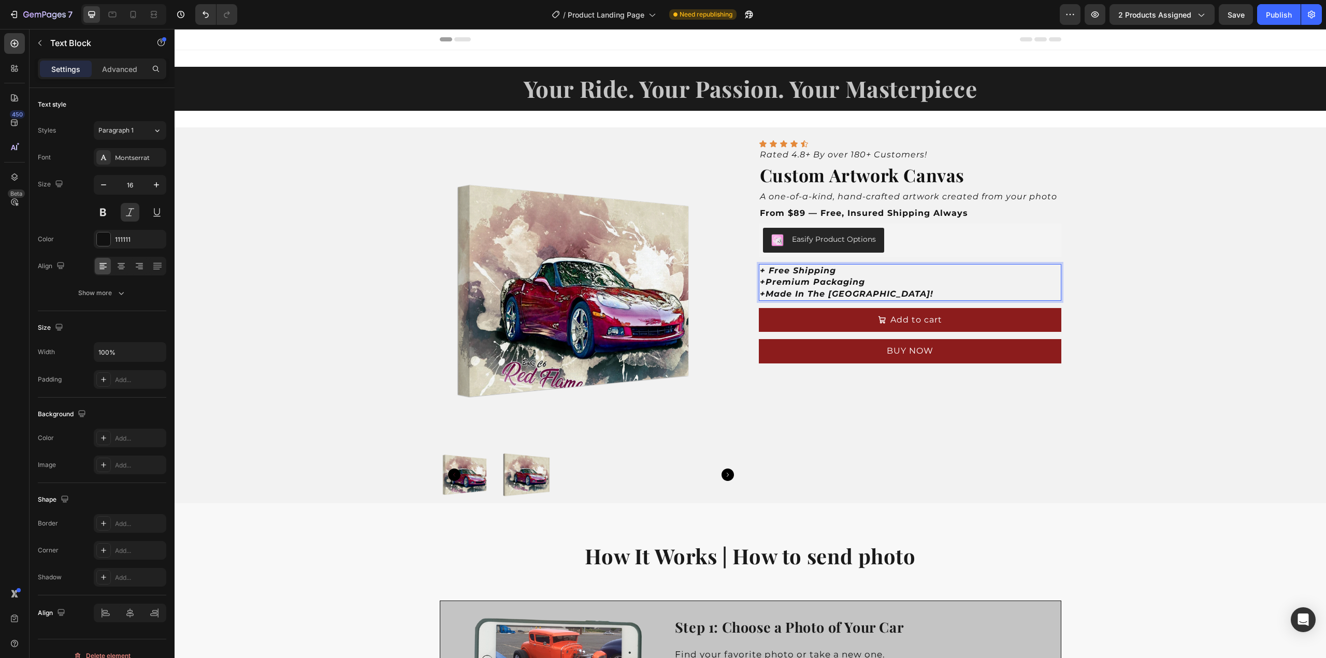
click at [872, 278] on p "+Premium Packaging" at bounding box center [910, 282] width 300 height 11
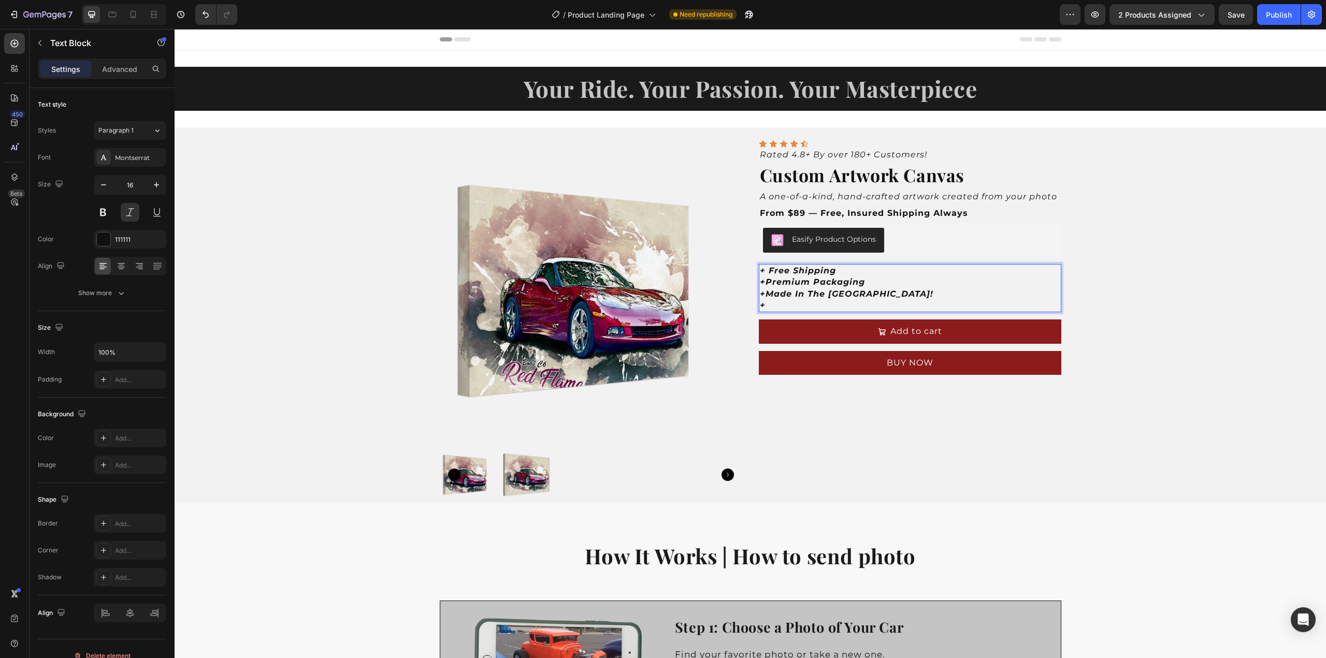
click at [763, 281] on strong "+Premium Packaging" at bounding box center [812, 282] width 105 height 10
click at [763, 297] on strong "+Made In The [GEOGRAPHIC_DATA]!" at bounding box center [847, 294] width 174 height 10
click at [769, 308] on p "+" at bounding box center [910, 305] width 300 height 11
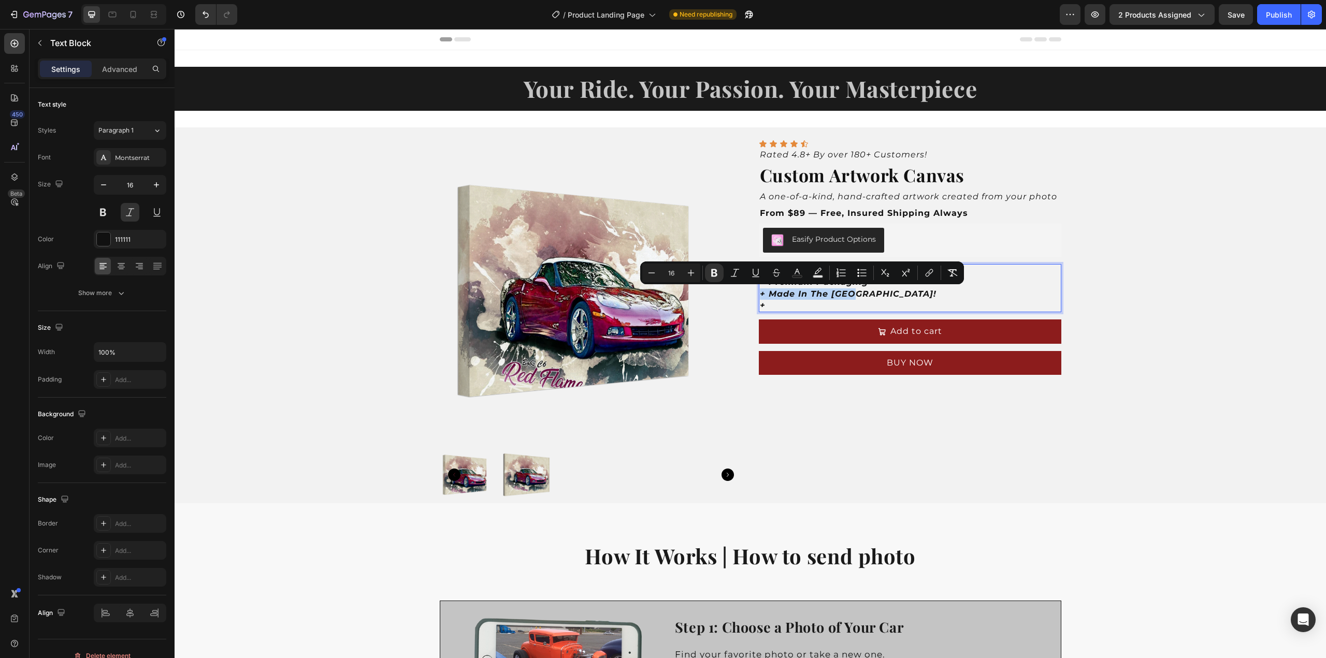
drag, startPoint x: 843, startPoint y: 294, endPoint x: 757, endPoint y: 296, distance: 86.0
click at [760, 296] on p "+ Made In The [GEOGRAPHIC_DATA]!" at bounding box center [910, 294] width 300 height 11
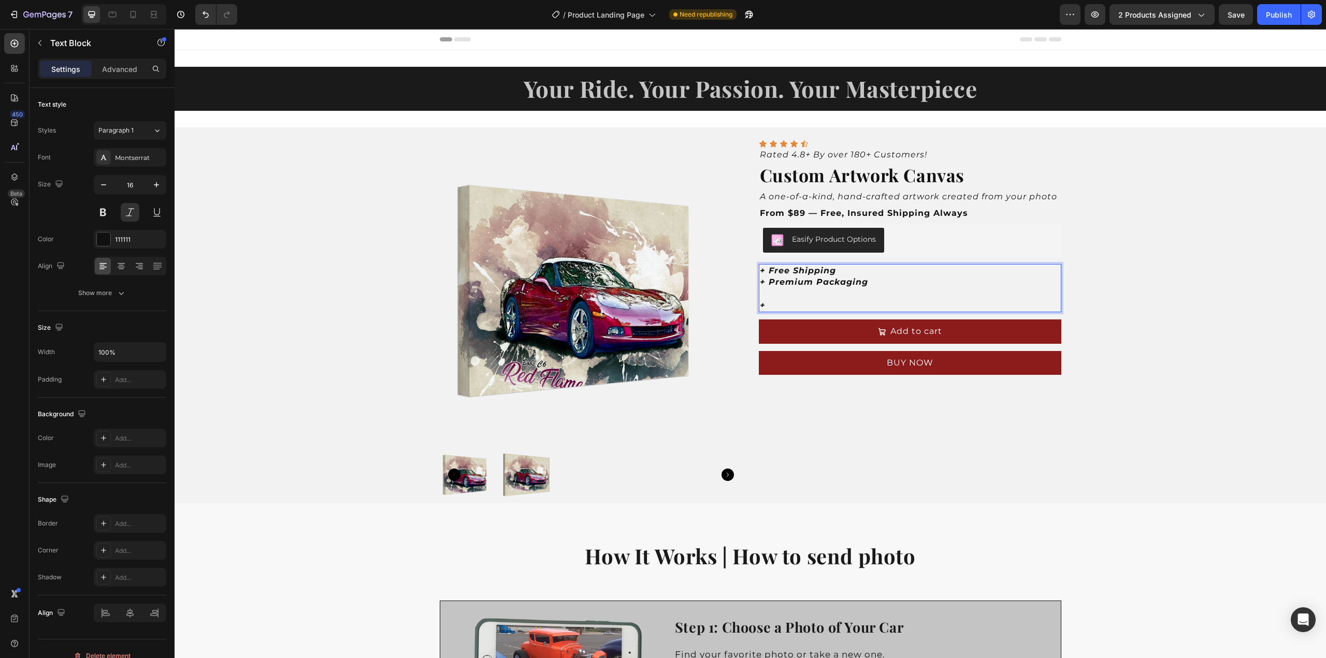
click at [778, 300] on p "+" at bounding box center [910, 305] width 300 height 11
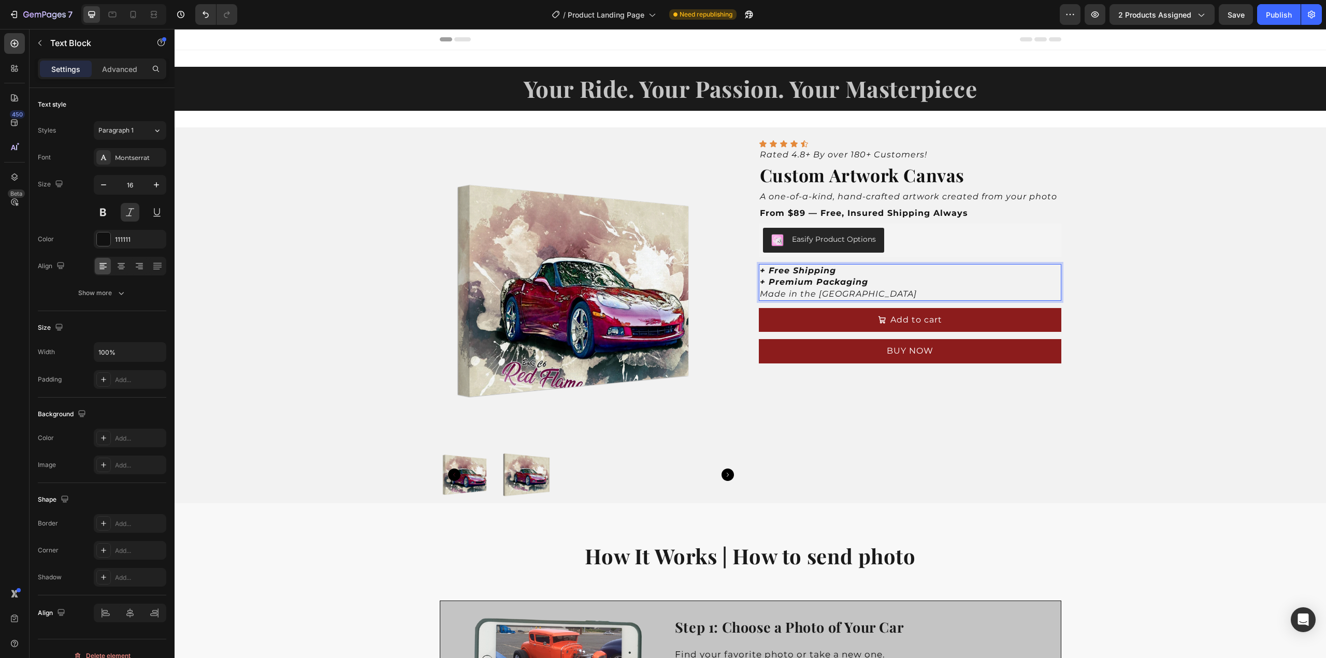
click at [842, 293] on p "Made in the [GEOGRAPHIC_DATA]" at bounding box center [910, 294] width 300 height 11
click at [760, 293] on p "Made in the [GEOGRAPHIC_DATA]" at bounding box center [910, 294] width 300 height 11
click at [869, 291] on p "Handmade in the [GEOGRAPHIC_DATA]" at bounding box center [910, 294] width 300 height 11
click at [842, 295] on p "Handmade in the [GEOGRAPHIC_DATA] baby!" at bounding box center [910, 294] width 300 height 11
click at [760, 294] on p "Handmade in the good ol' USA baby!" at bounding box center [910, 294] width 300 height 11
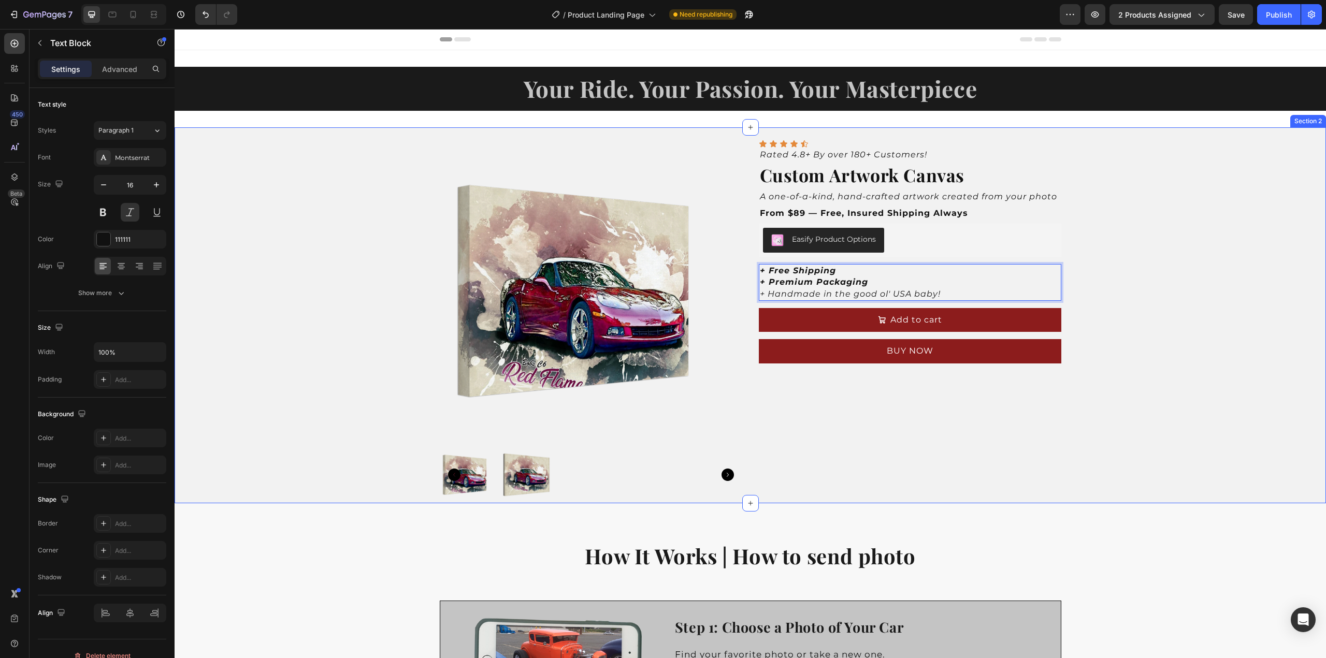
click at [1163, 333] on div "Product Images Icon Icon Icon Icon Icon Icon List Rated 4.8+ By over 180+ Custo…" at bounding box center [751, 315] width 1152 height 376
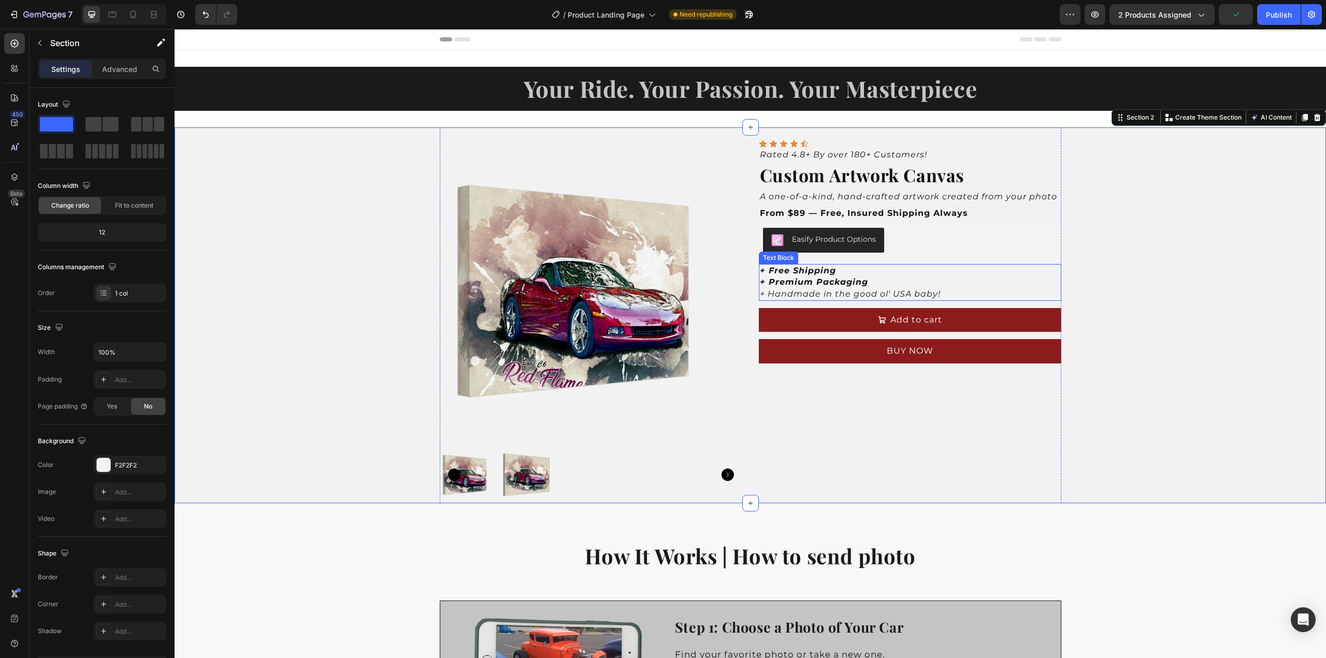
click at [933, 293] on p "+ Handmade in the good ol' USA baby!" at bounding box center [910, 294] width 300 height 11
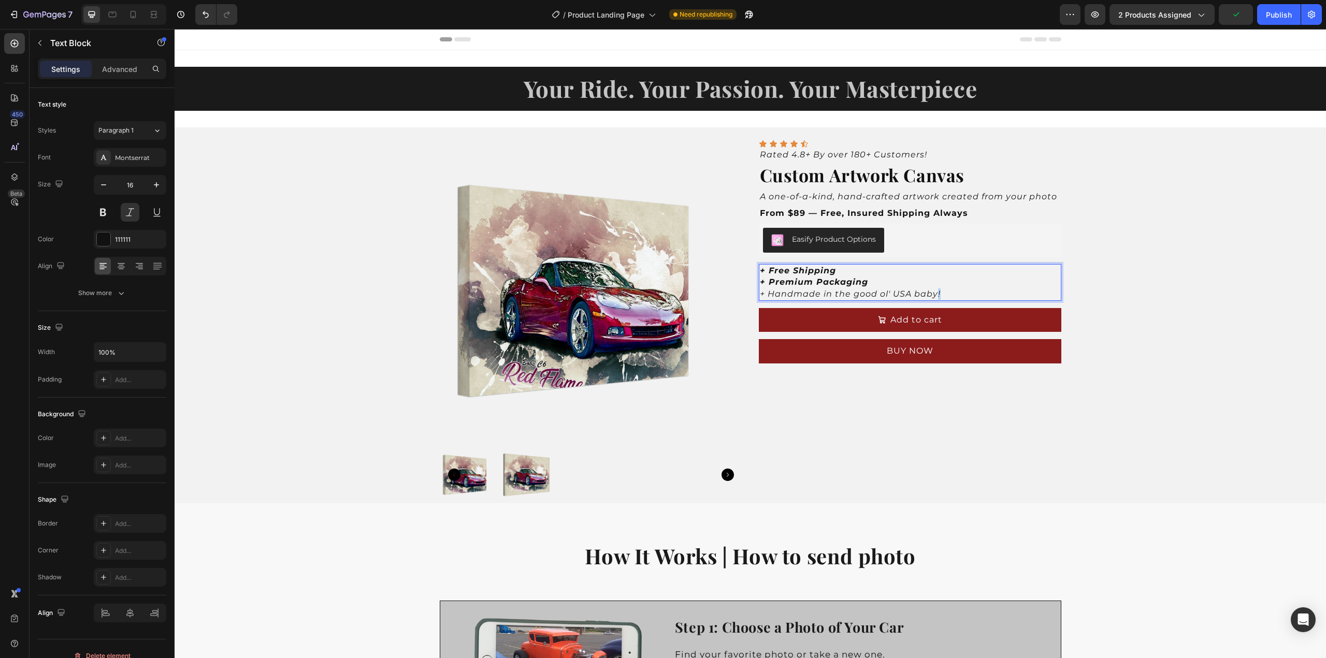
click at [932, 293] on p "+ Handmade in the good ol' USA baby!" at bounding box center [910, 294] width 300 height 11
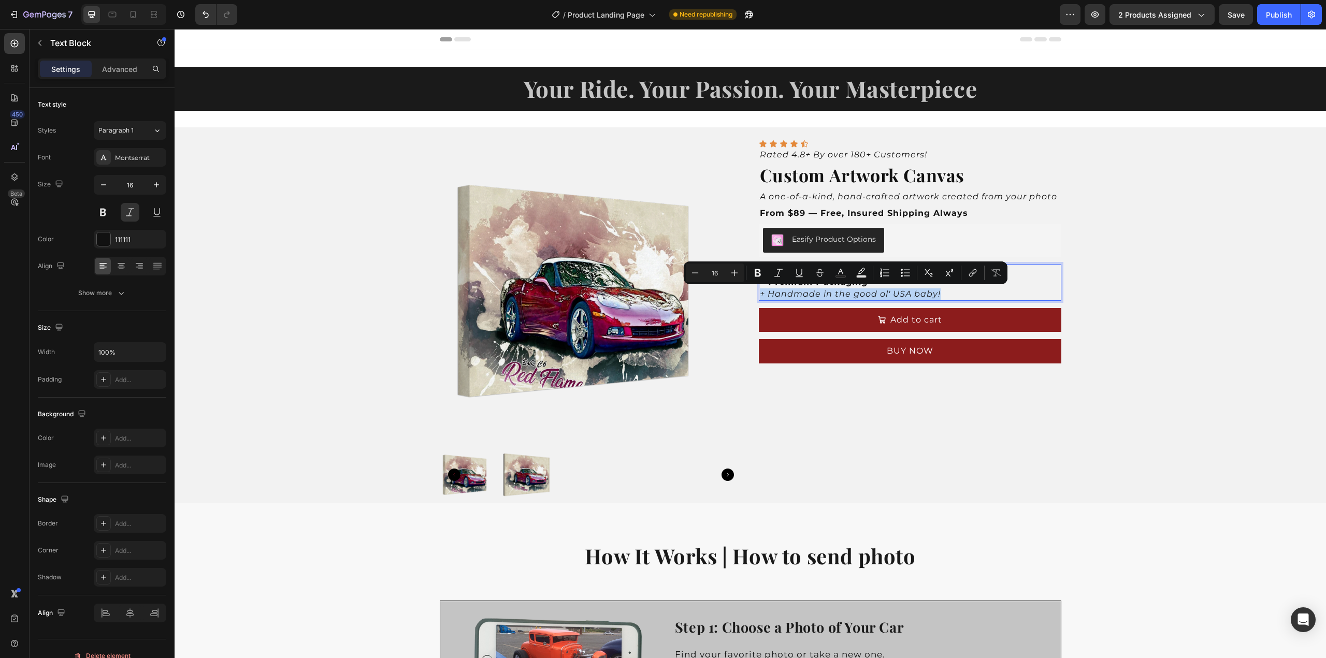
click at [932, 293] on p "+ Handmade in the good ol' USA baby!" at bounding box center [910, 294] width 300 height 11
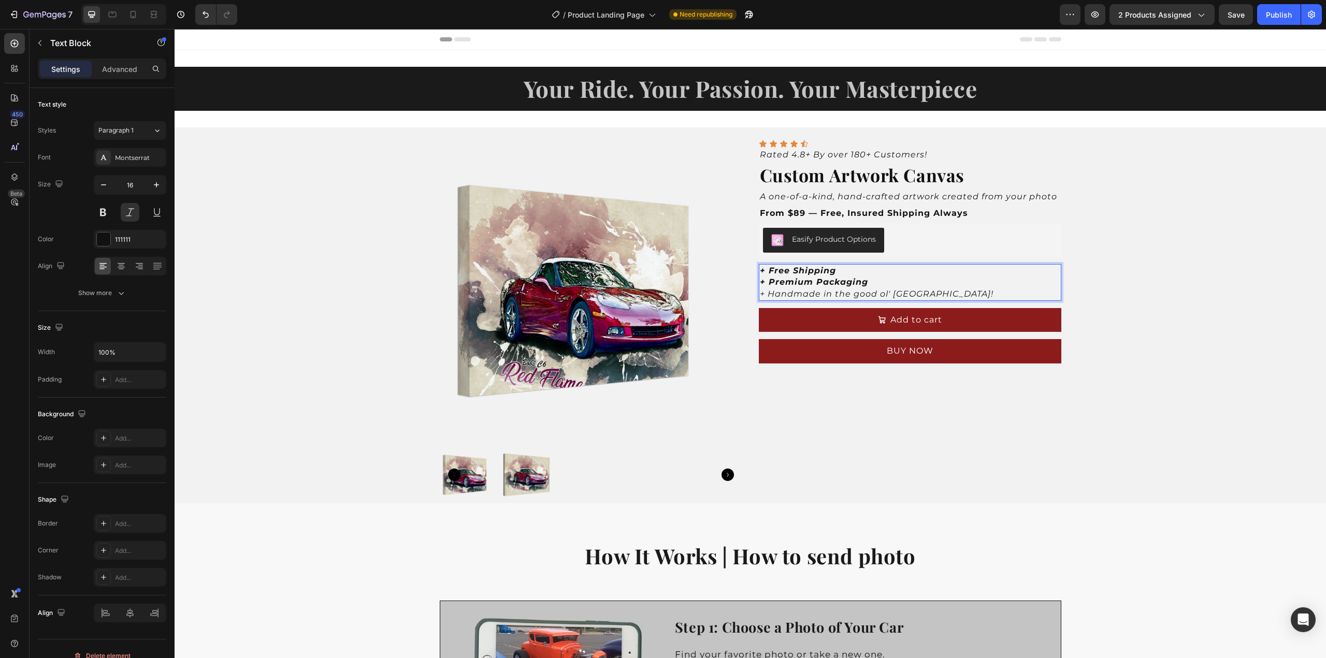
click at [887, 293] on p "+ Handmade in the good ol' [GEOGRAPHIC_DATA]!" at bounding box center [910, 294] width 300 height 11
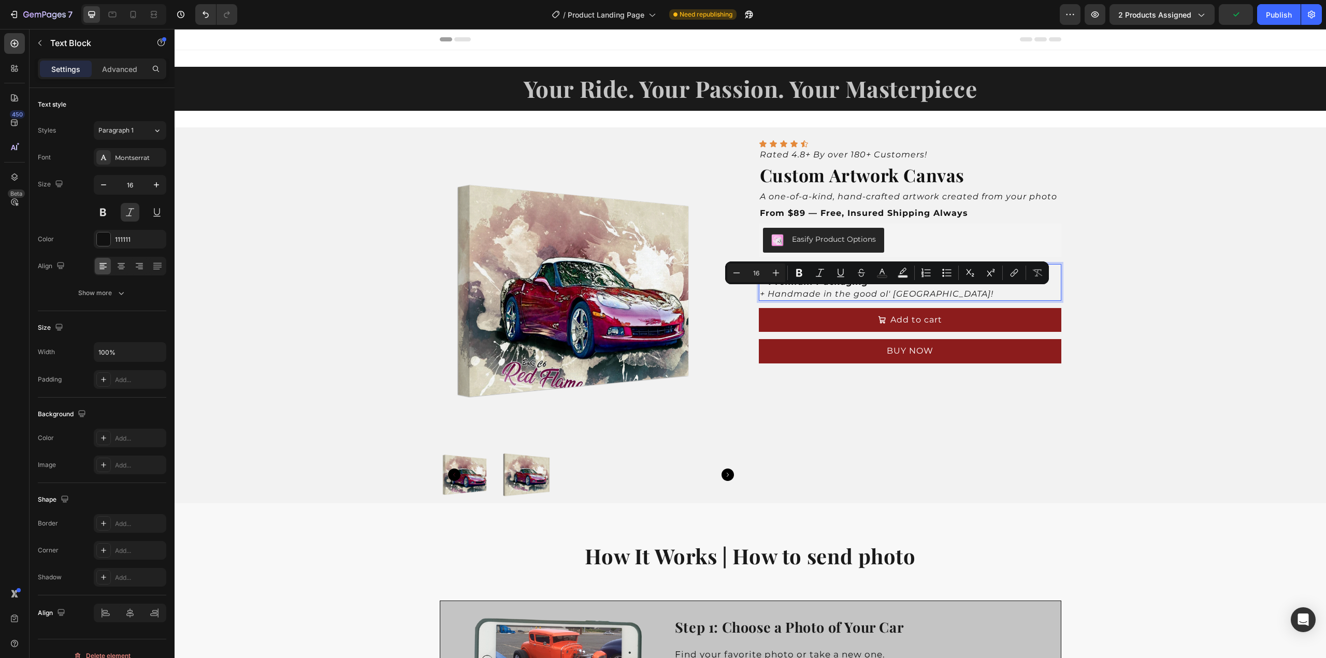
click at [922, 295] on p "+ Handmade in the good ol' [GEOGRAPHIC_DATA]!" at bounding box center [910, 294] width 300 height 11
drag, startPoint x: 918, startPoint y: 289, endPoint x: 758, endPoint y: 292, distance: 160.1
click at [760, 292] on p "+ Handmade in the good ol' [GEOGRAPHIC_DATA]!" at bounding box center [910, 294] width 300 height 11
click at [747, 272] on icon "Editor contextual toolbar" at bounding box center [745, 273] width 10 height 10
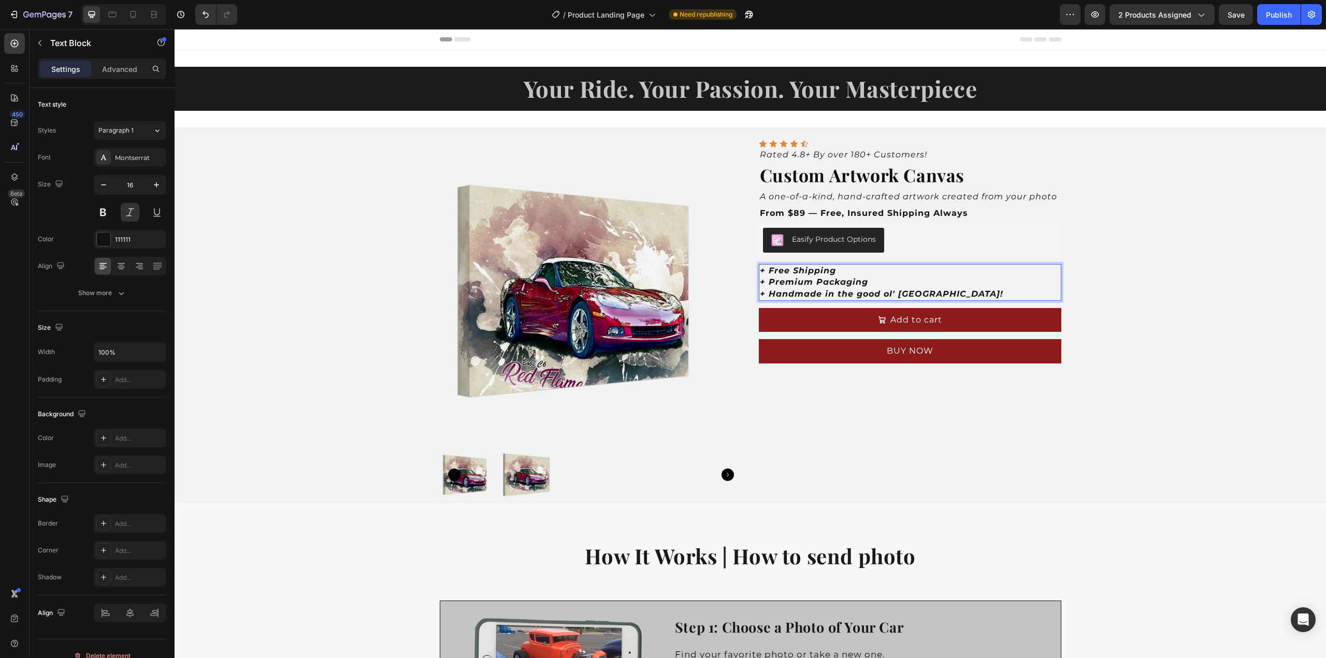
click at [933, 283] on p "+ Premium Packaging" at bounding box center [910, 282] width 300 height 11
click at [923, 290] on p "+ Handmade in the good ol' [GEOGRAPHIC_DATA]!" at bounding box center [910, 294] width 300 height 11
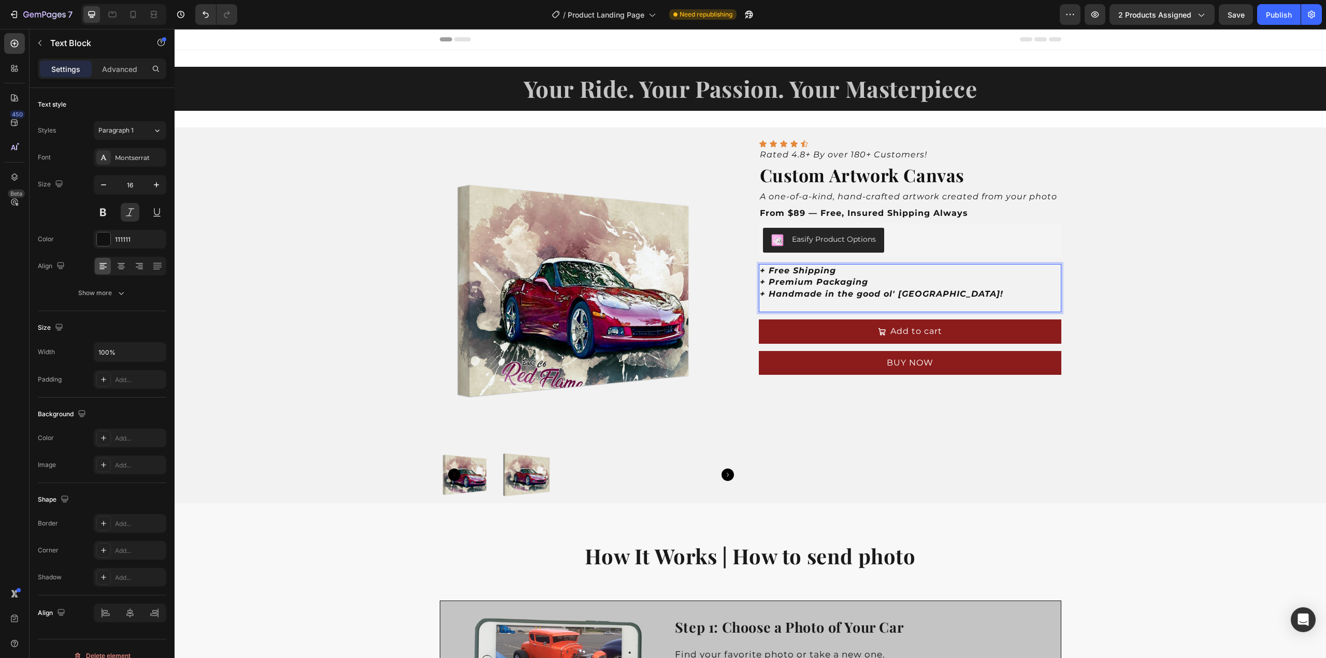
click at [814, 303] on p "Rich Text Editor. Editing area: main" at bounding box center [910, 305] width 300 height 11
click at [771, 285] on strong "+ Premium Packaging" at bounding box center [814, 282] width 108 height 10
drag, startPoint x: 765, startPoint y: 283, endPoint x: 756, endPoint y: 283, distance: 8.8
click at [760, 283] on strong "+ Premium Packaging" at bounding box center [814, 282] width 108 height 10
click at [761, 296] on strong "+ Handmade in the good ol' [GEOGRAPHIC_DATA]!" at bounding box center [881, 294] width 243 height 10
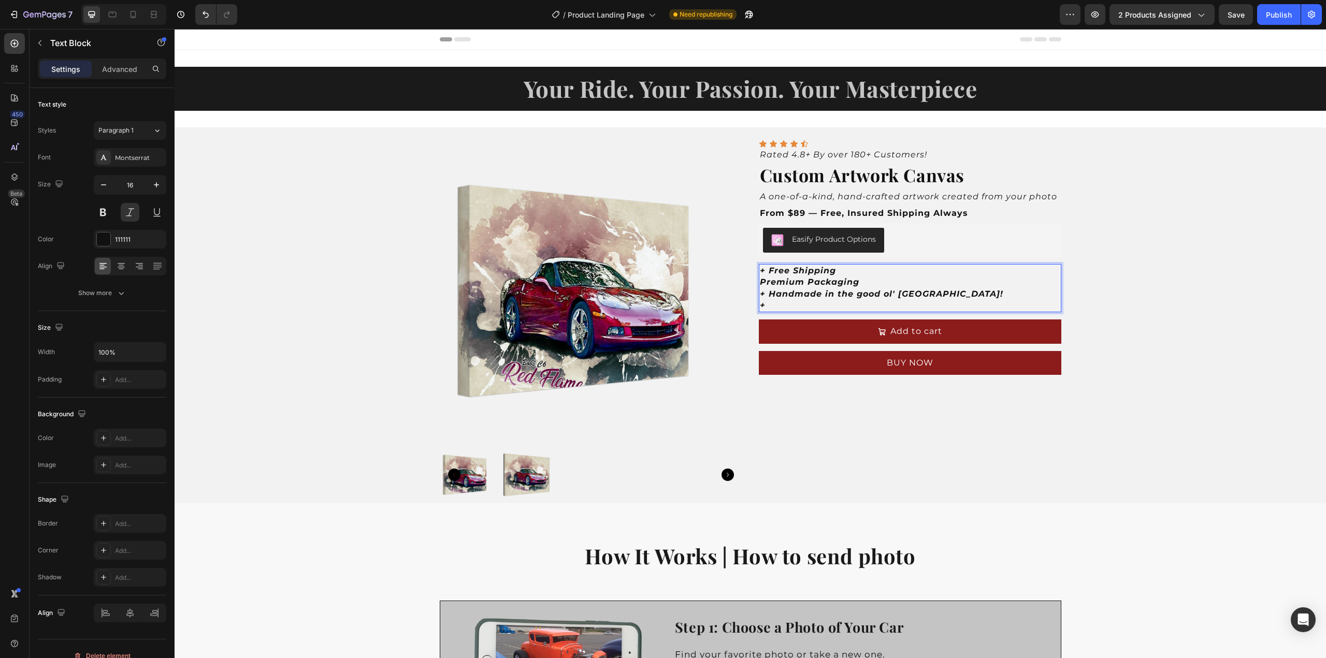
click at [765, 296] on strong "+ Handmade in the good ol' [GEOGRAPHIC_DATA]!" at bounding box center [881, 294] width 243 height 10
click at [763, 294] on strong "+Handmade in the good ol' [GEOGRAPHIC_DATA]!" at bounding box center [880, 294] width 240 height 10
click at [765, 306] on p "+" at bounding box center [910, 305] width 300 height 11
click at [863, 286] on p "Premium Packaging" at bounding box center [910, 282] width 300 height 11
click at [764, 295] on strong "+Handmade in the good ol' [GEOGRAPHIC_DATA]!" at bounding box center [880, 294] width 240 height 10
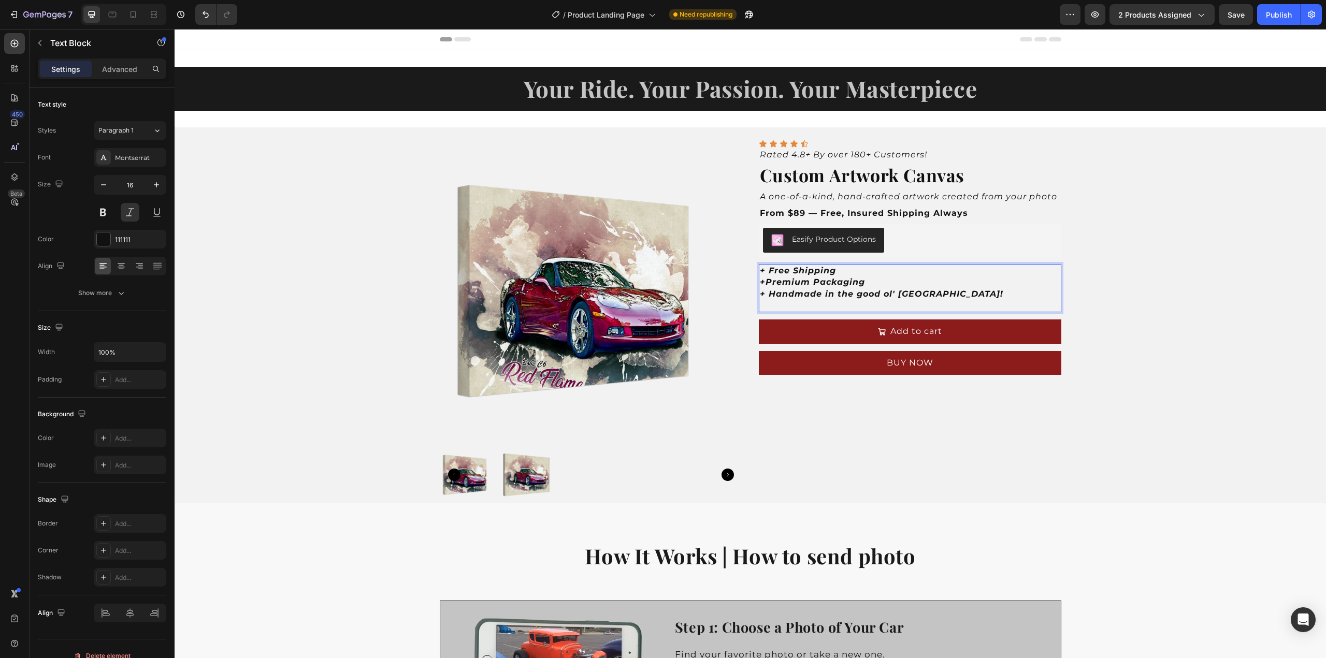
click at [761, 284] on strong "+Premium Packaging" at bounding box center [812, 282] width 105 height 10
click at [875, 274] on p "+ Free Shipping" at bounding box center [910, 270] width 300 height 11
click at [922, 294] on p "+ Handmade in the good ol' [GEOGRAPHIC_DATA]!" at bounding box center [910, 294] width 300 height 11
click at [828, 302] on p "Rich Text Editor. Editing area: main" at bounding box center [910, 305] width 300 height 11
click at [773, 305] on p "+" at bounding box center [910, 305] width 300 height 11
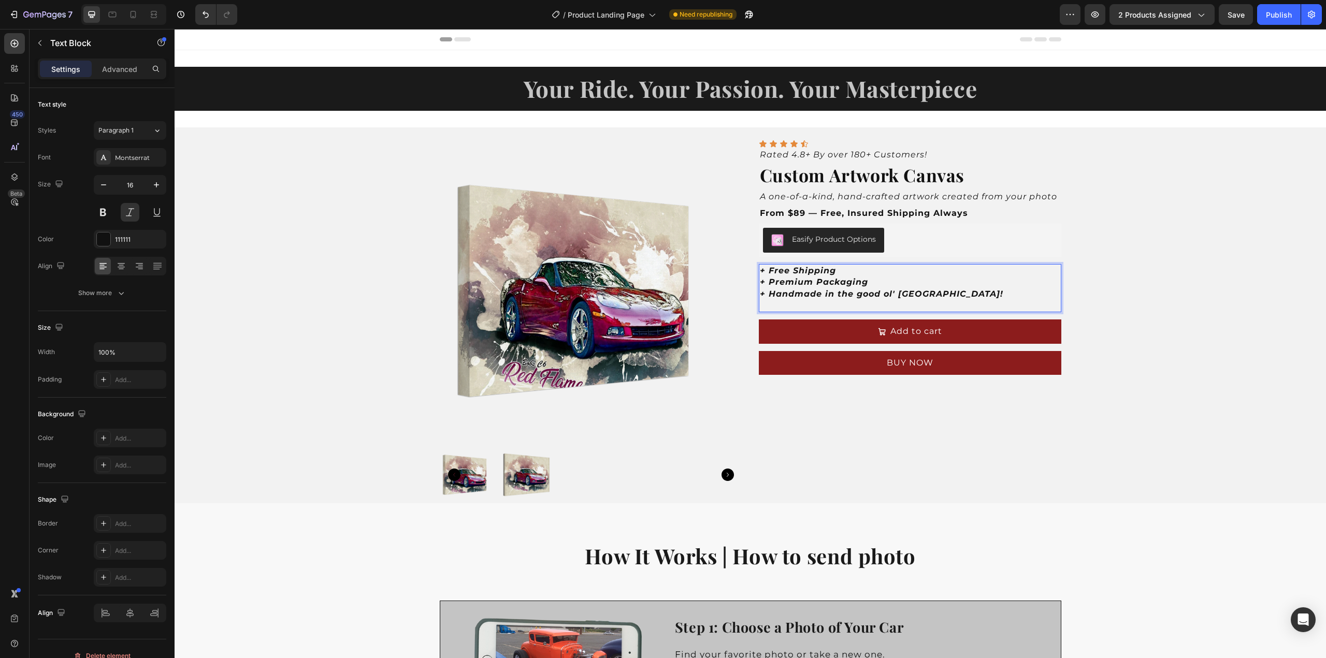
click at [820, 293] on strong "+ Handmade in the good ol' [GEOGRAPHIC_DATA]!" at bounding box center [881, 294] width 243 height 10
click at [813, 301] on p "Rich Text Editor. Editing area: main" at bounding box center [910, 305] width 300 height 11
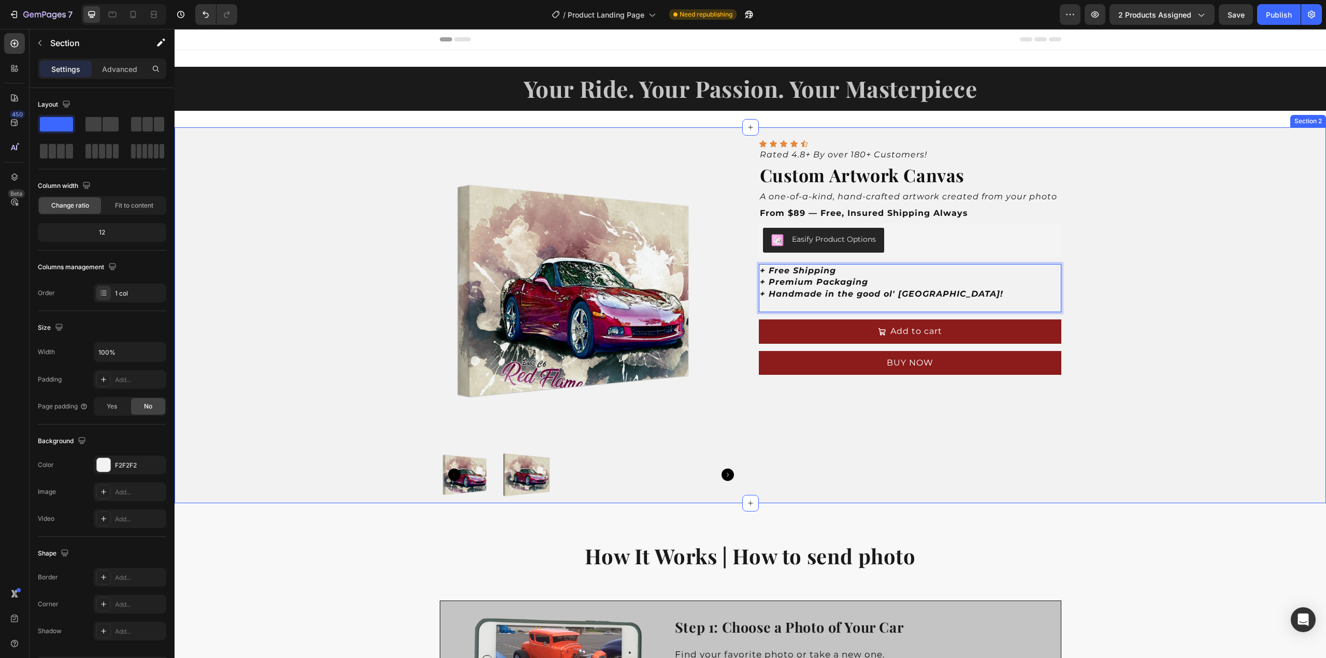
click at [1106, 285] on div "Product Images Icon Icon Icon Icon Icon Icon List Rated 4.8+ By over 180+ Custo…" at bounding box center [751, 315] width 1152 height 376
click at [923, 283] on p "+ Premium Packaging" at bounding box center [910, 282] width 300 height 11
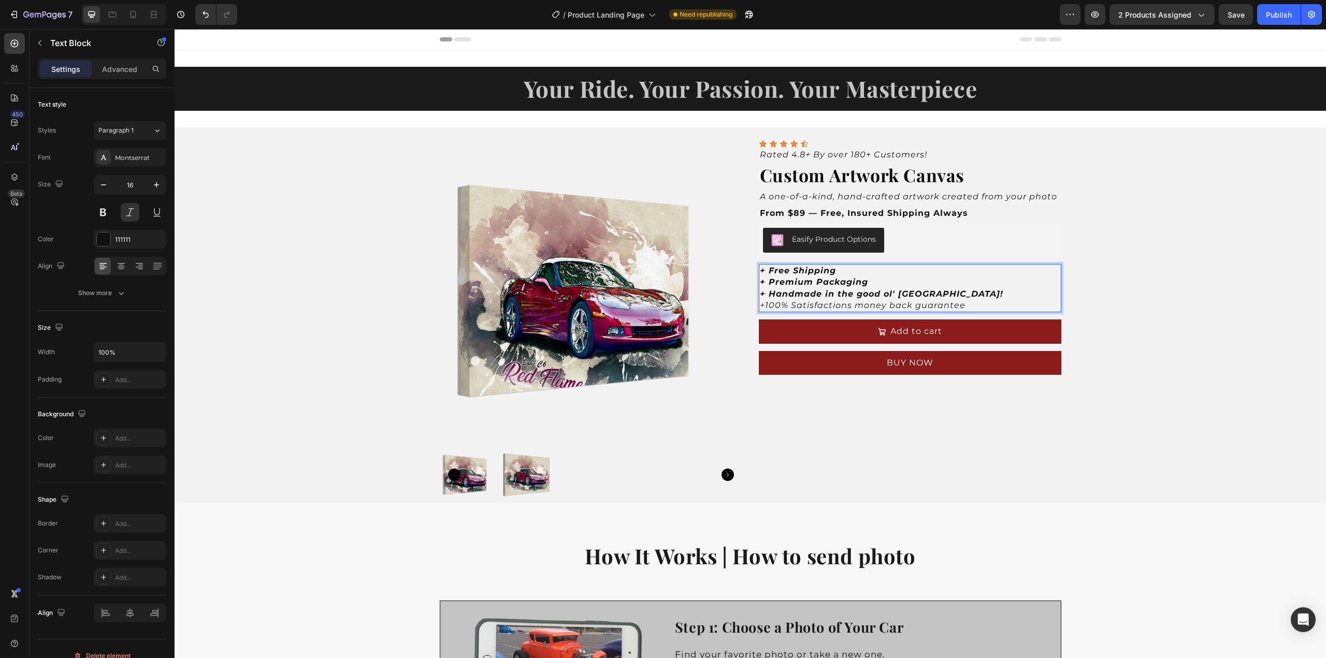
click at [844, 306] on p "+100% Satisfactions money back guarantee" at bounding box center [910, 305] width 300 height 11
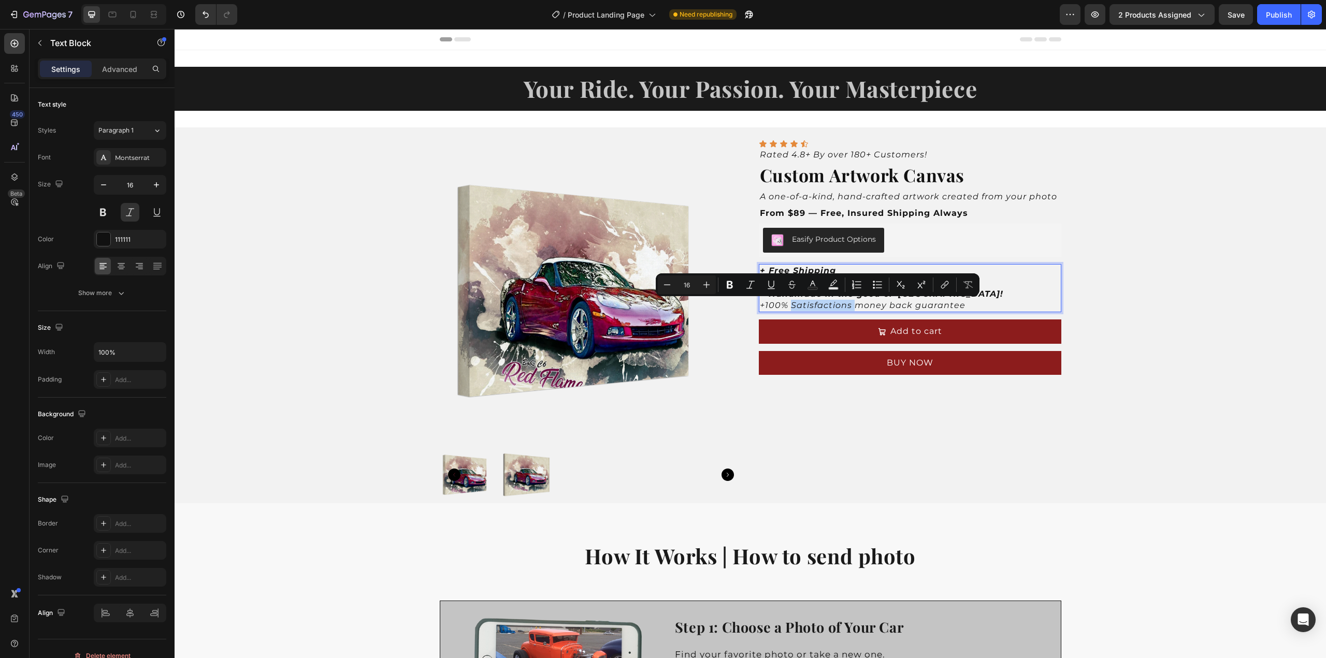
click at [846, 307] on p "+100% Satisfactions money back guarantee" at bounding box center [910, 305] width 300 height 11
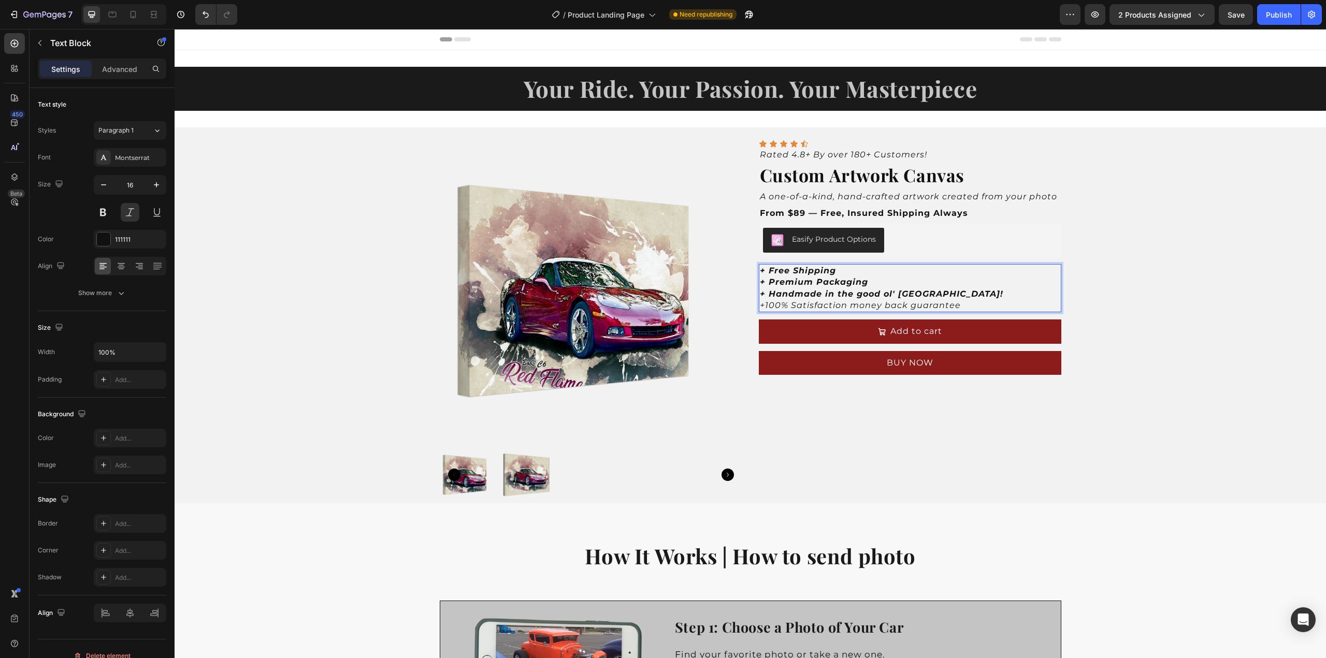
click at [763, 309] on p "+100% Satisfaction money back guarantee" at bounding box center [910, 305] width 300 height 11
click at [762, 303] on p "+100% Satisfaction money back guarantee" at bounding box center [910, 305] width 300 height 11
click at [968, 303] on p "+ 100% Satisfaction money back guarantee" at bounding box center [910, 305] width 300 height 11
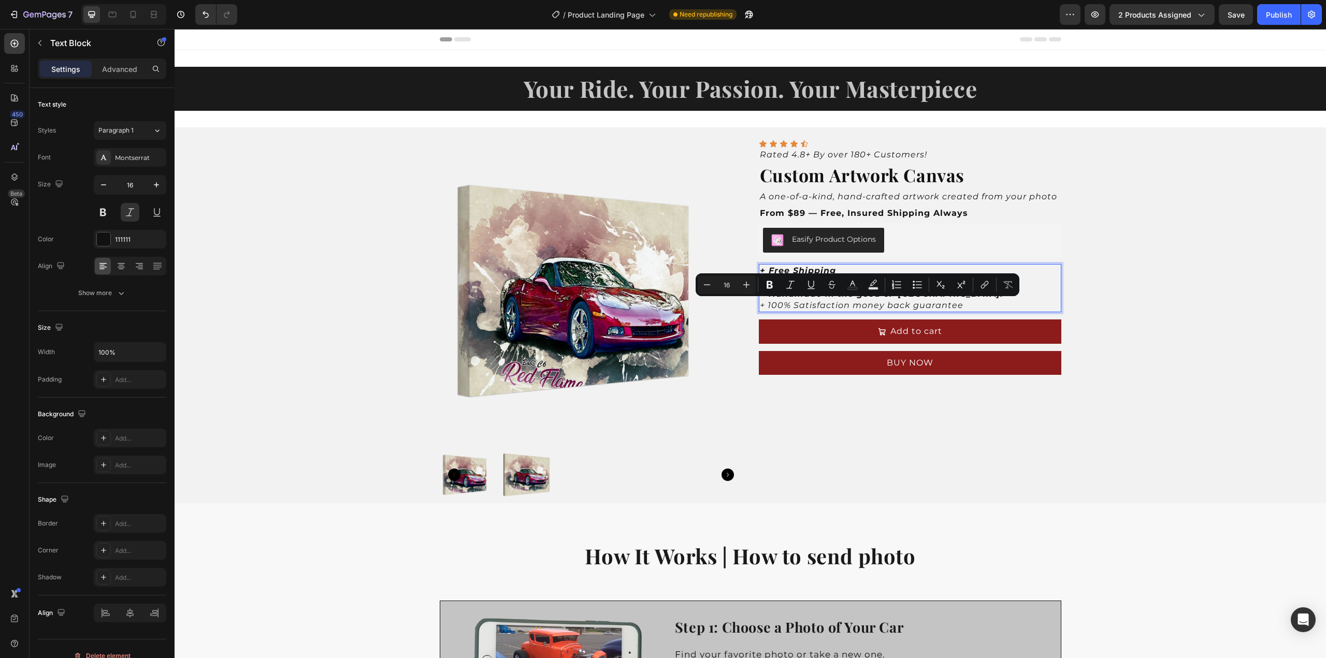
drag, startPoint x: 960, startPoint y: 304, endPoint x: 756, endPoint y: 307, distance: 204.1
click at [760, 307] on p "+ 100% Satisfaction money back guarantee" at bounding box center [910, 305] width 300 height 11
click at [771, 288] on icon "Editor contextual toolbar" at bounding box center [770, 285] width 6 height 8
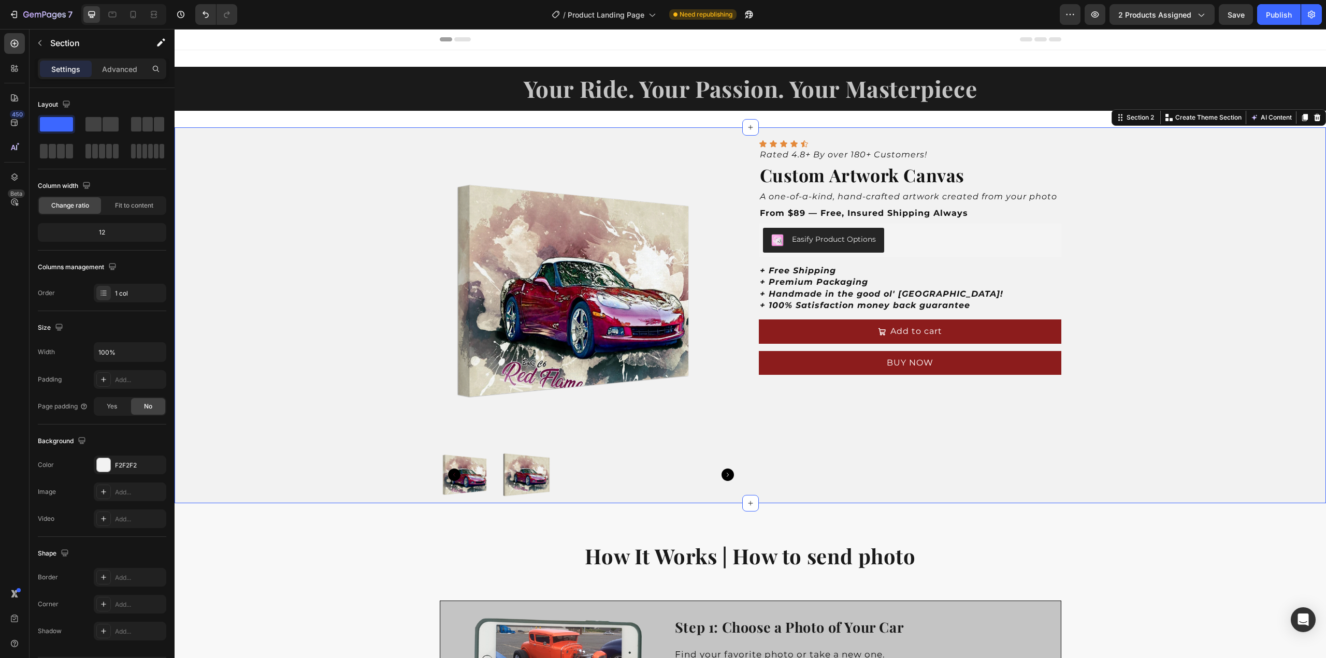
click at [1099, 297] on div "Product Images Icon Icon Icon Icon Icon Icon List Rated 4.8+ By over 180+ Custo…" at bounding box center [751, 315] width 1152 height 376
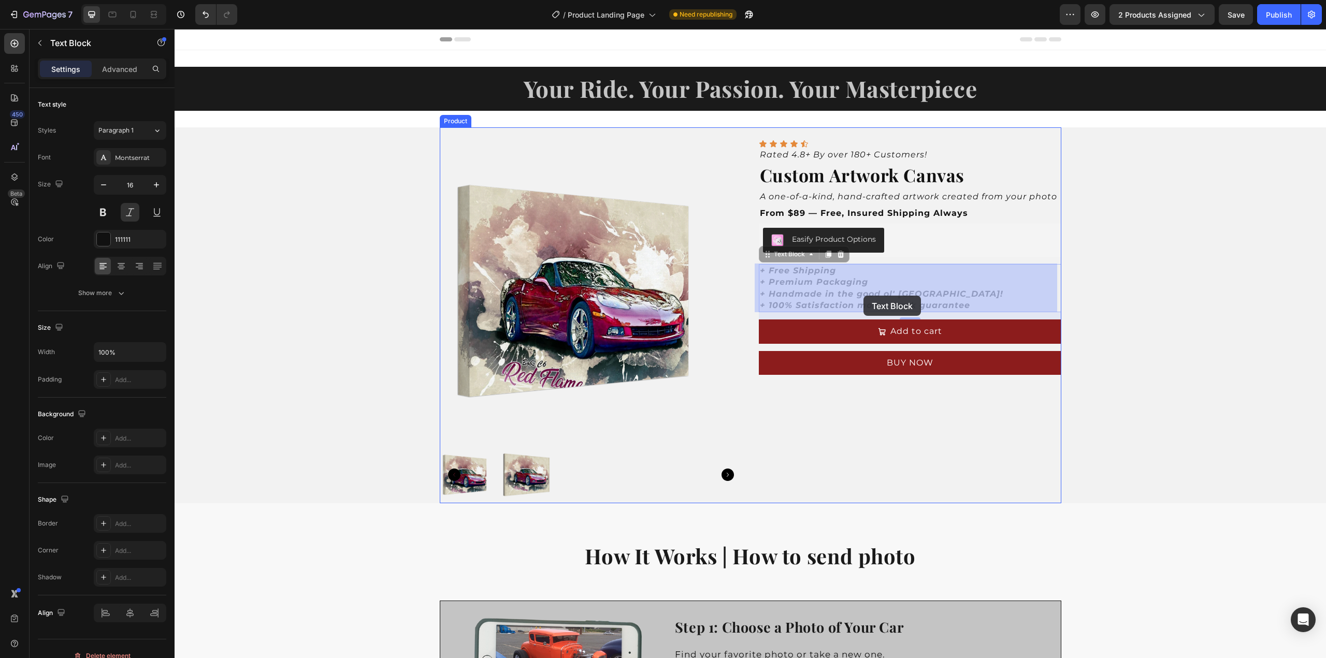
drag, startPoint x: 853, startPoint y: 294, endPoint x: 864, endPoint y: 296, distance: 11.1
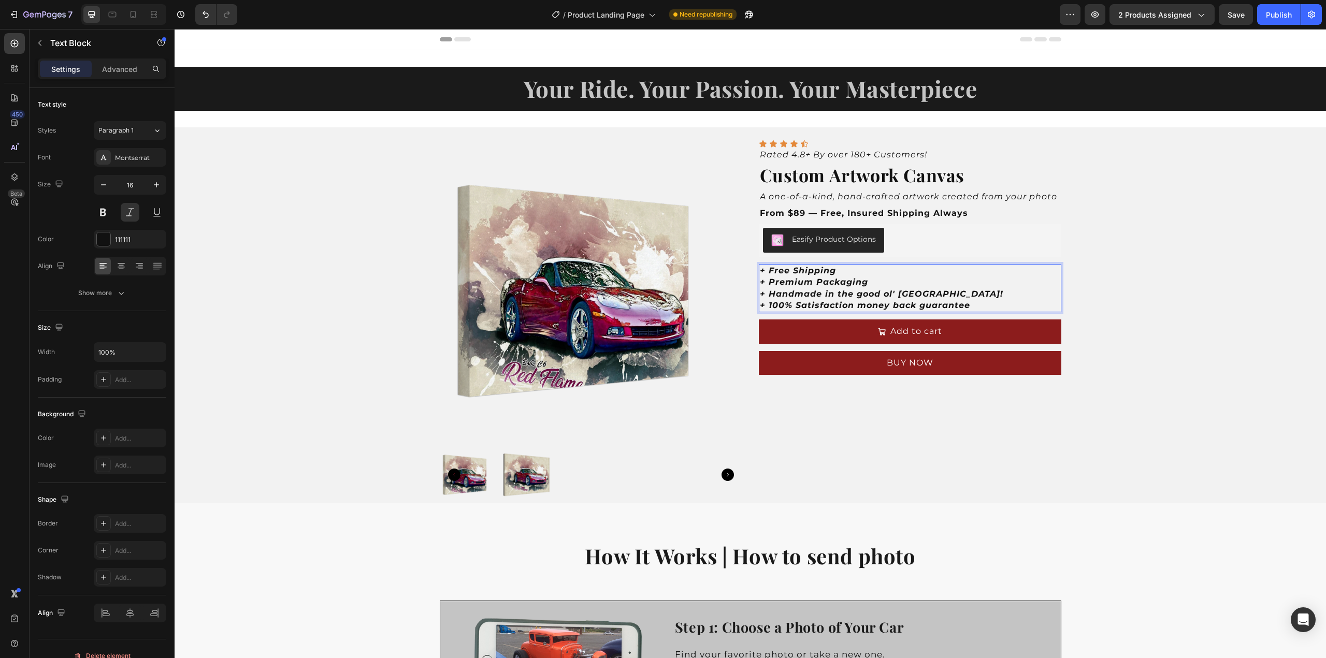
click at [873, 296] on strong "+ Handmade in the good ol' [GEOGRAPHIC_DATA]!" at bounding box center [881, 294] width 243 height 10
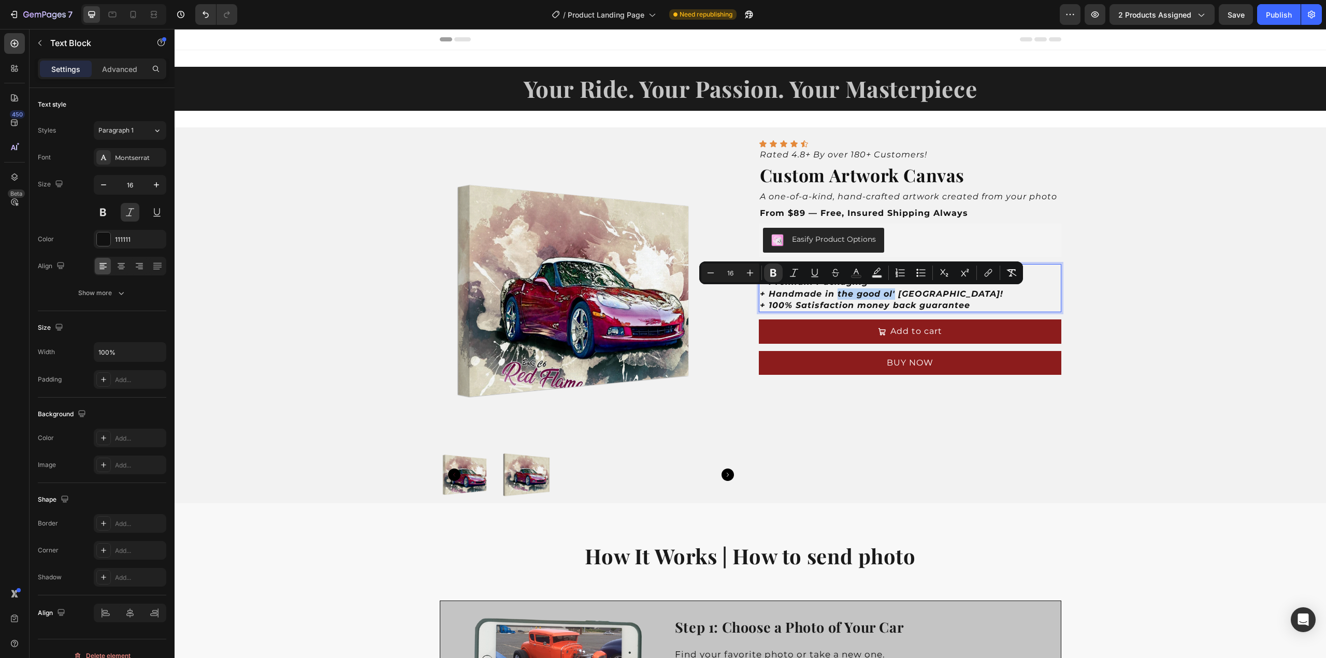
drag, startPoint x: 891, startPoint y: 295, endPoint x: 832, endPoint y: 297, distance: 58.6
click at [832, 297] on strong "+ Handmade in the good ol' [GEOGRAPHIC_DATA]!" at bounding box center [881, 294] width 243 height 10
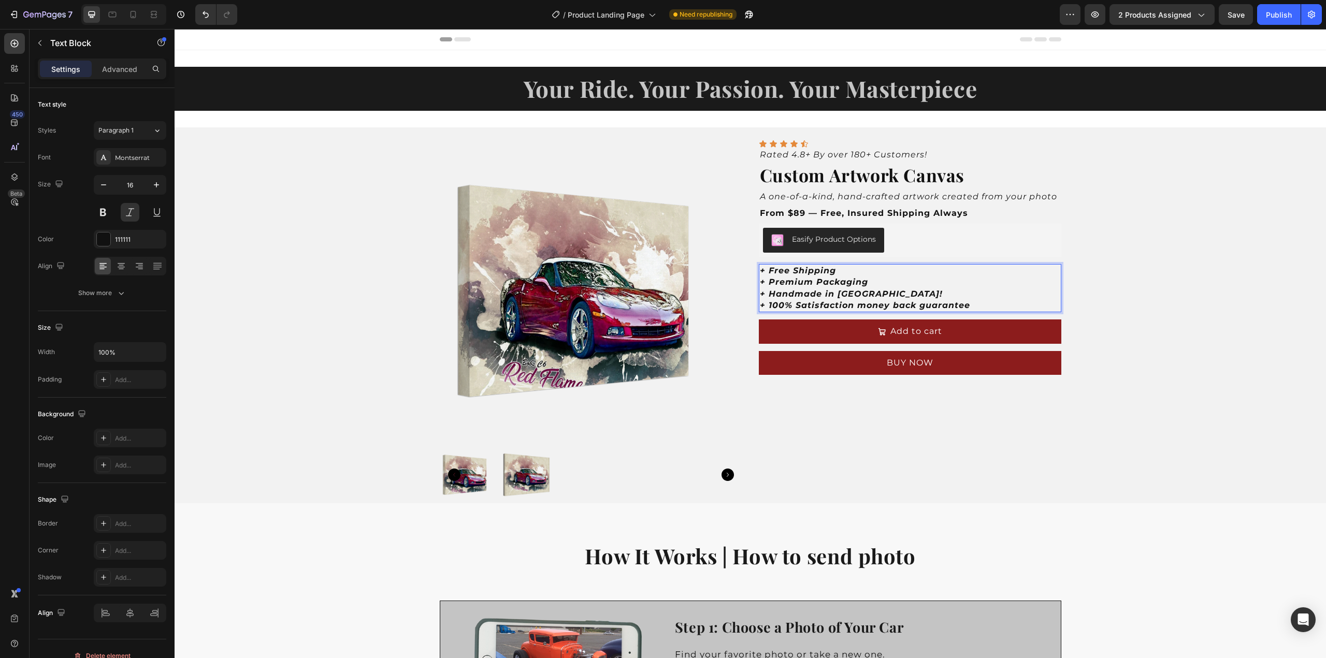
click at [876, 296] on p "+ Handmade in [GEOGRAPHIC_DATA]!" at bounding box center [910, 294] width 300 height 11
click at [833, 294] on strong "+ Handmade in [GEOGRAPHIC_DATA]" at bounding box center [850, 294] width 180 height 10
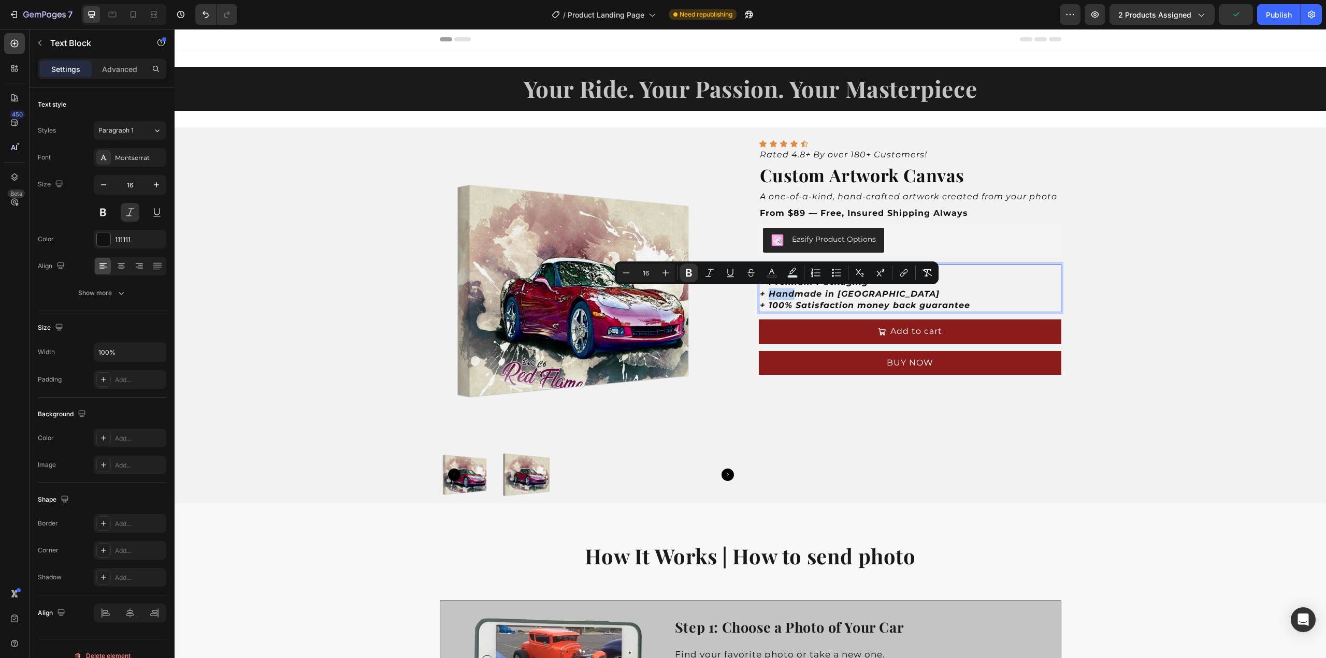
drag, startPoint x: 793, startPoint y: 297, endPoint x: 767, endPoint y: 295, distance: 26.0
click at [767, 295] on strong "+ Handmade in [GEOGRAPHIC_DATA]" at bounding box center [850, 294] width 180 height 10
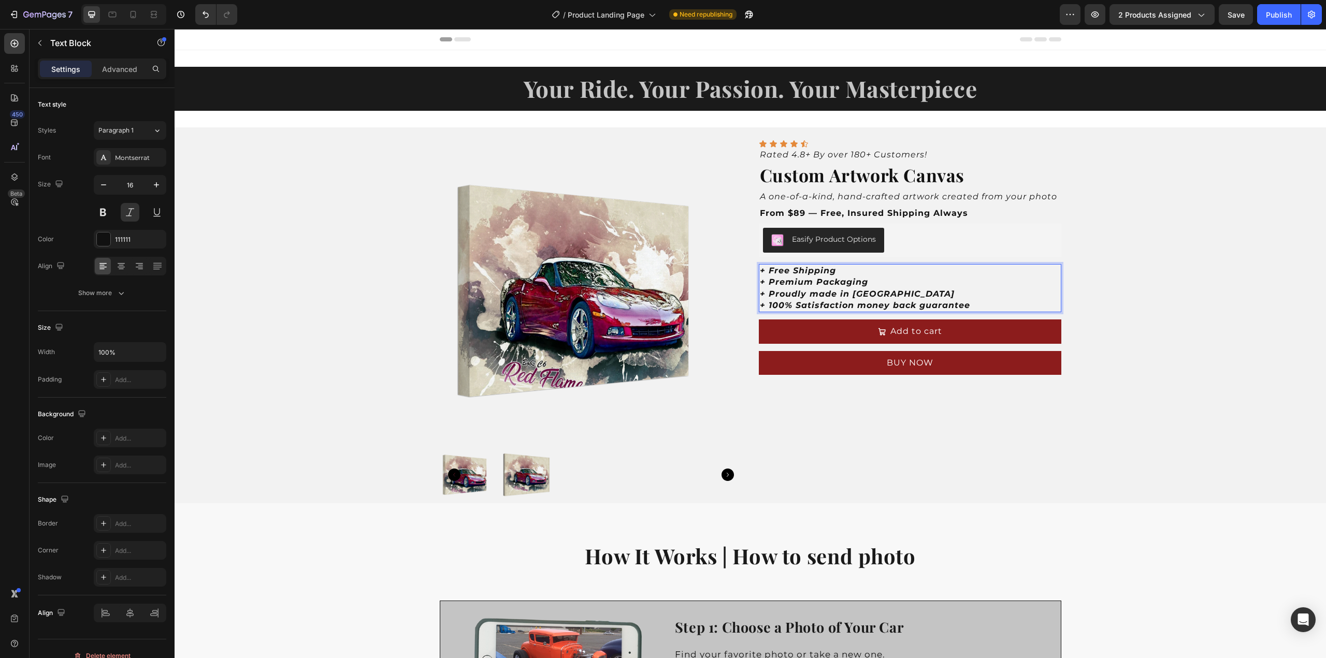
click at [871, 298] on p "+ Proudly made in [GEOGRAPHIC_DATA]" at bounding box center [910, 294] width 300 height 11
click at [1169, 311] on div "Product Images Icon Icon Icon Icon Icon Icon List Rated 4.8+ By over 180+ Custo…" at bounding box center [751, 315] width 1152 height 376
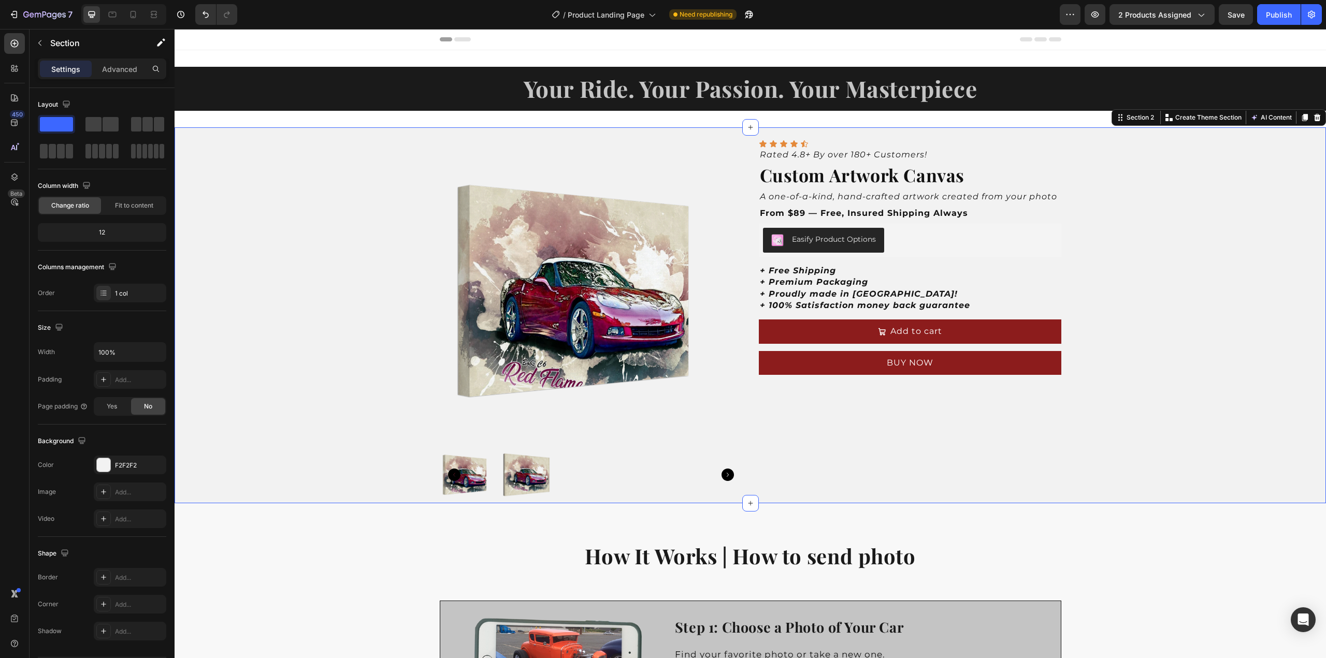
click at [1102, 310] on div "Product Images Icon Icon Icon Icon Icon Icon List Rated 4.8+ By over 180+ Custo…" at bounding box center [751, 315] width 1152 height 376
click at [975, 307] on p "+ 100% Satisfaction money back guarantee" at bounding box center [910, 305] width 300 height 11
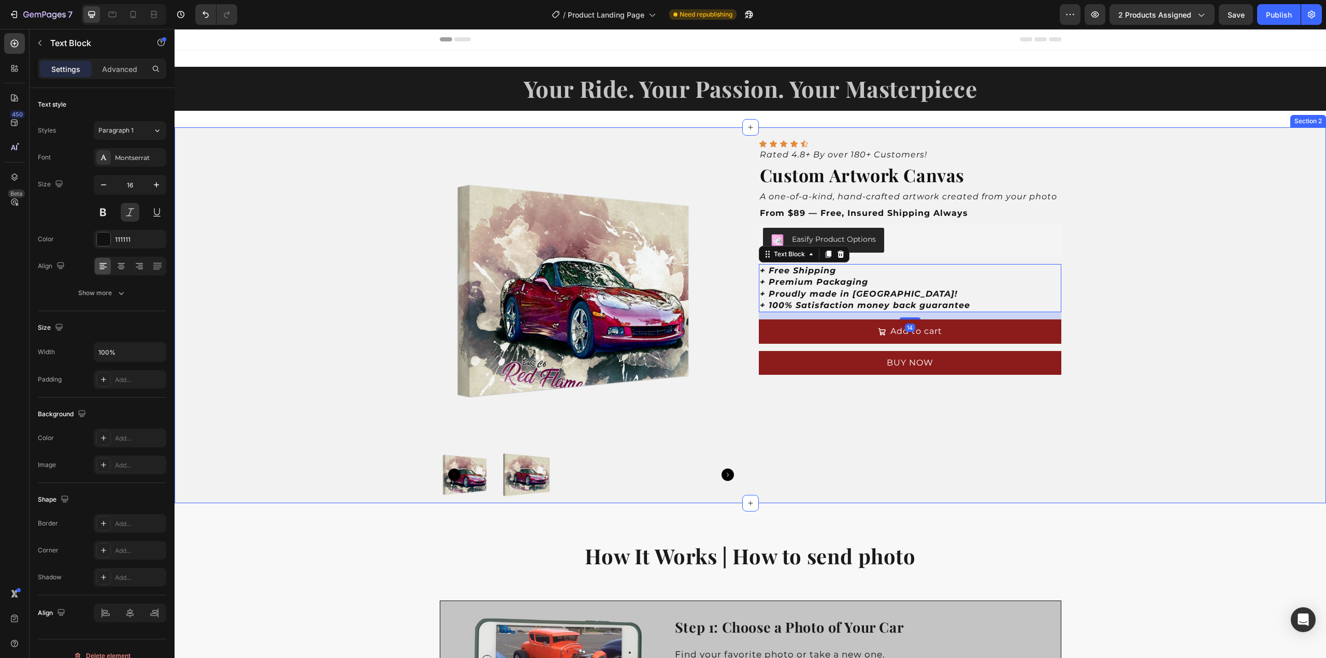
click at [1125, 299] on div "Product Images Icon Icon Icon Icon Icon Icon List Rated 4.8+ By over 180+ Custo…" at bounding box center [751, 315] width 1152 height 376
click at [811, 295] on strong "+ Proudly made in [GEOGRAPHIC_DATA]!" at bounding box center [859, 294] width 198 height 10
click at [809, 297] on strong "+ Proudly made in [GEOGRAPHIC_DATA]!" at bounding box center [859, 294] width 198 height 10
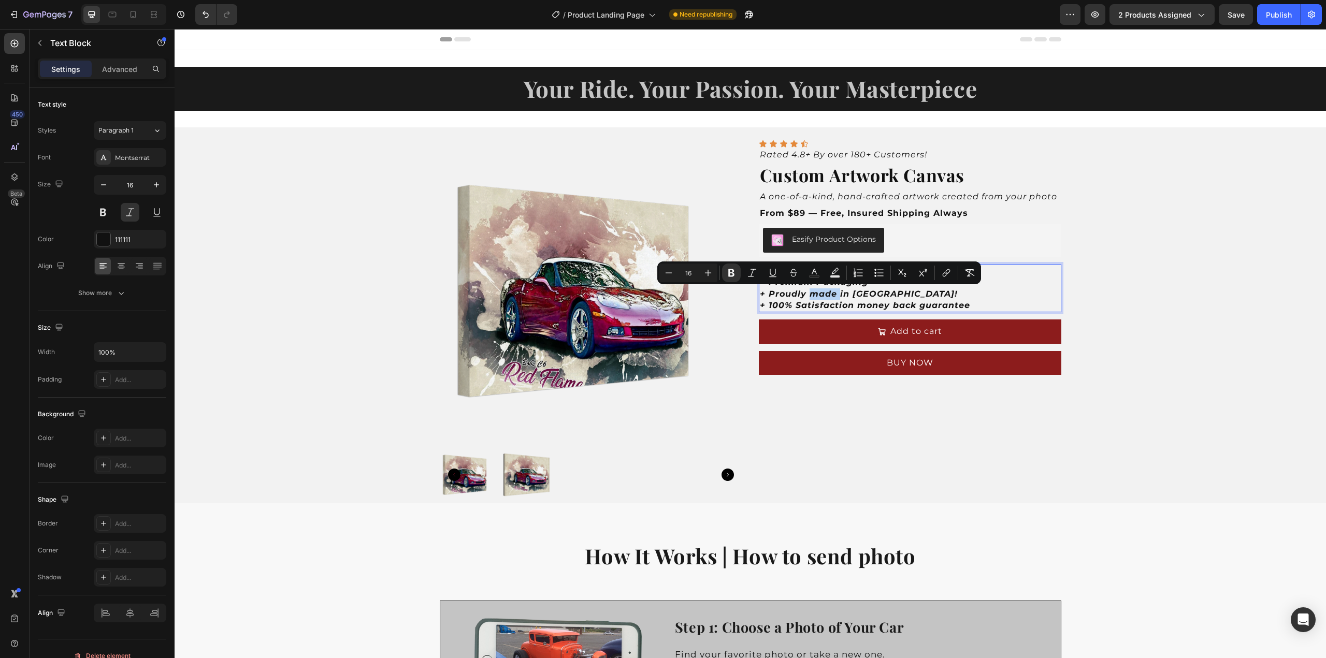
click at [809, 297] on strong "+ Proudly made in [GEOGRAPHIC_DATA]!" at bounding box center [859, 294] width 198 height 10
drag, startPoint x: 811, startPoint y: 297, endPoint x: 766, endPoint y: 297, distance: 45.1
click at [766, 297] on strong "+ Proudly made in [GEOGRAPHIC_DATA]!" at bounding box center [859, 294] width 198 height 10
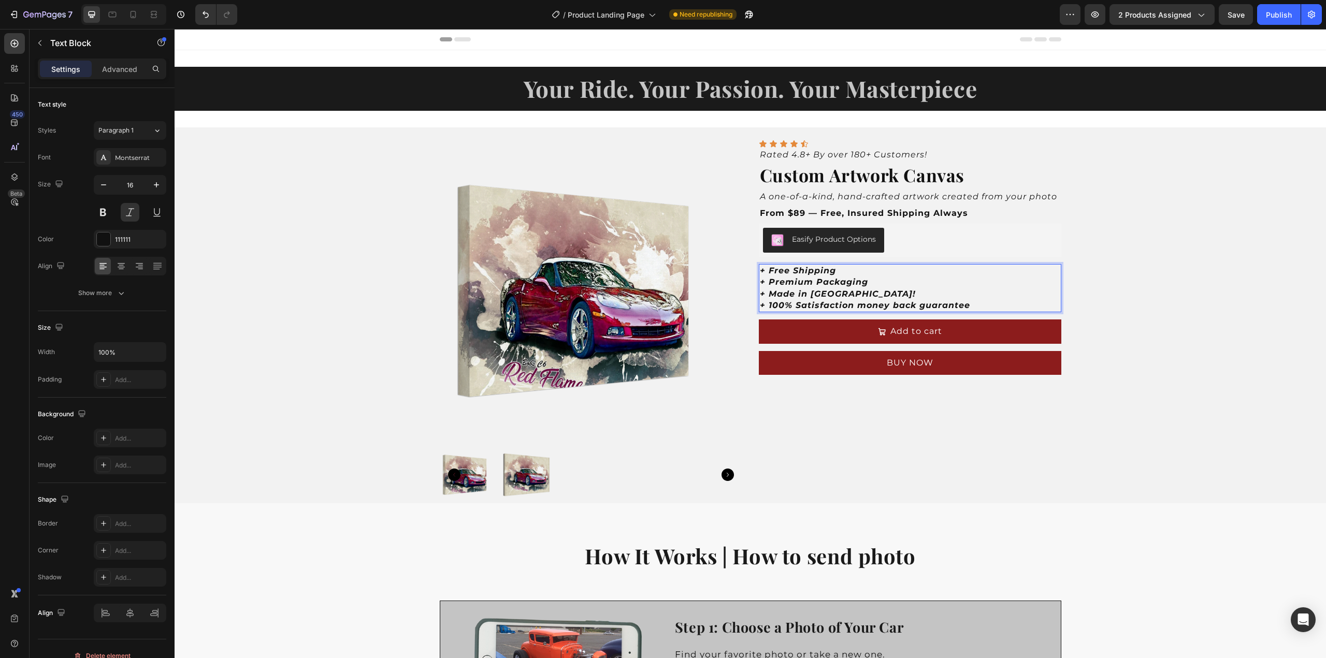
click at [844, 295] on p "+ Made in [GEOGRAPHIC_DATA]!" at bounding box center [910, 294] width 300 height 11
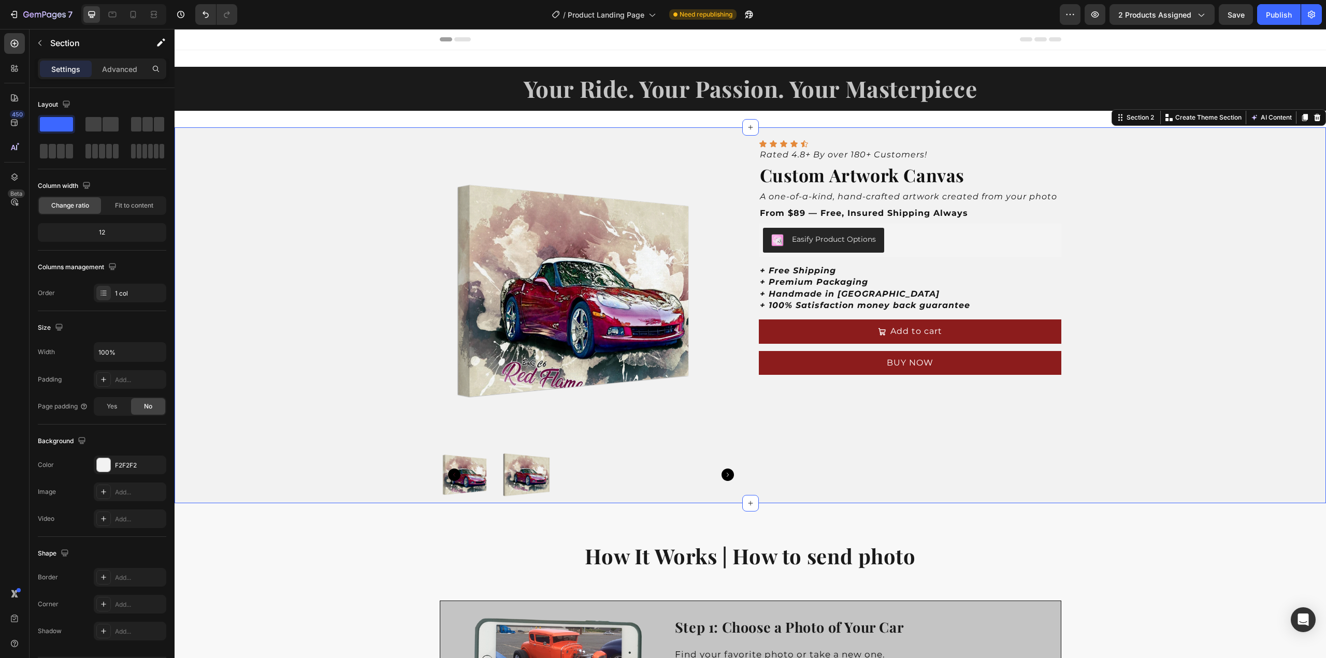
click at [1152, 319] on div "Product Images Icon Icon Icon Icon Icon Icon List Rated 4.8+ By over 180+ Custo…" at bounding box center [751, 315] width 1152 height 376
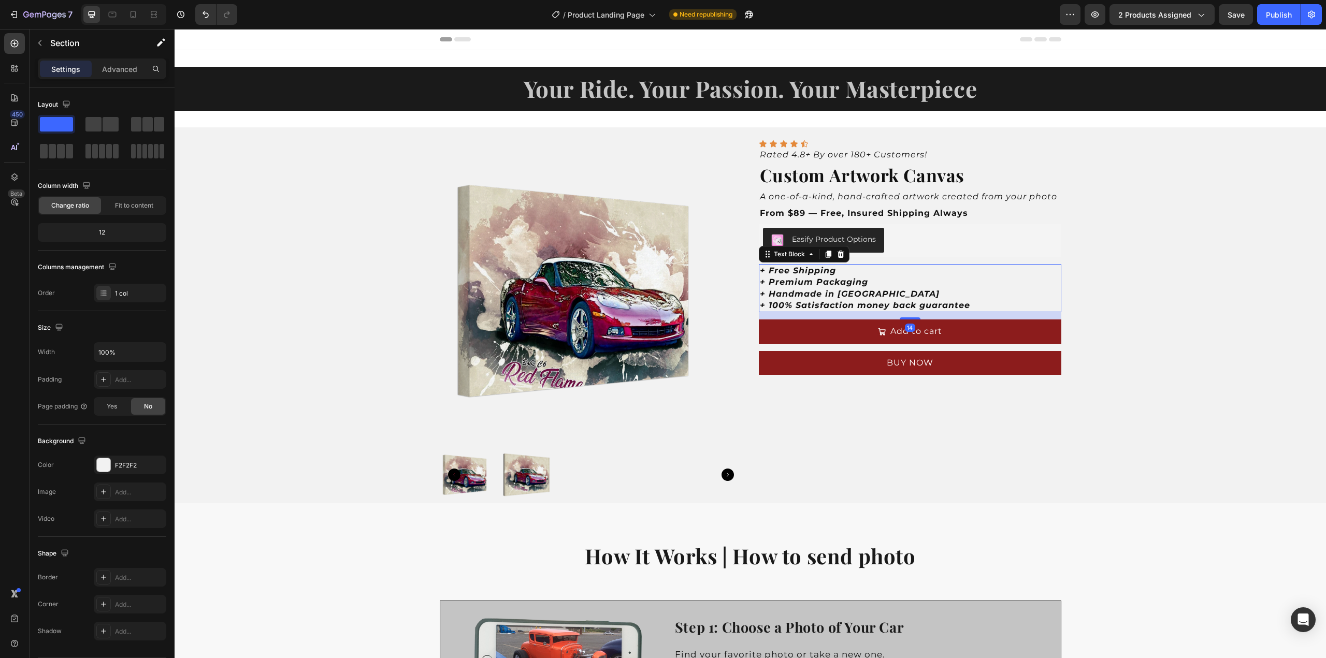
click at [832, 296] on strong "+ Handmade in [GEOGRAPHIC_DATA]" at bounding box center [850, 294] width 180 height 10
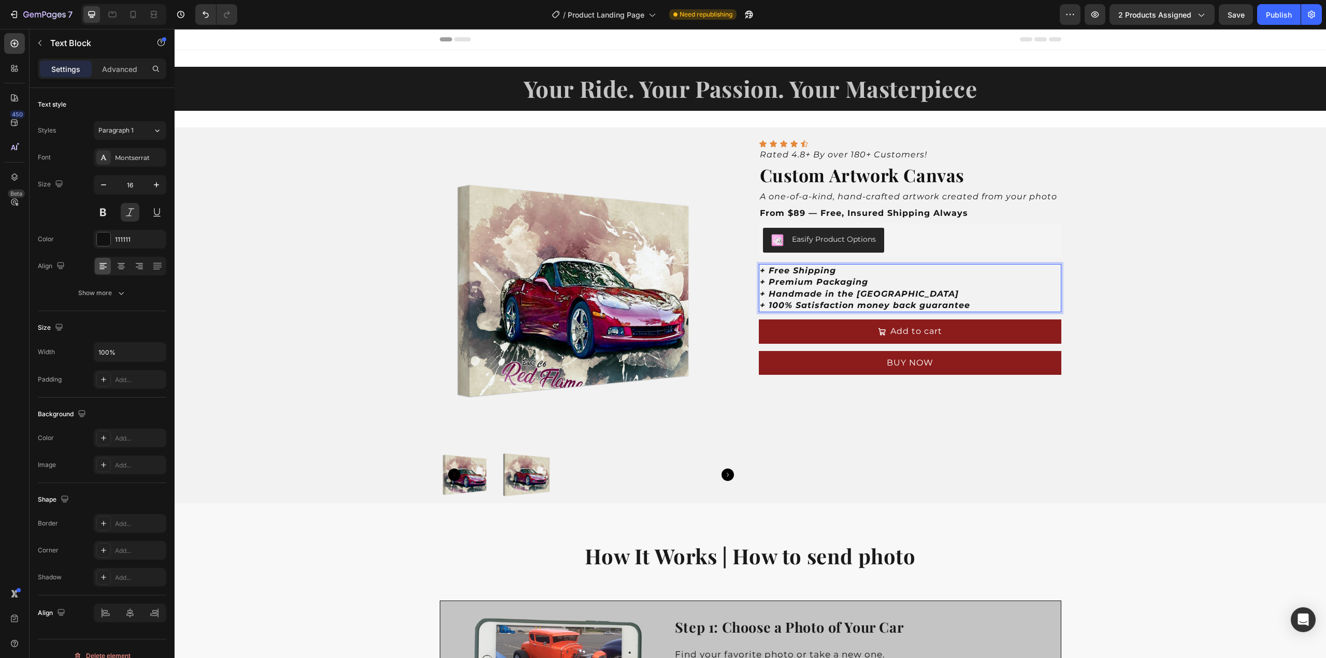
click at [873, 295] on p "+ Handmade in the [GEOGRAPHIC_DATA]" at bounding box center [910, 294] width 300 height 11
click at [857, 295] on strong "+ Handmade in the [GEOGRAPHIC_DATA]" at bounding box center [859, 294] width 199 height 10
click at [867, 293] on strong "+ Handmade in the [DOMAIN_NAME]" at bounding box center [849, 294] width 178 height 10
click at [884, 295] on p "+ Handmade in the U.S.A" at bounding box center [910, 294] width 300 height 11
click at [872, 295] on strong "+ Handmade in the U.S.A" at bounding box center [821, 294] width 122 height 10
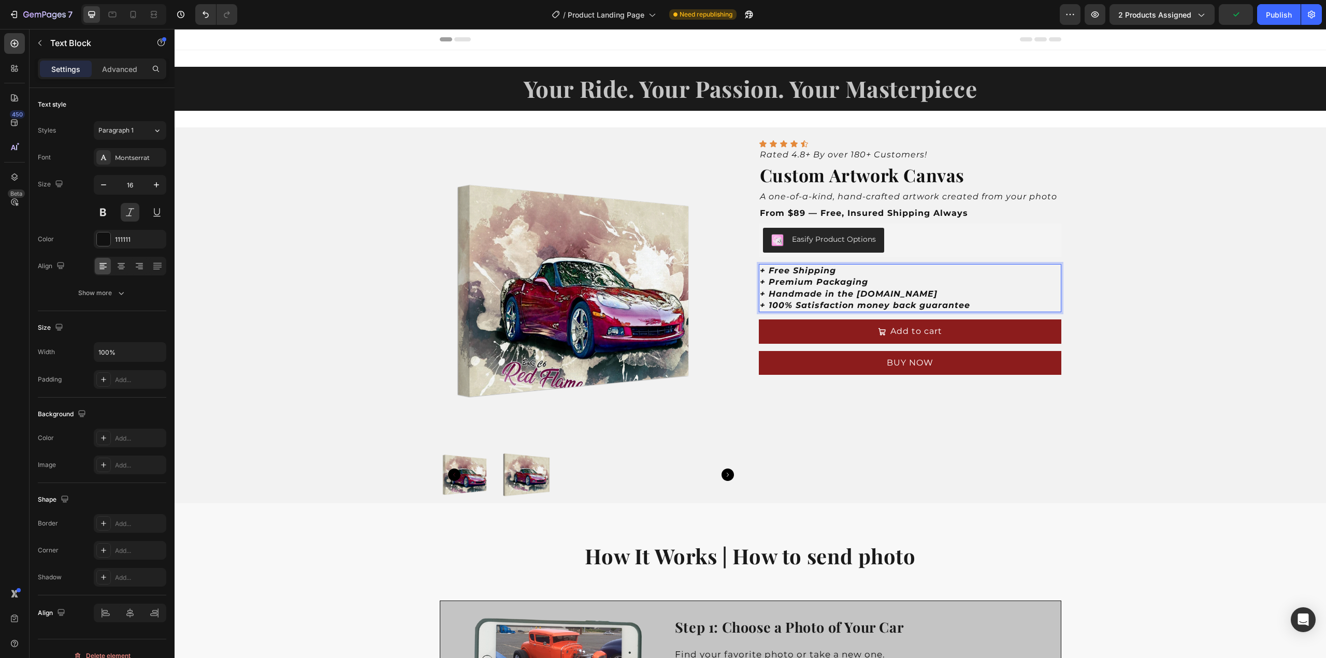
click at [864, 295] on strong "+ Handmade in the [DOMAIN_NAME]" at bounding box center [849, 294] width 178 height 10
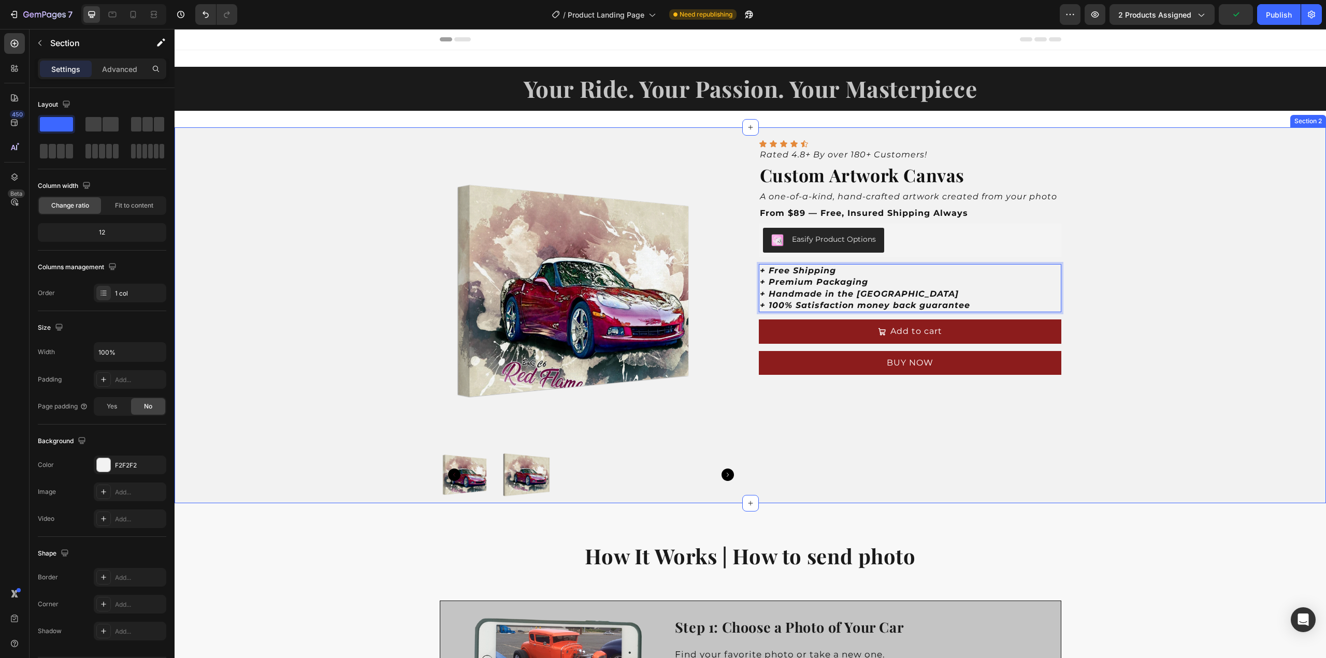
click at [1154, 317] on div "Product Images Icon Icon Icon Icon Icon Icon List Rated 4.8+ By over 180+ Custo…" at bounding box center [751, 315] width 1152 height 376
click at [789, 276] on p "+ Free Shipping" at bounding box center [910, 270] width 300 height 11
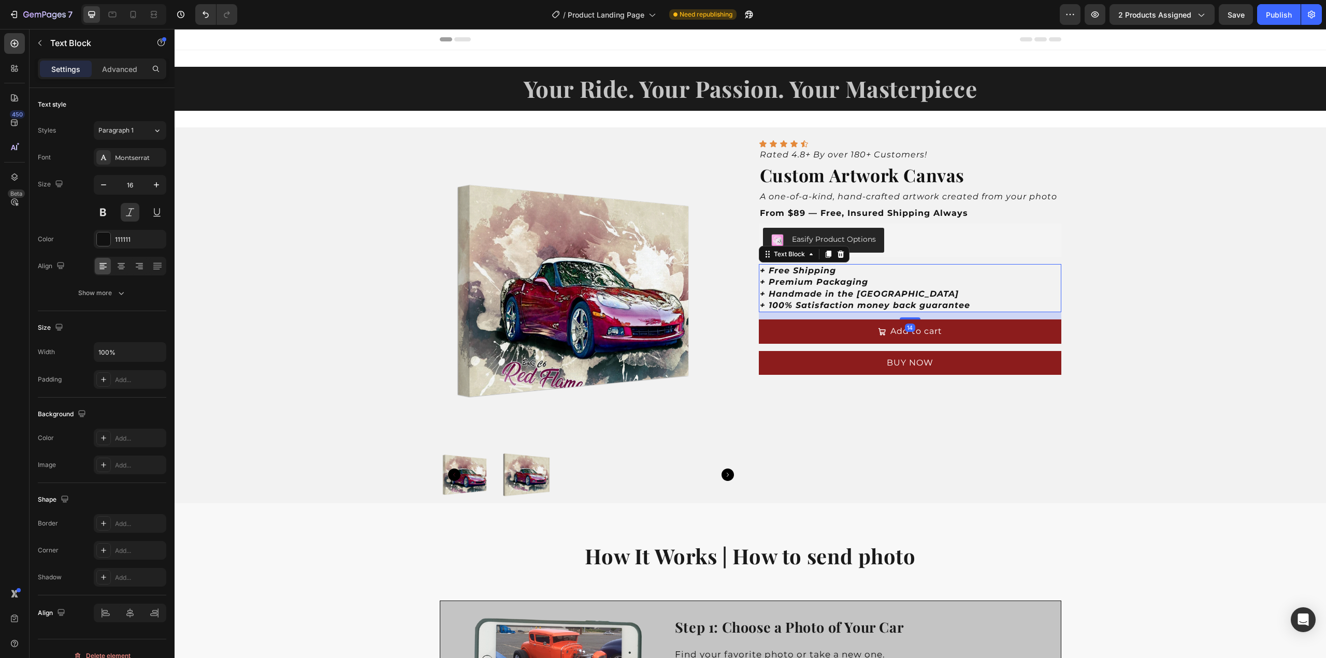
click at [789, 273] on strong "+ Free Shipping" at bounding box center [798, 271] width 76 height 10
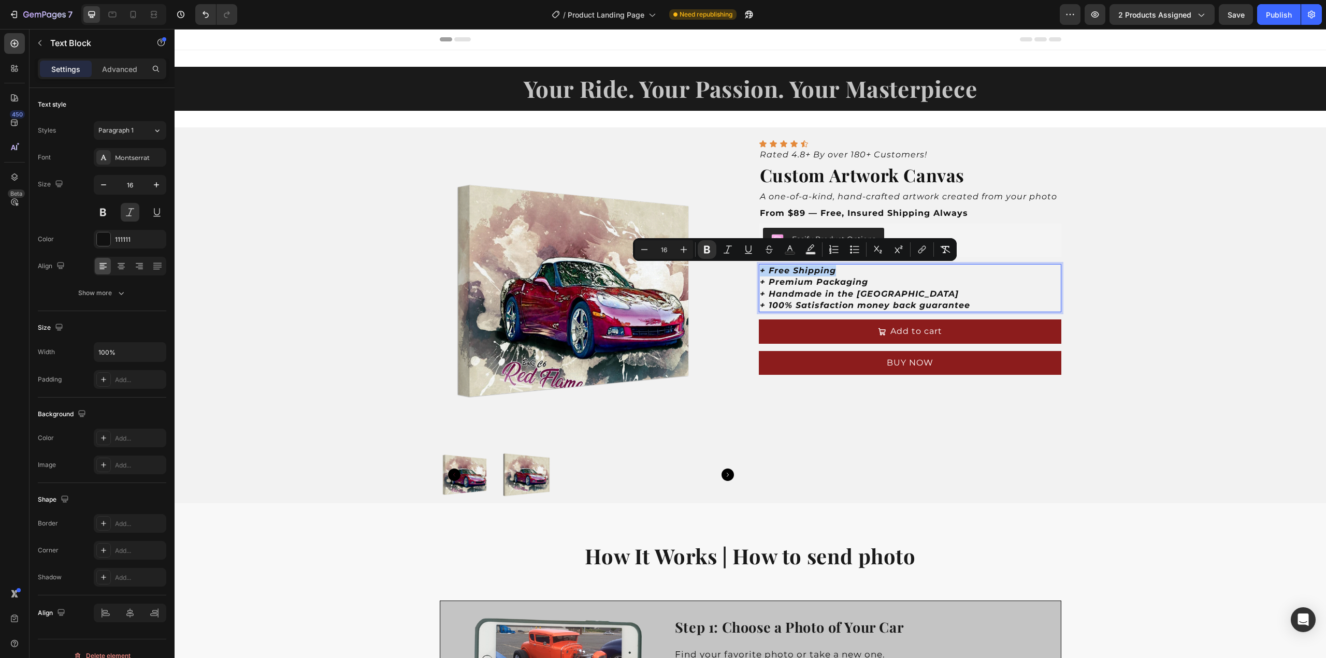
click at [788, 273] on strong "+ Free Shipping" at bounding box center [798, 271] width 76 height 10
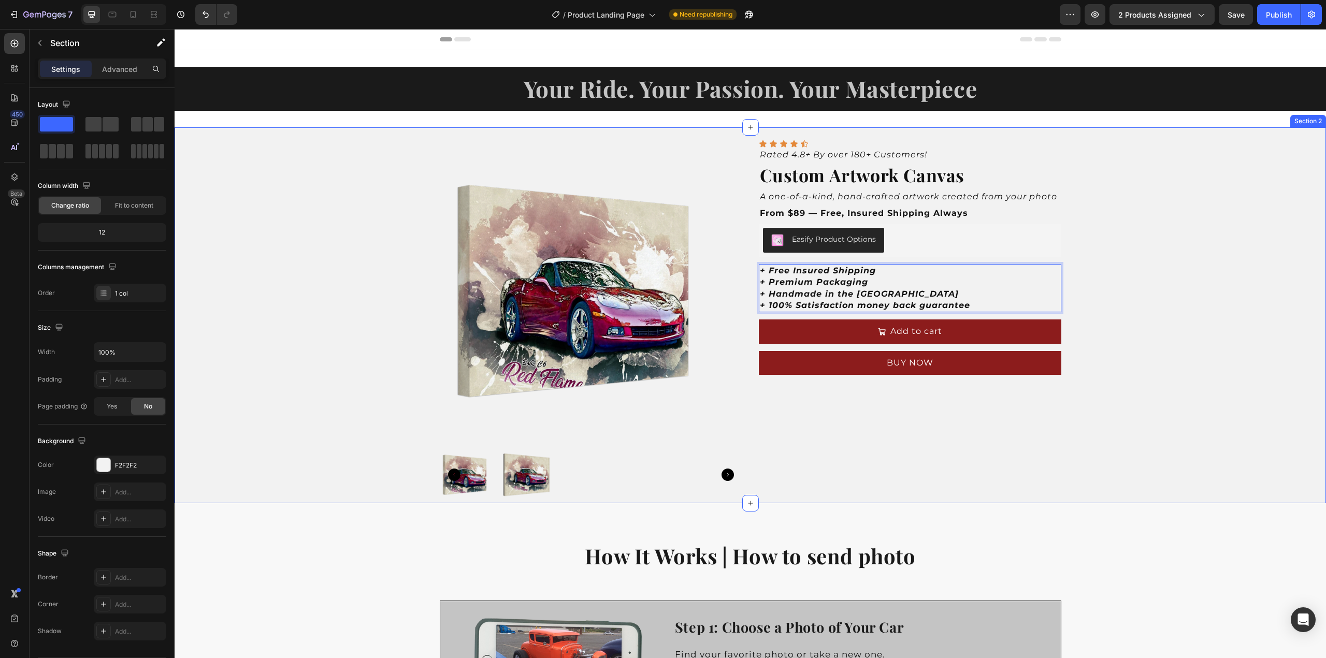
click at [1133, 282] on div "Product Images Icon Icon Icon Icon Icon Icon List Rated 4.8+ By over 180+ Custo…" at bounding box center [751, 315] width 1152 height 376
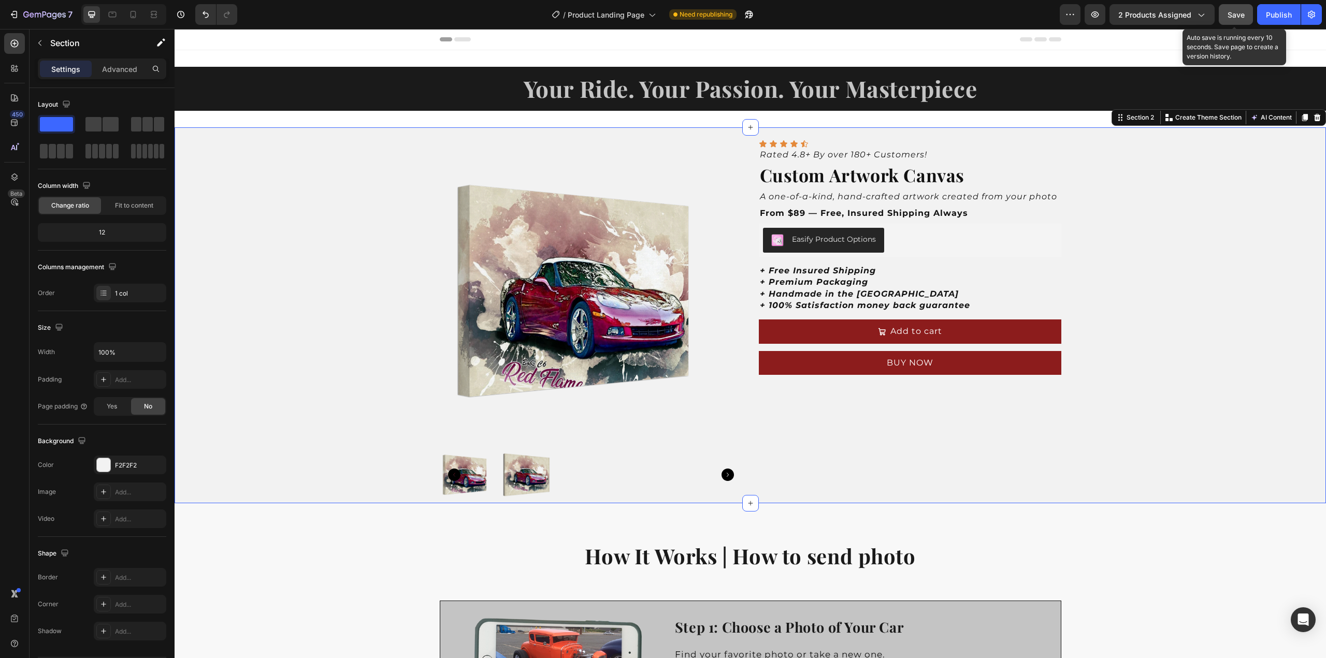
click at [1243, 16] on span "Save" at bounding box center [1236, 14] width 17 height 9
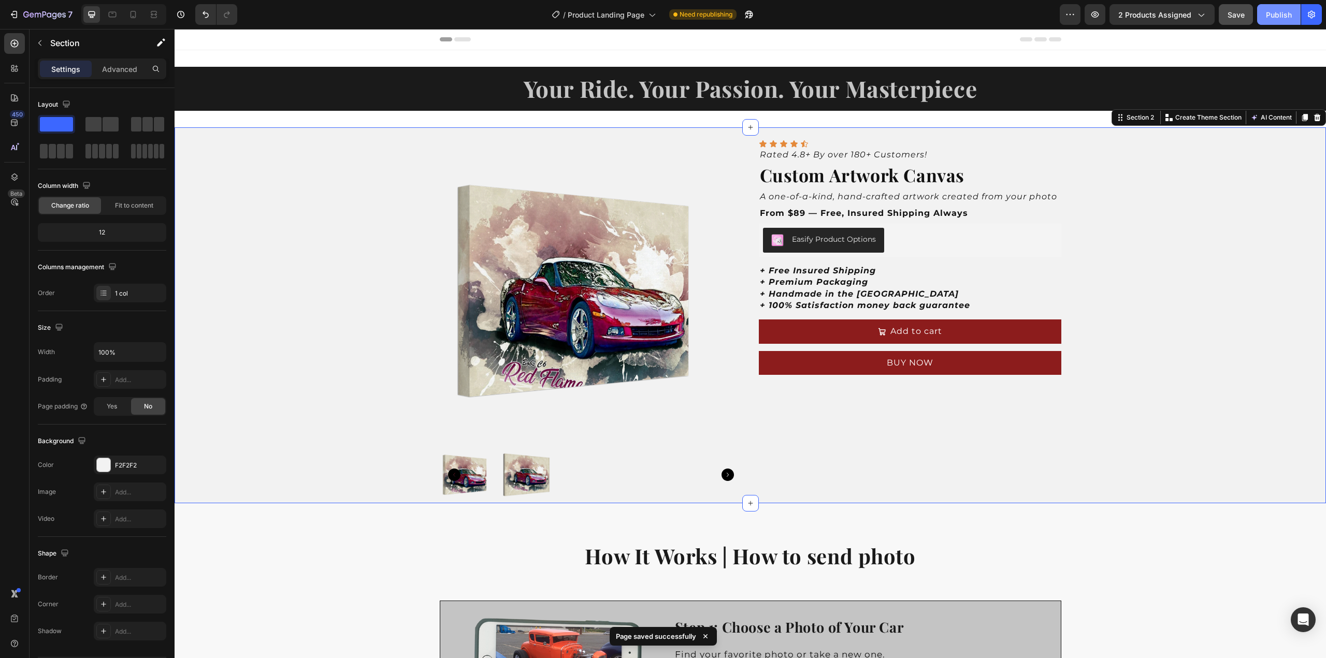
click at [1282, 13] on div "Publish" at bounding box center [1279, 14] width 26 height 11
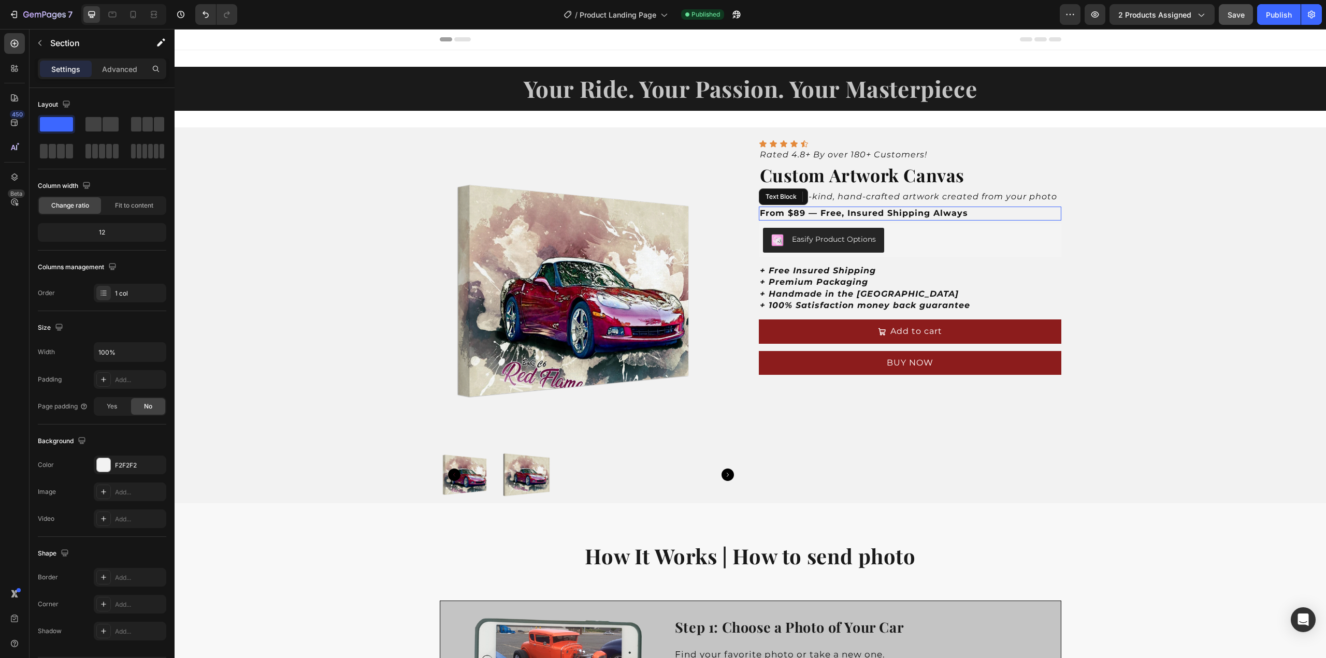
click at [837, 211] on strong "From $89 — Free, Insured Shipping Always" at bounding box center [864, 213] width 208 height 10
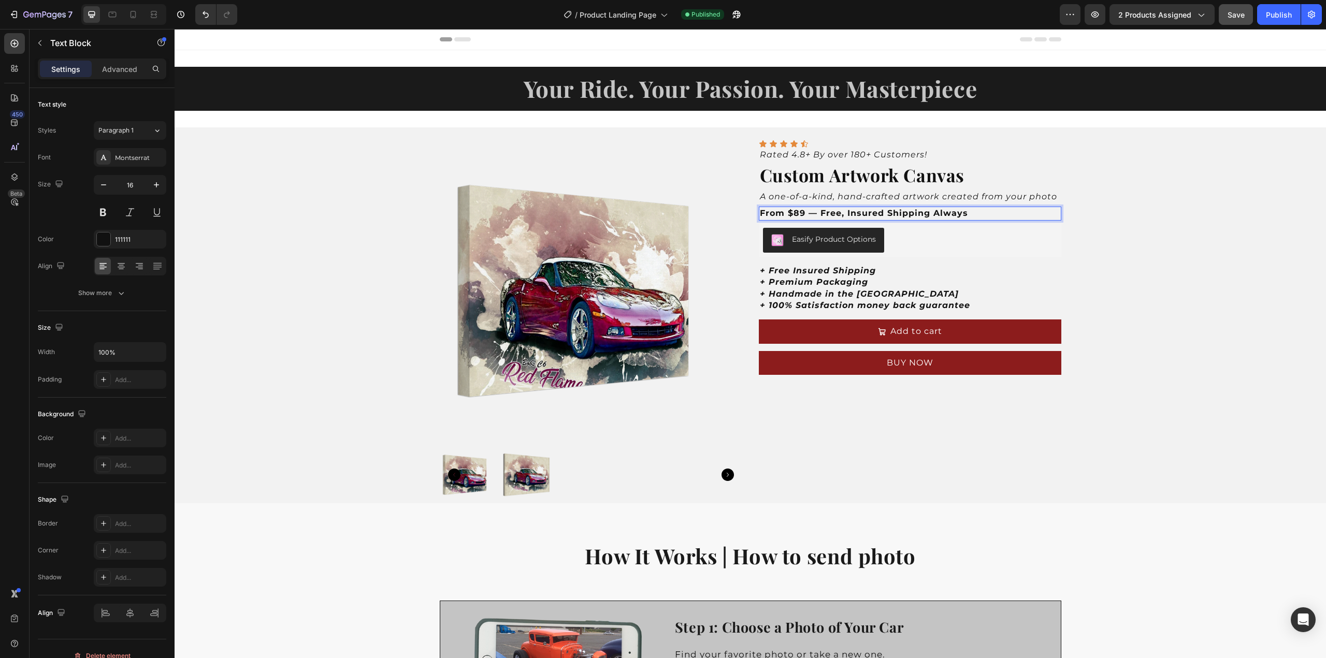
click at [806, 216] on strong "From $89 — Free, Insured Shipping Always" at bounding box center [864, 213] width 208 height 10
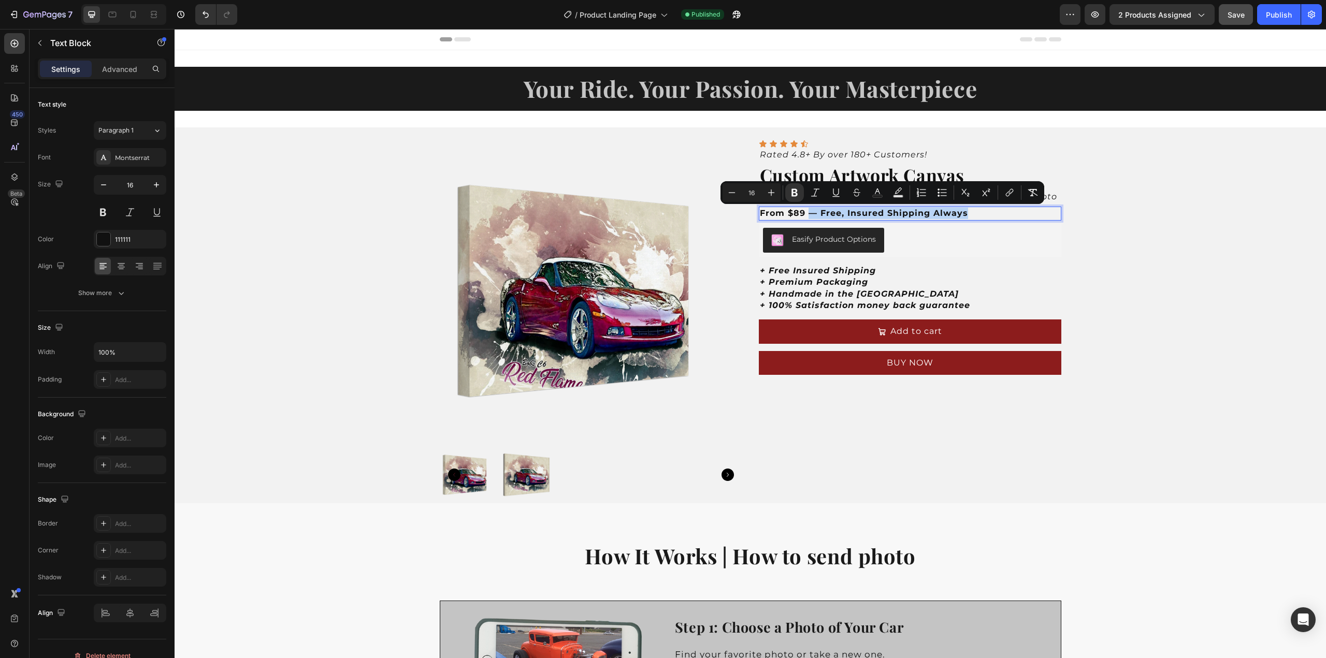
drag, startPoint x: 807, startPoint y: 214, endPoint x: 969, endPoint y: 211, distance: 162.7
click at [969, 211] on p "From $89 — Free, Insured Shipping Always" at bounding box center [910, 213] width 300 height 11
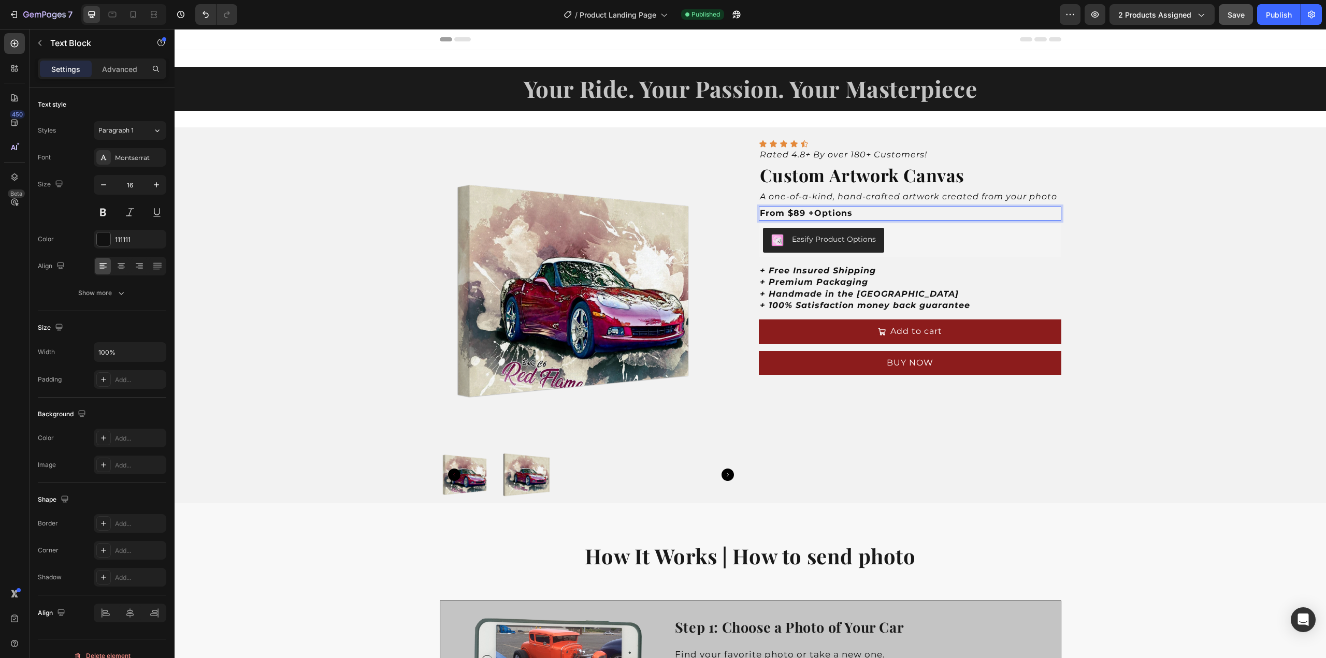
click at [807, 212] on strong "From $89 +Options" at bounding box center [806, 213] width 93 height 10
click at [856, 210] on p "From $89 + Options" at bounding box center [910, 213] width 300 height 11
click at [886, 197] on icon "A one-of-a-kind, hand-crafted artwork created from your photo" at bounding box center [908, 197] width 297 height 10
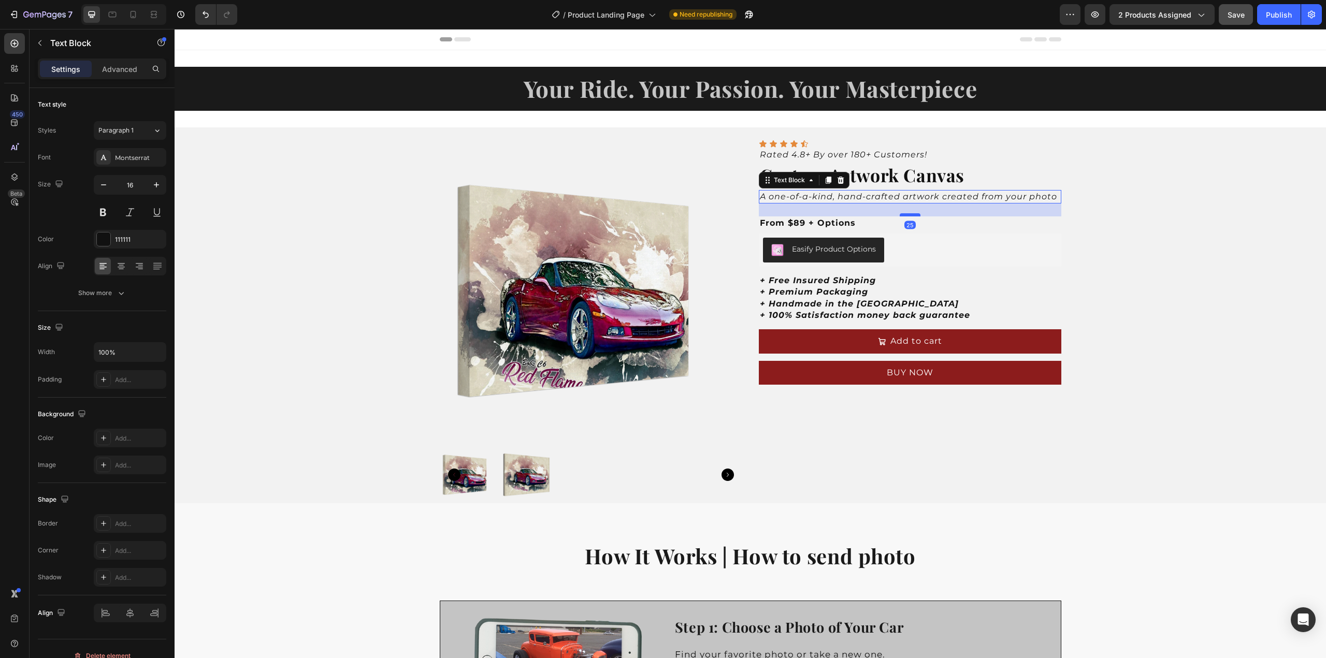
drag, startPoint x: 909, startPoint y: 205, endPoint x: 908, endPoint y: 215, distance: 9.9
click at [908, 215] on div at bounding box center [910, 214] width 21 height 3
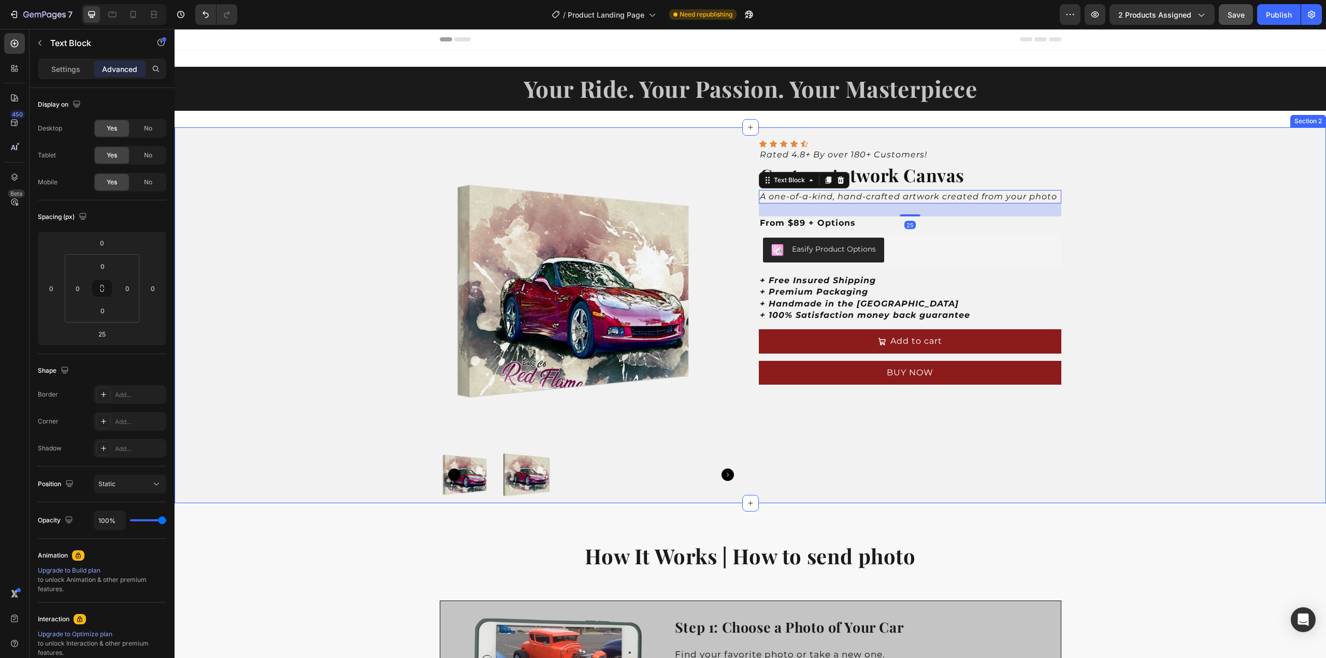
click at [1077, 225] on div "Product Images Icon Icon Icon Icon Icon Icon List Rated 4.8+ By over 180+ Custo…" at bounding box center [751, 315] width 1152 height 376
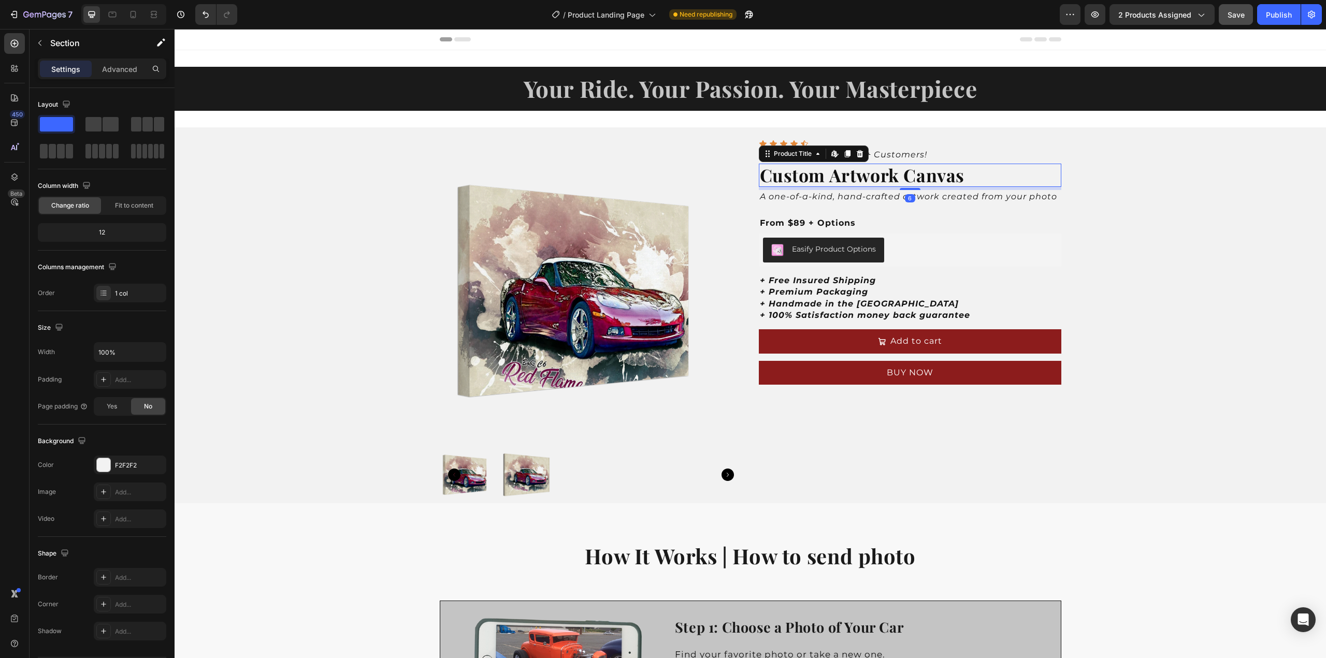
click at [864, 182] on h2 "Custom Artwork Canvas" at bounding box center [910, 175] width 303 height 23
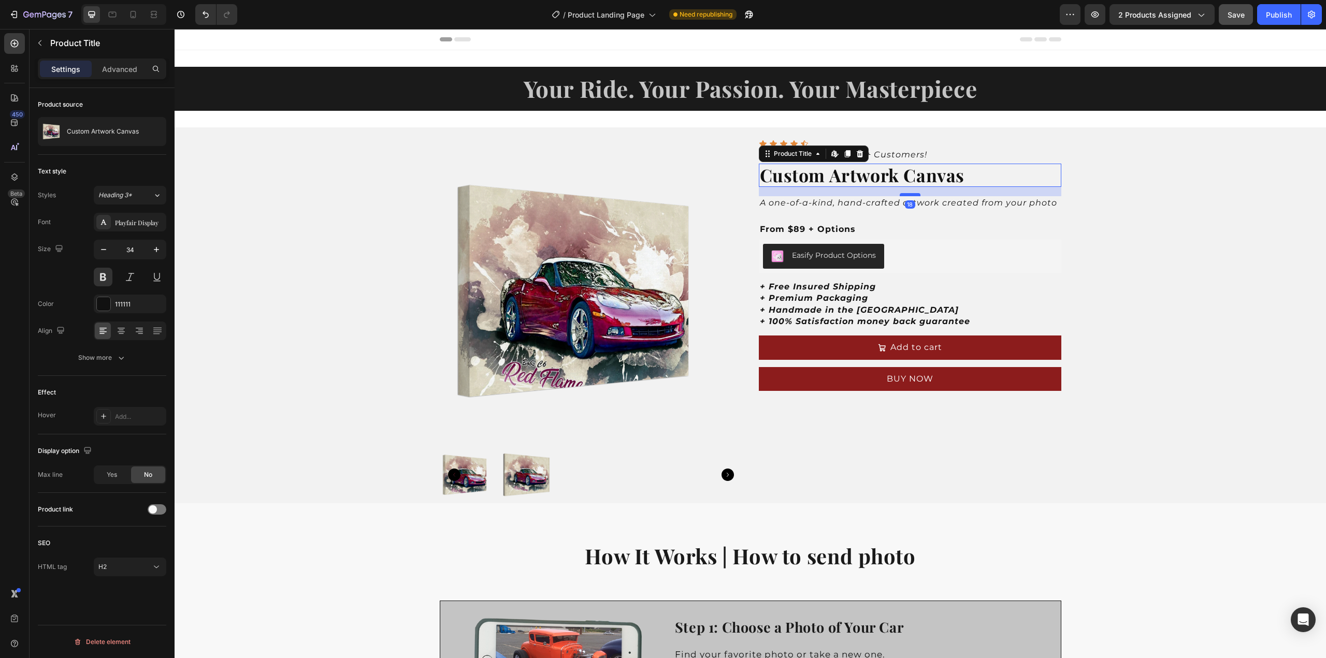
drag, startPoint x: 903, startPoint y: 189, endPoint x: 903, endPoint y: 195, distance: 6.2
click at [903, 195] on div at bounding box center [910, 194] width 21 height 3
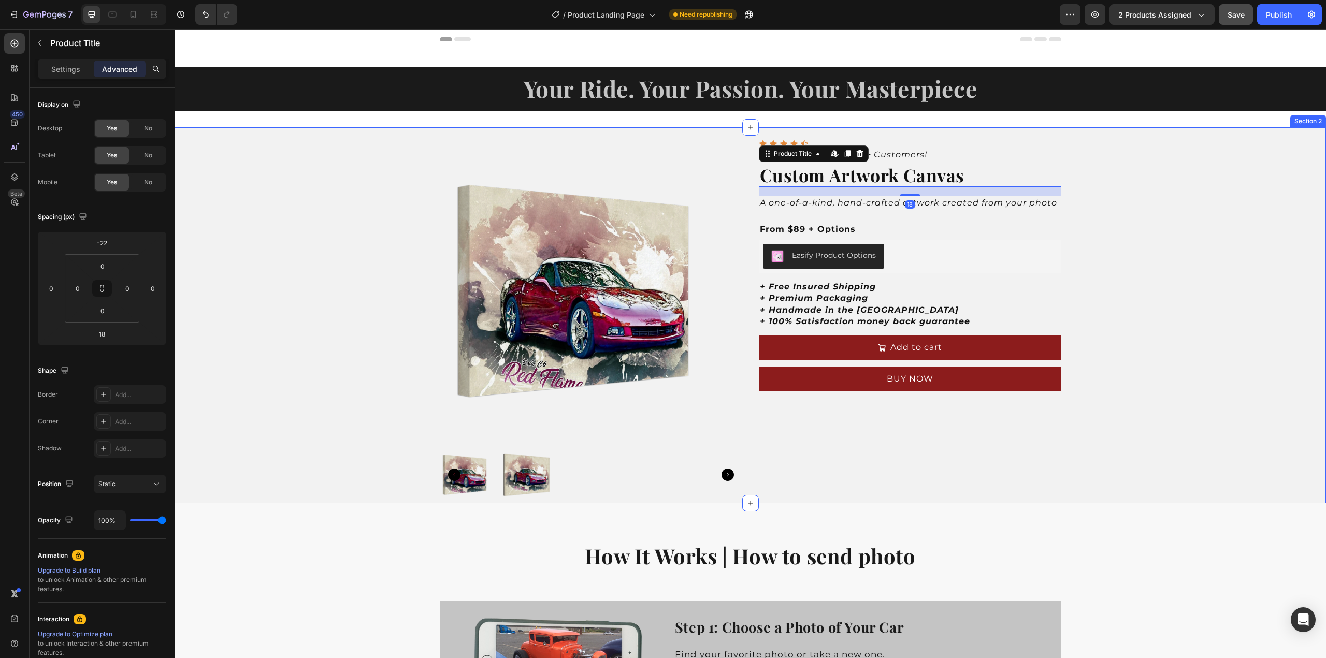
click at [1128, 207] on div "Product Images Icon Icon Icon Icon Icon Icon List Rated 4.8+ By over 180+ Custo…" at bounding box center [751, 315] width 1152 height 376
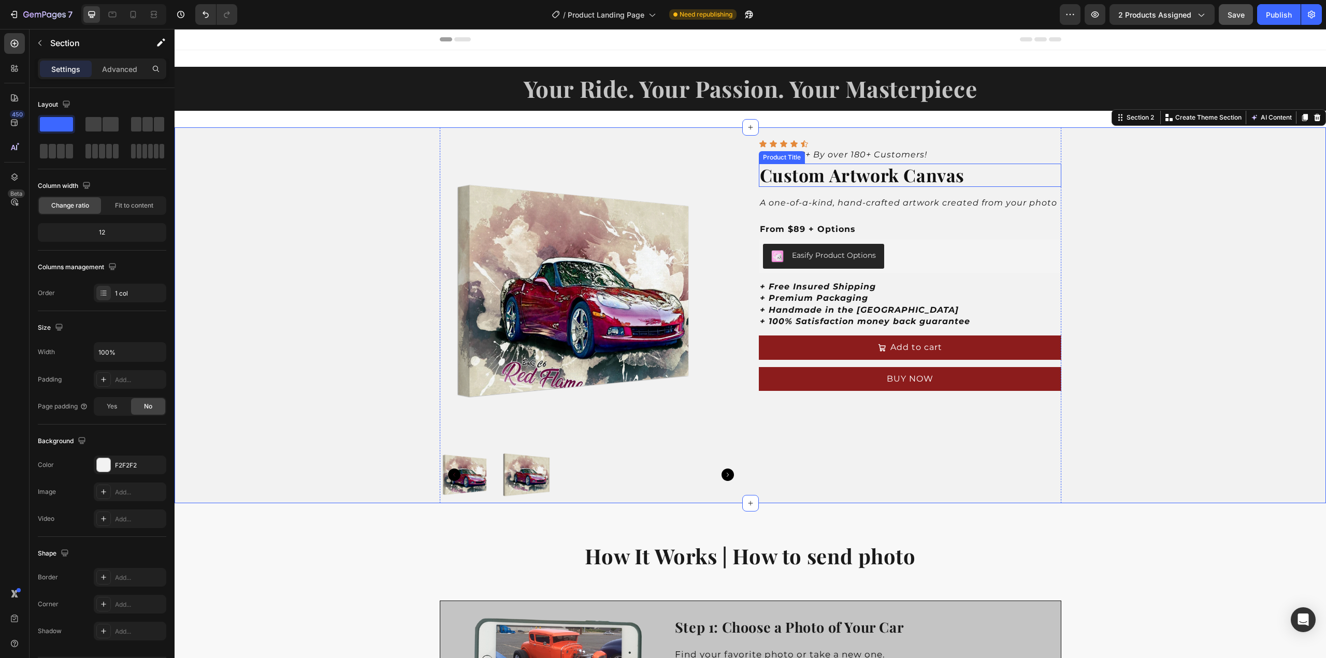
click at [917, 173] on h2 "Custom Artwork Canvas" at bounding box center [910, 175] width 303 height 23
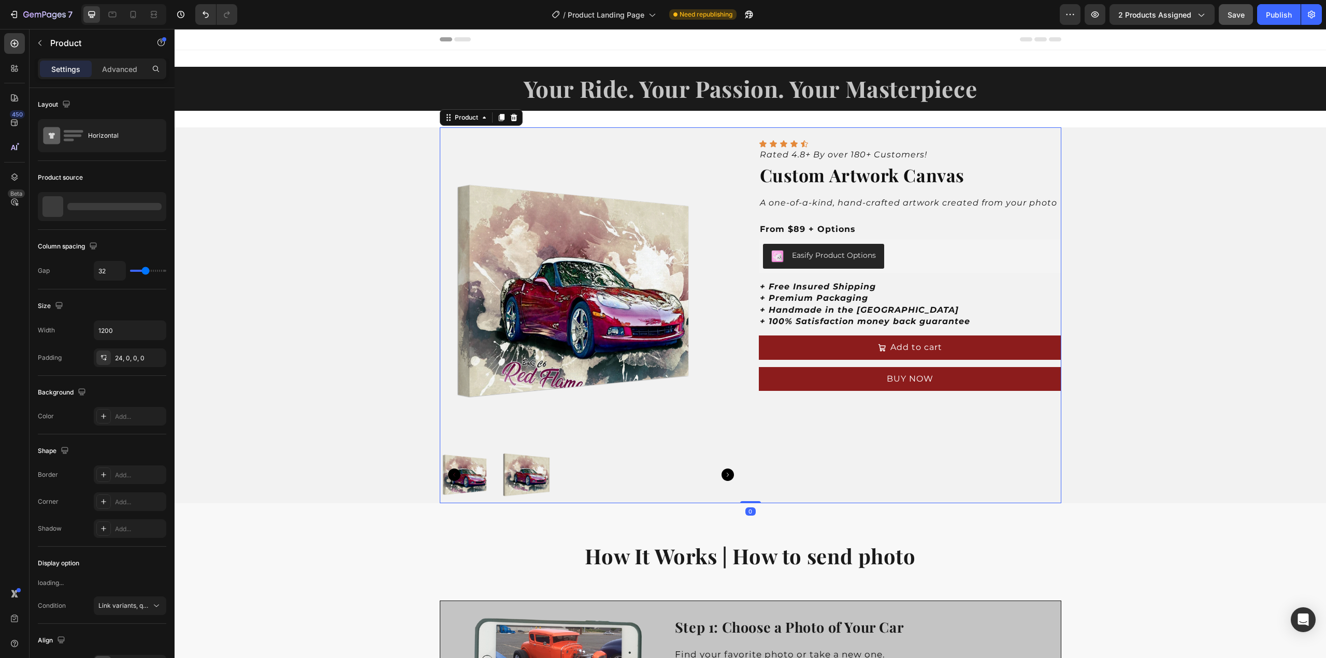
click at [700, 132] on div "Product Images Icon Icon Icon Icon Icon Icon List Rated 4.8+ By over 180+ Custo…" at bounding box center [751, 315] width 622 height 376
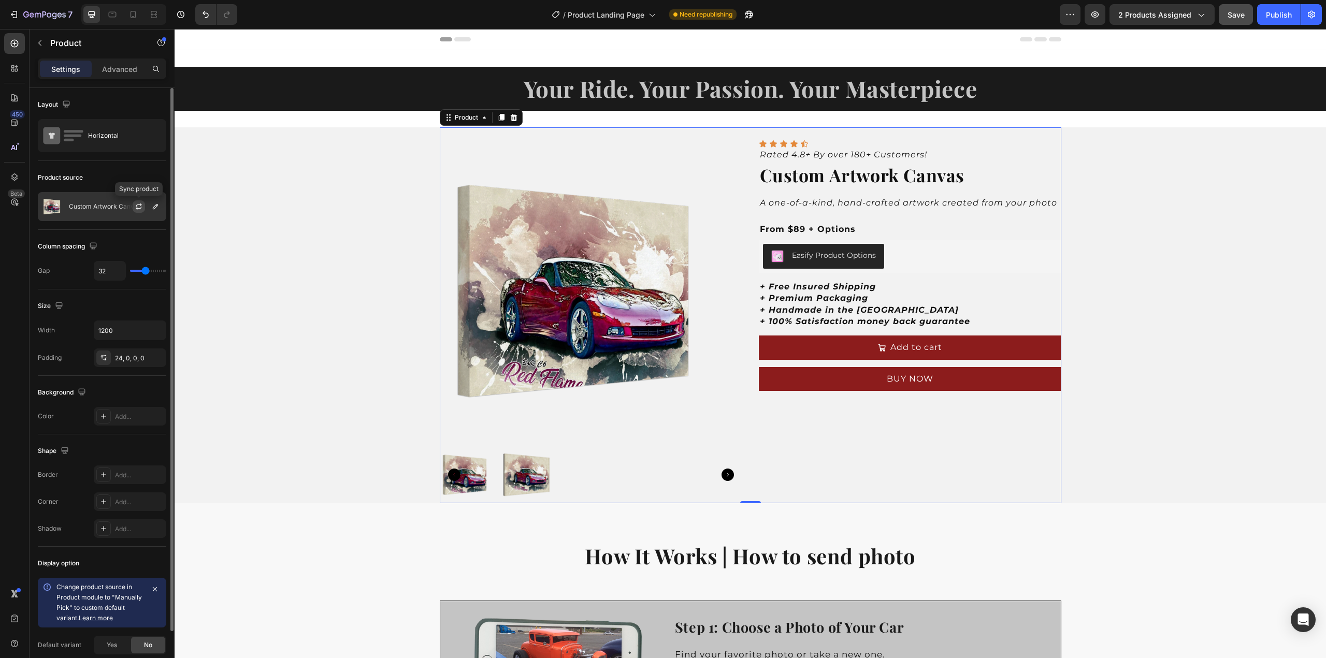
click at [137, 205] on icon "button" at bounding box center [139, 207] width 8 height 8
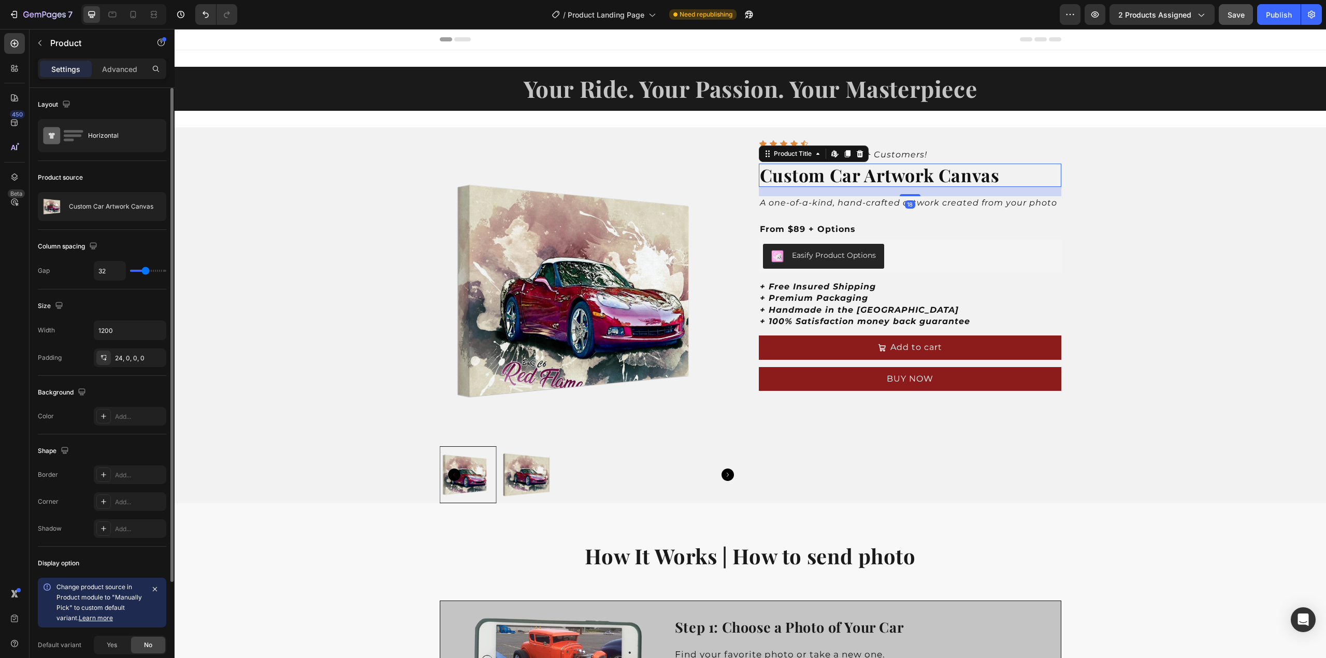
click at [873, 179] on h2 "Custom Car Artwork Canvas" at bounding box center [910, 175] width 303 height 23
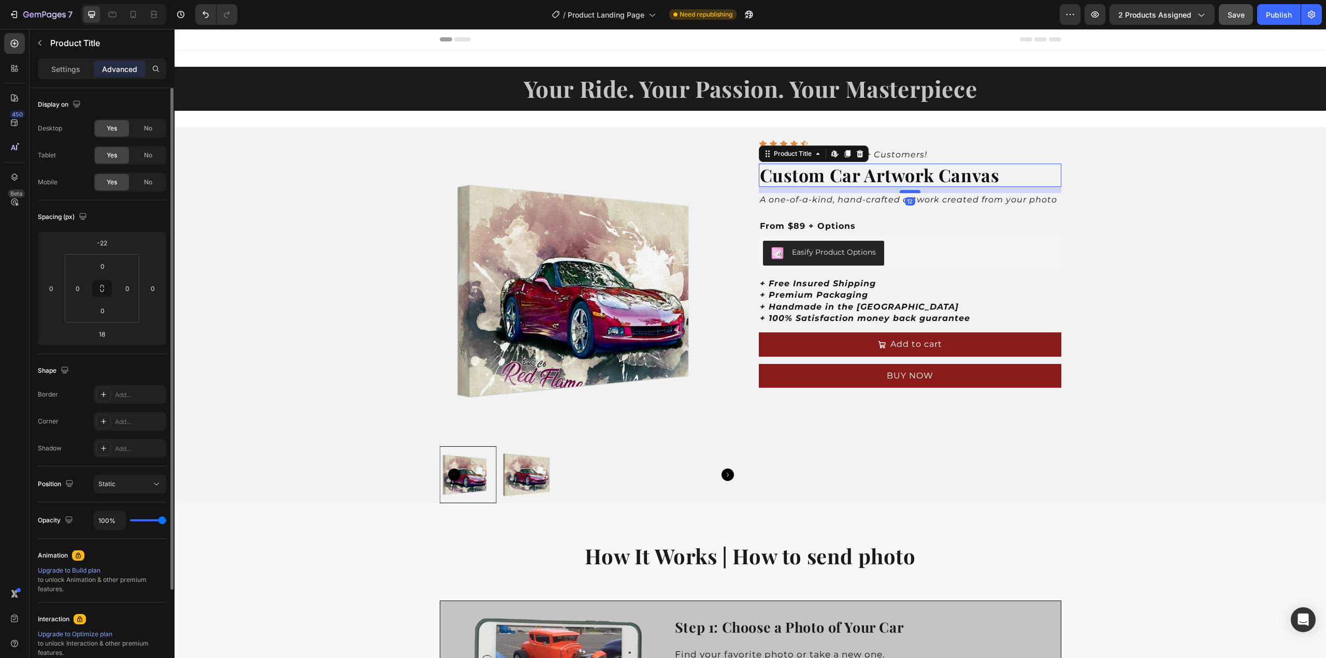
click at [904, 192] on div at bounding box center [910, 191] width 21 height 3
type input "12"
click at [1127, 212] on div "Product Images Icon Icon Icon Icon Icon Icon List Rated 4.8+ By over 180+ Custo…" at bounding box center [751, 315] width 1152 height 376
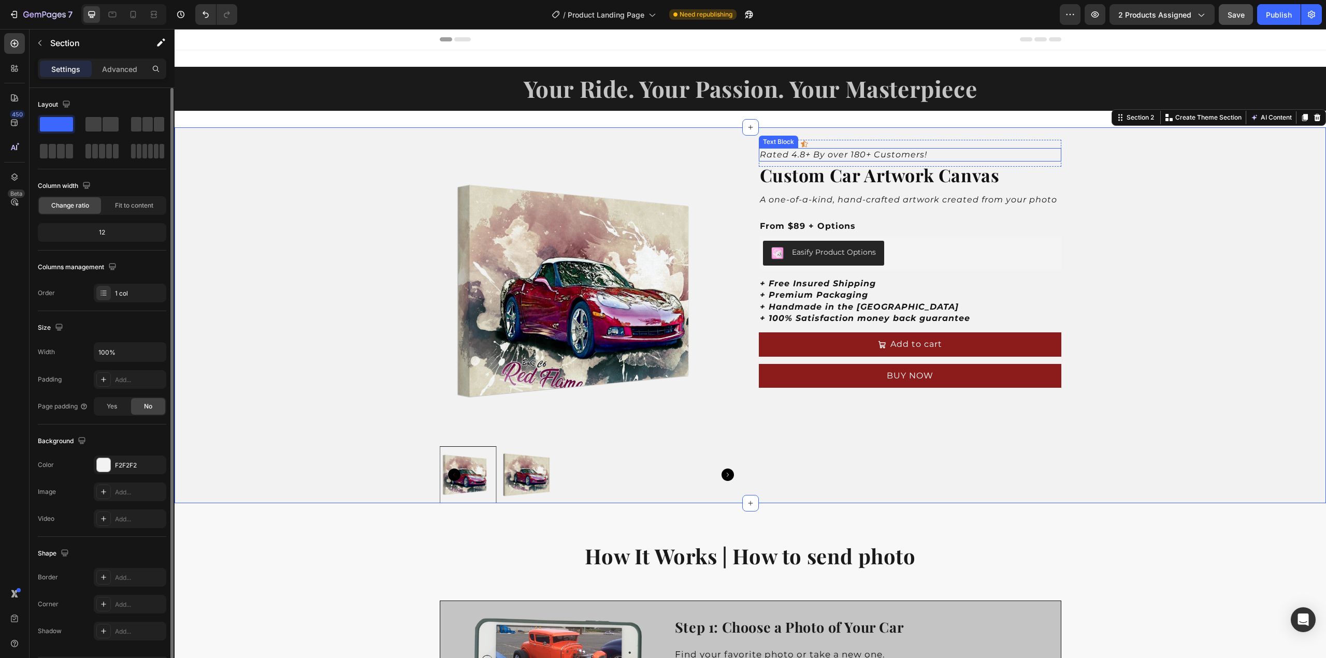
click at [814, 150] on icon "Rated 4.8+ By over 180+ Customers!" at bounding box center [843, 155] width 167 height 10
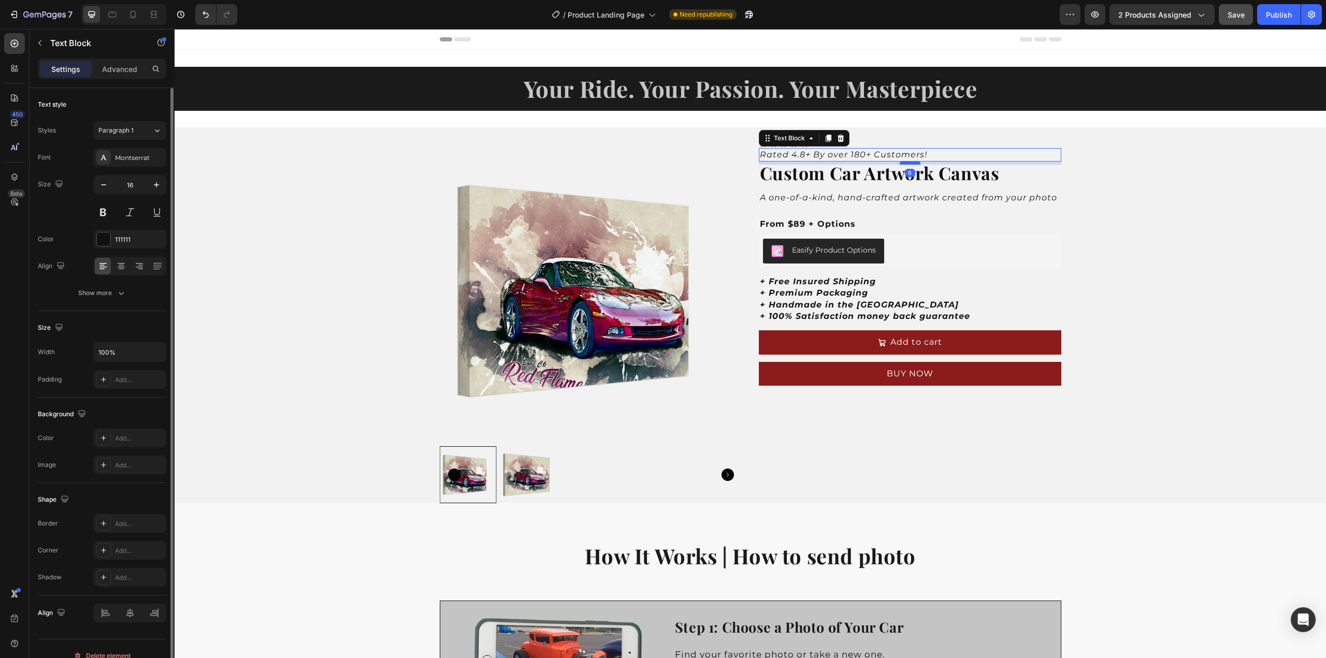
click at [908, 162] on div at bounding box center [910, 163] width 21 height 3
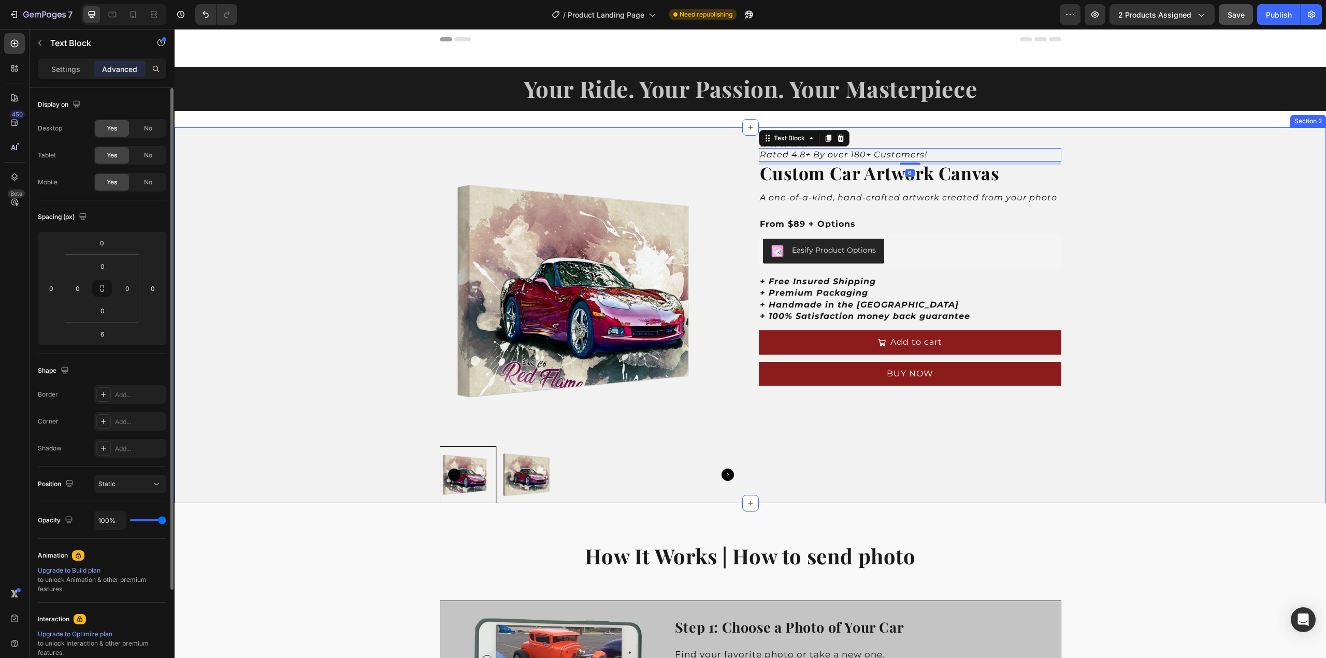
click at [1106, 212] on div "Product Images Icon Icon Icon Icon Icon Icon List Rated 4.8+ By over 180+ Custo…" at bounding box center [751, 315] width 1152 height 376
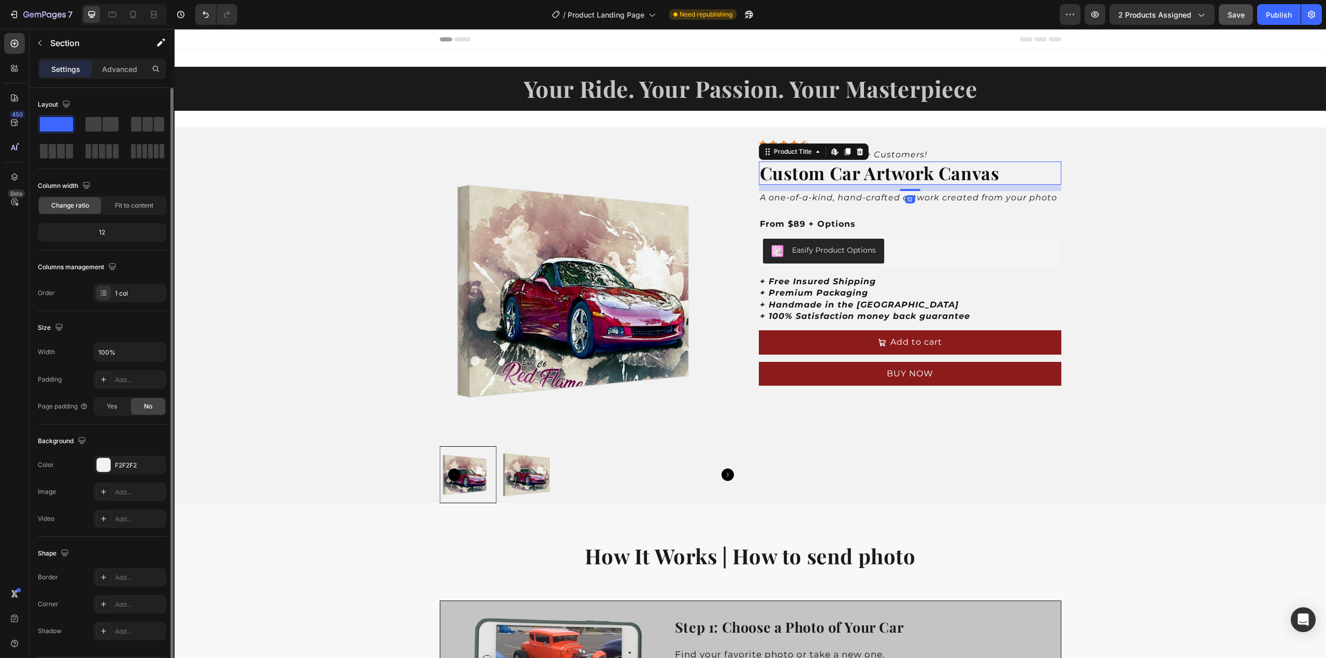
click at [850, 182] on h2 "Custom Car Artwork Canvas" at bounding box center [910, 173] width 303 height 23
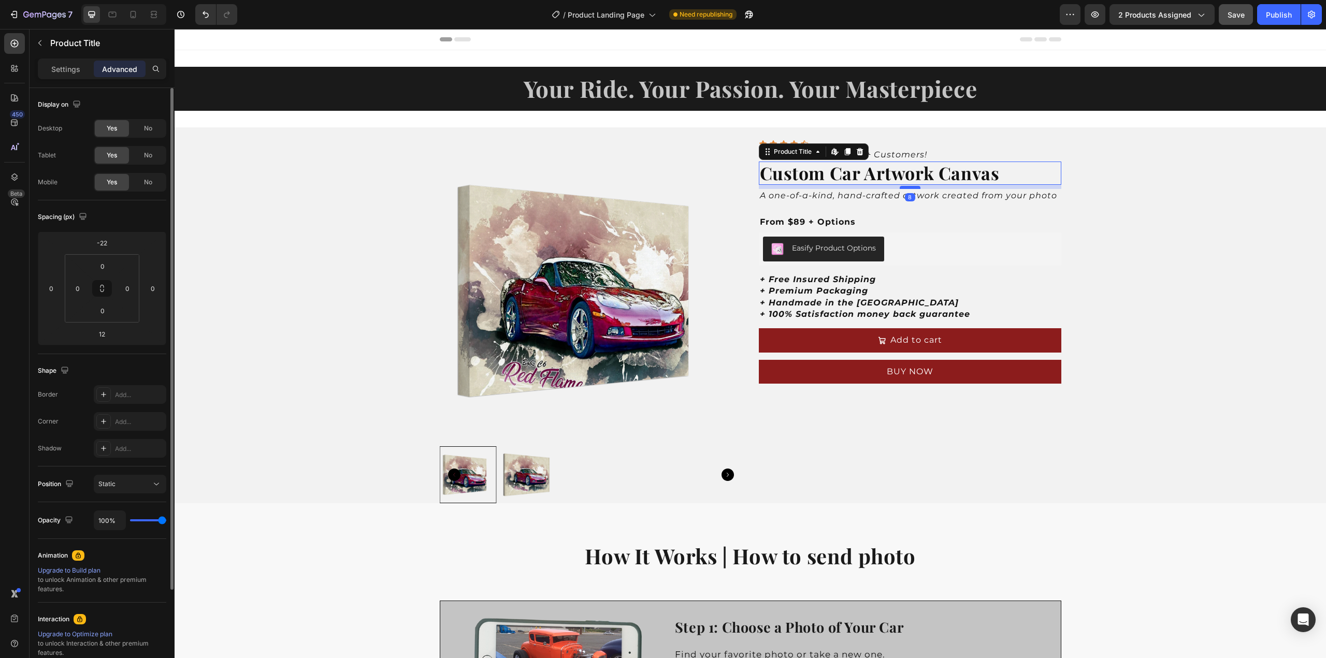
click at [907, 188] on div at bounding box center [910, 187] width 21 height 3
type input "8"
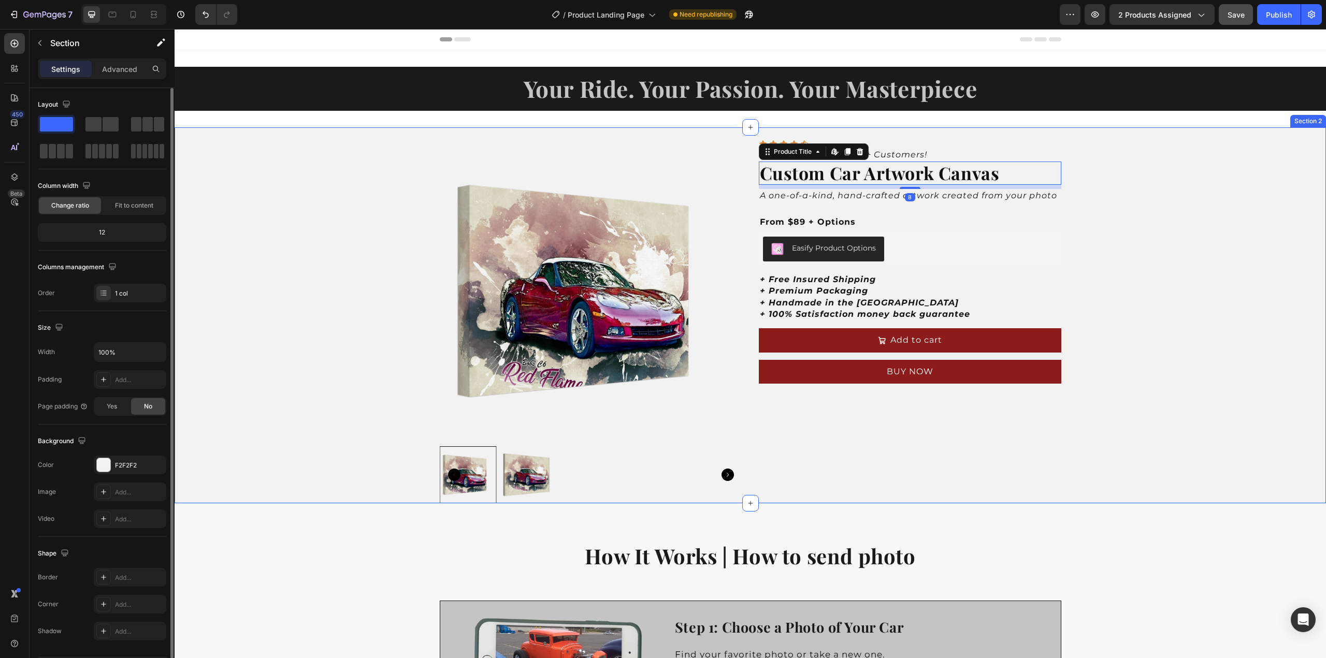
click at [1129, 232] on div "Product Images Icon Icon Icon Icon Icon Icon List Rated 4.8+ By over 180+ Custo…" at bounding box center [751, 315] width 1152 height 376
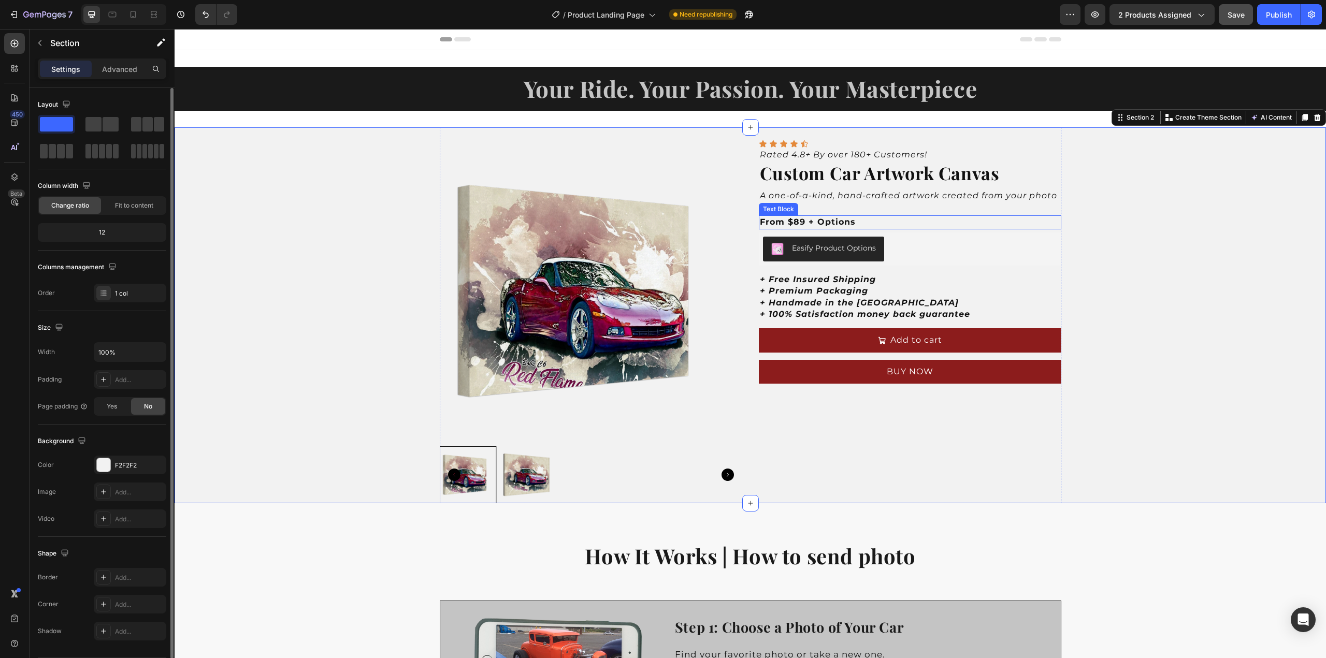
click at [812, 215] on div "From $89 + Options" at bounding box center [910, 221] width 303 height 13
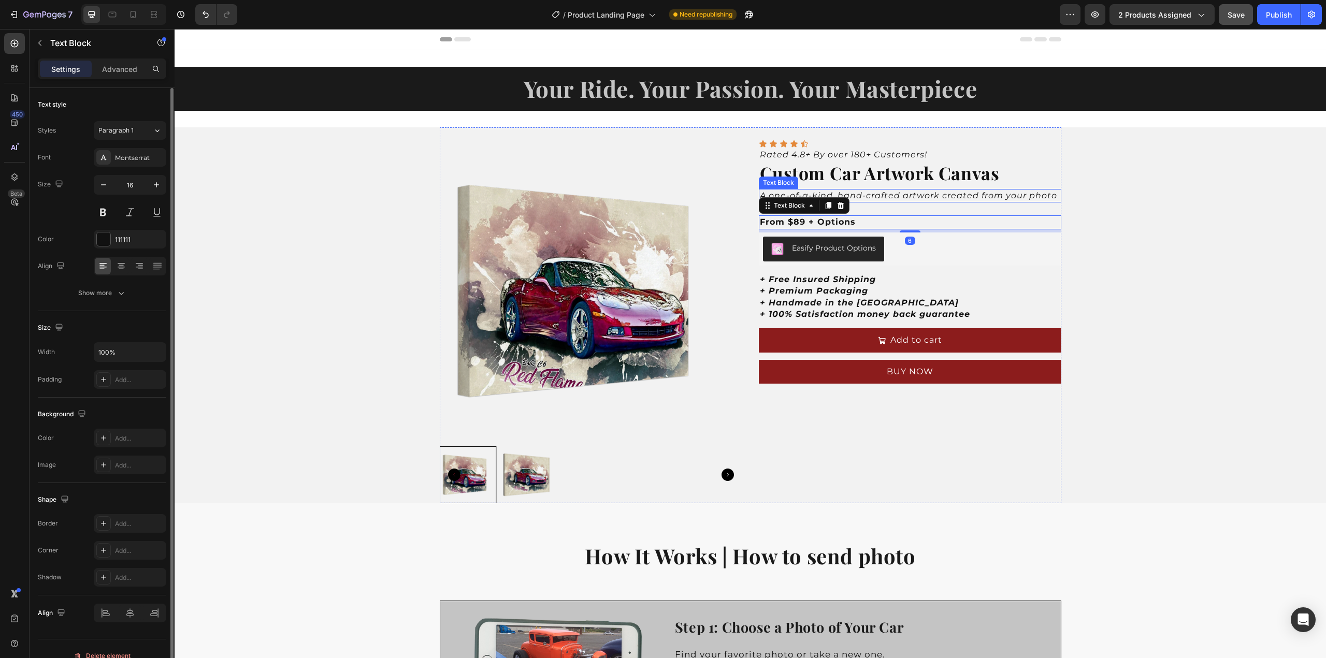
click at [874, 195] on icon "A one-of-a-kind, hand-crafted artwork created from your photo" at bounding box center [908, 196] width 297 height 10
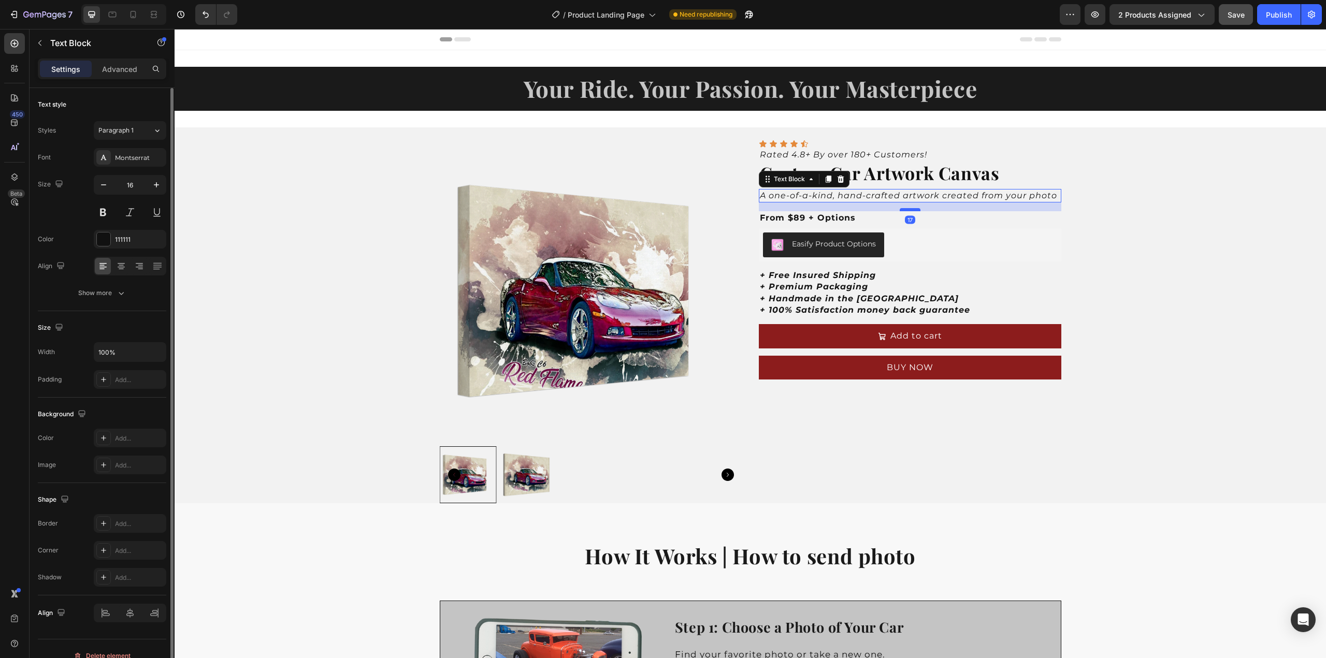
click at [911, 210] on div at bounding box center [910, 209] width 21 height 3
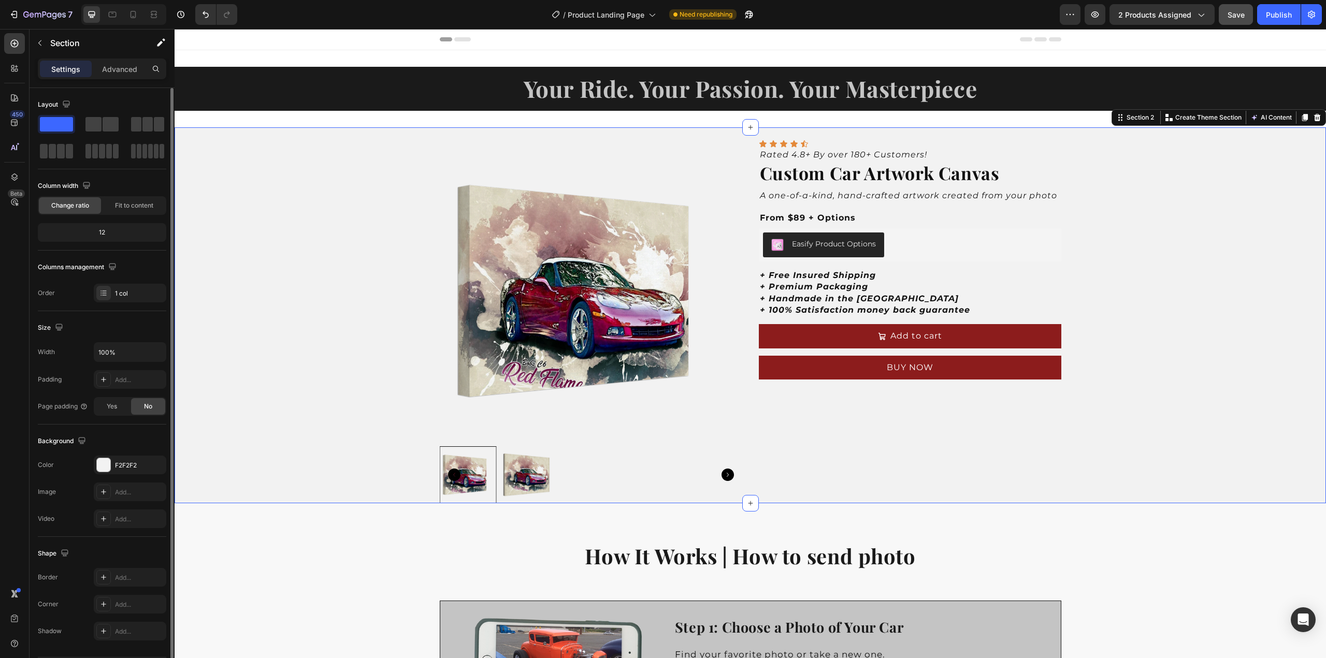
click at [1151, 262] on div "Product Images Icon Icon Icon Icon Icon Icon List Rated 4.8+ By over 180+ Custo…" at bounding box center [751, 315] width 1152 height 376
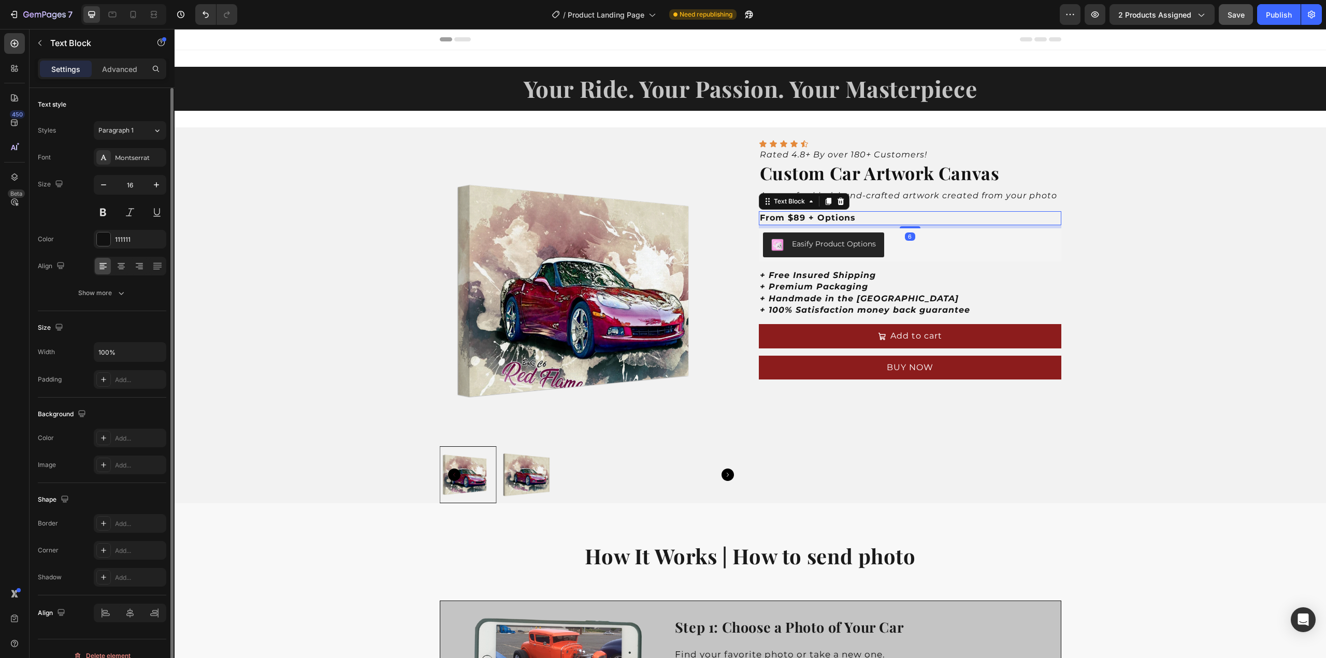
click at [809, 216] on strong "From $89 + Options" at bounding box center [808, 218] width 96 height 10
click at [840, 217] on p "Starting at $89" at bounding box center [910, 217] width 300 height 11
click at [1184, 270] on div "Product Images Icon Icon Icon Icon Icon Icon List Rated 4.8+ By over 180+ Custo…" at bounding box center [751, 315] width 1152 height 376
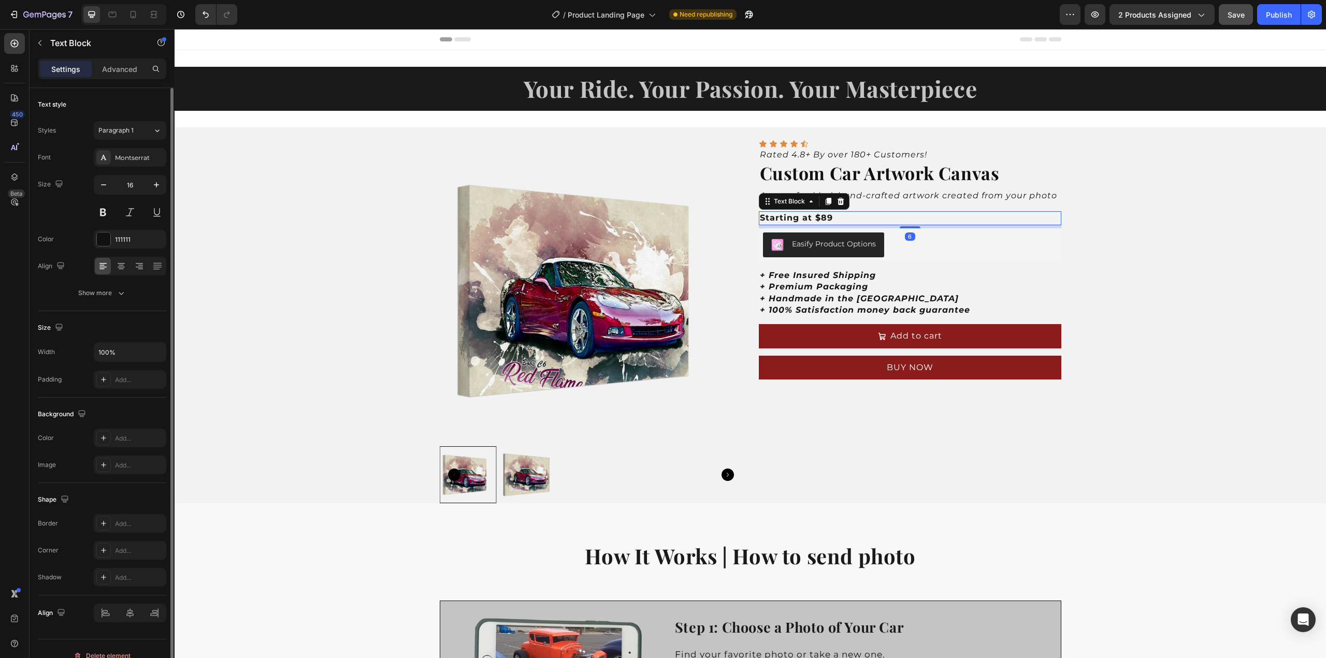
click at [843, 215] on p "Starting at $89" at bounding box center [910, 217] width 300 height 11
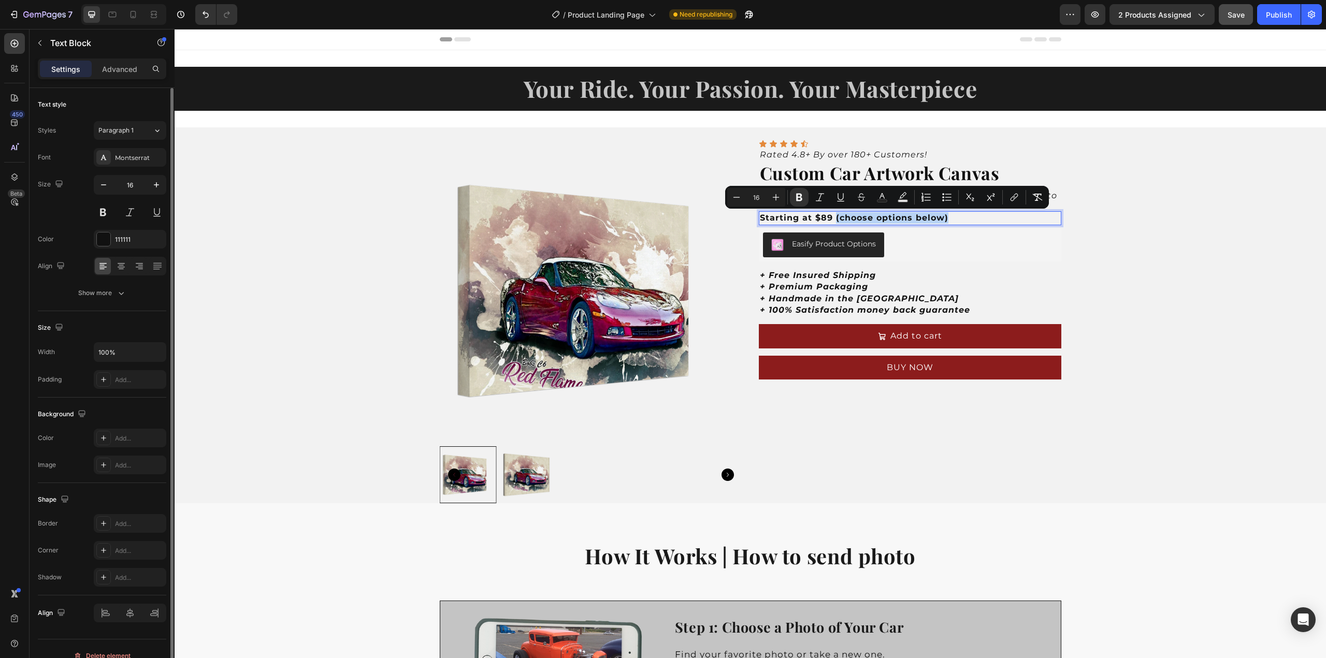
drag, startPoint x: 830, startPoint y: 216, endPoint x: 958, endPoint y: 218, distance: 127.4
click at [958, 218] on p "Starting at $89 (choose options below)" at bounding box center [910, 217] width 300 height 11
click at [799, 200] on icon "Editor contextual toolbar" at bounding box center [799, 198] width 6 height 8
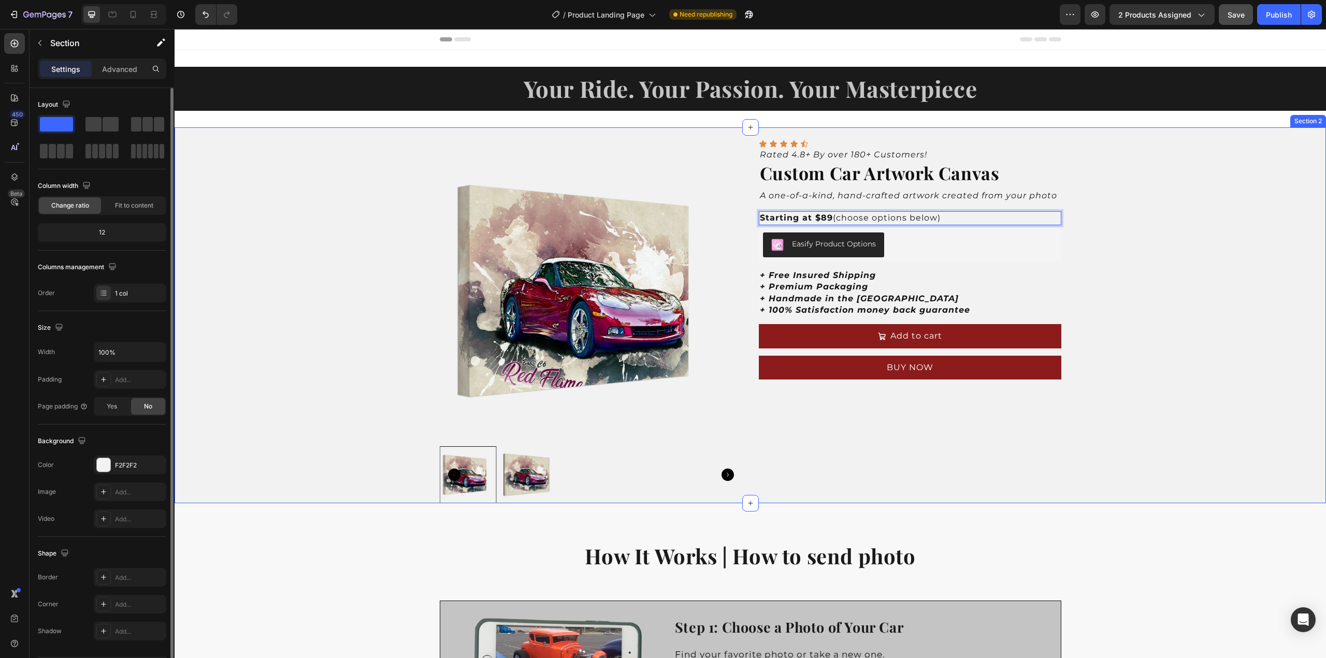
click at [1090, 212] on div "Product Images Icon Icon Icon Icon Icon Icon List Rated 4.8+ By over 180+ Custo…" at bounding box center [751, 315] width 1152 height 376
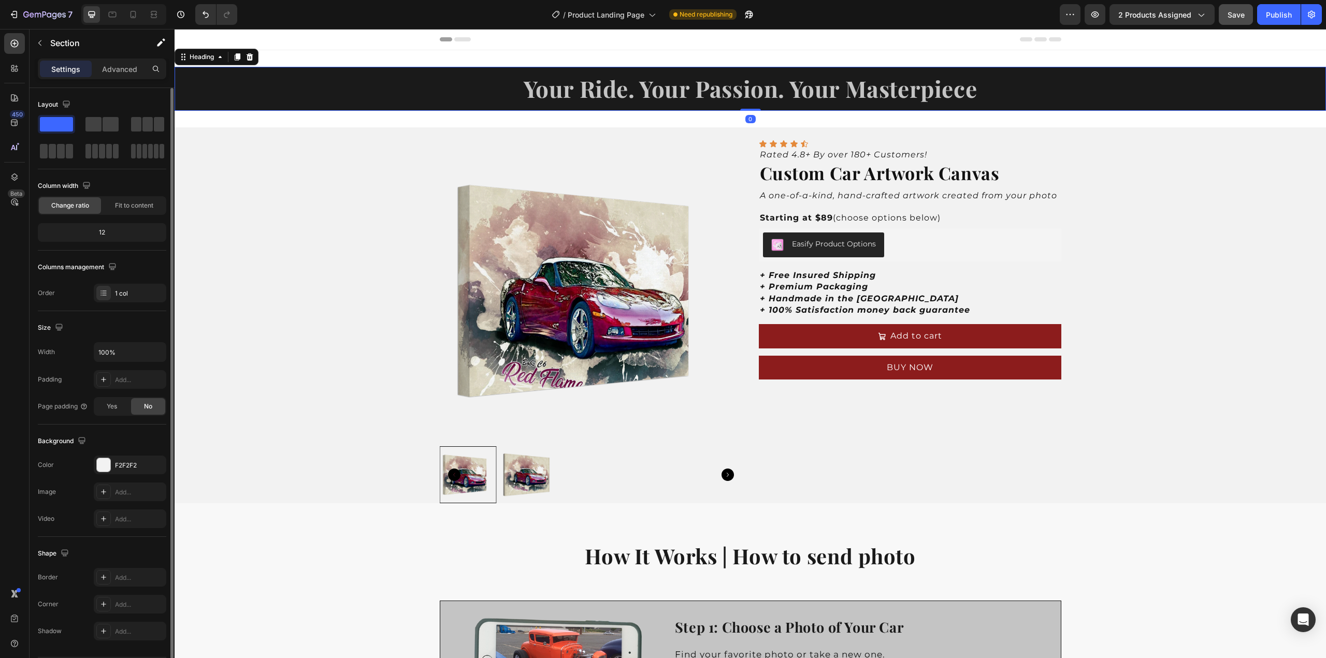
click at [1032, 90] on h2 "Your Ride. Your Passion. Your Masterpiece" at bounding box center [751, 89] width 1152 height 44
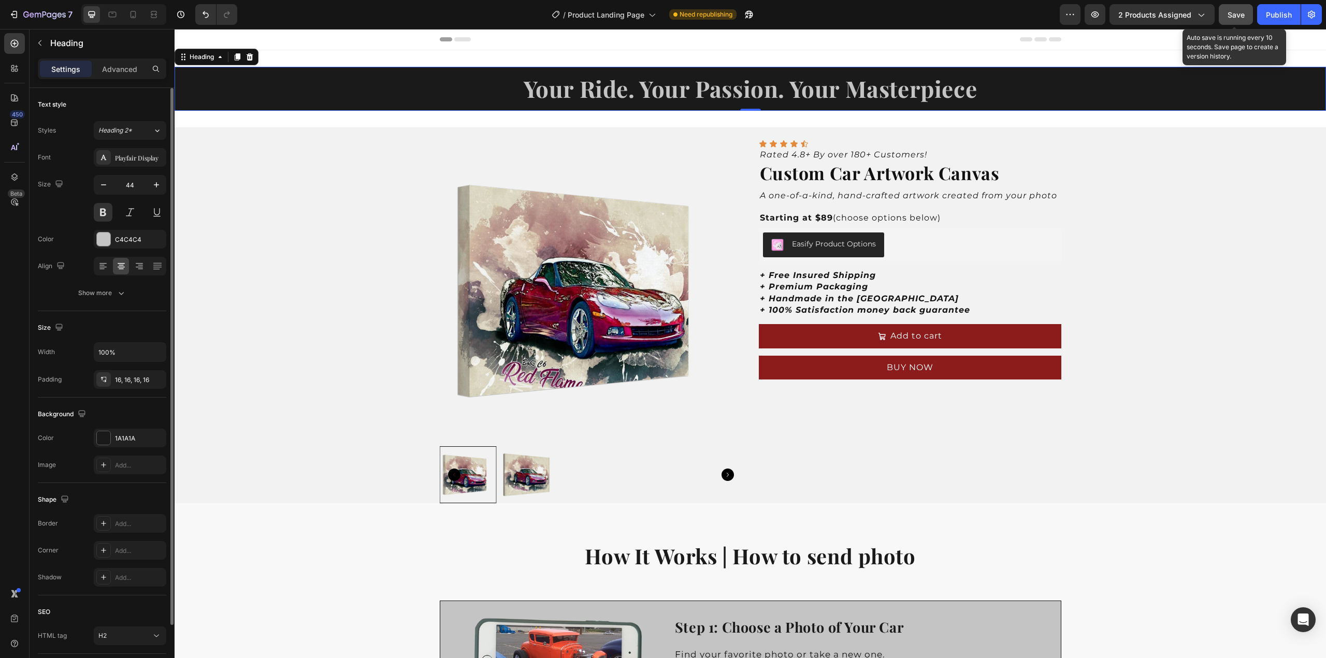
click at [1233, 22] on button "Save" at bounding box center [1236, 14] width 34 height 21
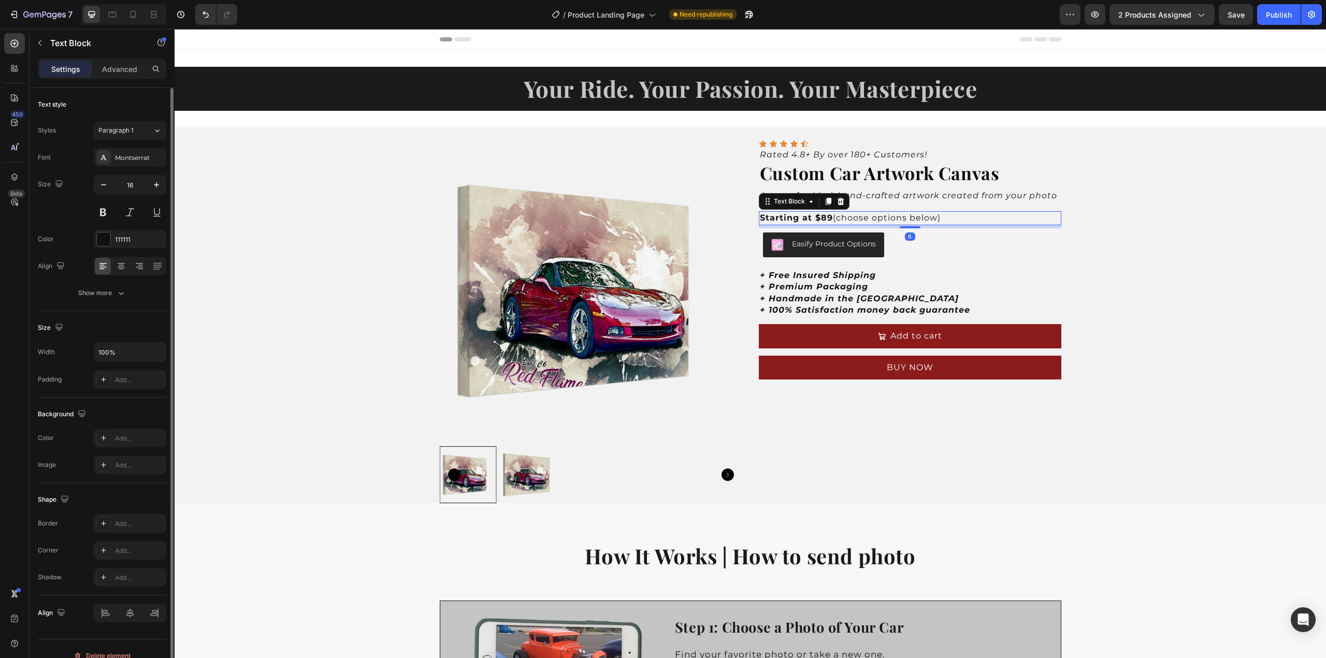
click at [896, 218] on p "Starting at $89 (choose options below)" at bounding box center [910, 217] width 300 height 11
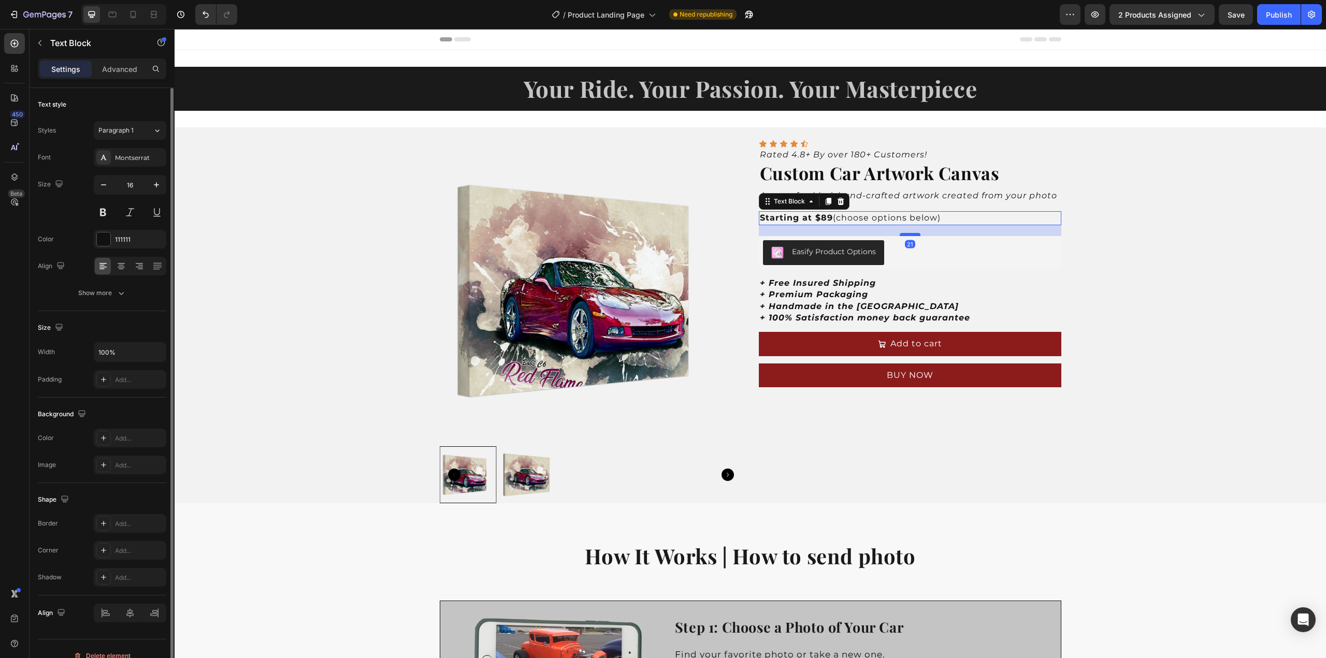
drag, startPoint x: 908, startPoint y: 227, endPoint x: 908, endPoint y: 235, distance: 7.8
click at [908, 235] on div at bounding box center [910, 234] width 21 height 3
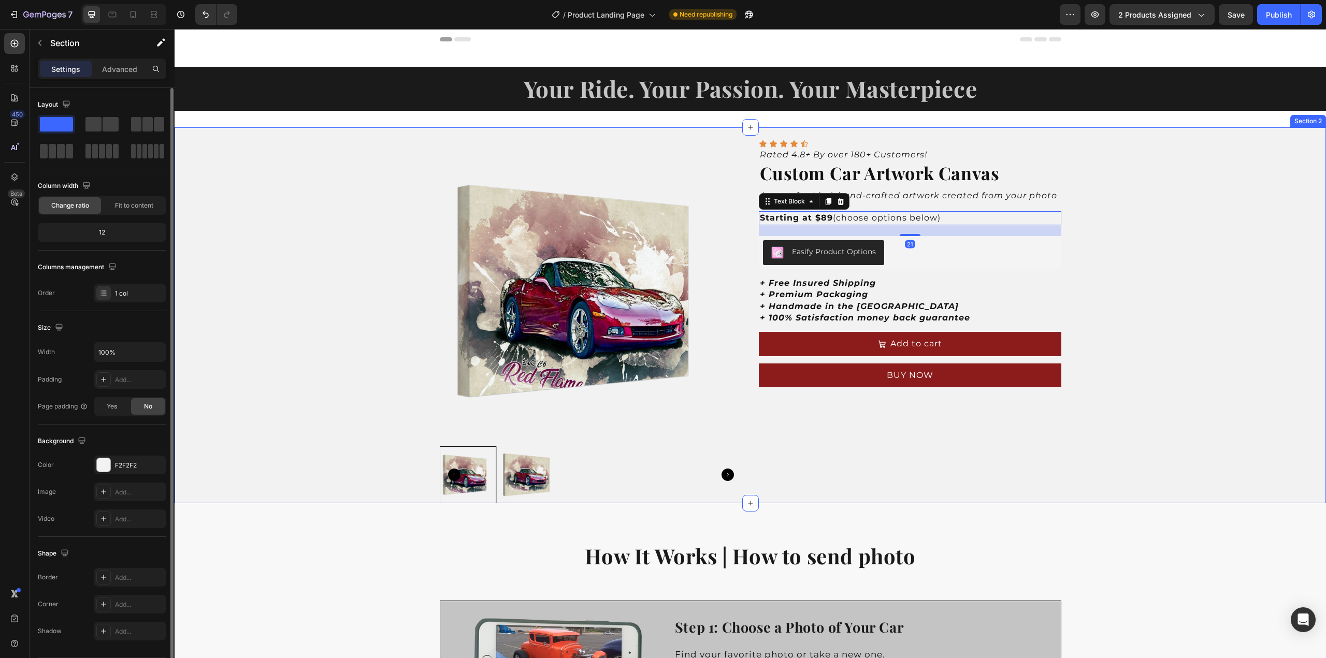
click at [1114, 233] on div "Product Images Icon Icon Icon Icon Icon Icon List Rated 4.8+ By over 180+ Custo…" at bounding box center [751, 315] width 1152 height 376
click at [822, 219] on strong "Starting at $89" at bounding box center [796, 218] width 73 height 10
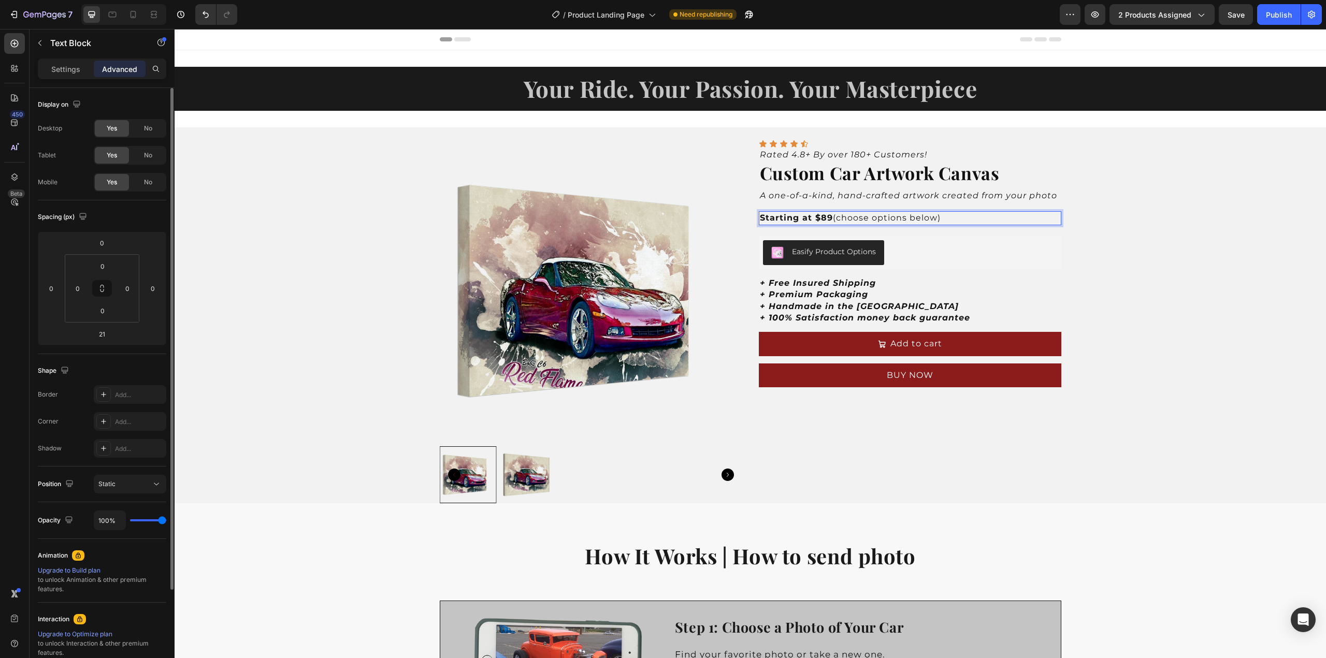
click at [822, 219] on strong "Starting at $89" at bounding box center [796, 218] width 73 height 10
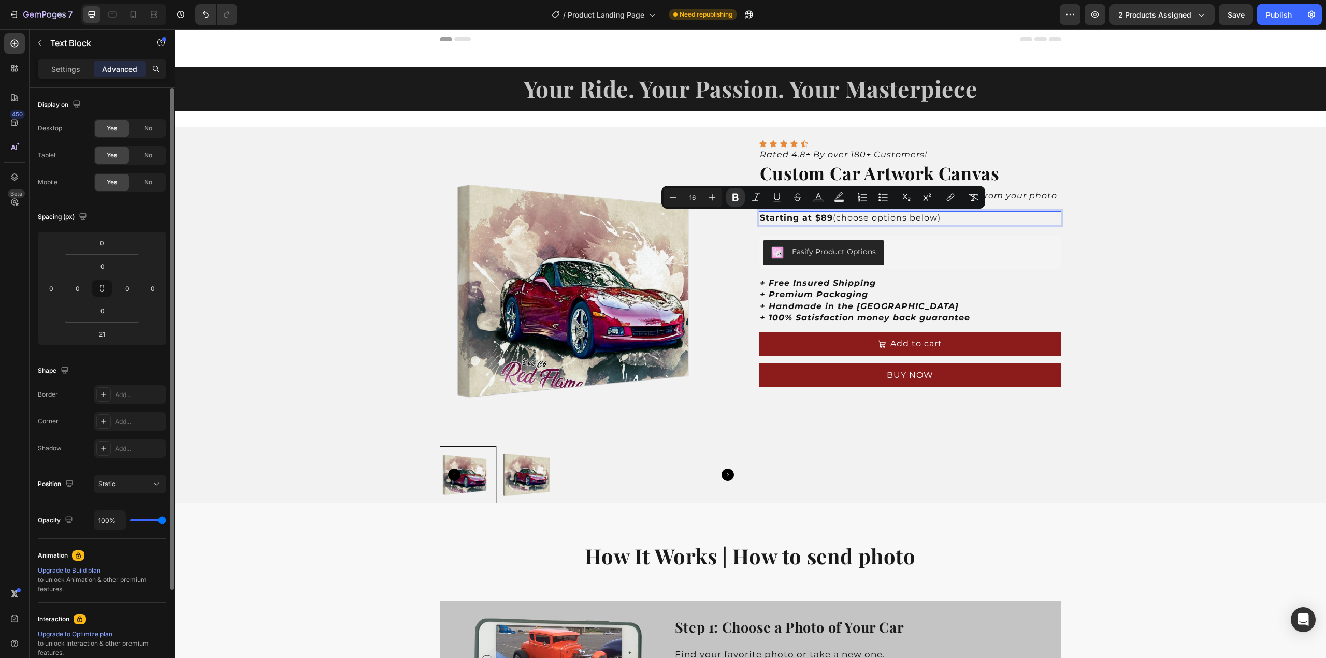
click at [830, 219] on strong "Starting at $89" at bounding box center [796, 218] width 73 height 10
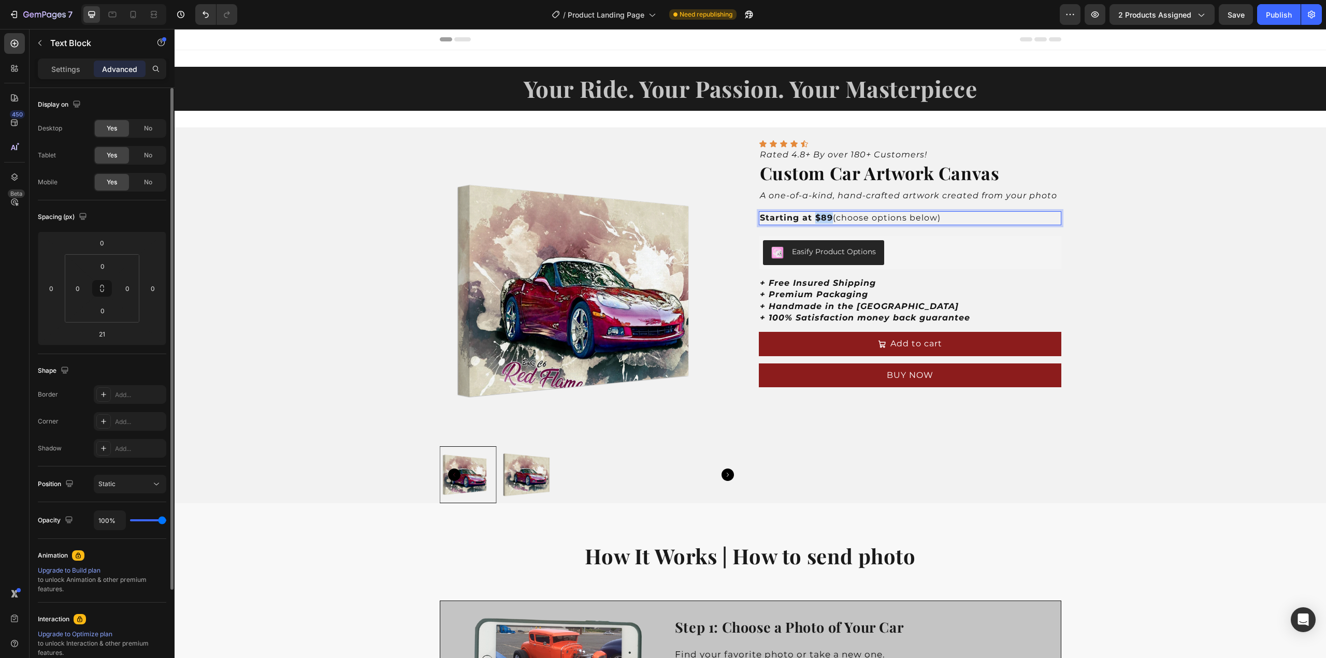
drag, startPoint x: 829, startPoint y: 218, endPoint x: 811, endPoint y: 220, distance: 17.7
click at [811, 220] on strong "Starting at $89" at bounding box center [796, 218] width 73 height 10
click at [818, 217] on strong "Starting at $89" at bounding box center [796, 218] width 73 height 10
drag, startPoint x: 828, startPoint y: 216, endPoint x: 813, endPoint y: 218, distance: 15.7
click at [813, 218] on strong "Starting at $89" at bounding box center [796, 218] width 73 height 10
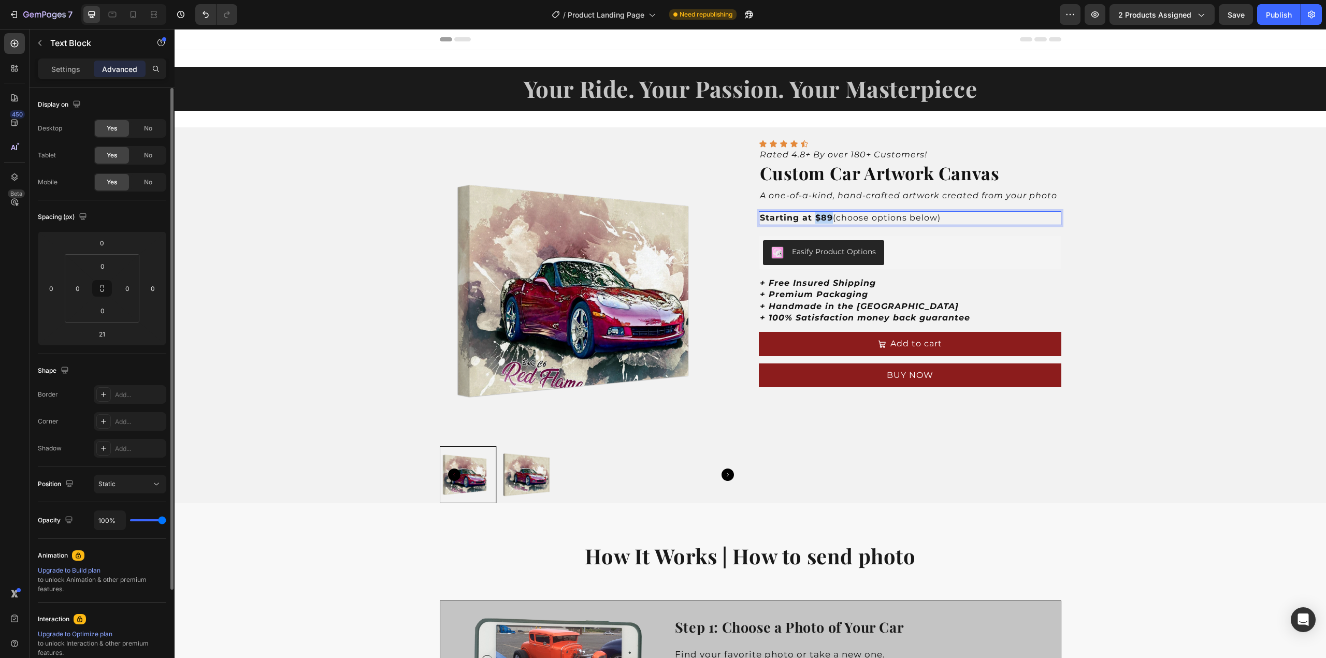
click at [813, 218] on strong "Starting at $89" at bounding box center [796, 218] width 73 height 10
drag, startPoint x: 830, startPoint y: 218, endPoint x: 811, endPoint y: 218, distance: 18.7
click at [811, 218] on strong "Starting at $89" at bounding box center [796, 218] width 73 height 10
drag, startPoint x: 811, startPoint y: 217, endPoint x: 827, endPoint y: 218, distance: 15.6
click at [827, 218] on strong "Starting at $89" at bounding box center [796, 218] width 73 height 10
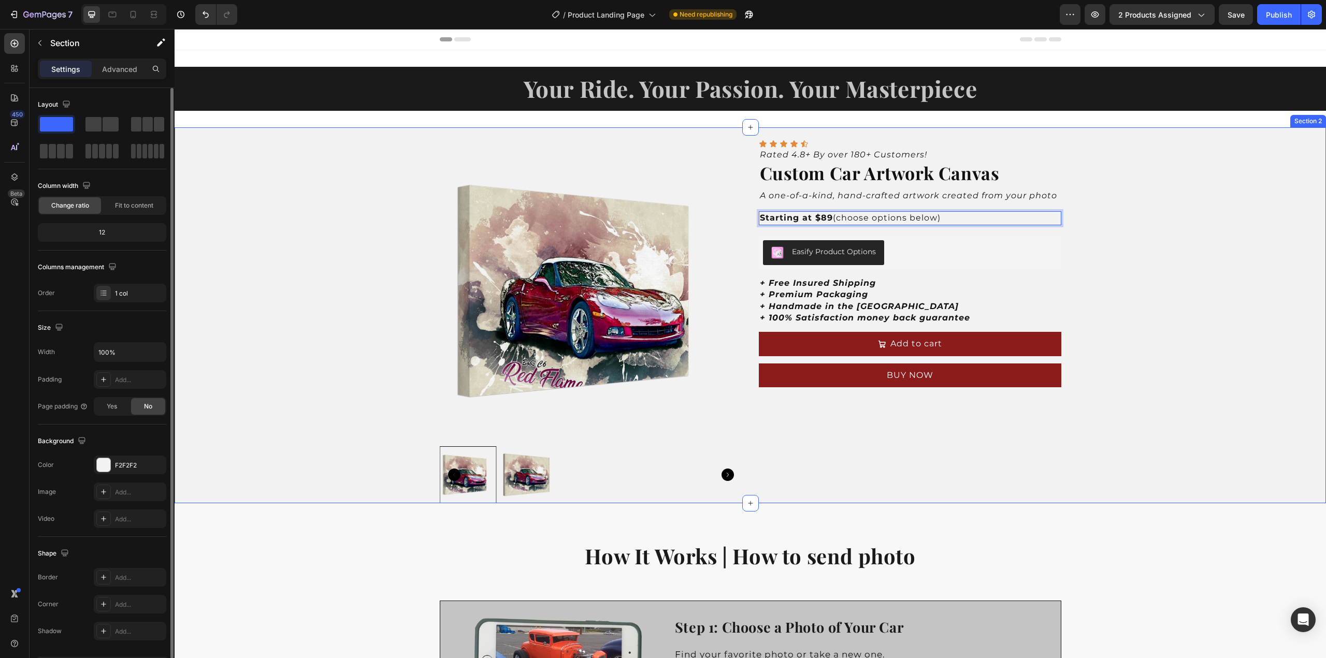
click at [1094, 259] on div "Product Images Icon Icon Icon Icon Icon Icon List Rated 4.8+ By over 180+ Custo…" at bounding box center [751, 315] width 1152 height 376
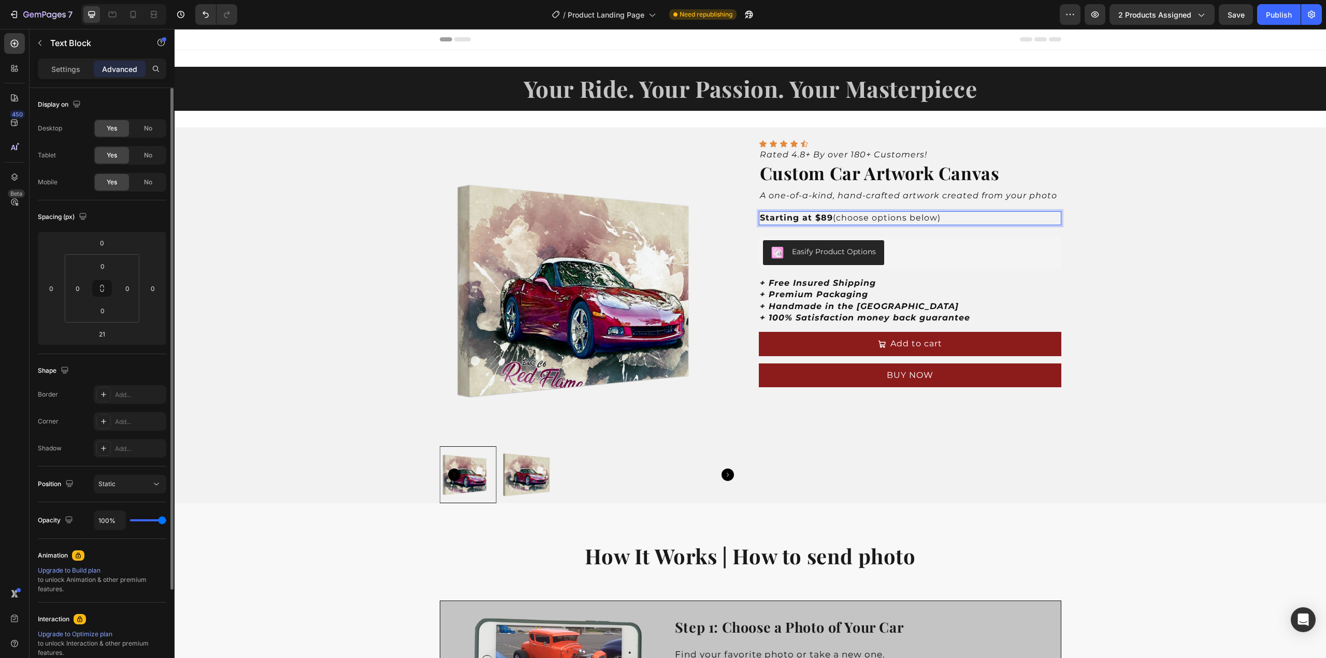
click at [827, 219] on strong "Starting at $89" at bounding box center [796, 218] width 73 height 10
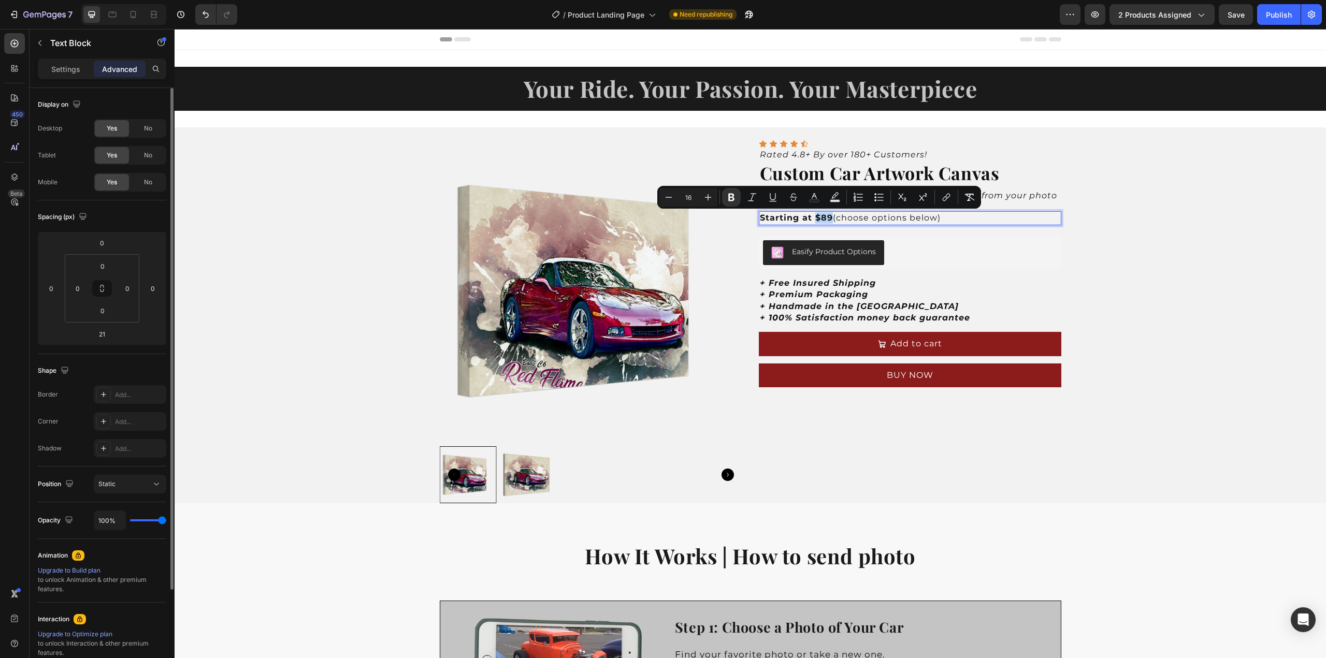
drag, startPoint x: 827, startPoint y: 219, endPoint x: 812, endPoint y: 220, distance: 15.6
click at [812, 220] on strong "Starting at $89" at bounding box center [796, 218] width 73 height 10
click at [834, 198] on icon "Editor contextual toolbar" at bounding box center [835, 197] width 10 height 10
type input "000000"
type input "77"
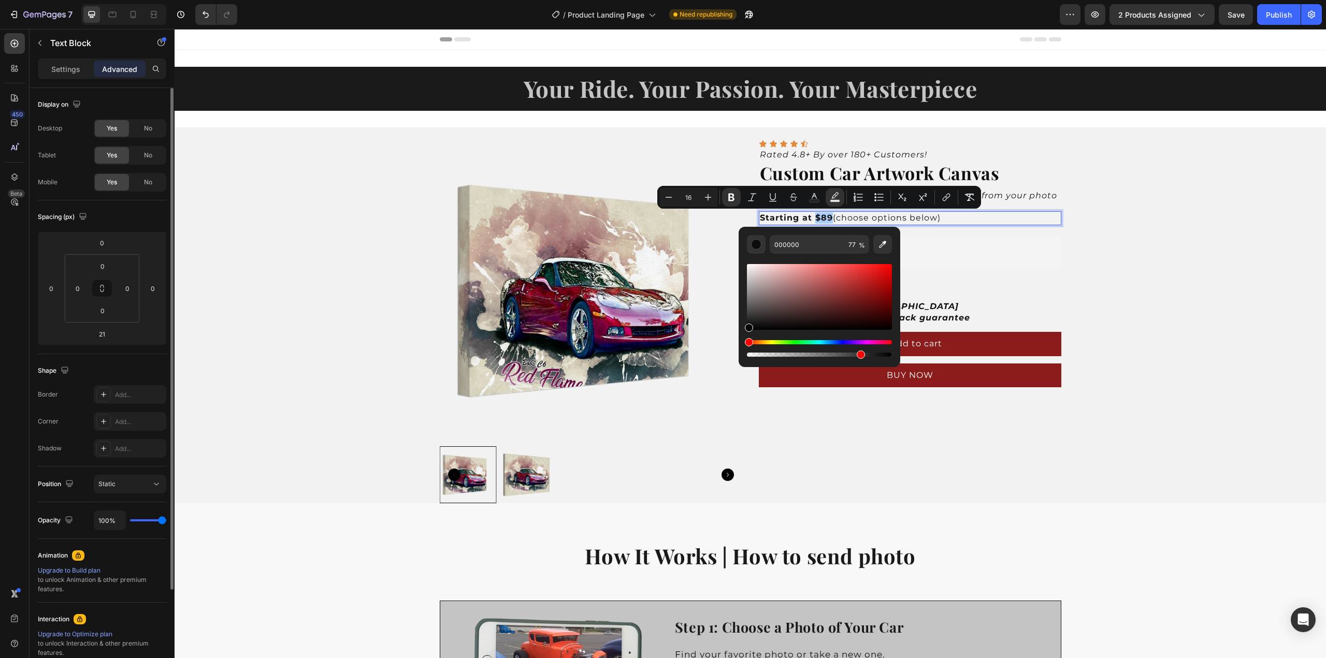
click at [786, 342] on div "Hue" at bounding box center [819, 342] width 145 height 4
click at [788, 342] on div "Hue" at bounding box center [819, 342] width 145 height 4
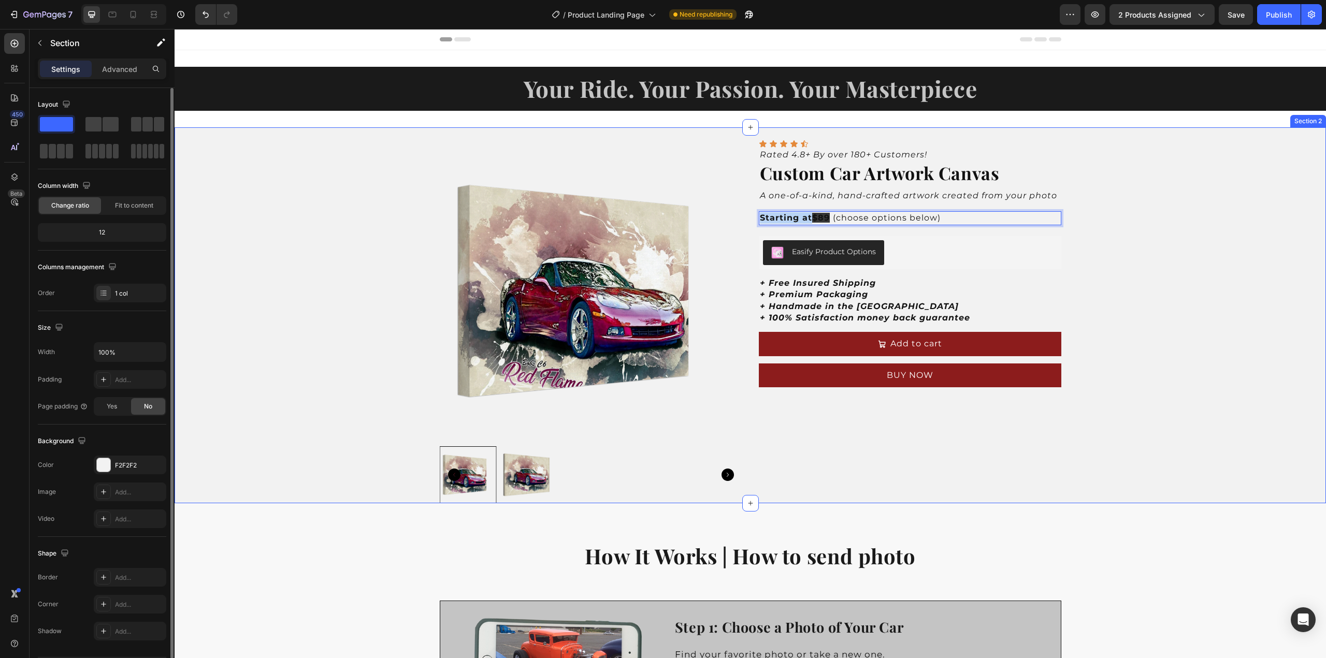
click at [1102, 285] on div "Product Images Icon Icon Icon Icon Icon Icon List Rated 4.8+ By over 180+ Custo…" at bounding box center [751, 315] width 1152 height 376
click at [850, 213] on p "Starting at $89 (choose options below)" at bounding box center [910, 217] width 300 height 11
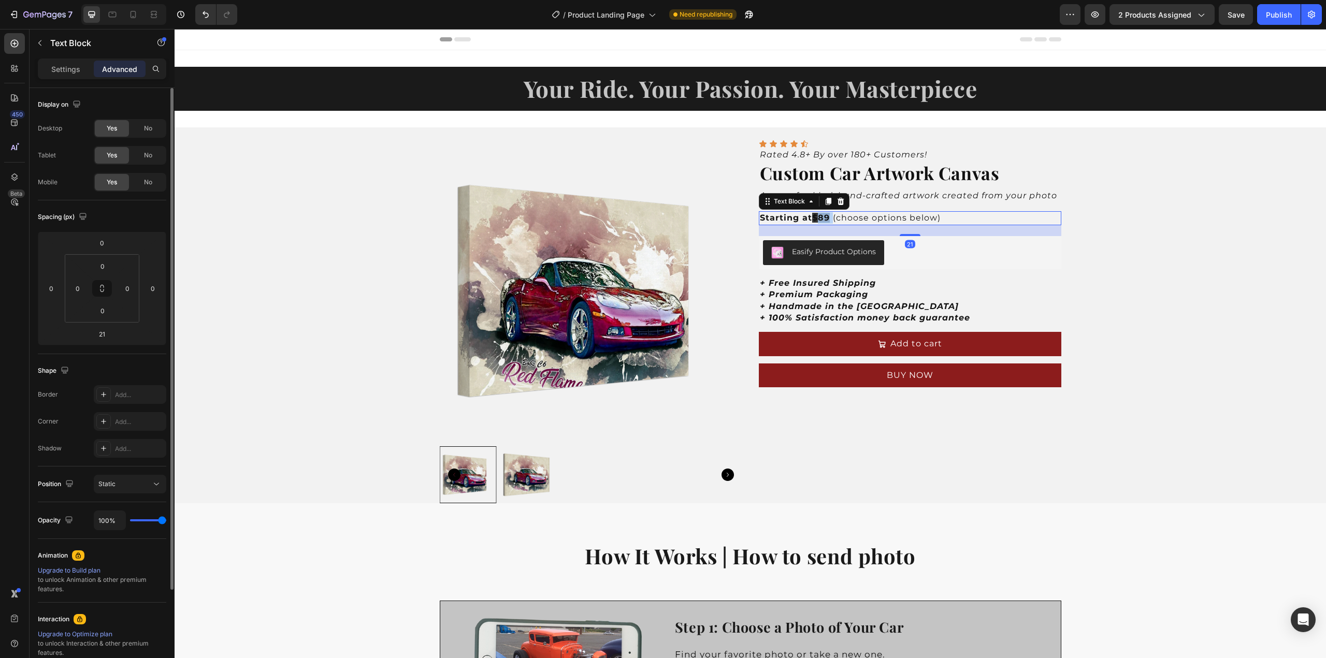
click at [817, 215] on strong "$89" at bounding box center [821, 218] width 18 height 10
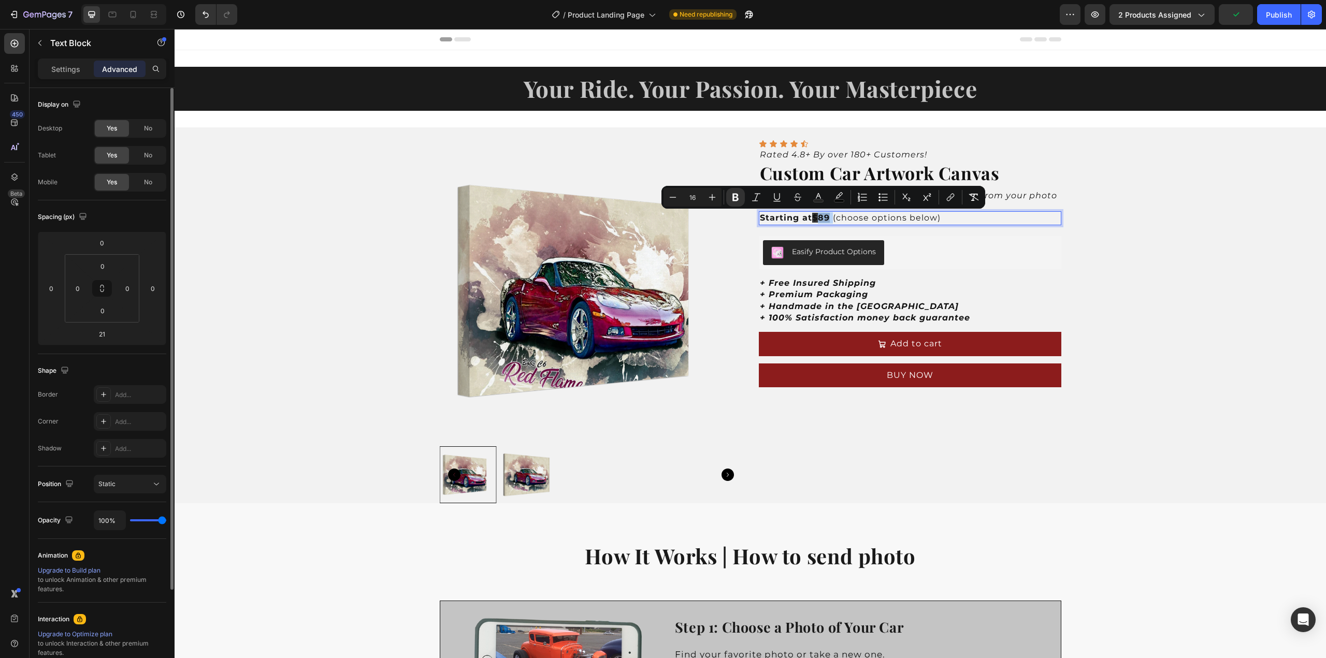
click at [830, 218] on strong "Rich Text Editor. Editing area: main" at bounding box center [831, 218] width 3 height 10
drag, startPoint x: 828, startPoint y: 218, endPoint x: 811, endPoint y: 218, distance: 16.6
click at [811, 218] on p "Starting at $89 (choose options below)" at bounding box center [910, 217] width 300 height 11
click at [834, 197] on icon "Editor contextual toolbar" at bounding box center [835, 197] width 10 height 10
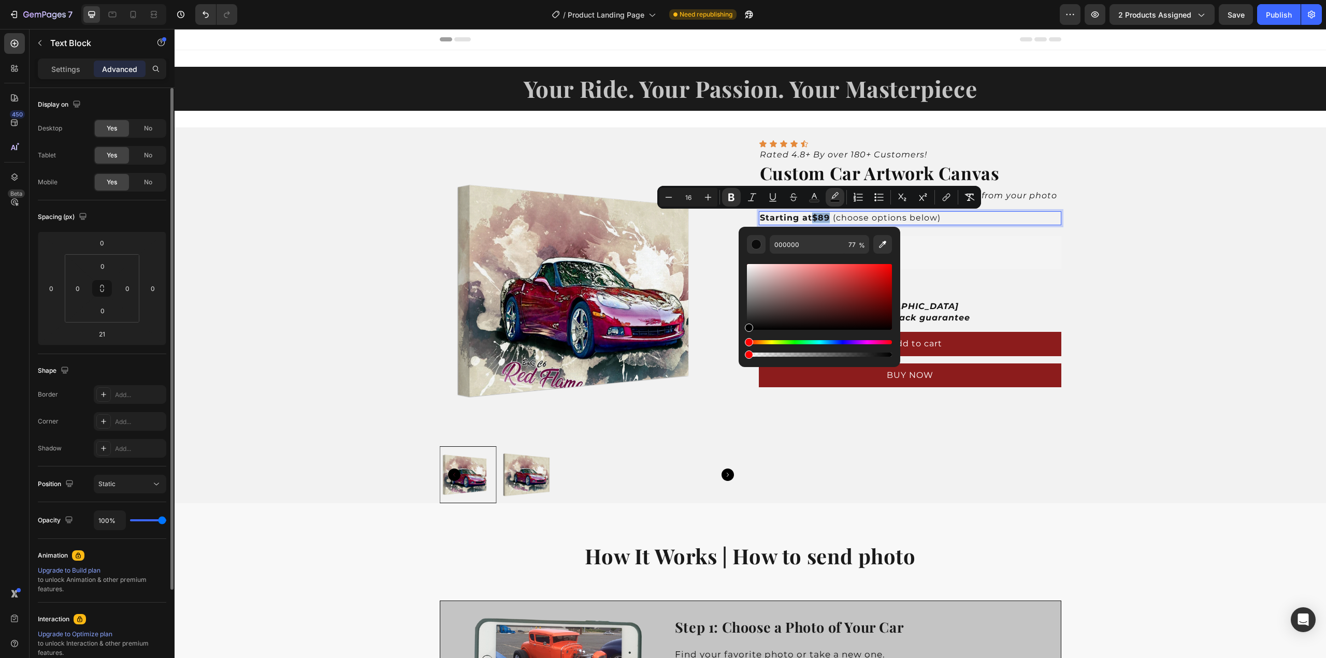
type input "0"
drag, startPoint x: 1033, startPoint y: 384, endPoint x: 725, endPoint y: 354, distance: 309.2
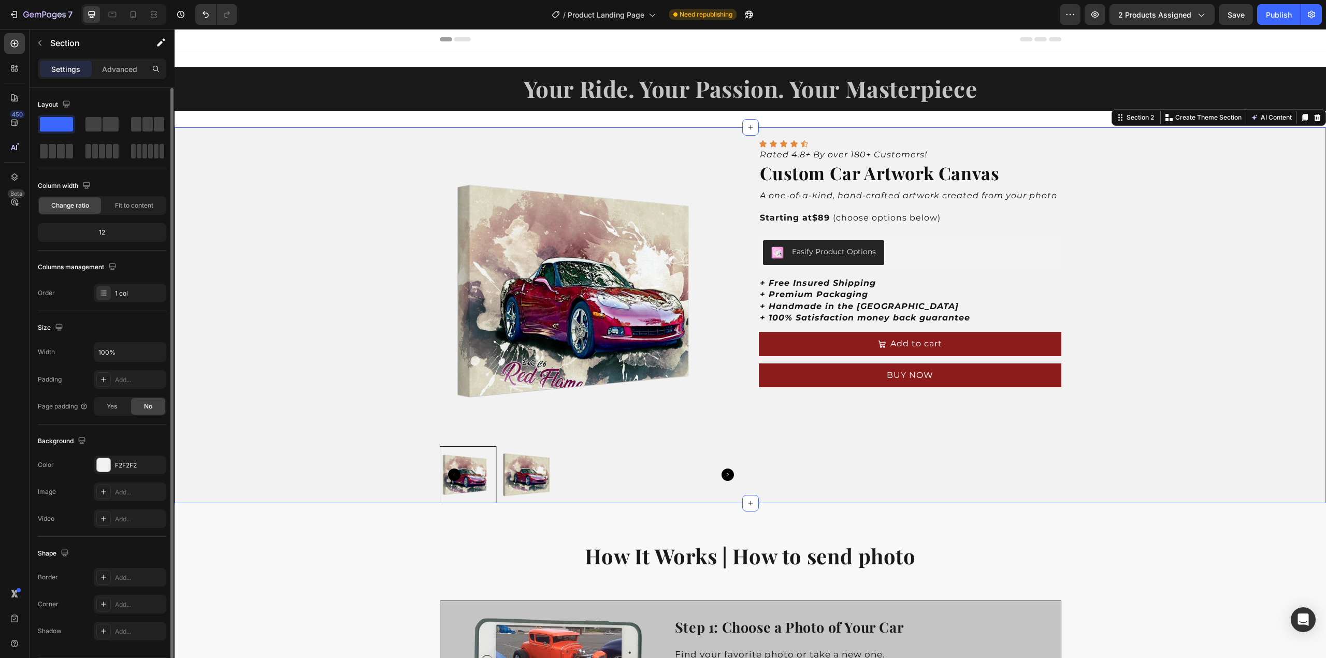
click at [1087, 271] on div "Product Images Icon Icon Icon Icon Icon Icon List Rated 4.8+ By over 180+ Custo…" at bounding box center [751, 315] width 1152 height 376
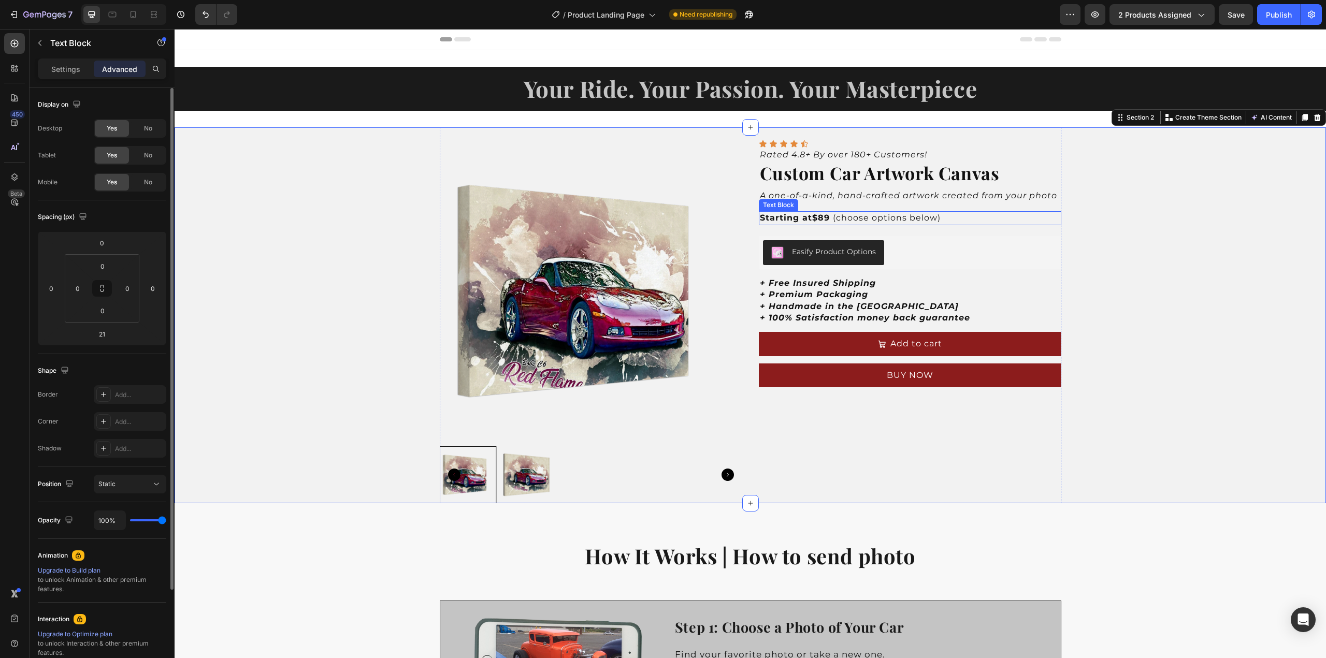
click at [819, 218] on strong "$89" at bounding box center [821, 218] width 18 height 10
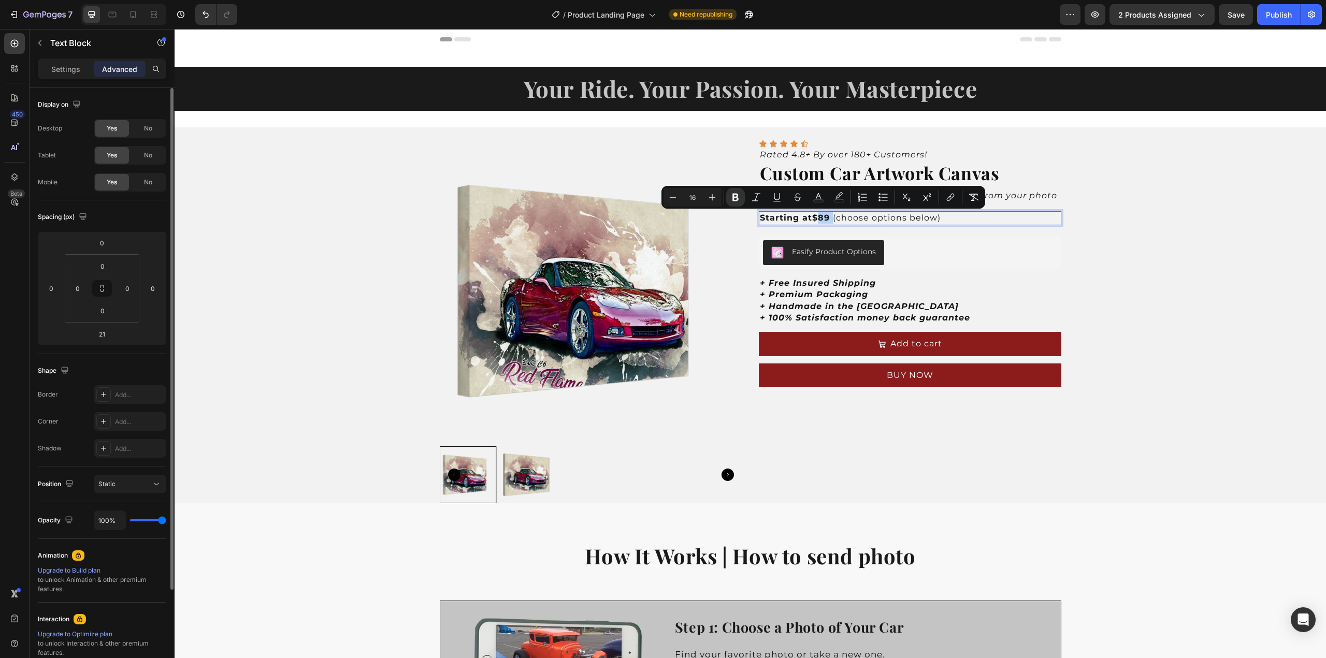
click at [819, 218] on strong "$89" at bounding box center [821, 218] width 18 height 10
drag, startPoint x: 812, startPoint y: 219, endPoint x: 827, endPoint y: 219, distance: 15.0
click at [827, 219] on strong "$89" at bounding box center [821, 218] width 18 height 10
click at [807, 219] on strong "Starting at" at bounding box center [786, 218] width 52 height 10
drag, startPoint x: 807, startPoint y: 219, endPoint x: 754, endPoint y: 221, distance: 53.4
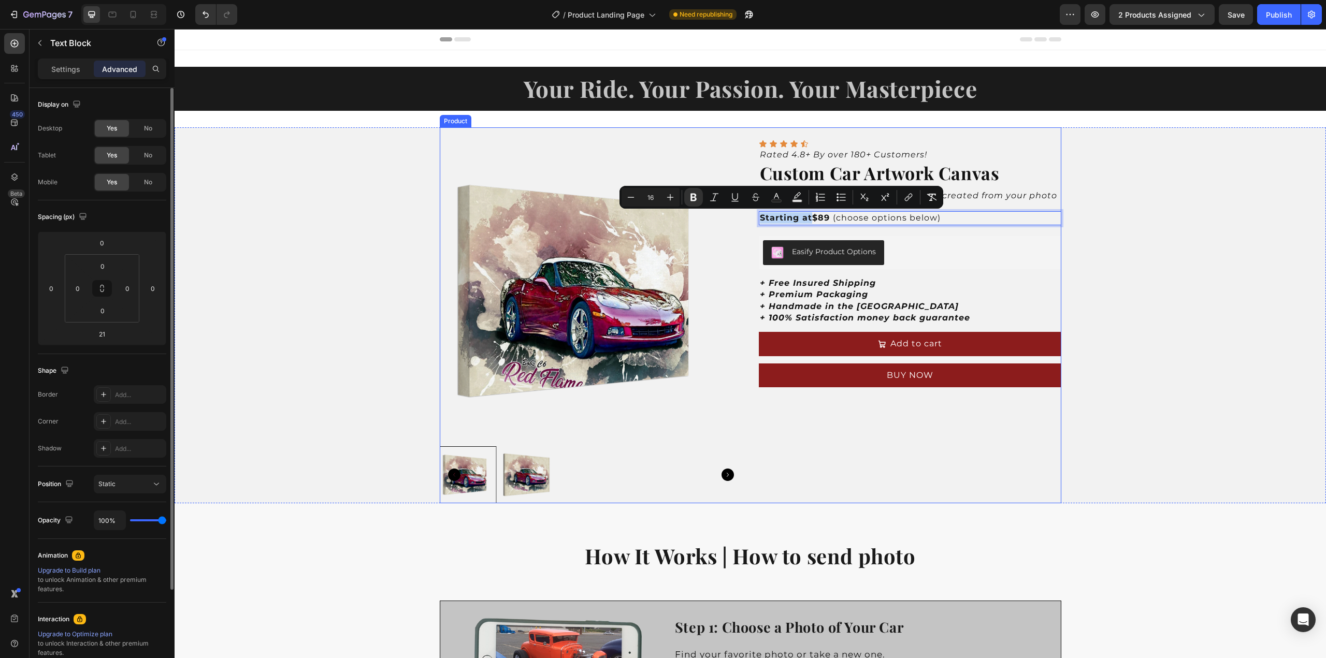
click at [754, 221] on div "Product Images Icon Icon Icon Icon Icon Icon List Rated 4.8+ By over 180+ Custo…" at bounding box center [751, 315] width 622 height 376
click at [696, 196] on icon "Editor contextual toolbar" at bounding box center [693, 197] width 10 height 10
click at [813, 220] on strong "$89" at bounding box center [822, 218] width 18 height 10
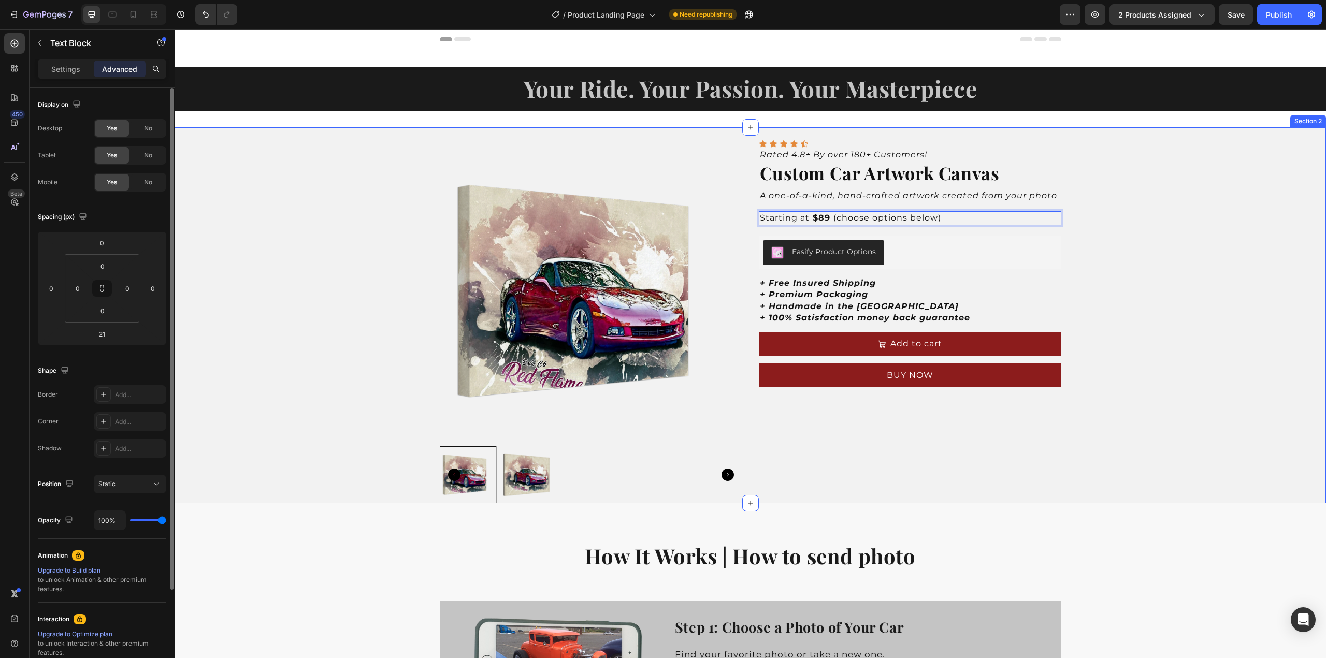
click at [1112, 228] on div "Product Images Icon Icon Icon Icon Icon Icon List Rated 4.8+ By over 180+ Custo…" at bounding box center [751, 315] width 1152 height 376
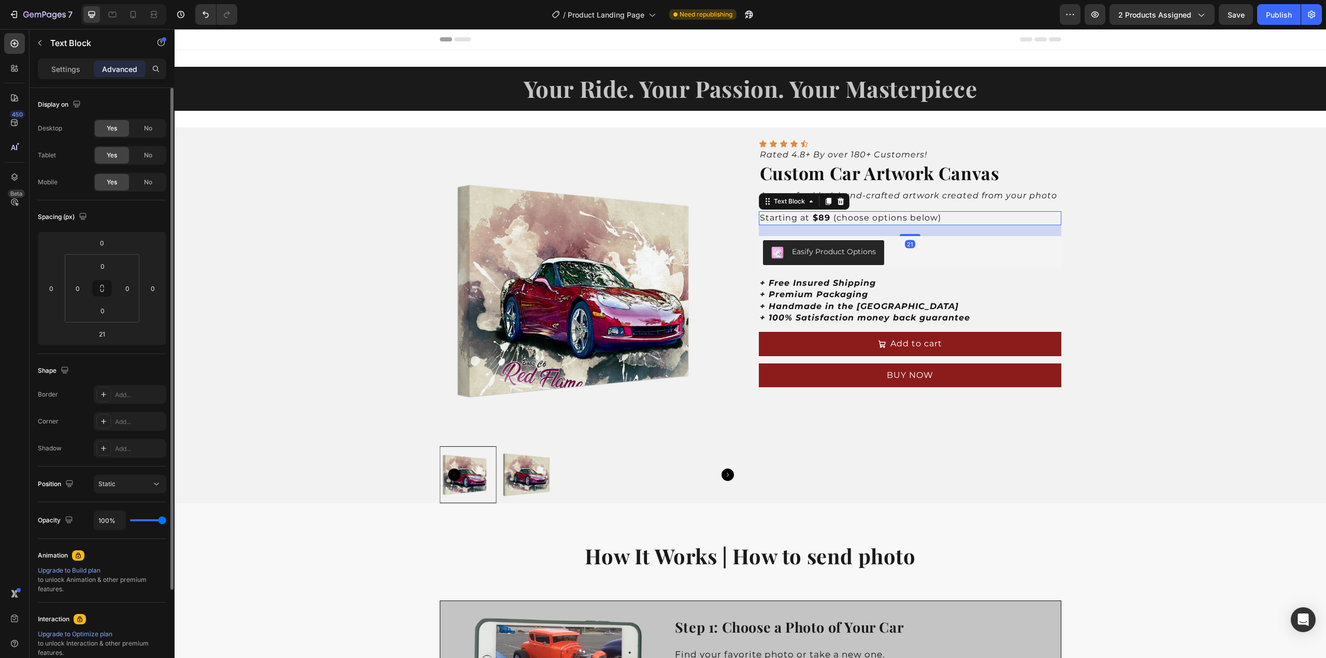
click at [830, 217] on strong "Rich Text Editor. Editing area: main" at bounding box center [831, 218] width 3 height 10
click at [823, 218] on strong "$89" at bounding box center [822, 218] width 18 height 10
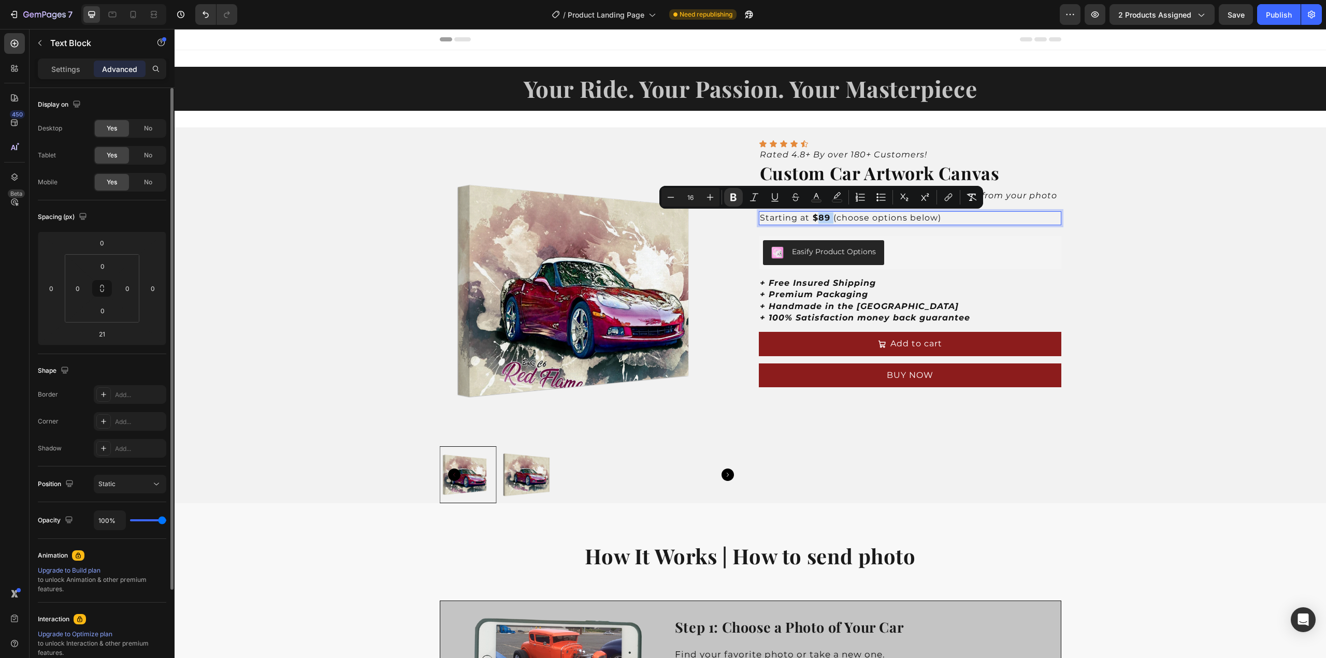
click at [823, 218] on strong "$89" at bounding box center [822, 218] width 18 height 10
drag, startPoint x: 825, startPoint y: 218, endPoint x: 808, endPoint y: 219, distance: 17.1
click at [813, 219] on strong "$89" at bounding box center [822, 218] width 18 height 10
click at [708, 199] on icon "Editor contextual toolbar" at bounding box center [705, 197] width 10 height 10
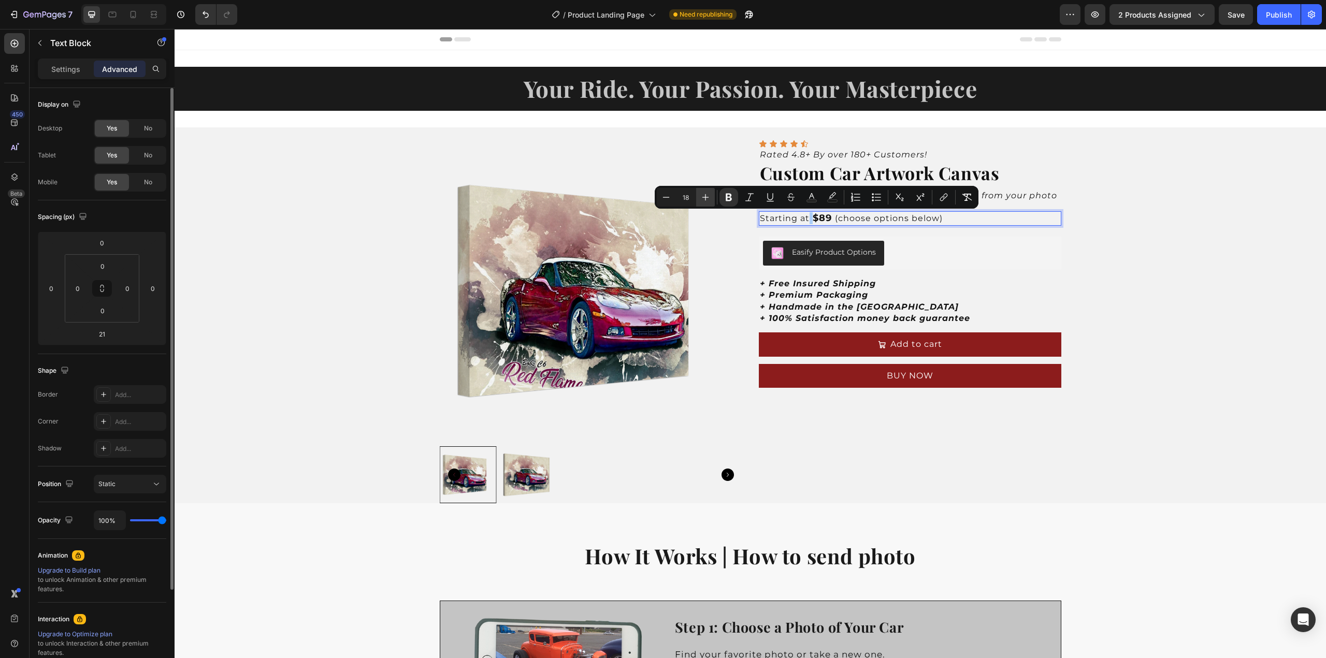
click at [708, 199] on icon "Editor contextual toolbar" at bounding box center [705, 197] width 10 height 10
type input "20"
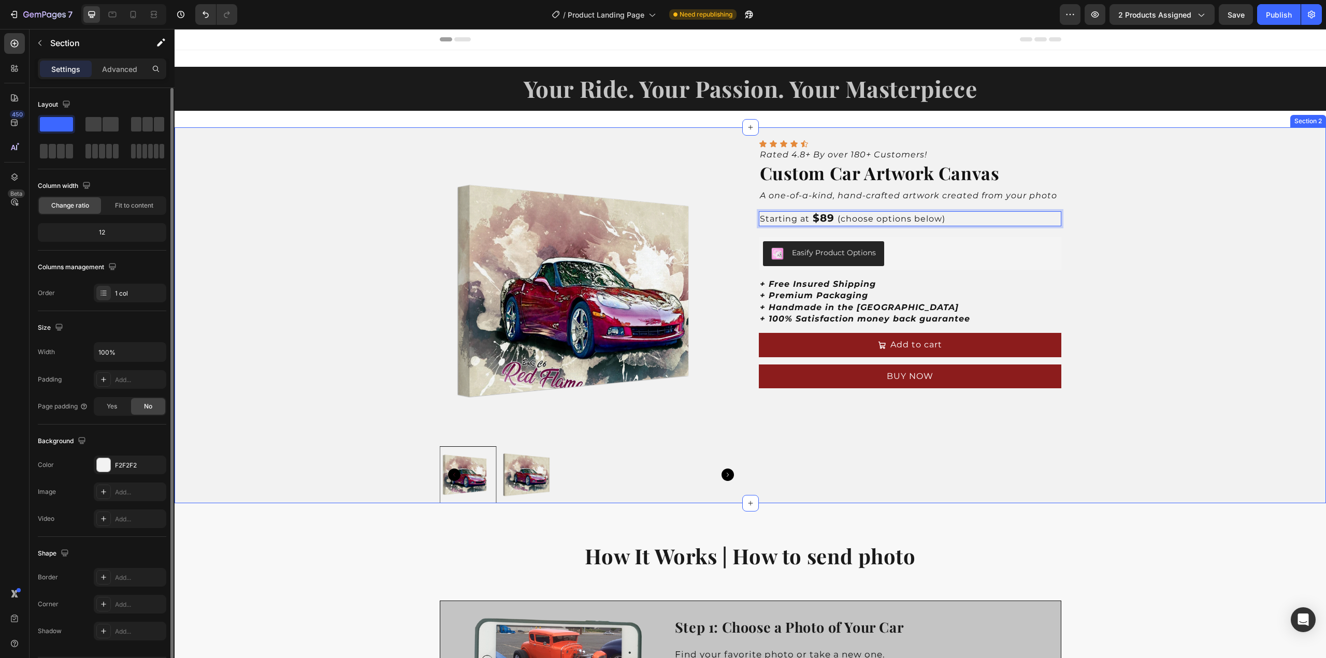
click at [1117, 267] on div "Product Images Icon Icon Icon Icon Icon Icon List Rated 4.8+ By over 180+ Custo…" at bounding box center [751, 315] width 1152 height 376
click at [824, 216] on strong "$89" at bounding box center [824, 218] width 22 height 12
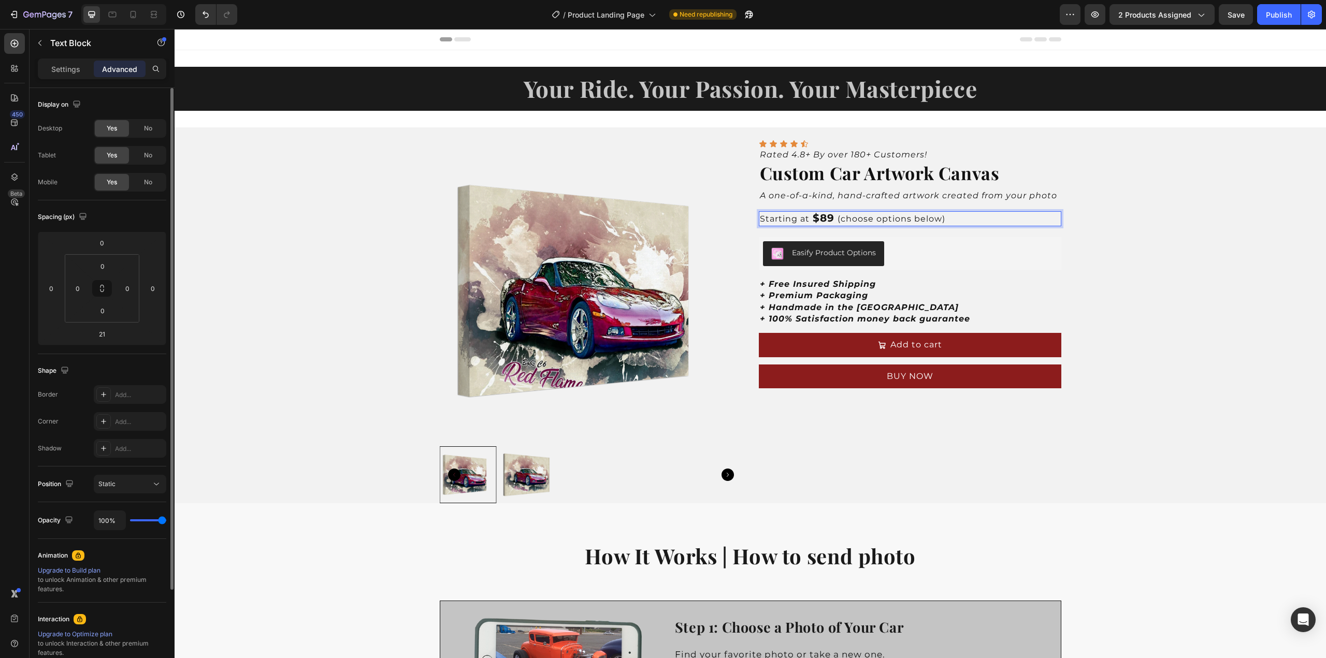
click at [824, 216] on strong "$89" at bounding box center [824, 218] width 22 height 12
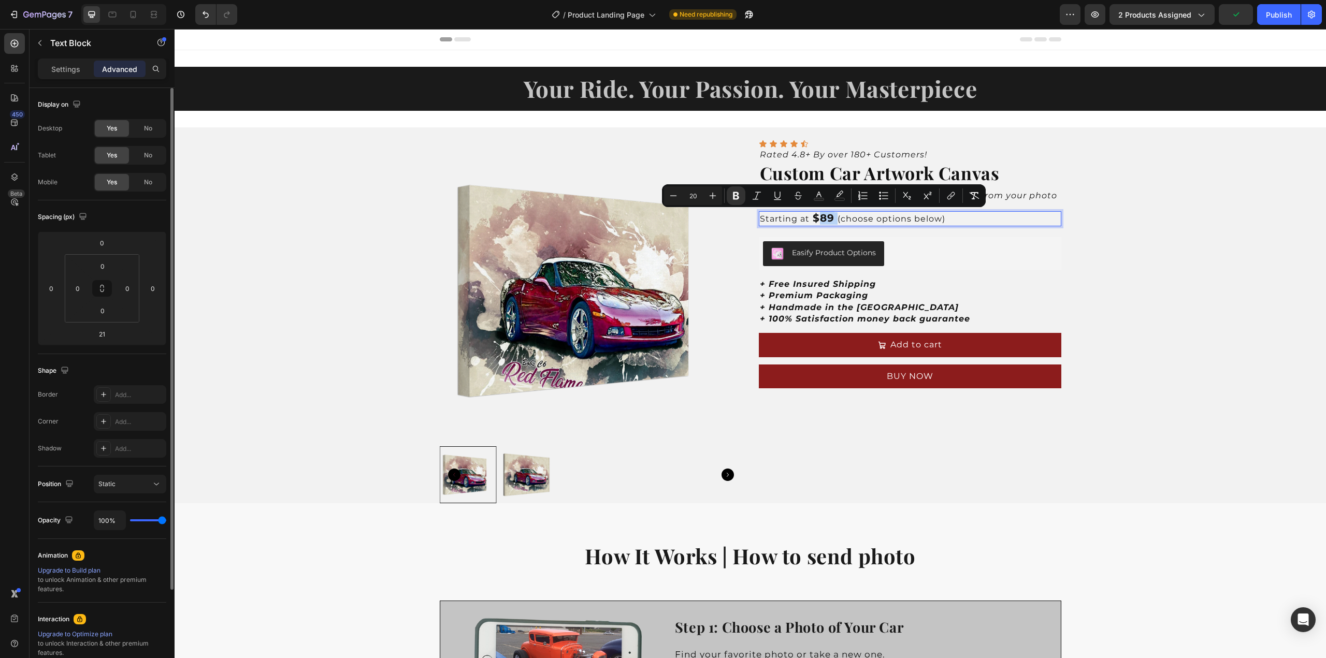
click at [826, 218] on strong "$89" at bounding box center [824, 218] width 22 height 12
drag, startPoint x: 830, startPoint y: 218, endPoint x: 809, endPoint y: 218, distance: 20.7
click at [752, 195] on icon "Editor contextual toolbar" at bounding box center [751, 196] width 10 height 10
click at [836, 196] on icon "Editor contextual toolbar" at bounding box center [834, 196] width 10 height 10
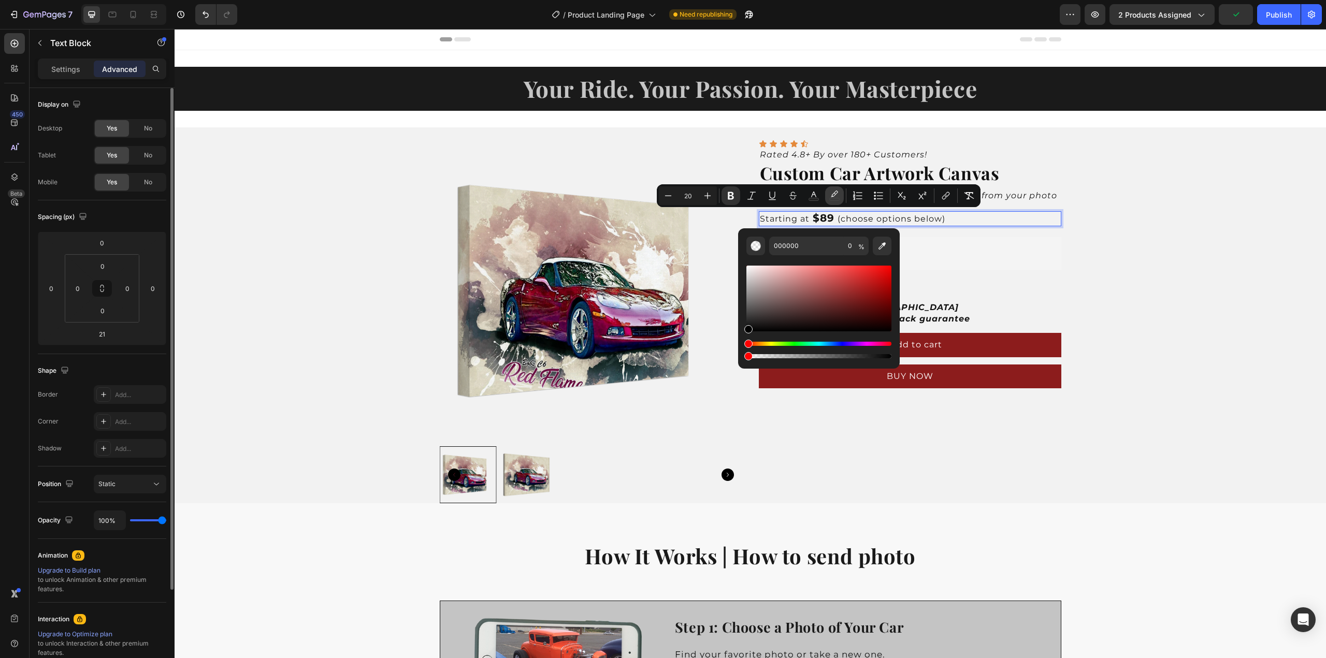
click at [835, 196] on icon "Editor contextual toolbar" at bounding box center [834, 196] width 10 height 10
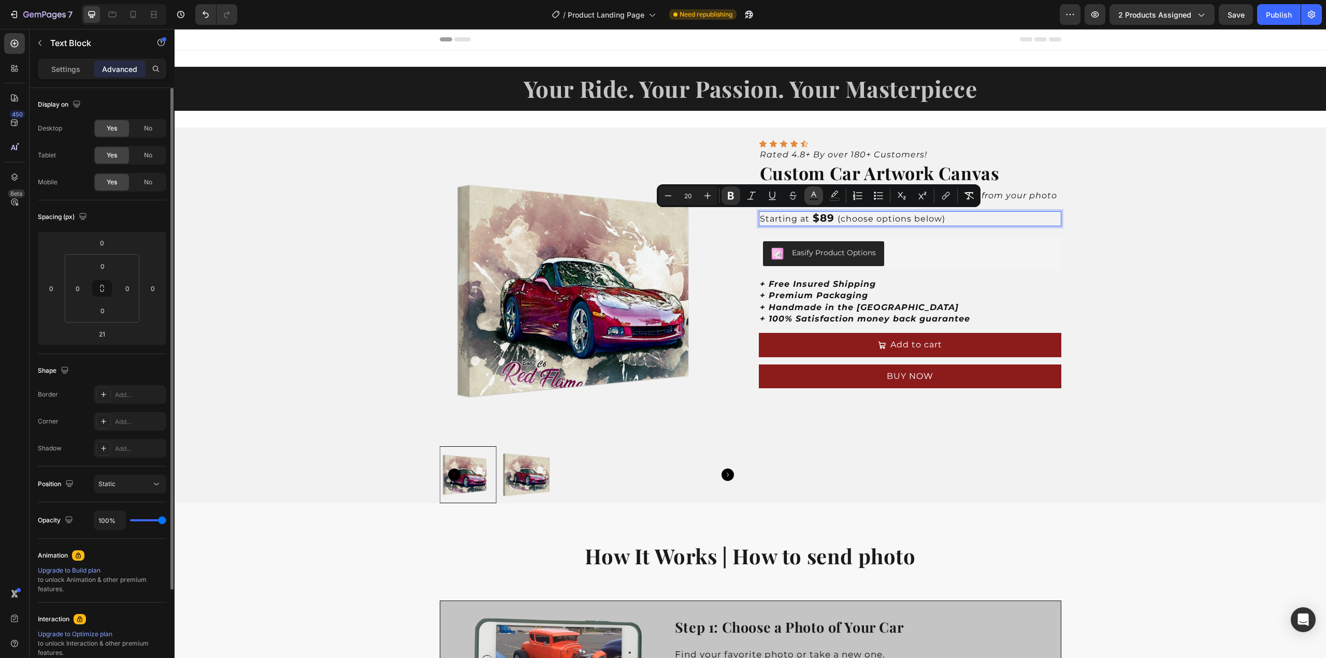
click at [811, 193] on icon "Editor contextual toolbar" at bounding box center [814, 196] width 10 height 10
type input "111111"
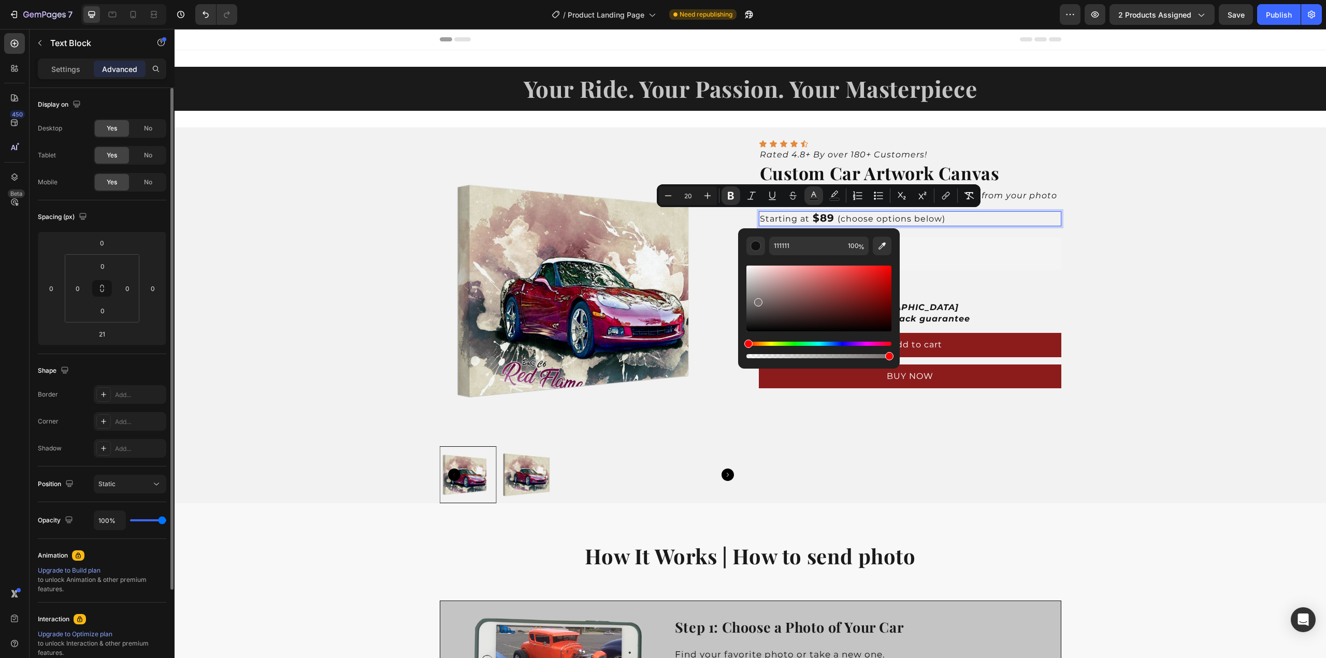
click at [757, 300] on div "Editor contextual toolbar" at bounding box center [818, 299] width 145 height 66
click at [793, 342] on div "Hue" at bounding box center [818, 344] width 145 height 4
click at [787, 291] on div "Editor contextual toolbar" at bounding box center [818, 299] width 145 height 66
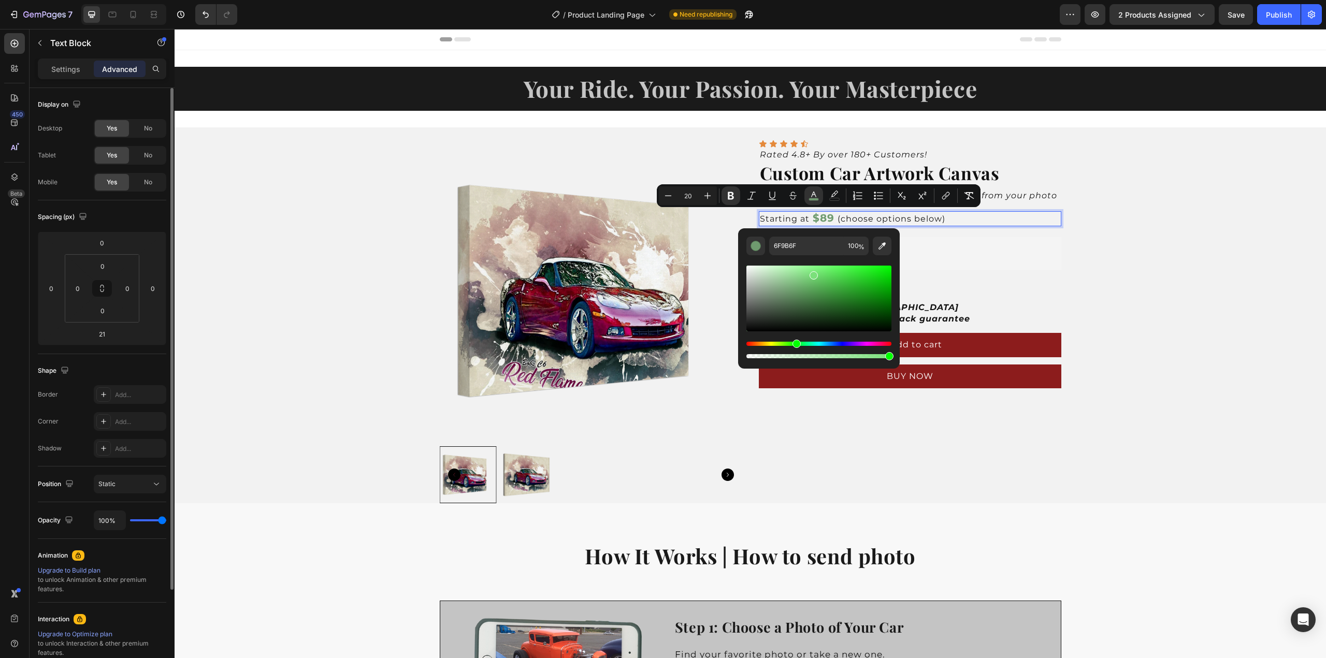
drag, startPoint x: 795, startPoint y: 282, endPoint x: 812, endPoint y: 273, distance: 19.5
click at [812, 273] on div "Editor contextual toolbar" at bounding box center [818, 299] width 145 height 66
drag, startPoint x: 811, startPoint y: 279, endPoint x: 827, endPoint y: 304, distance: 29.3
click at [819, 304] on div "Editor contextual toolbar" at bounding box center [815, 300] width 8 height 8
drag, startPoint x: 827, startPoint y: 304, endPoint x: 838, endPoint y: 303, distance: 10.9
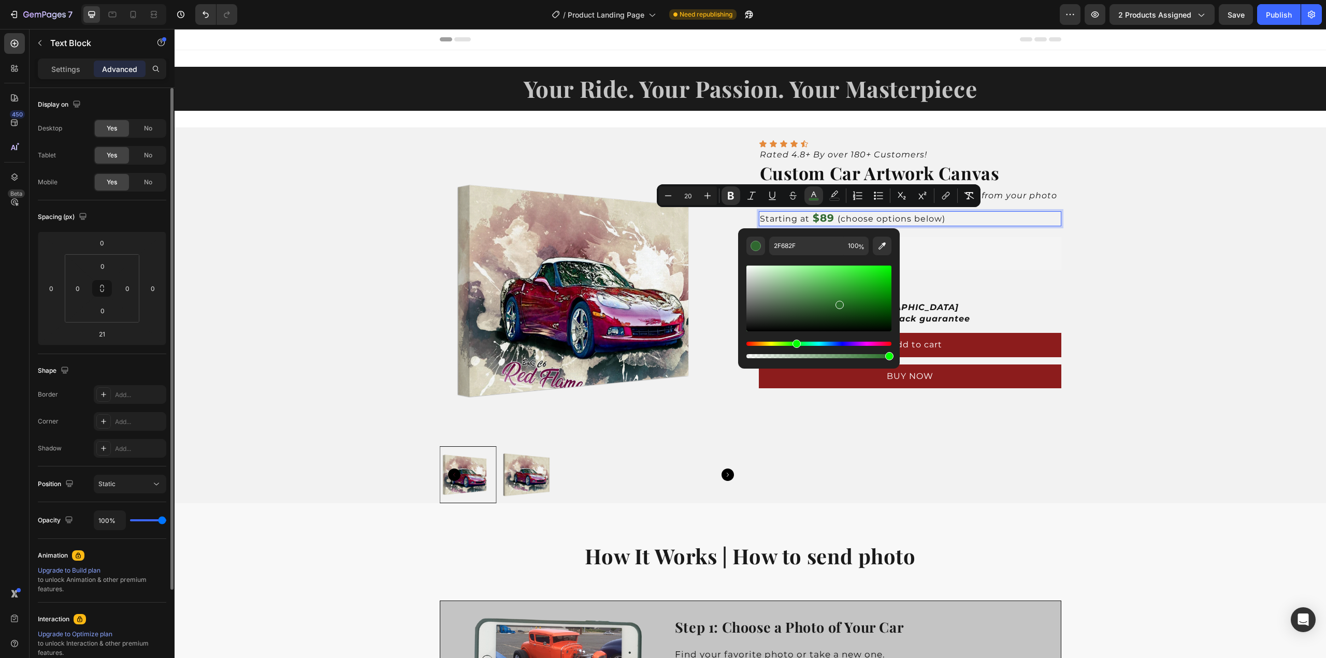
click at [838, 303] on div "Editor contextual toolbar" at bounding box center [840, 305] width 8 height 8
drag, startPoint x: 838, startPoint y: 303, endPoint x: 851, endPoint y: 305, distance: 13.1
click at [851, 305] on div "Editor contextual toolbar" at bounding box center [848, 307] width 8 height 8
drag, startPoint x: 851, startPoint y: 305, endPoint x: 858, endPoint y: 303, distance: 7.7
click at [858, 303] on div "Editor contextual toolbar" at bounding box center [858, 305] width 8 height 8
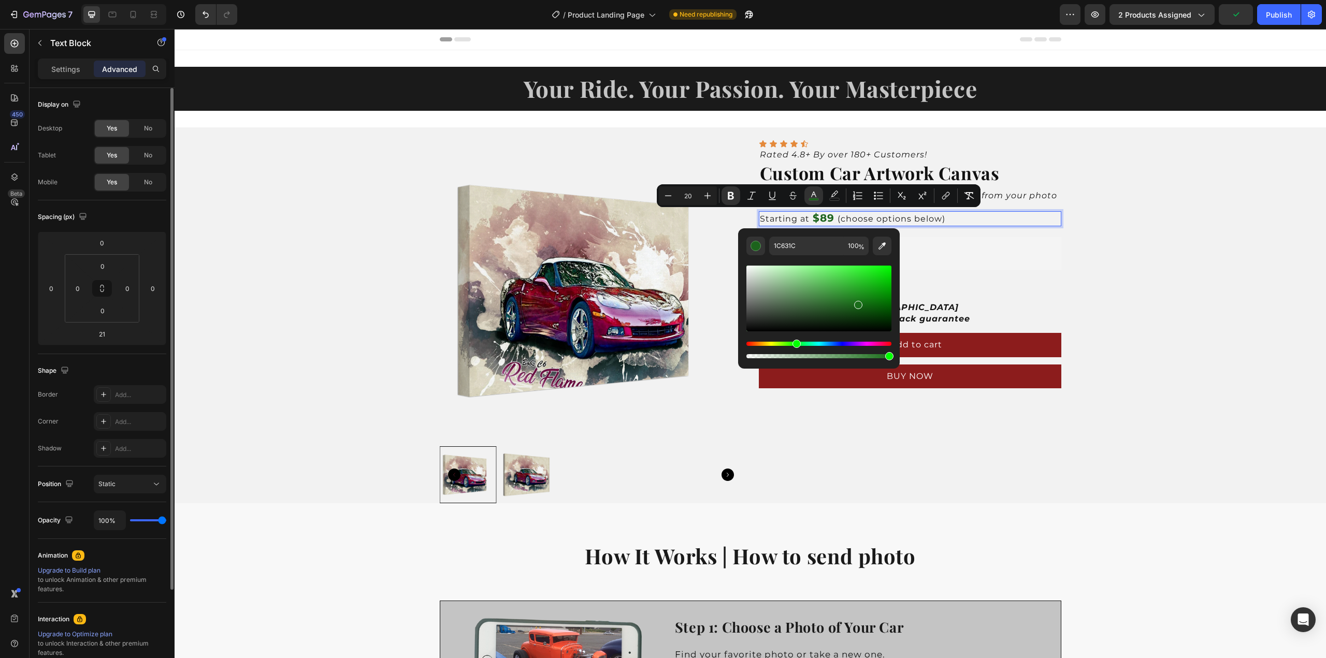
type input "1A6D1A"
click at [1074, 269] on div "Product Images Icon Icon Icon Icon Icon Icon List Rated 4.8+ By over 180+ Custo…" at bounding box center [751, 315] width 1152 height 376
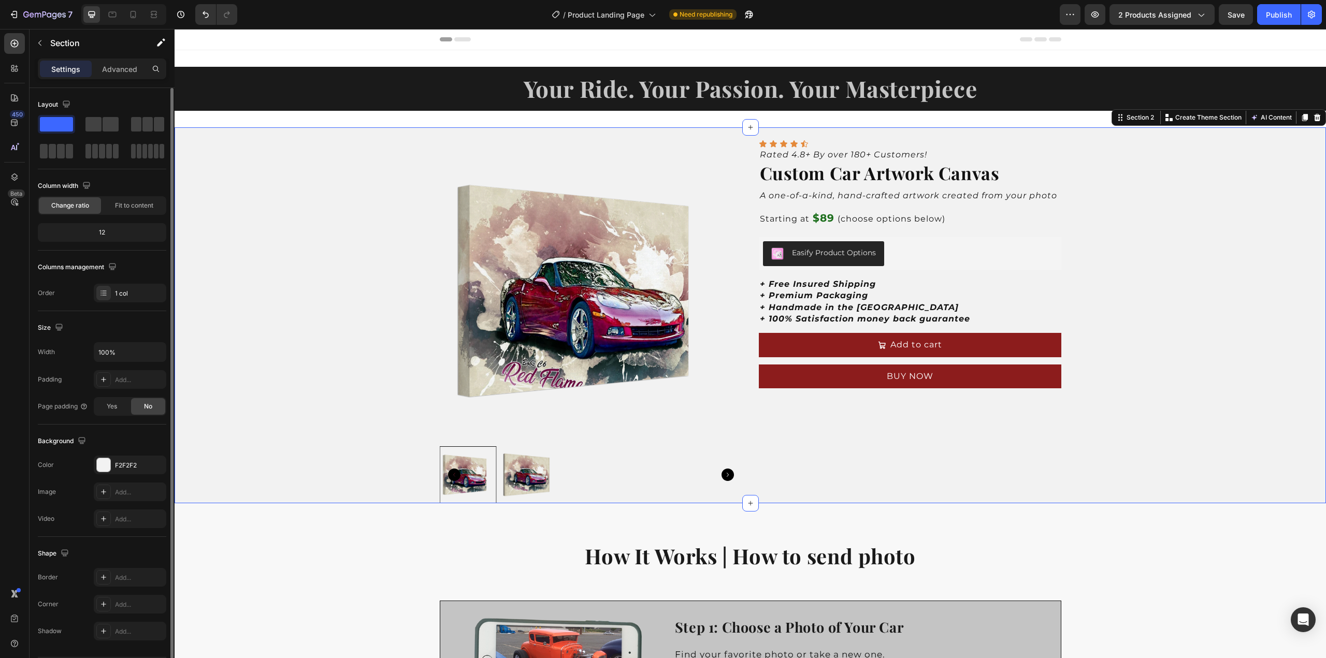
click at [1125, 278] on div "Product Images Icon Icon Icon Icon Icon Icon List Rated 4.8+ By over 180+ Custo…" at bounding box center [751, 315] width 1152 height 376
click at [1273, 20] on div "Publish" at bounding box center [1279, 14] width 26 height 11
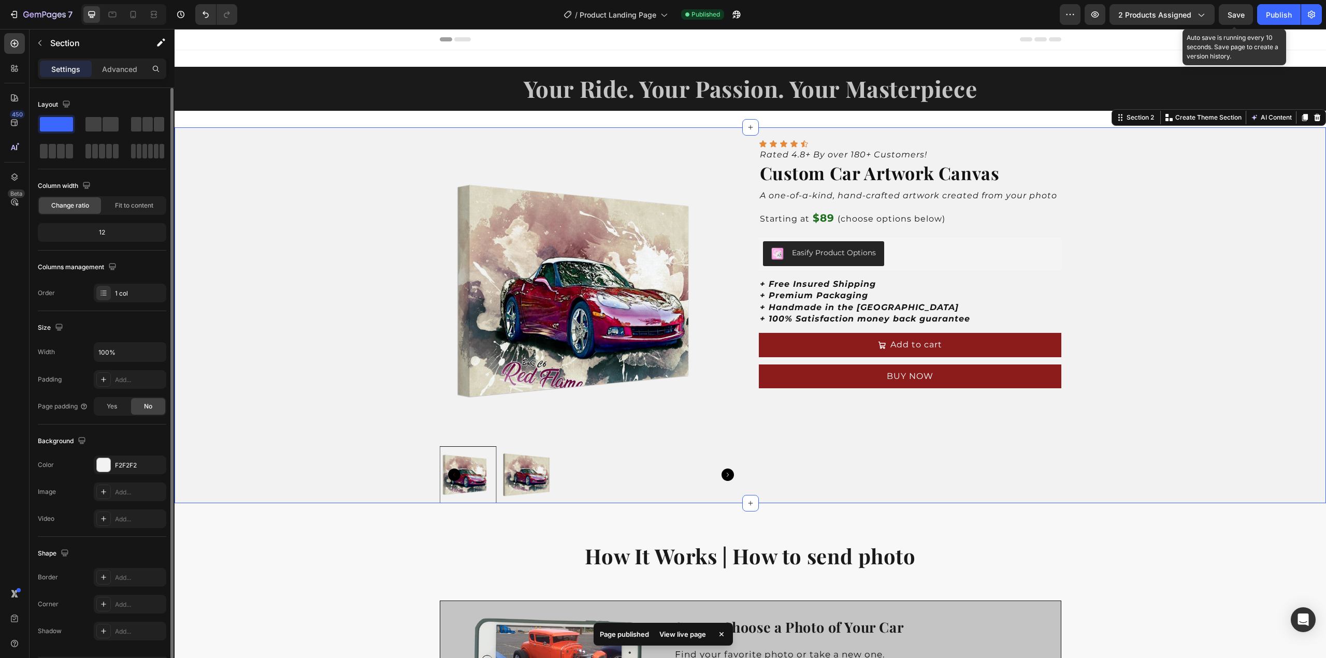
click at [1233, 18] on span "Save" at bounding box center [1236, 14] width 17 height 9
